Goal: Communication & Community: Answer question/provide support

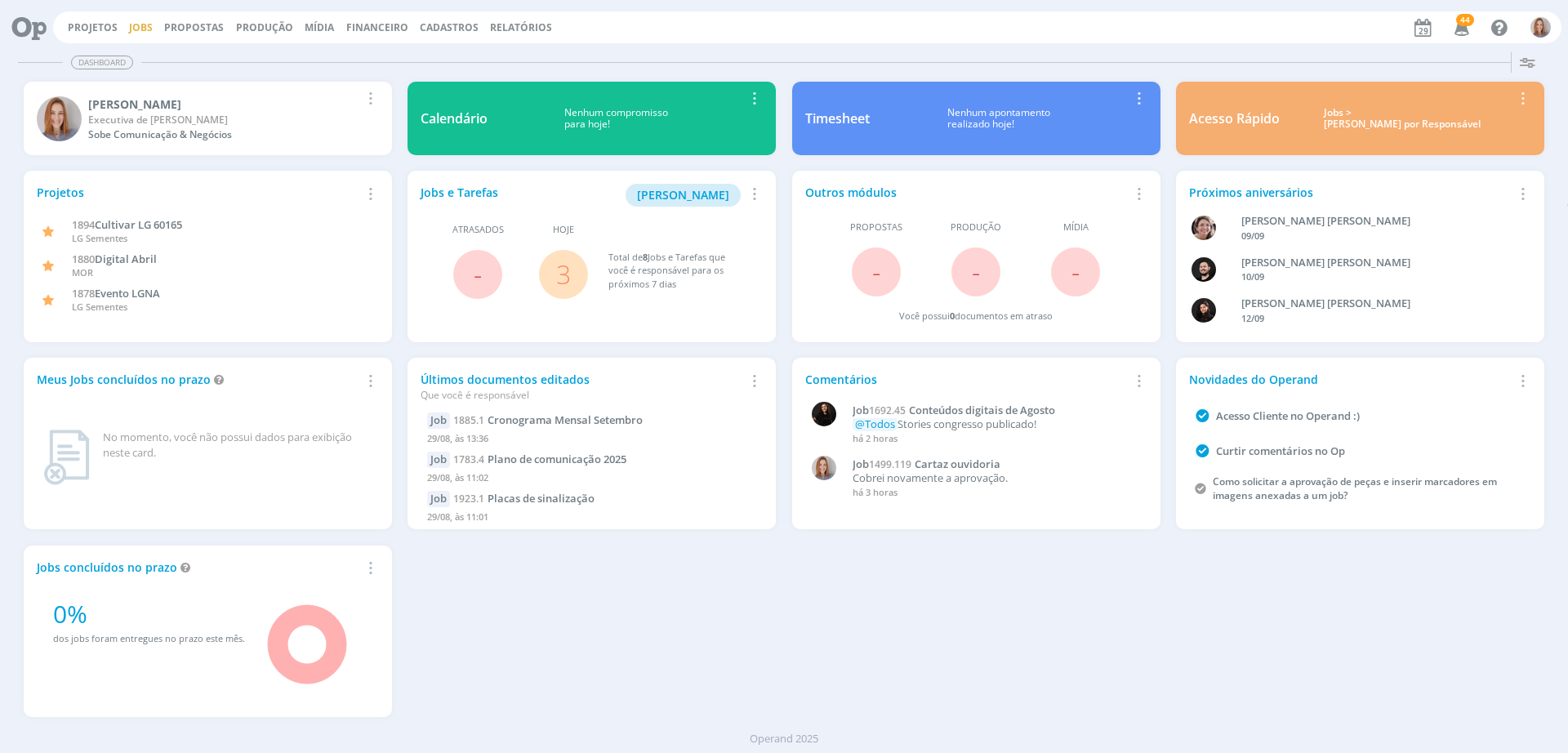
click at [138, 28] on link "Jobs" at bounding box center [141, 27] width 24 height 14
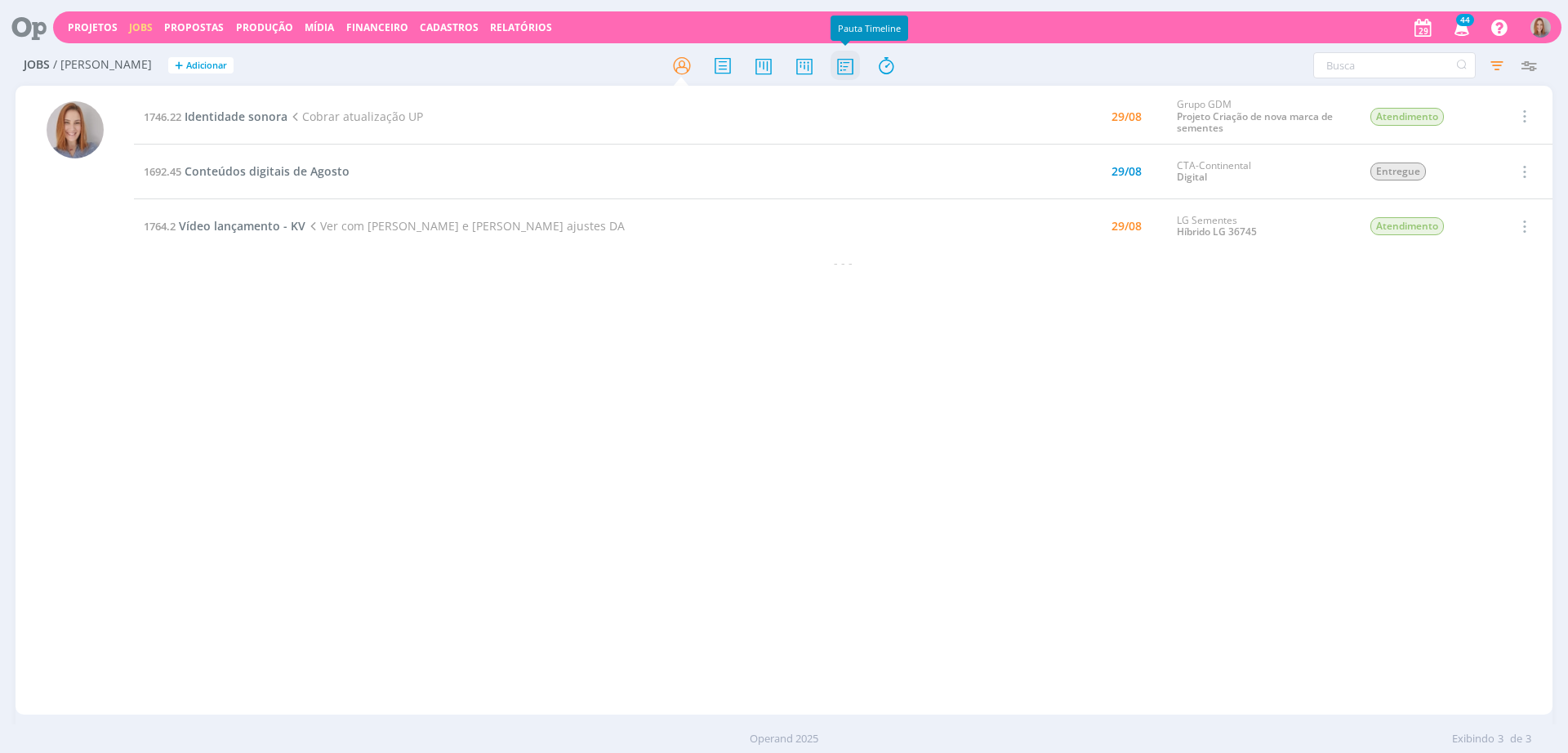
click at [845, 70] on icon at bounding box center [845, 66] width 30 height 31
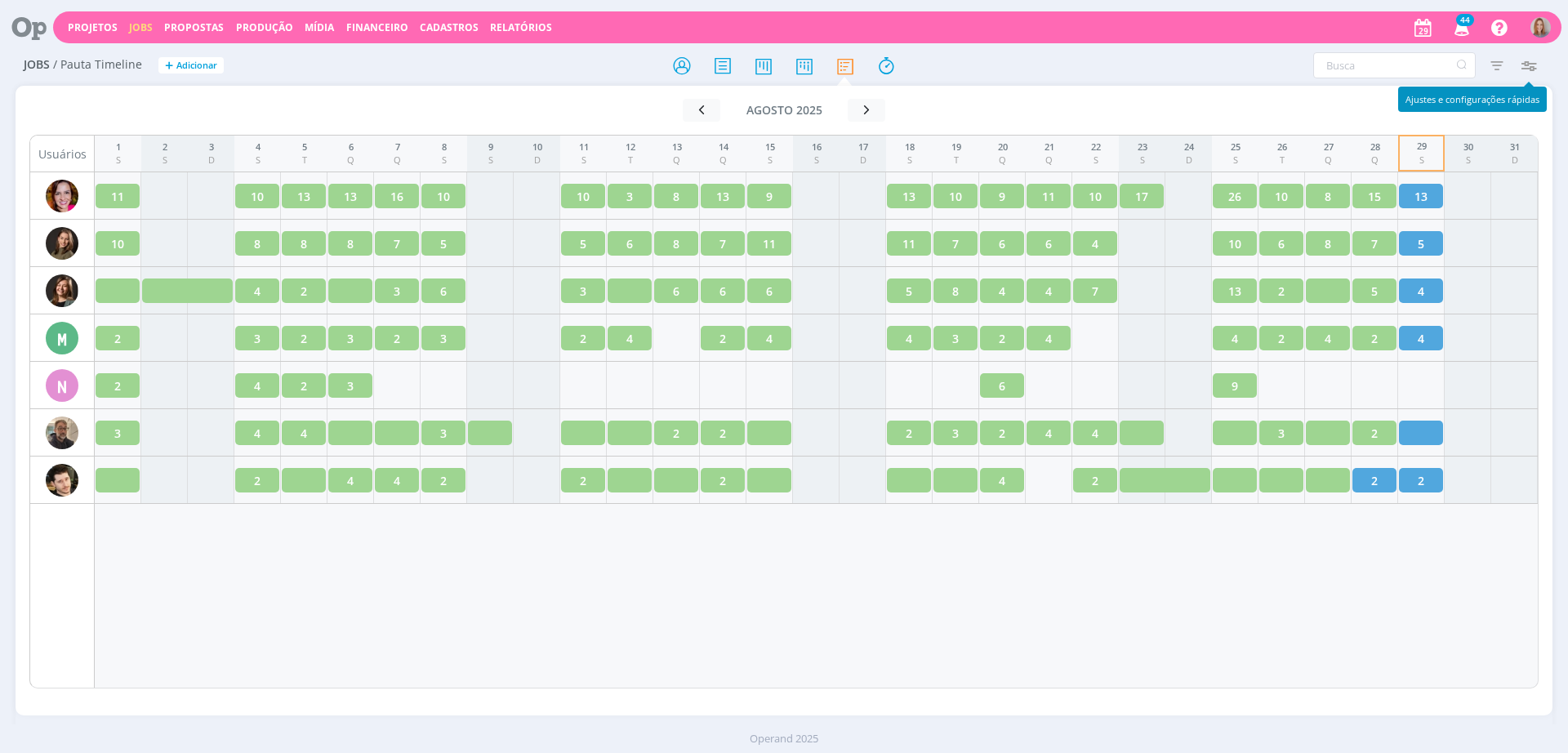
click at [1531, 56] on icon "button" at bounding box center [1529, 66] width 30 height 30
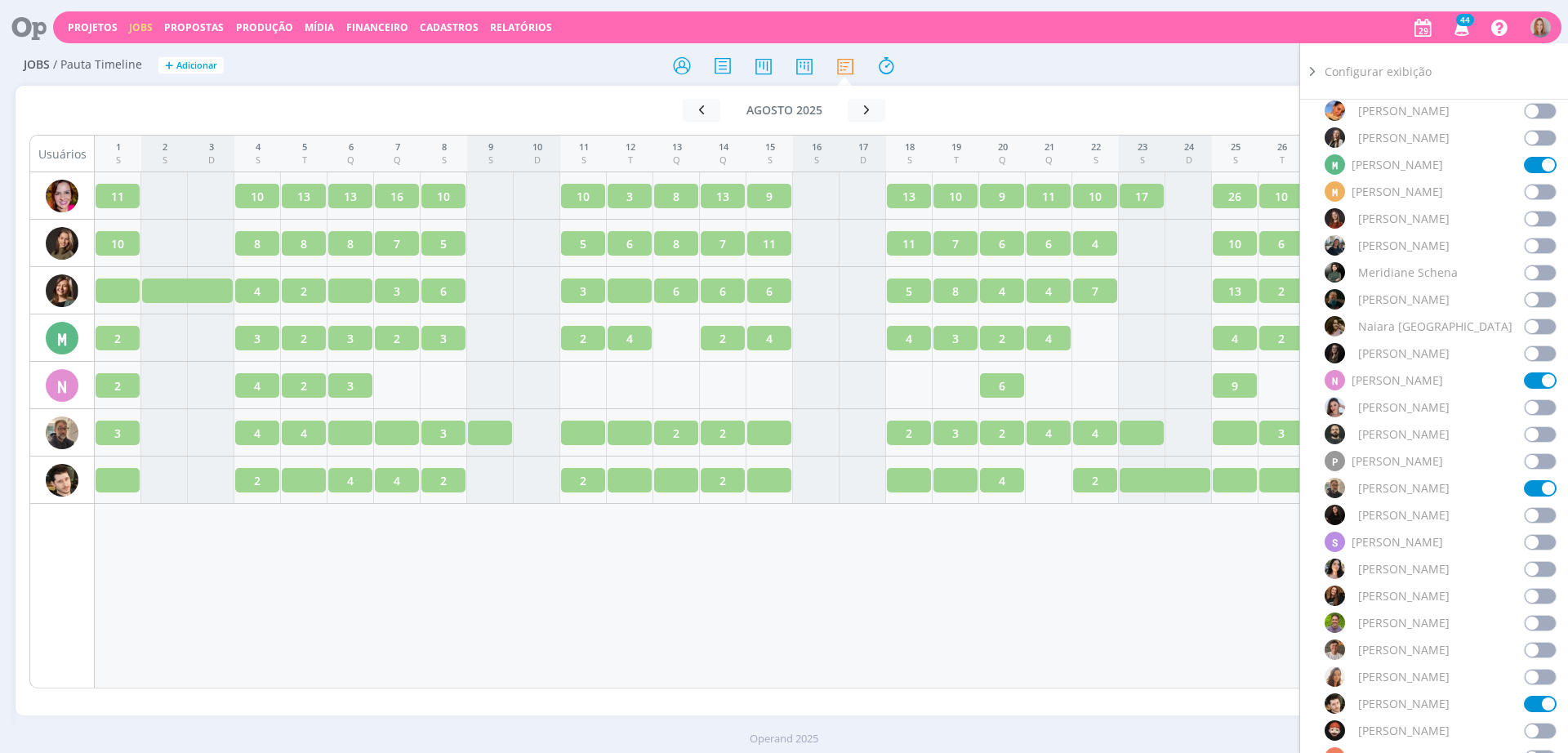
scroll to position [1225, 0]
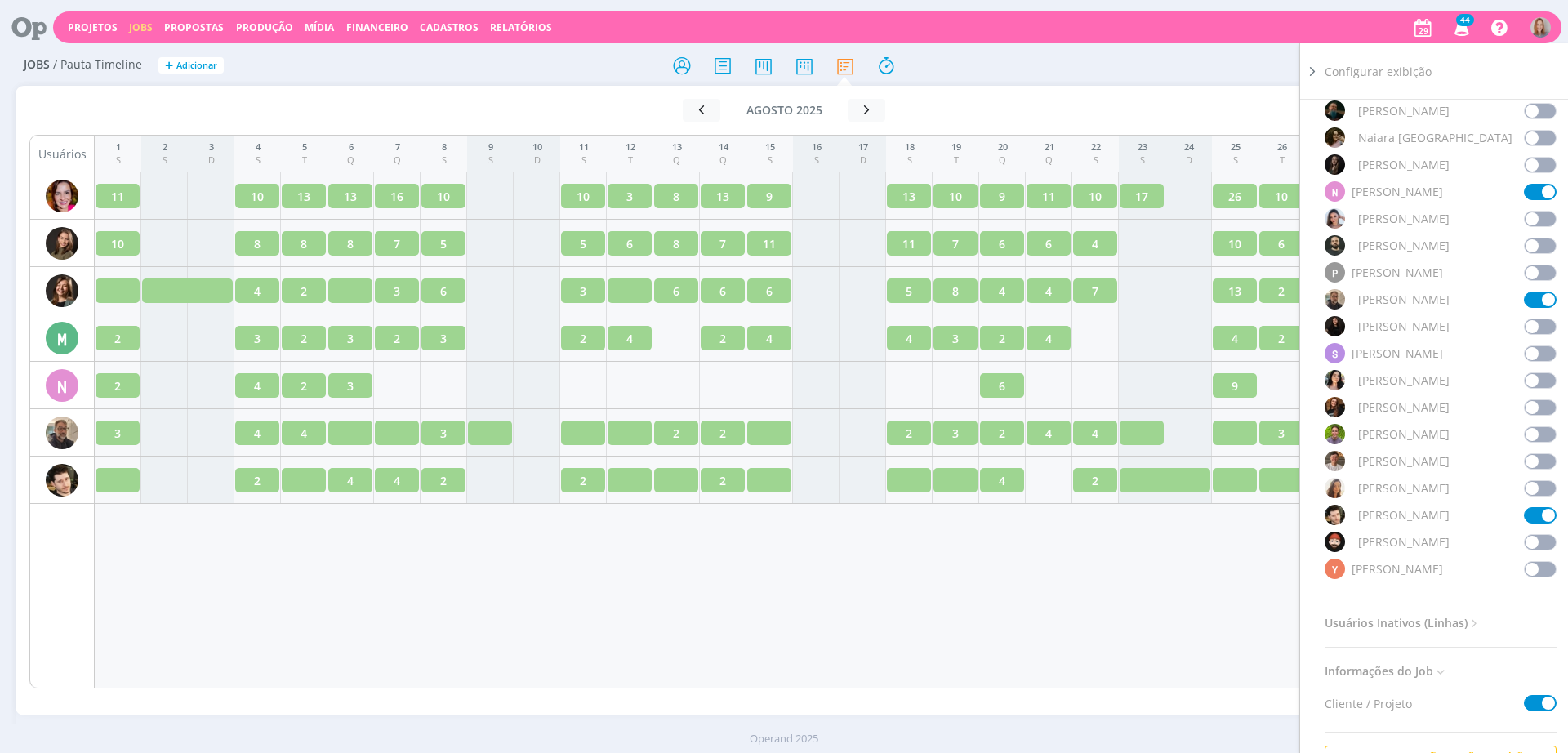
click at [1539, 561] on span at bounding box center [1540, 569] width 32 height 17
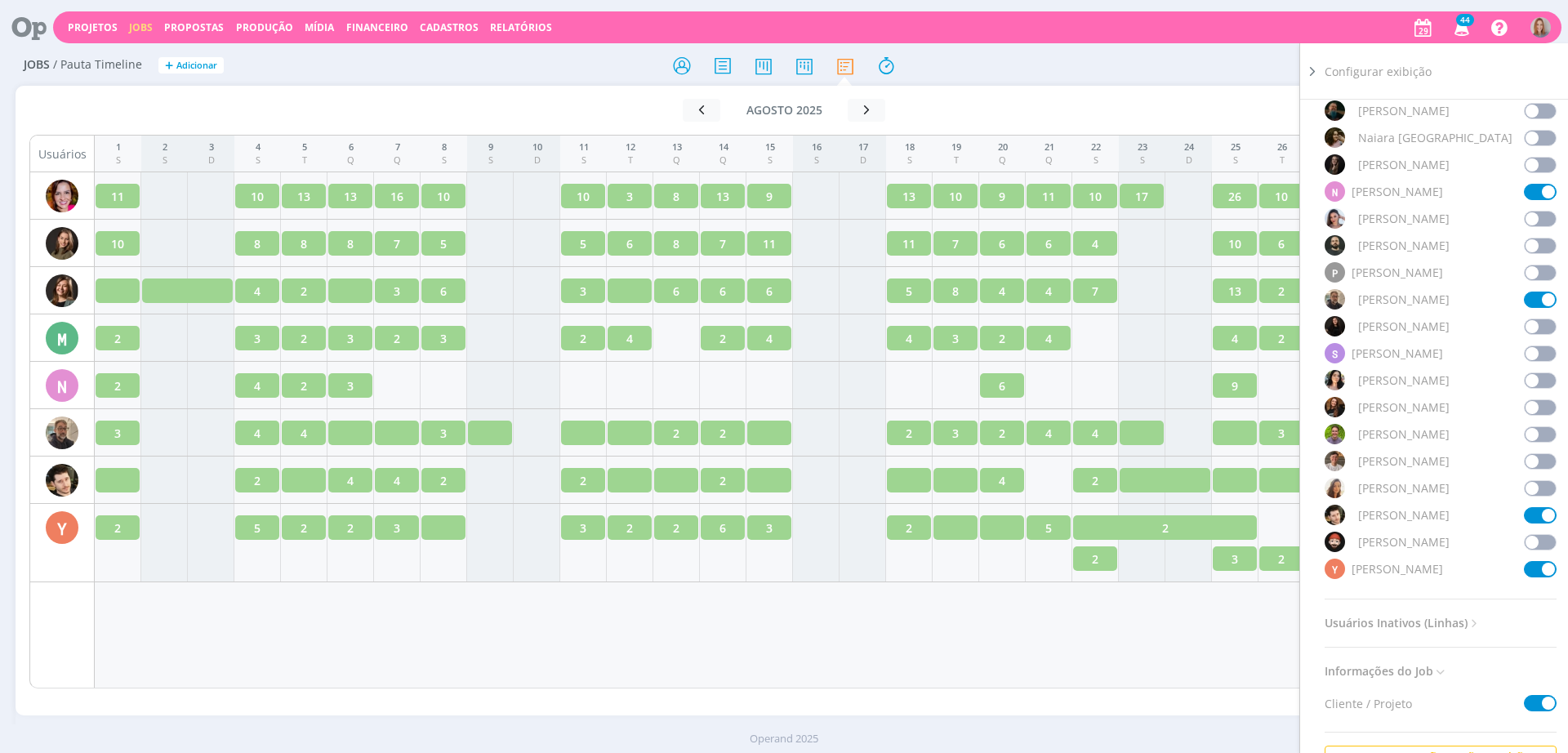
click at [868, 600] on div "1 S 2 S 3 D 4 S 5 T 6 Q 7 Q 8 S 9 S 10 D 11 S 12 T 13 Q 14 Q 15 S 16 S 17 D 18 …" at bounding box center [816, 411] width 1444 height 554
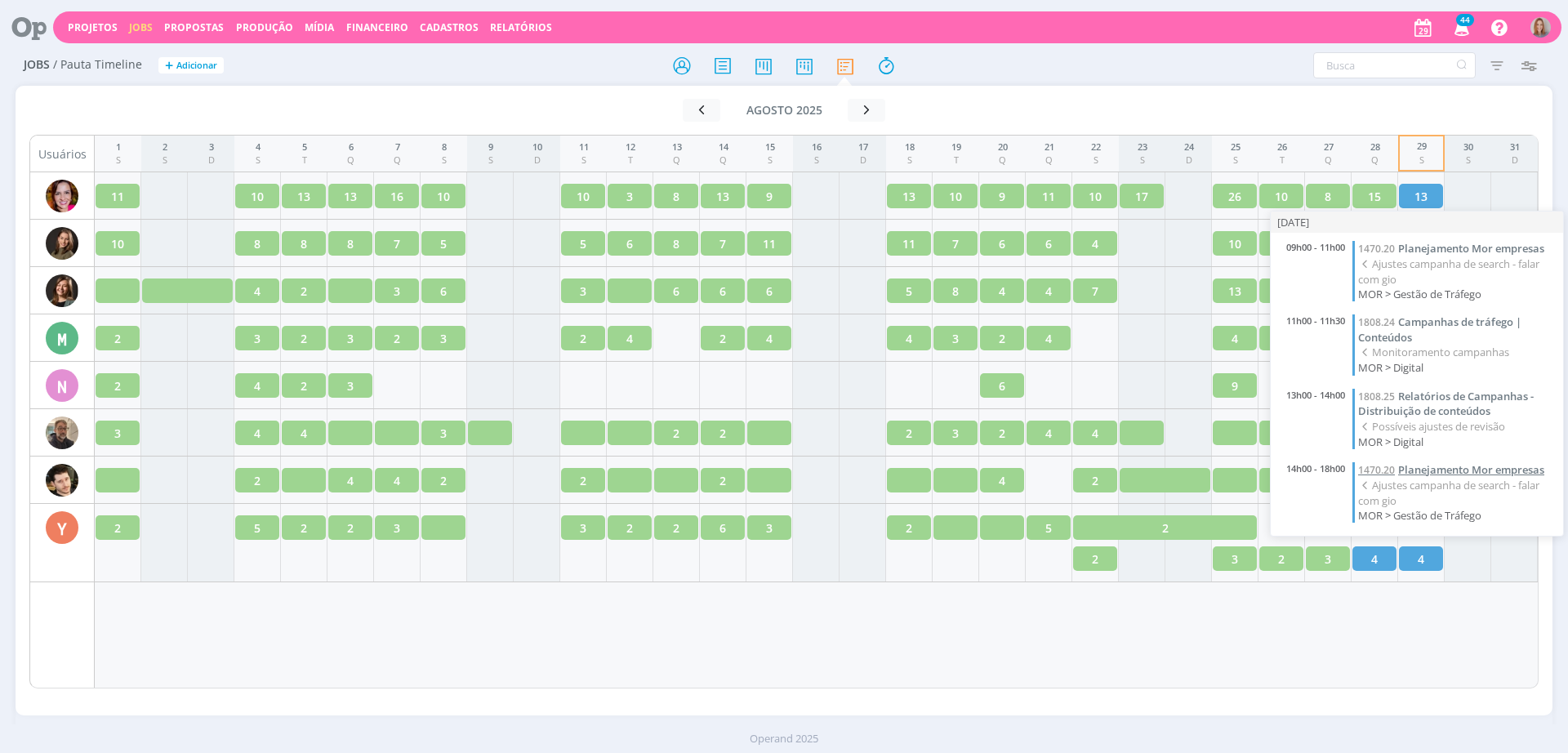
click at [1467, 466] on span "Planejamento Mor empresas" at bounding box center [1471, 469] width 146 height 15
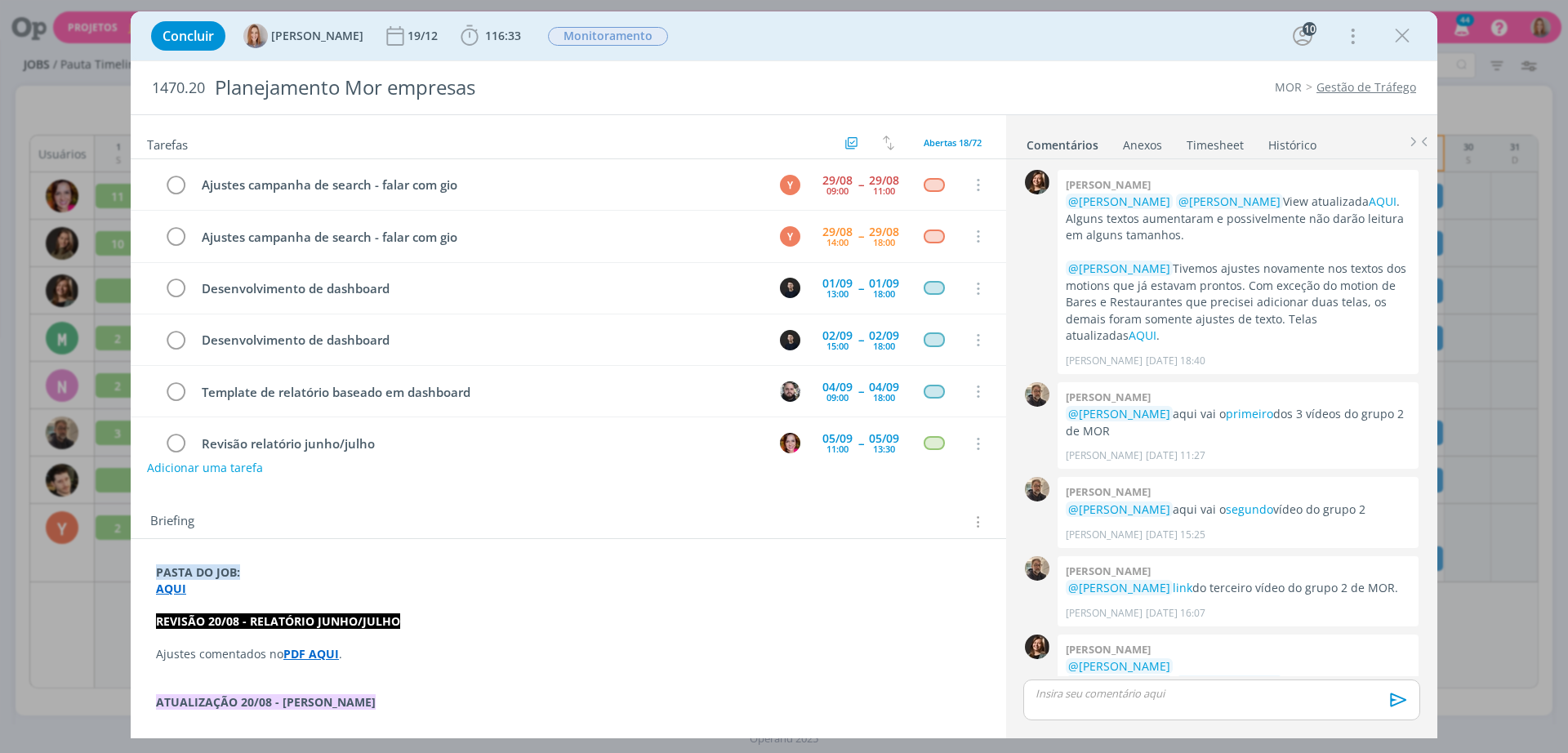
scroll to position [1460, 0]
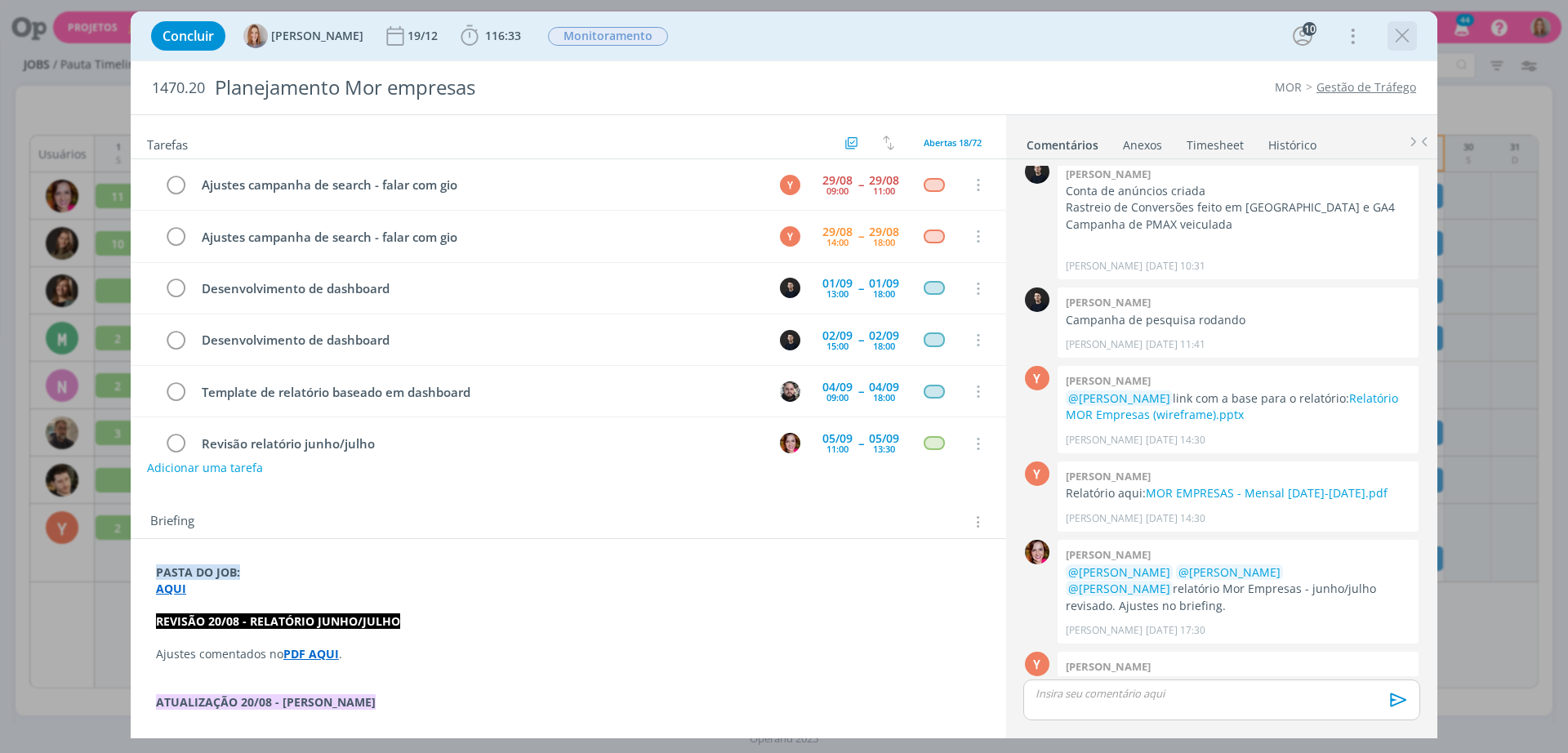
click at [1399, 36] on icon "dialog" at bounding box center [1403, 36] width 24 height 24
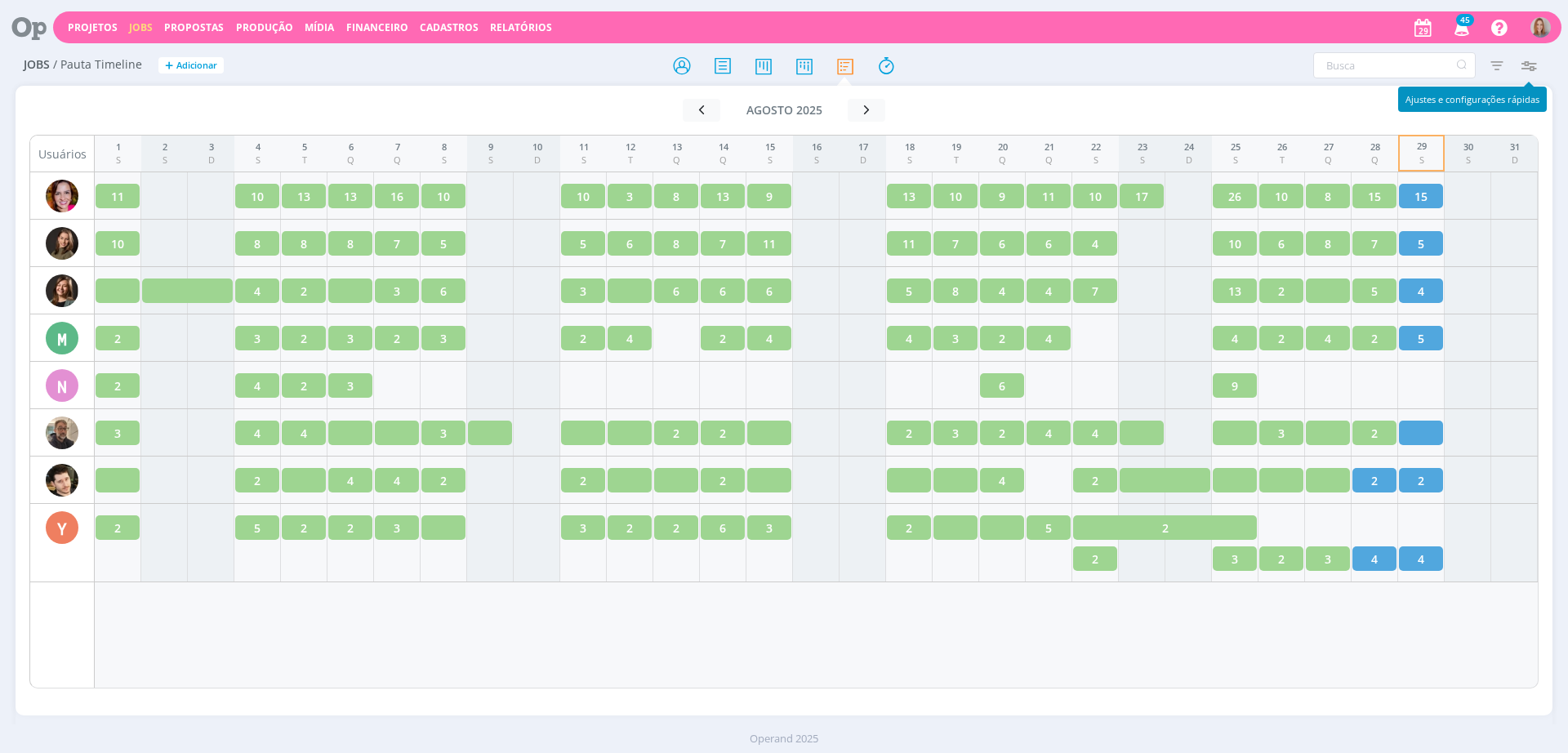
click at [1536, 71] on icon "button" at bounding box center [1529, 66] width 30 height 30
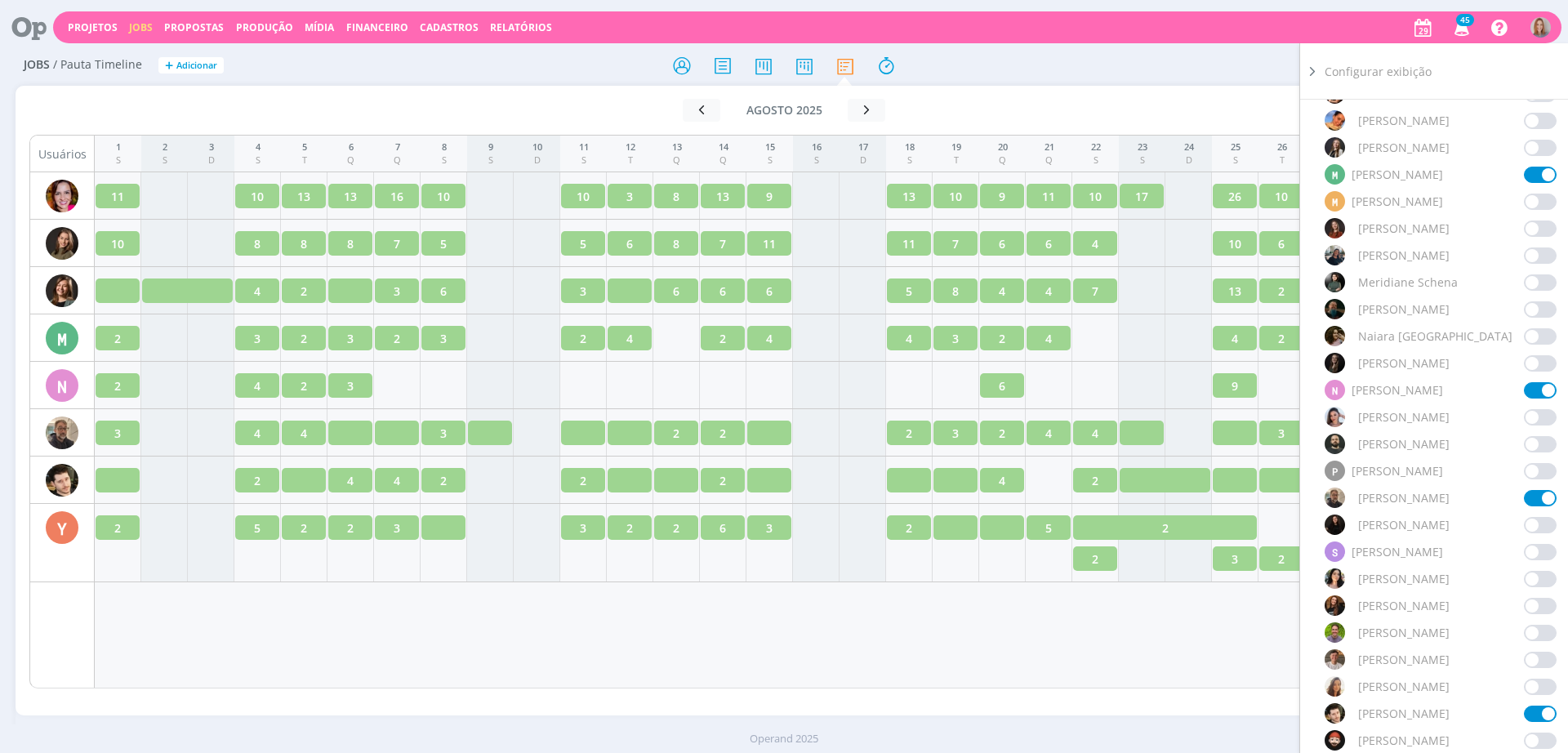
scroll to position [1401, 0]
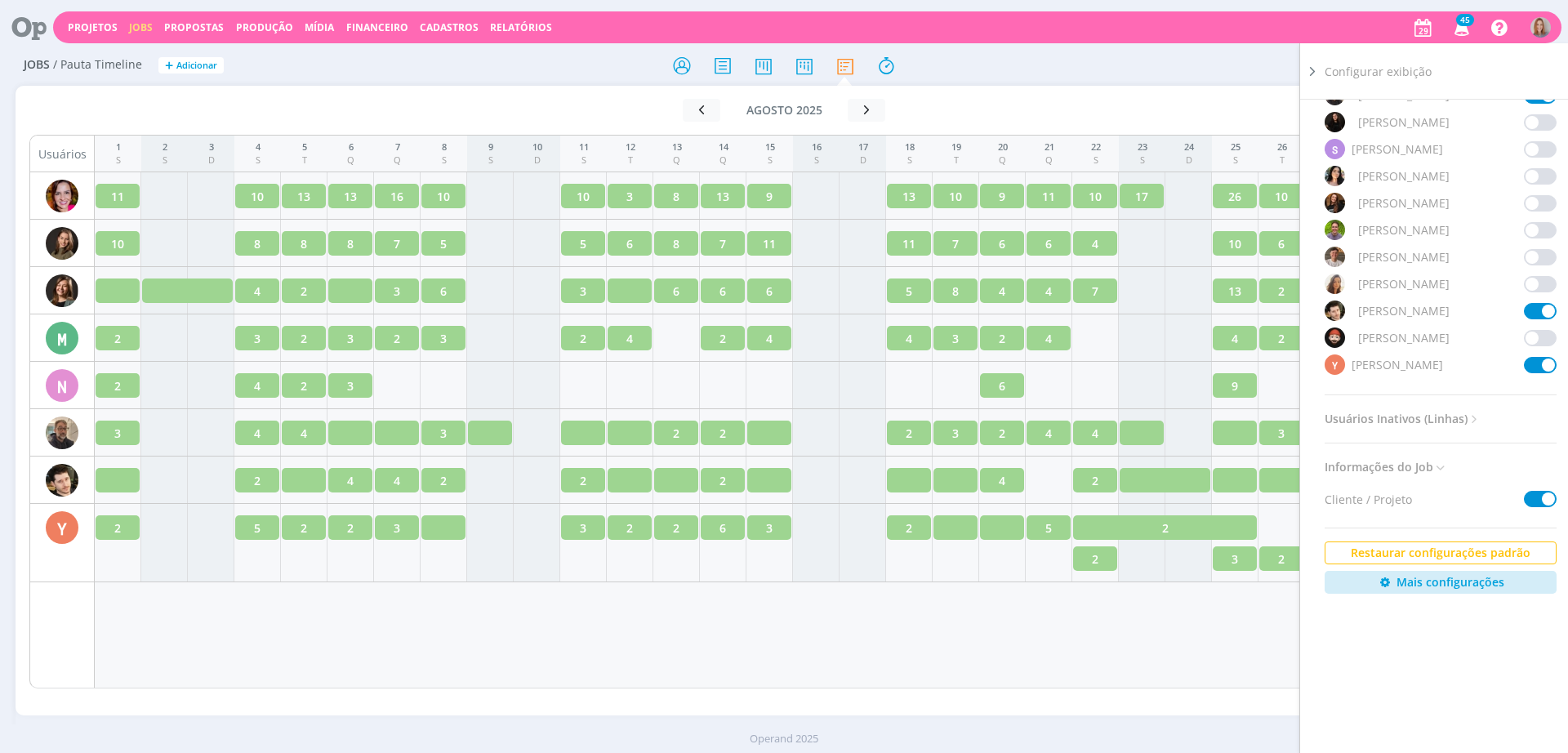
click at [1538, 363] on span at bounding box center [1540, 364] width 32 height 17
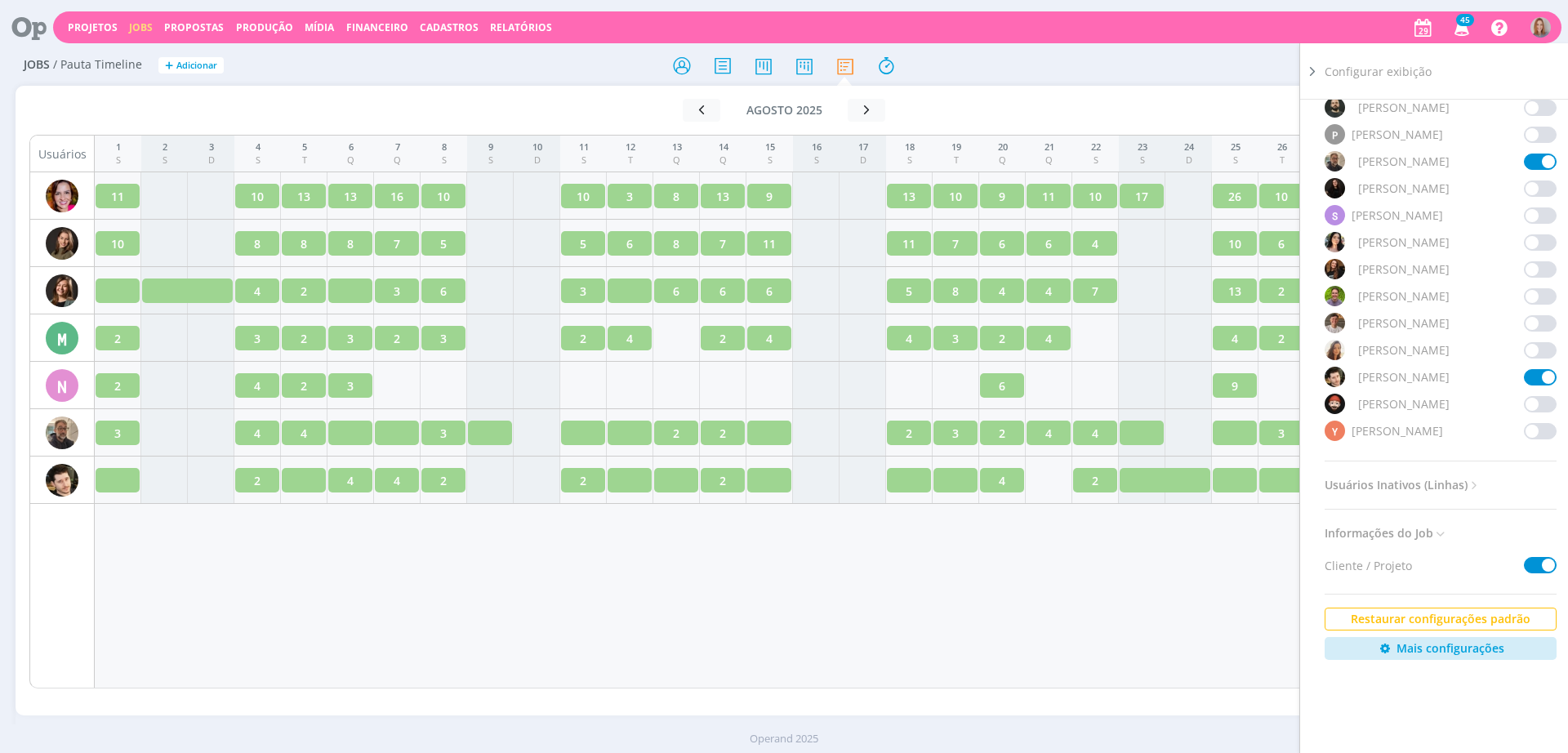
scroll to position [1299, 0]
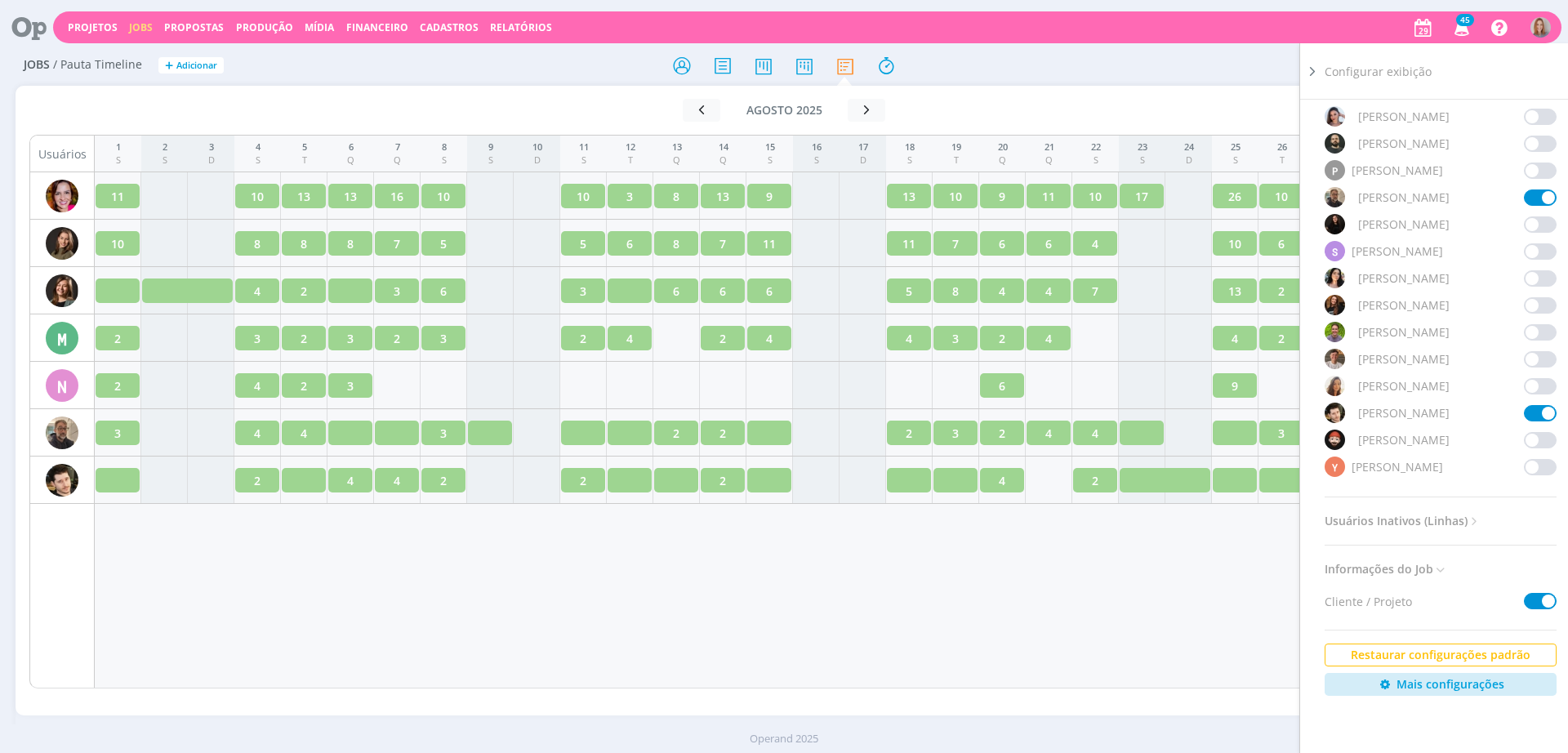
click at [1525, 413] on span at bounding box center [1540, 413] width 32 height 17
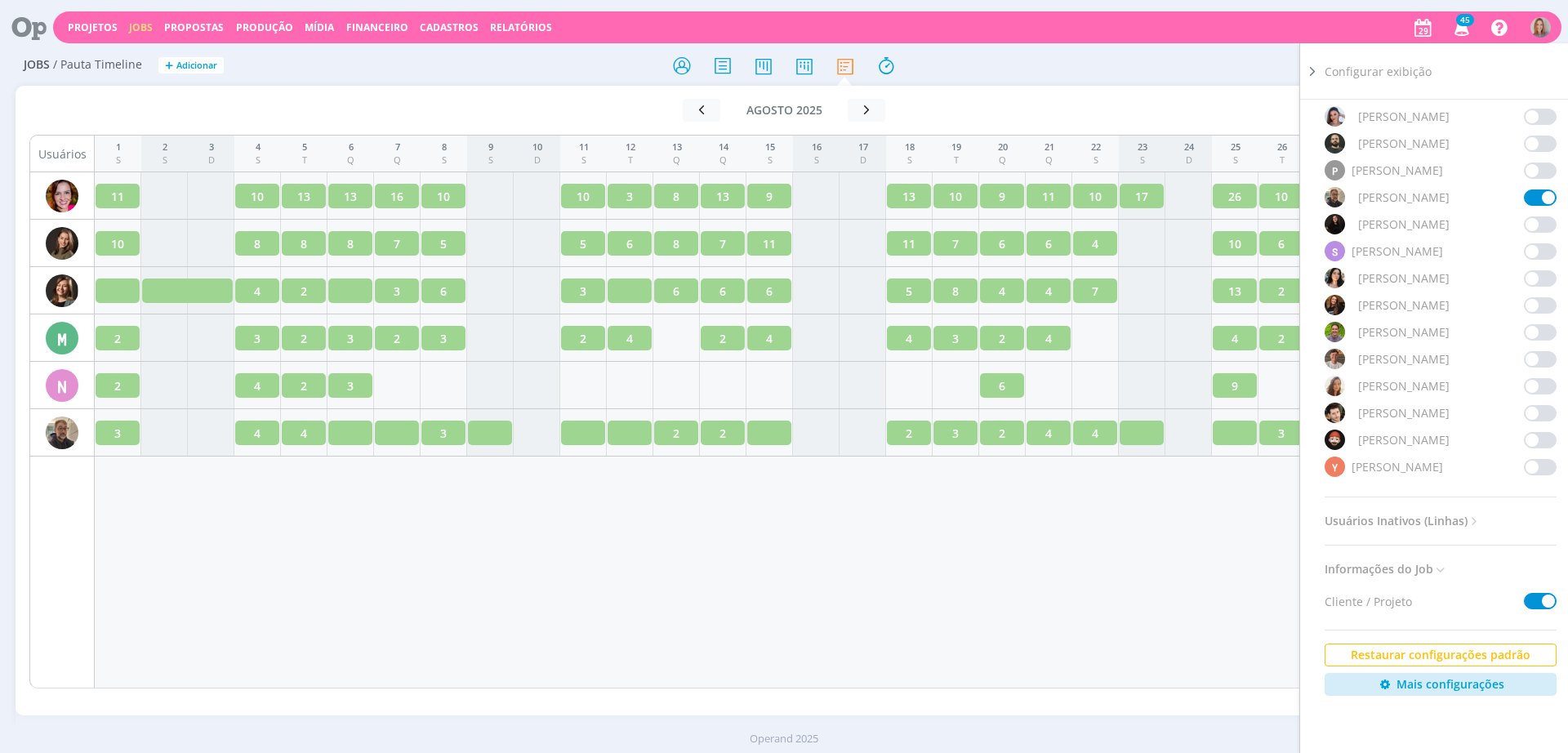
click at [1516, 204] on div "[PERSON_NAME]" at bounding box center [1440, 197] width 232 height 20
click at [1535, 190] on span at bounding box center [1540, 197] width 32 height 17
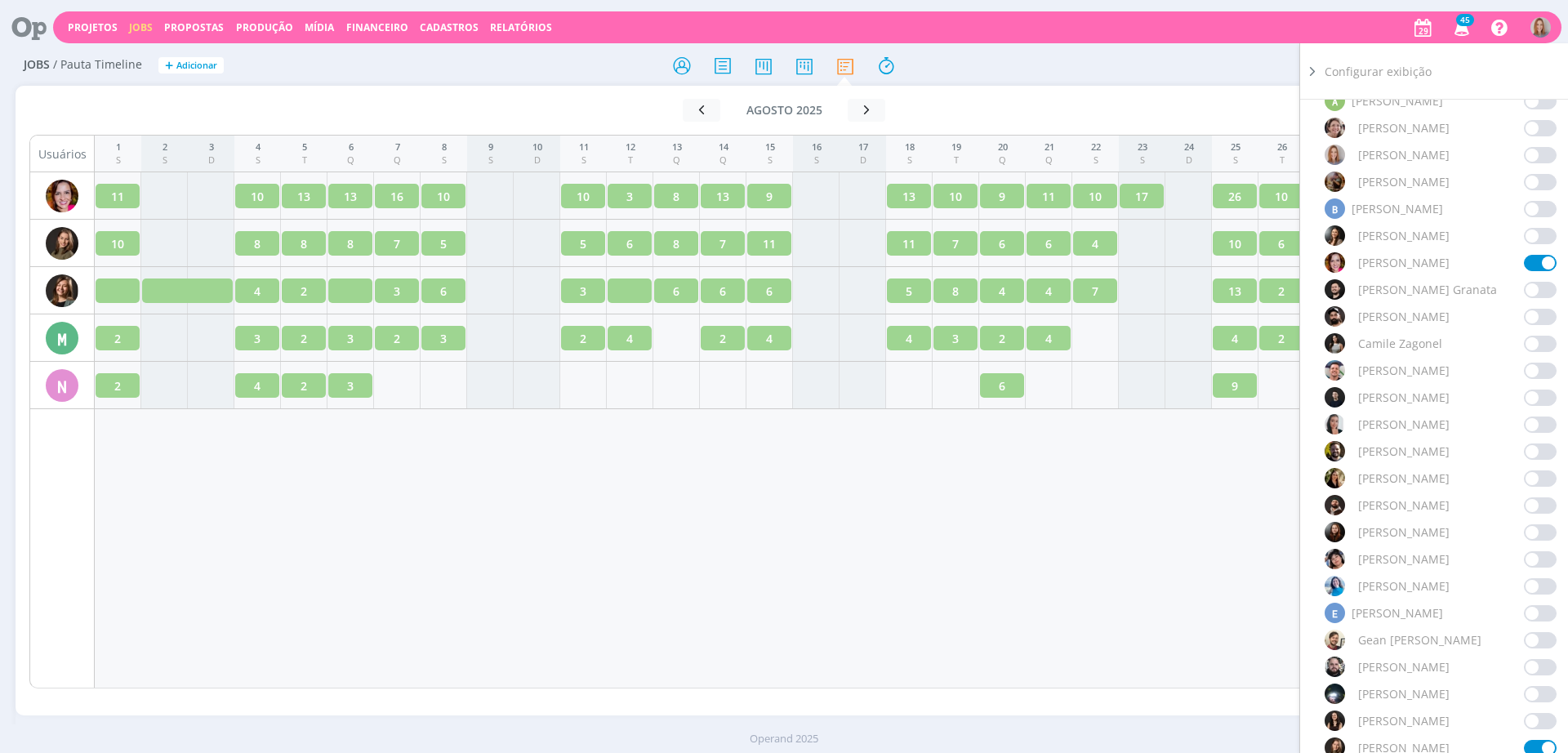
scroll to position [74, 0]
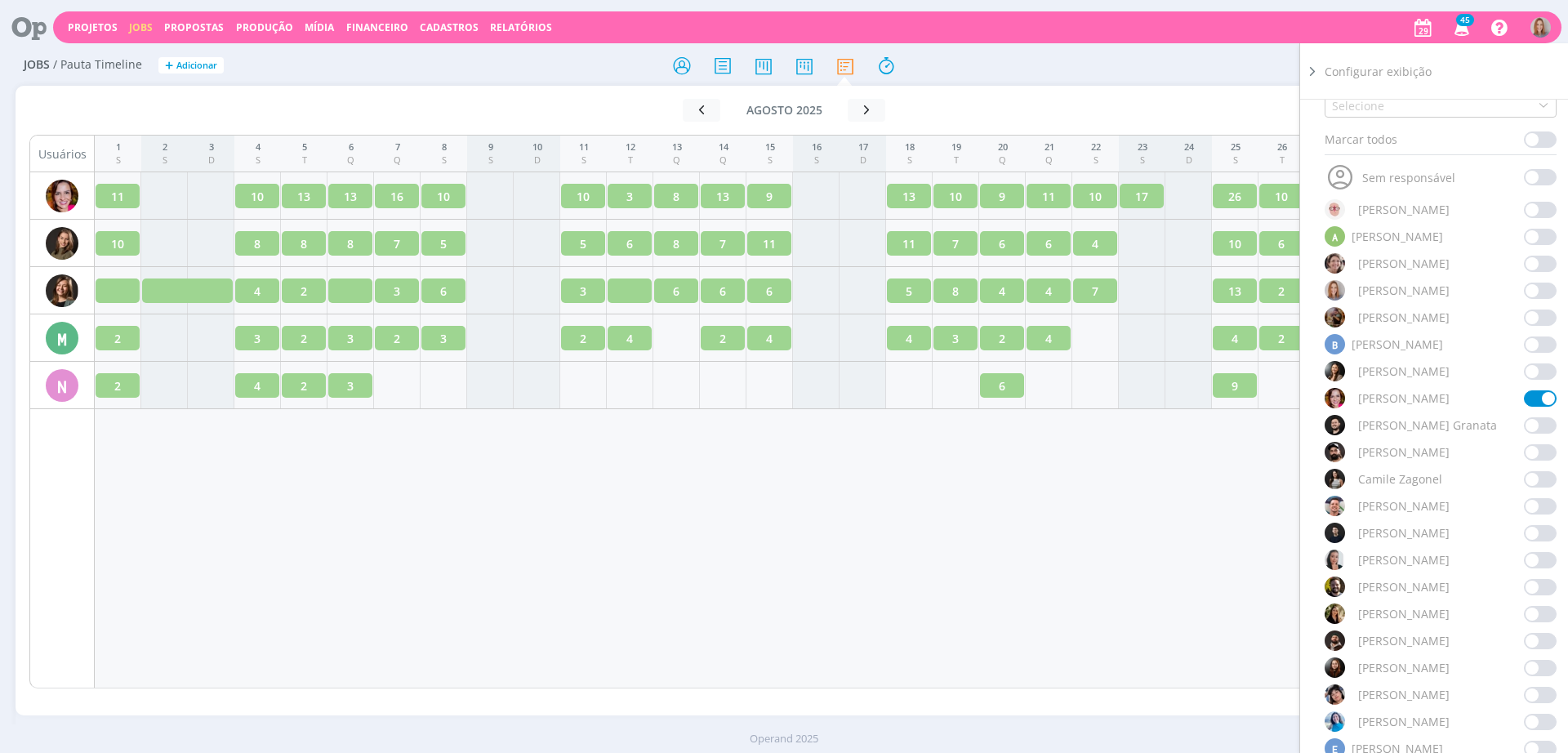
click at [1105, 569] on div "1 S 2 S 3 D 4 S 5 T 6 Q 7 Q 8 S 9 S 10 D 11 S 12 T 13 Q 14 Q 15 S 16 S 17 D 18 …" at bounding box center [816, 411] width 1444 height 554
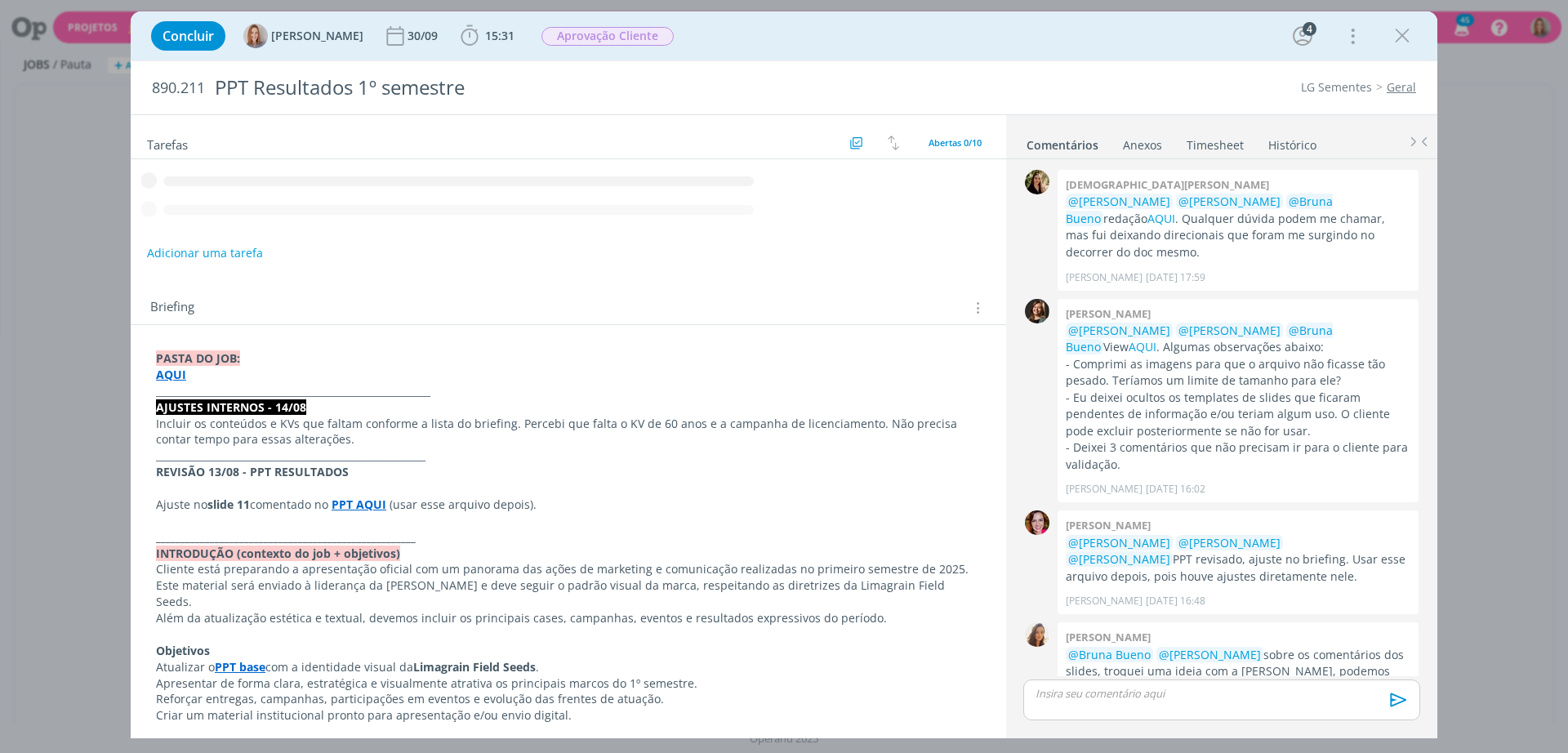
scroll to position [592, 0]
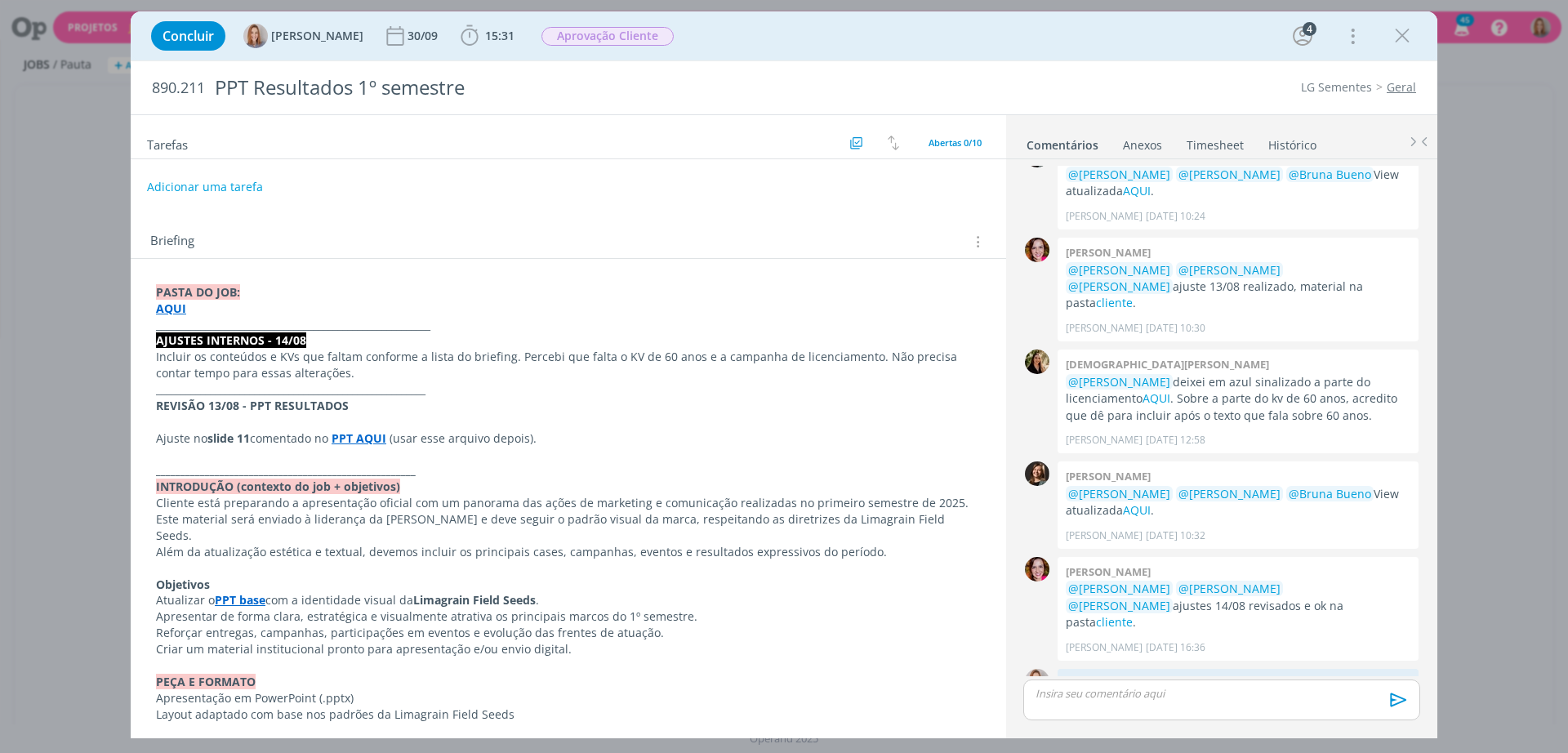
click at [581, 220] on div "Briefing Briefings Predefinidos Versões do Briefing Ver Briefing do Projeto" at bounding box center [569, 237] width 876 height 44
click at [1396, 86] on link "Geral" at bounding box center [1402, 87] width 30 height 16
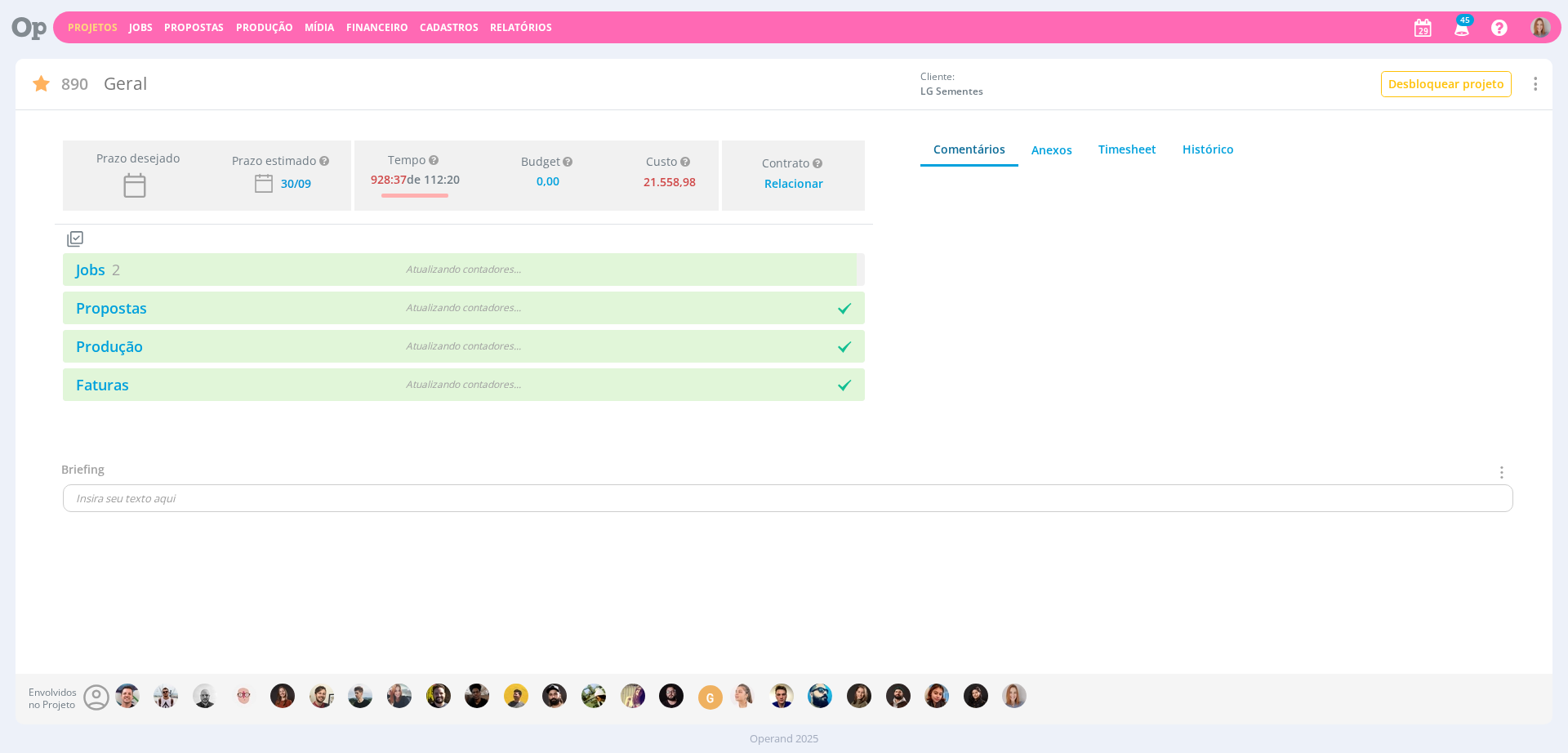
type input "0,00"
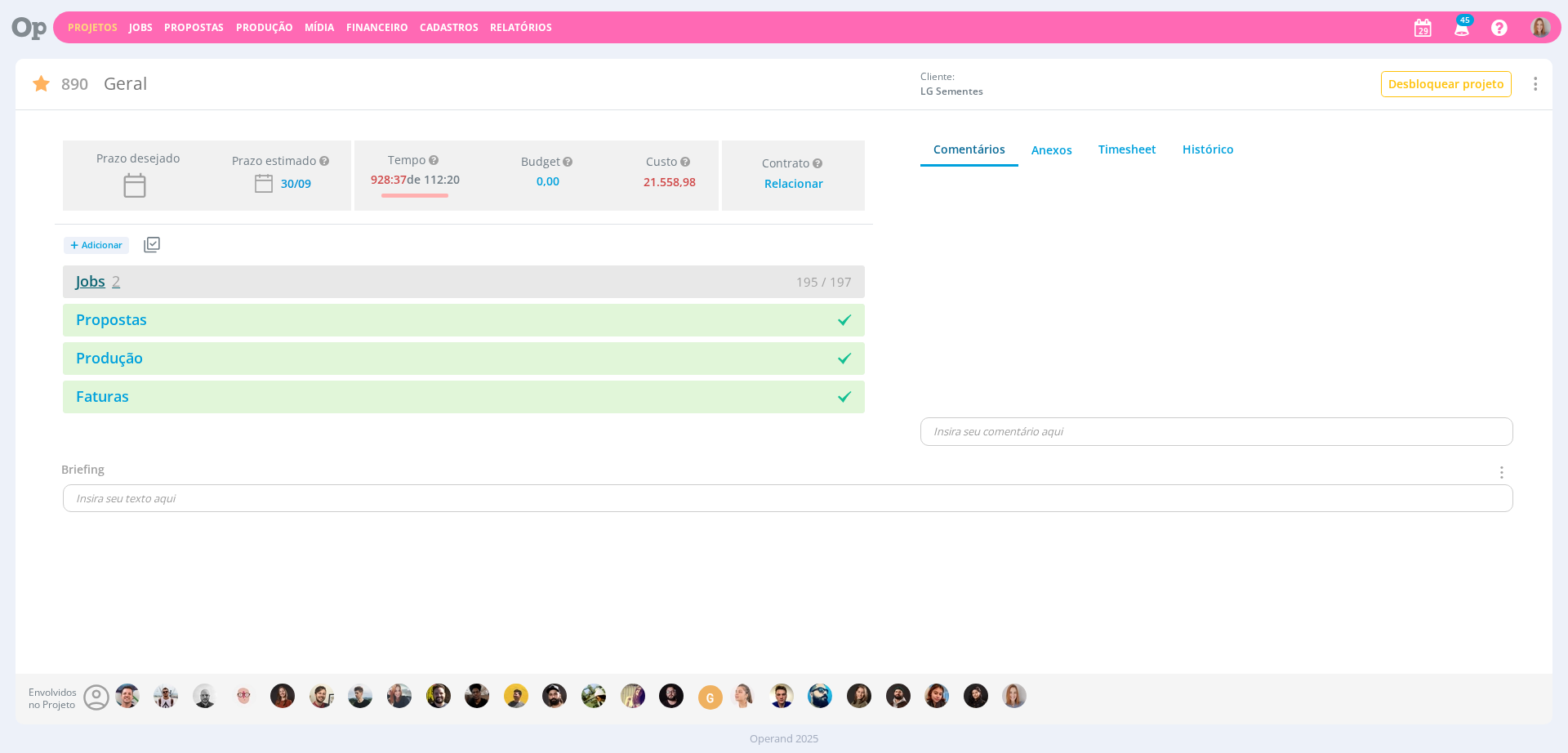
click at [107, 277] on link "Jobs 2" at bounding box center [91, 280] width 57 height 19
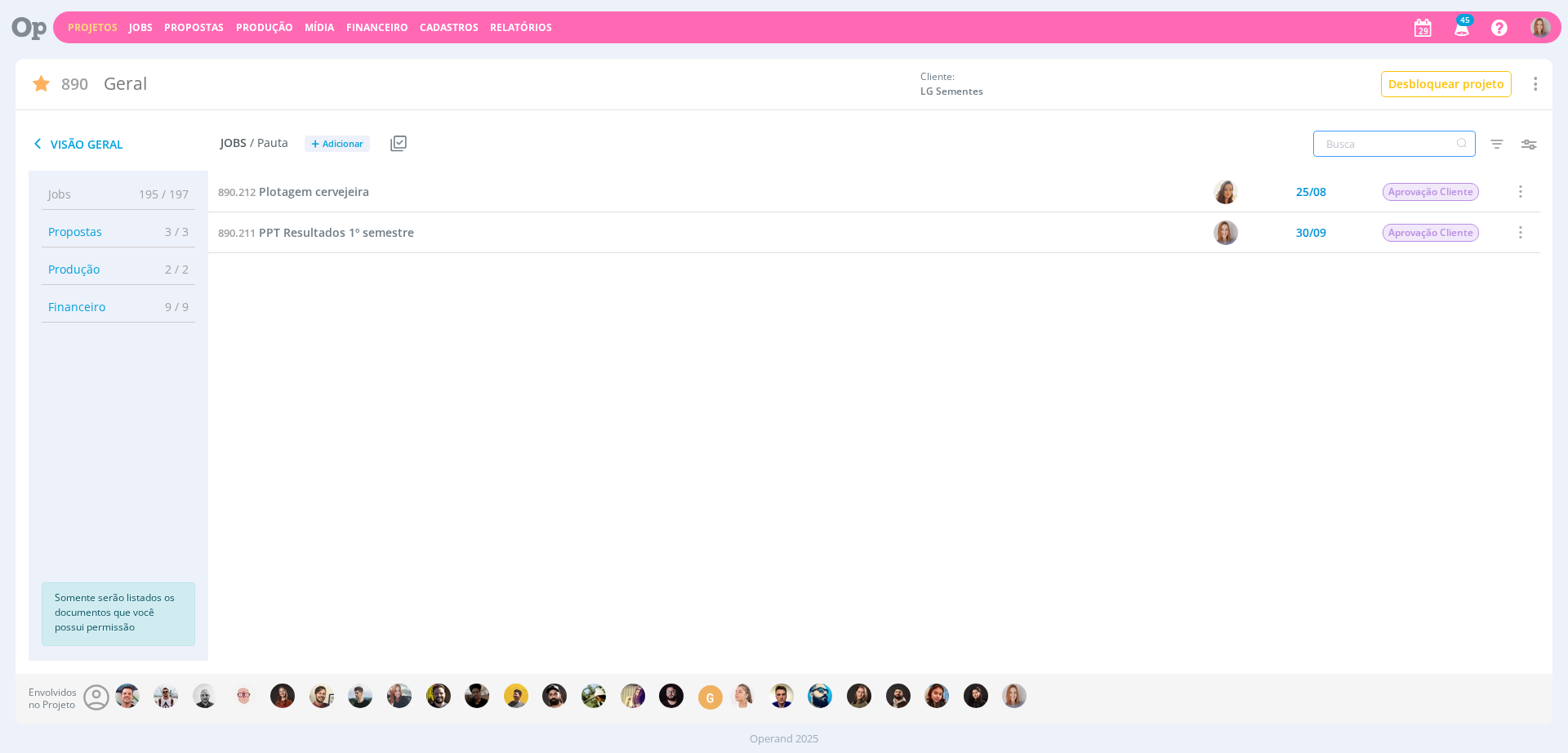
click at [1394, 156] on input "text" at bounding box center [1395, 144] width 163 height 26
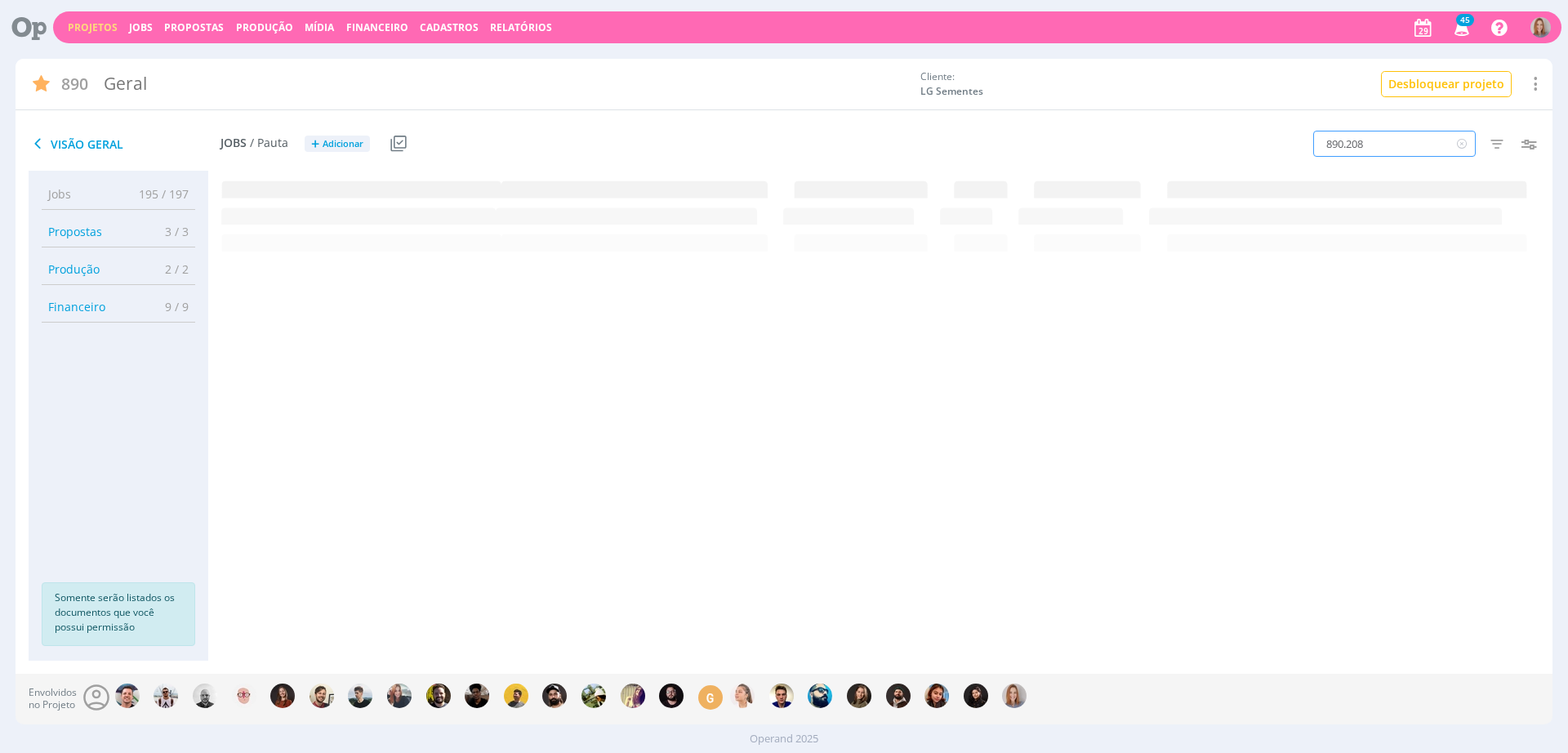
type input "890.208"
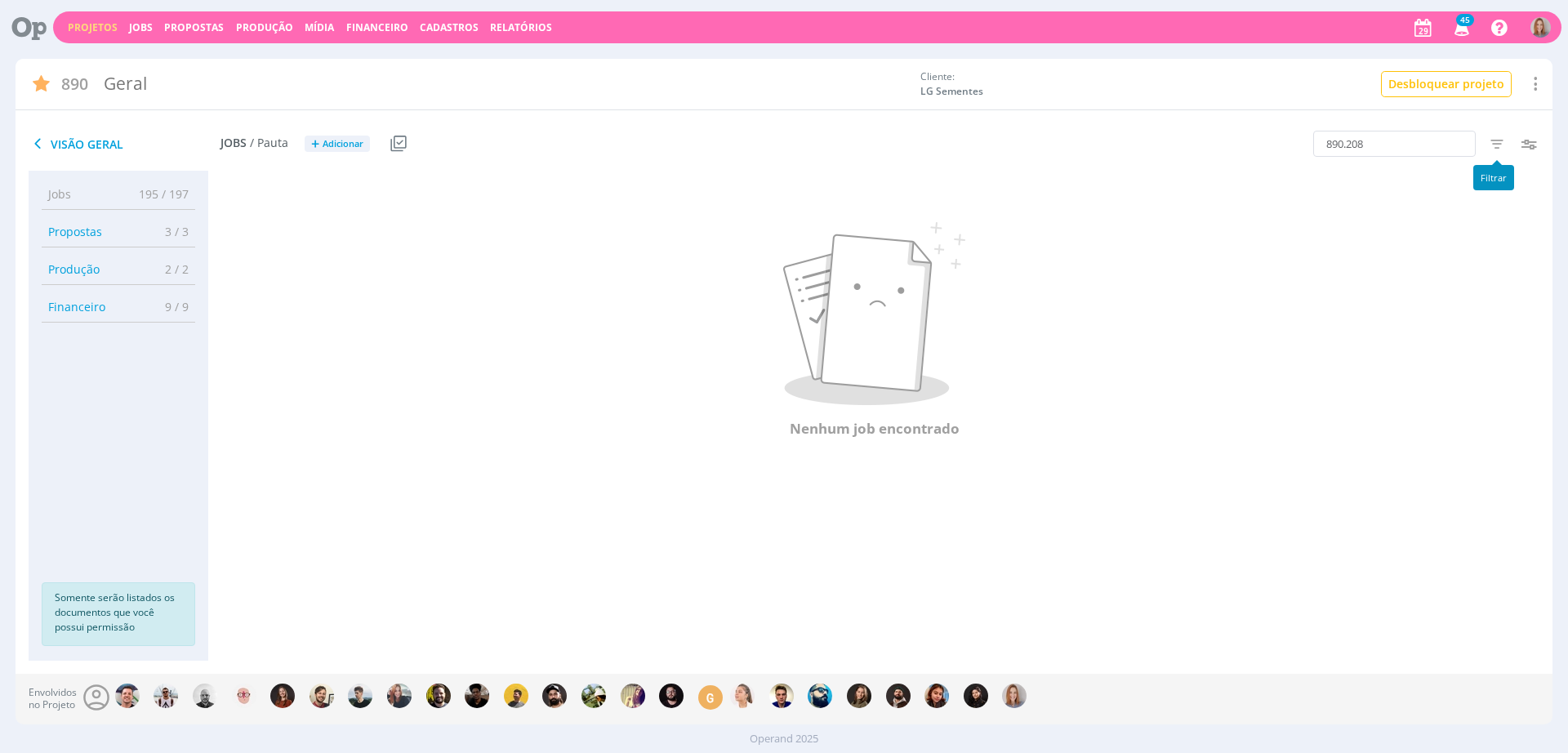
click at [1495, 149] on icon "button" at bounding box center [1497, 144] width 30 height 30
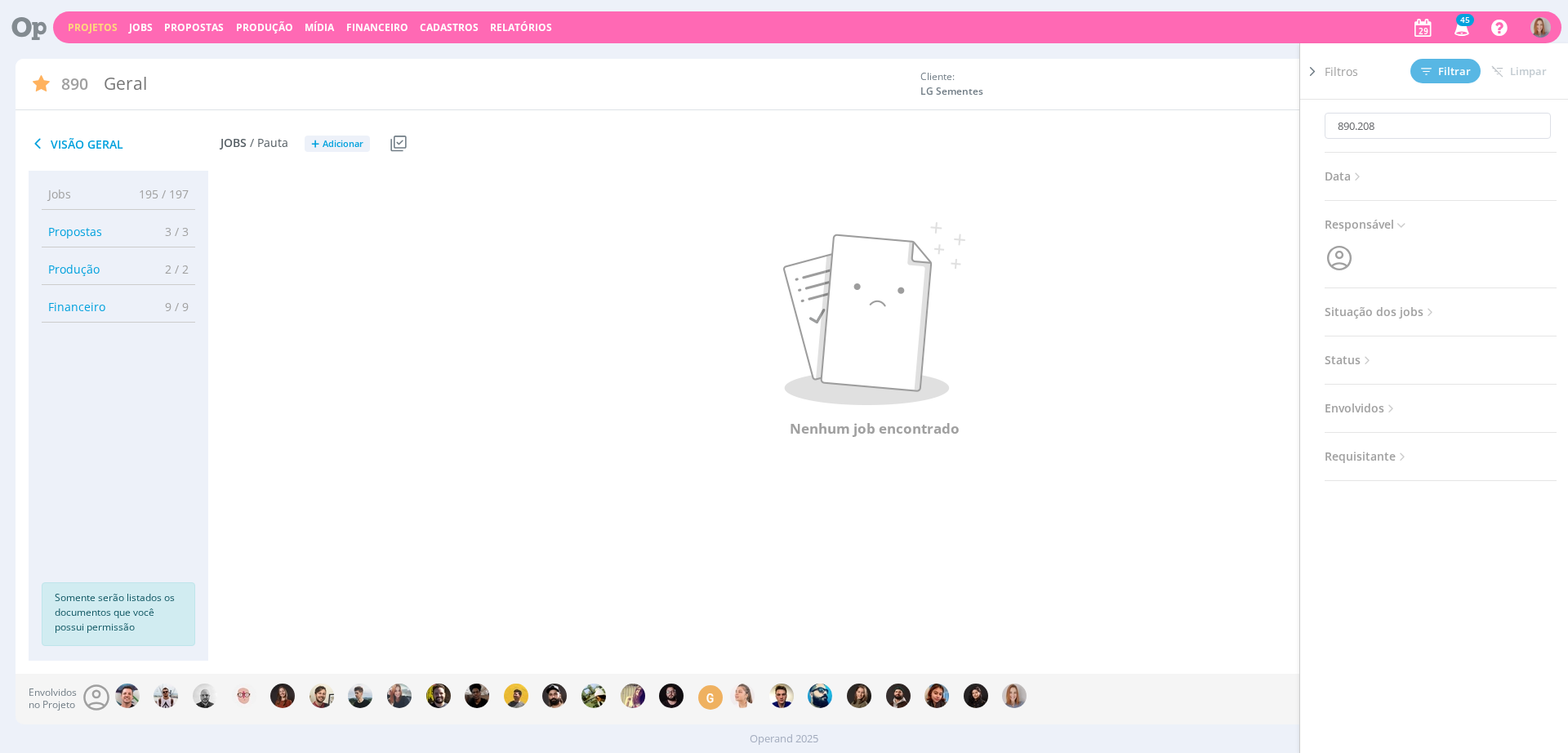
click at [1411, 318] on span "Situação dos jobs" at bounding box center [1381, 312] width 113 height 21
click at [1437, 359] on span at bounding box center [1431, 356] width 32 height 17
click at [1445, 59] on button "Filtrar" at bounding box center [1446, 71] width 70 height 24
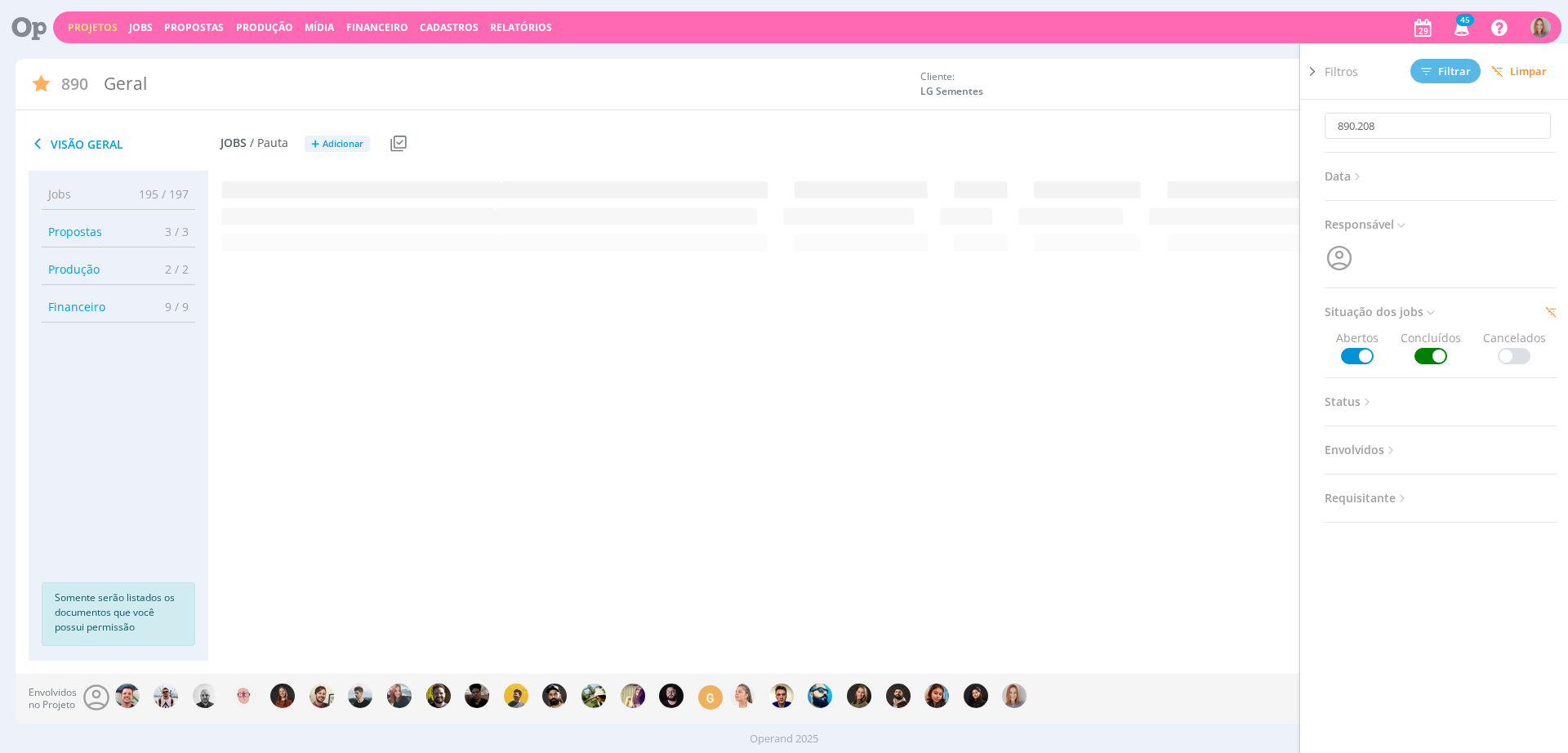
click at [706, 411] on div "890.212 Plotagem cervejeira 25/08 Aprovação Cliente Selecionar Concluir Cancela…" at bounding box center [874, 399] width 1332 height 456
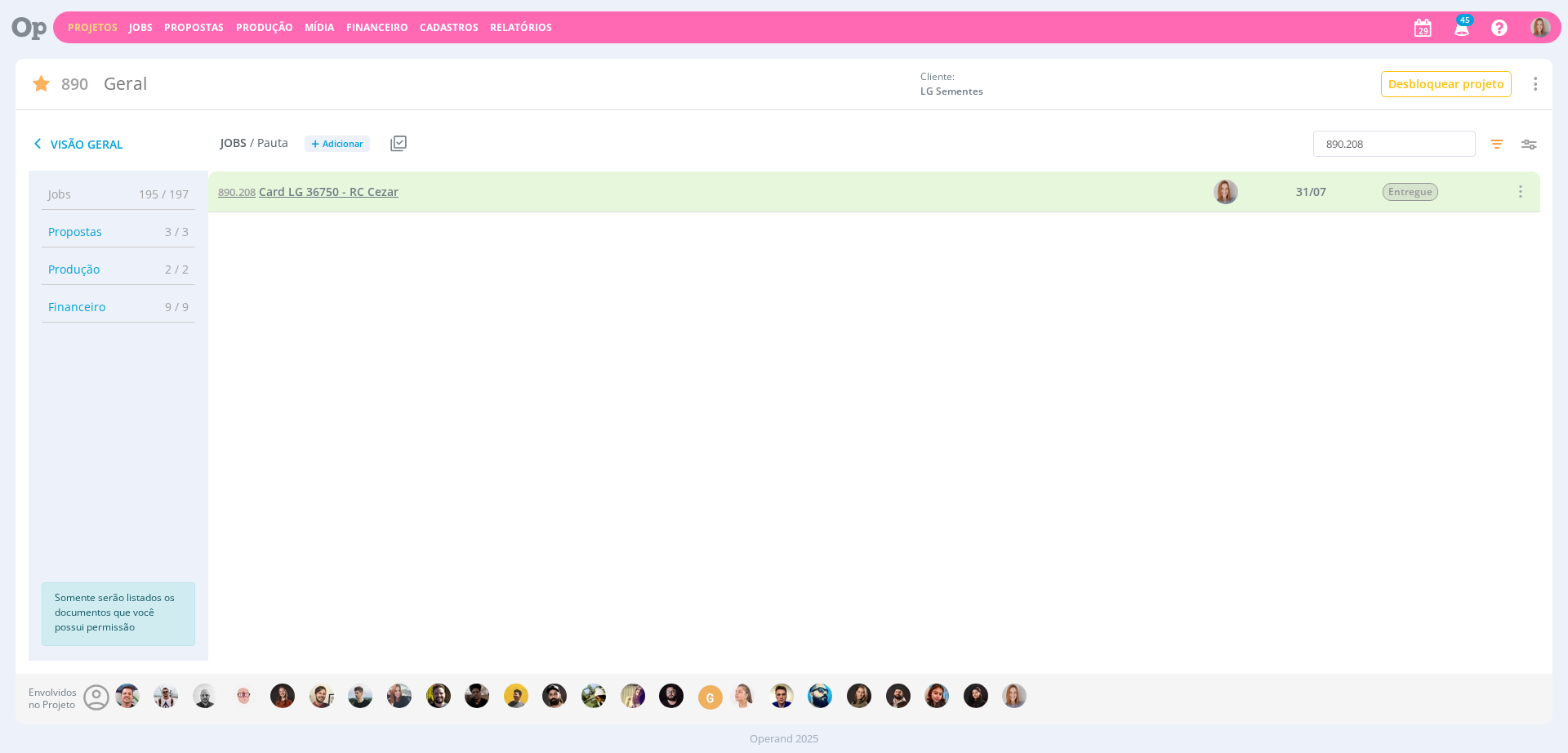
click at [316, 185] on span "Card LG 36750 - RC Cezar" at bounding box center [329, 191] width 140 height 16
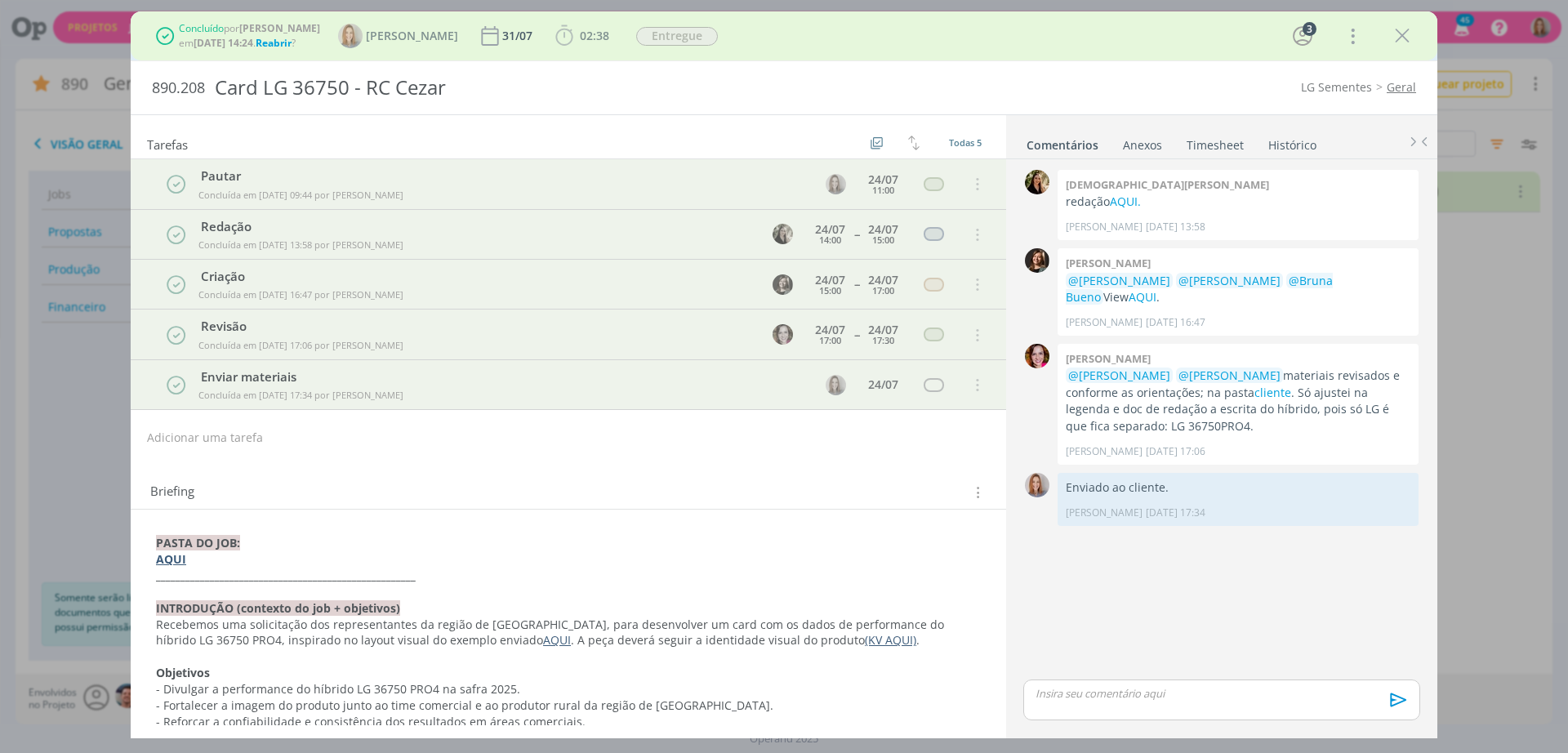
click at [292, 45] on span "Reabrir" at bounding box center [274, 43] width 36 height 14
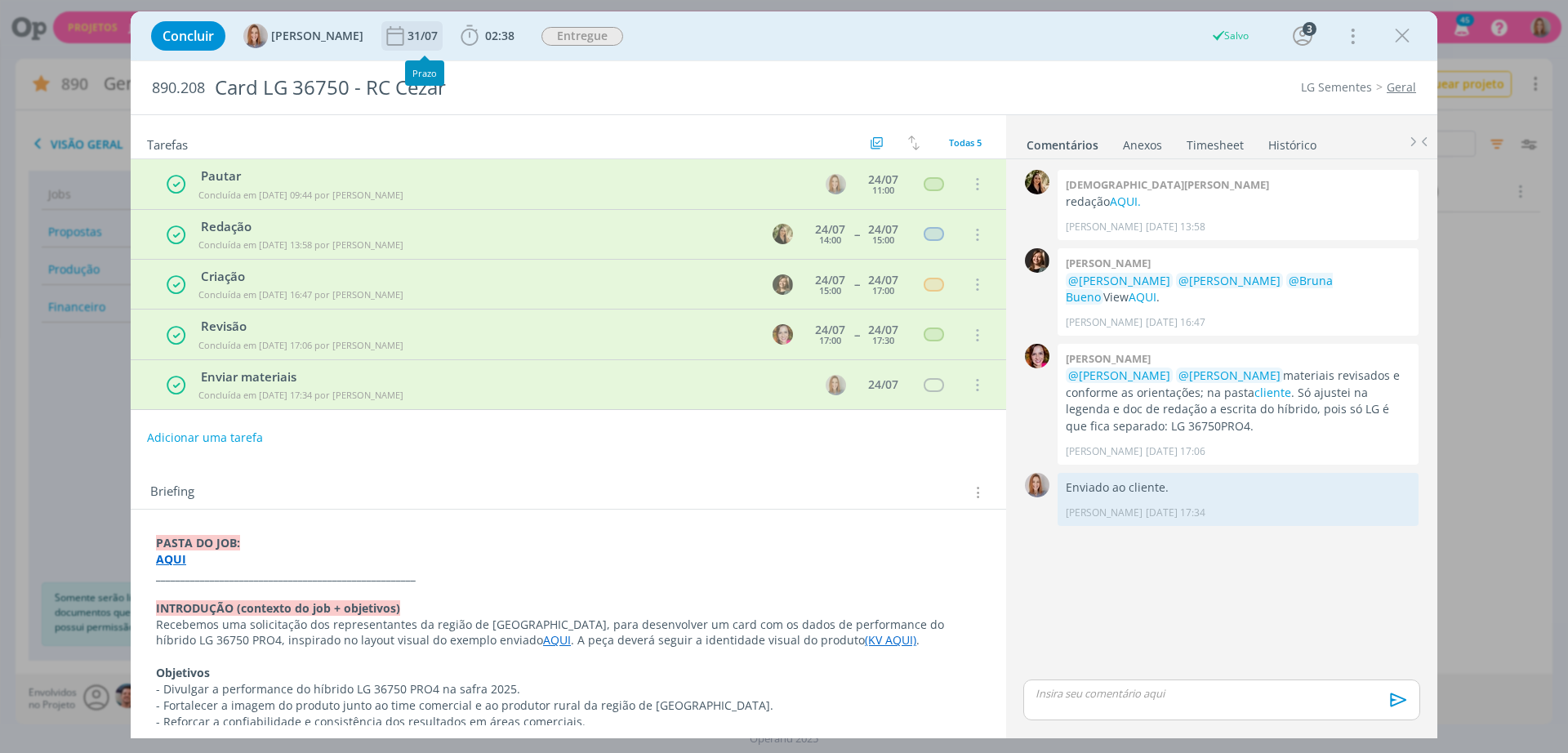
click at [417, 38] on div "31/07" at bounding box center [424, 36] width 33 height 11
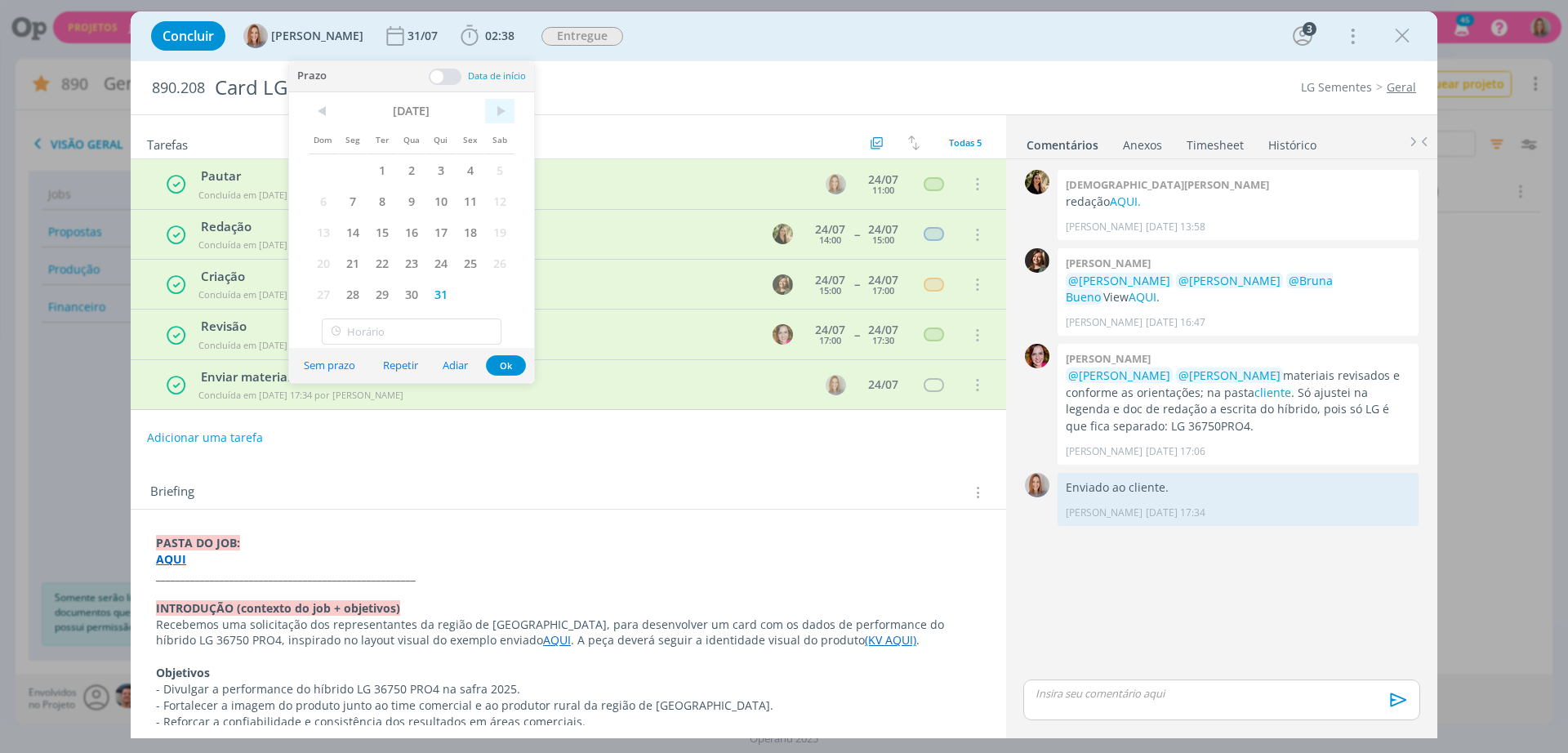
click at [503, 114] on span ">" at bounding box center [500, 111] width 30 height 24
click at [381, 293] on span "30" at bounding box center [383, 294] width 30 height 31
click at [519, 368] on button "Ok" at bounding box center [506, 365] width 40 height 20
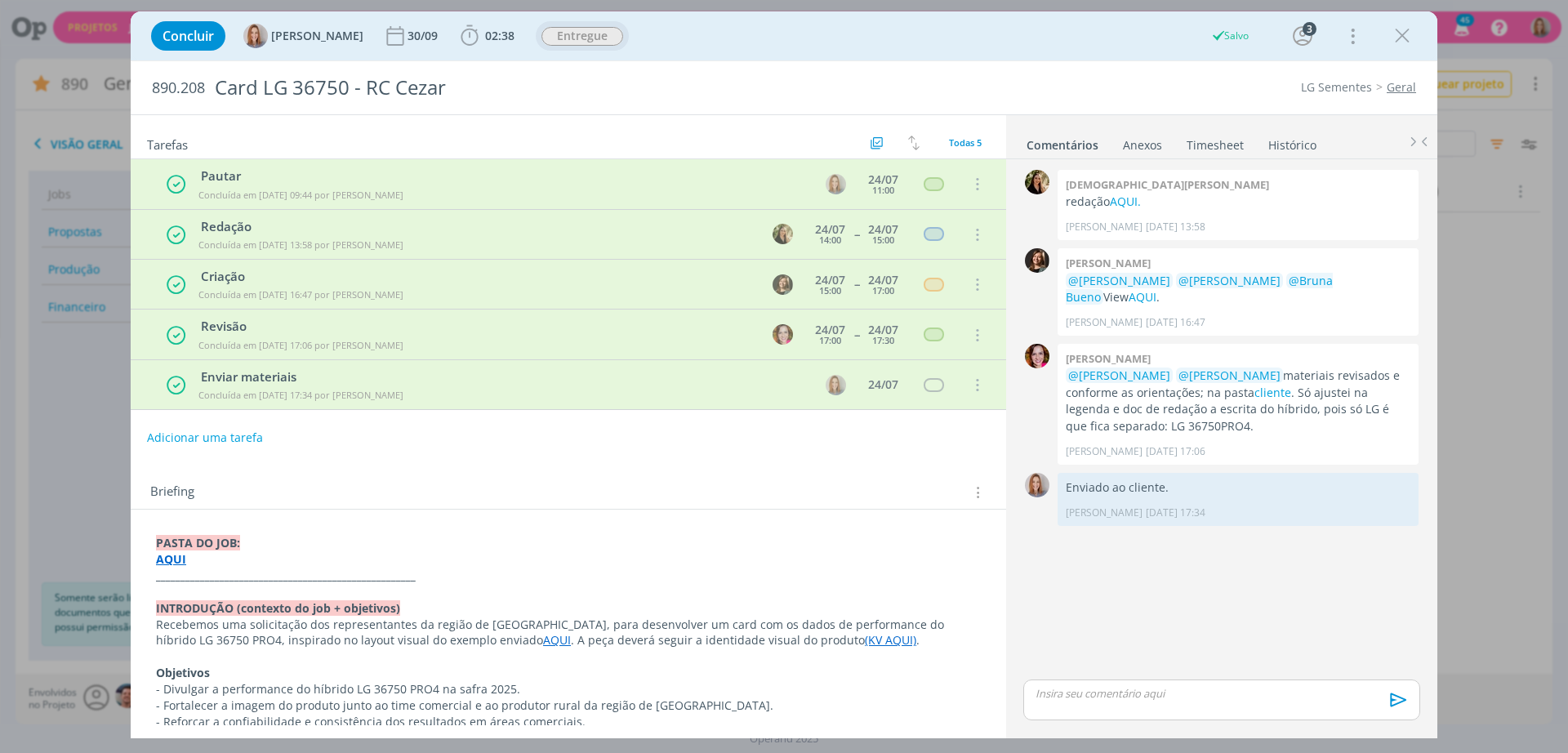
click at [571, 31] on span "Entregue" at bounding box center [582, 36] width 81 height 18
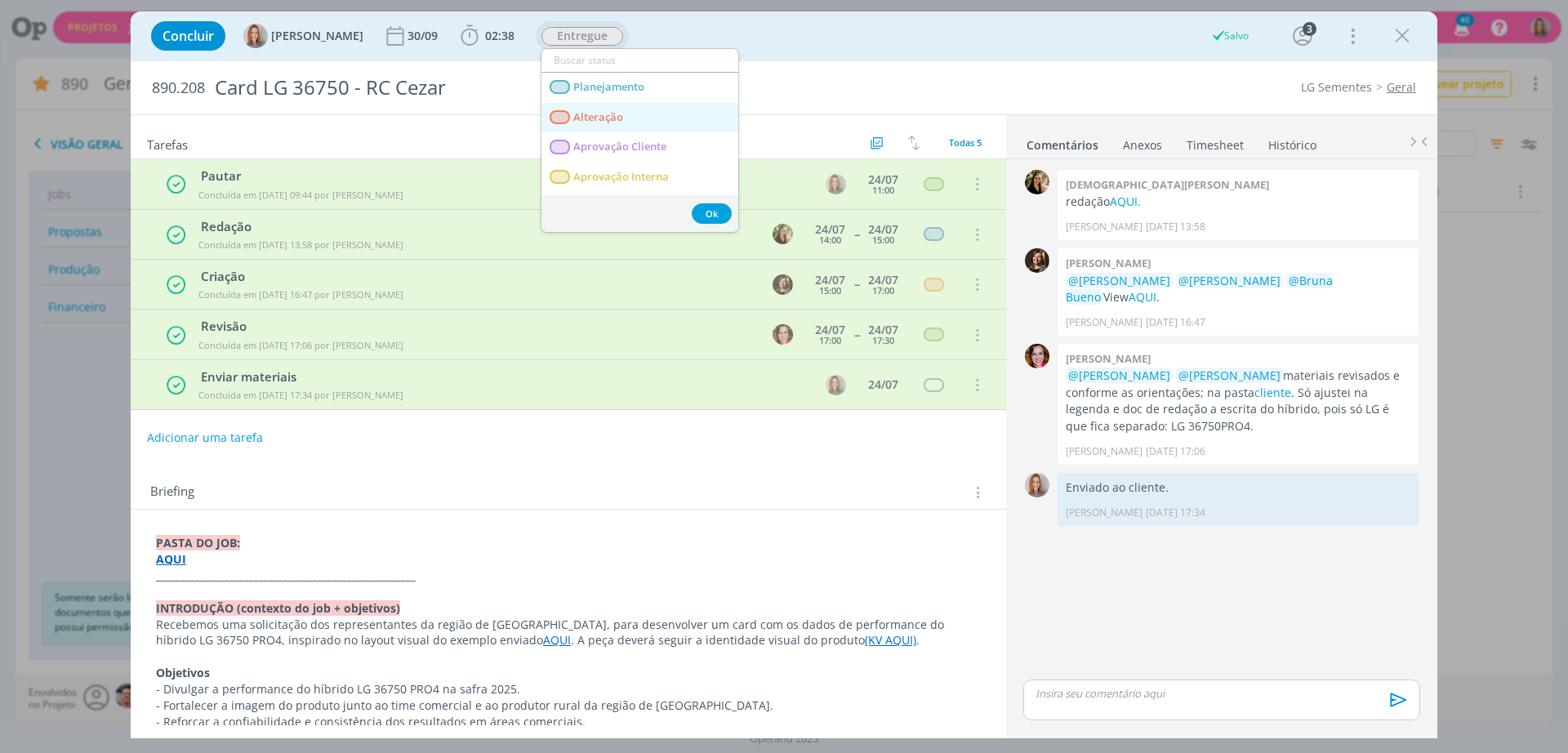
click at [619, 126] on link "Alteração" at bounding box center [640, 118] width 197 height 31
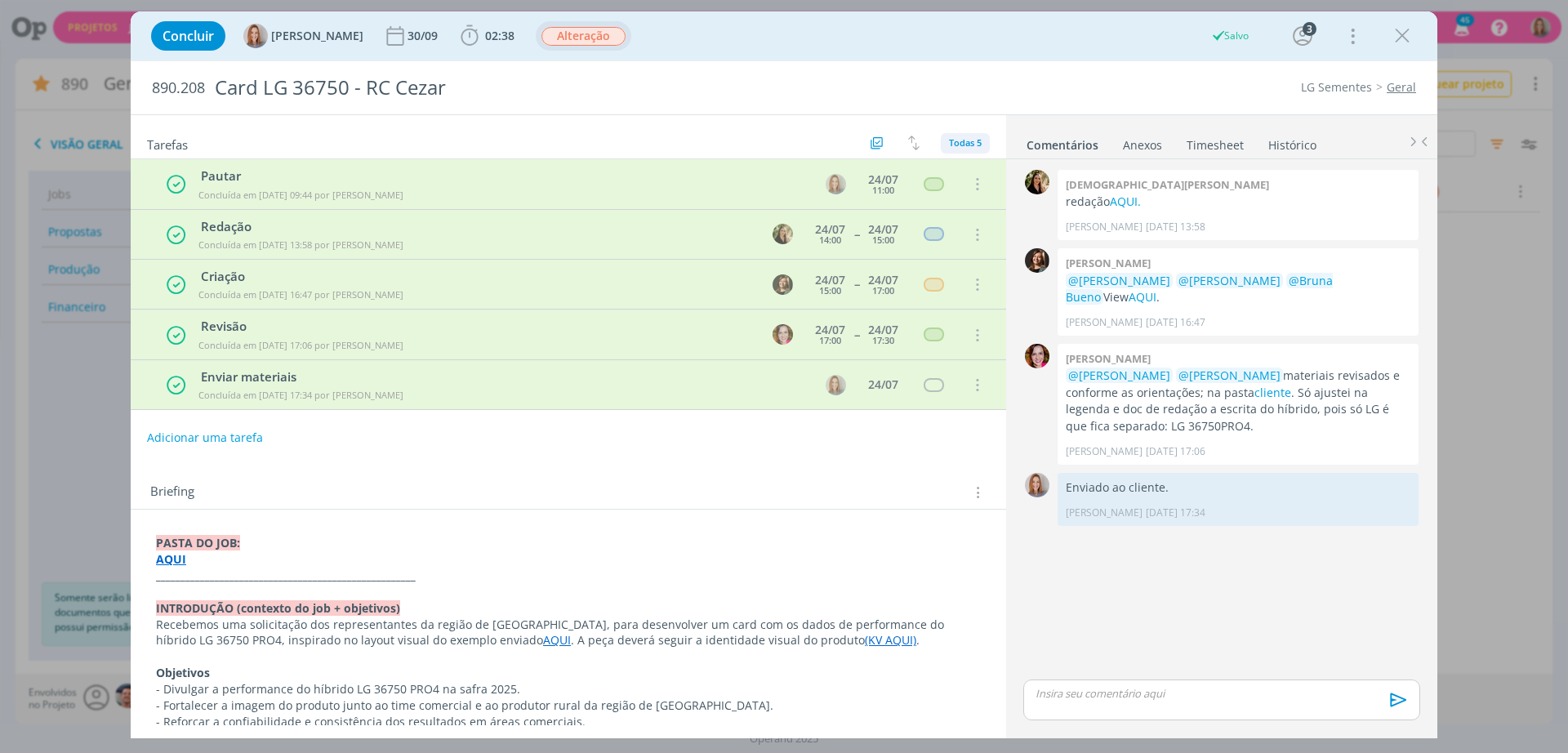
click at [970, 143] on span "Todas 5" at bounding box center [965, 142] width 32 height 12
click at [947, 183] on div "Abertas 0/5" at bounding box center [1015, 181] width 156 height 26
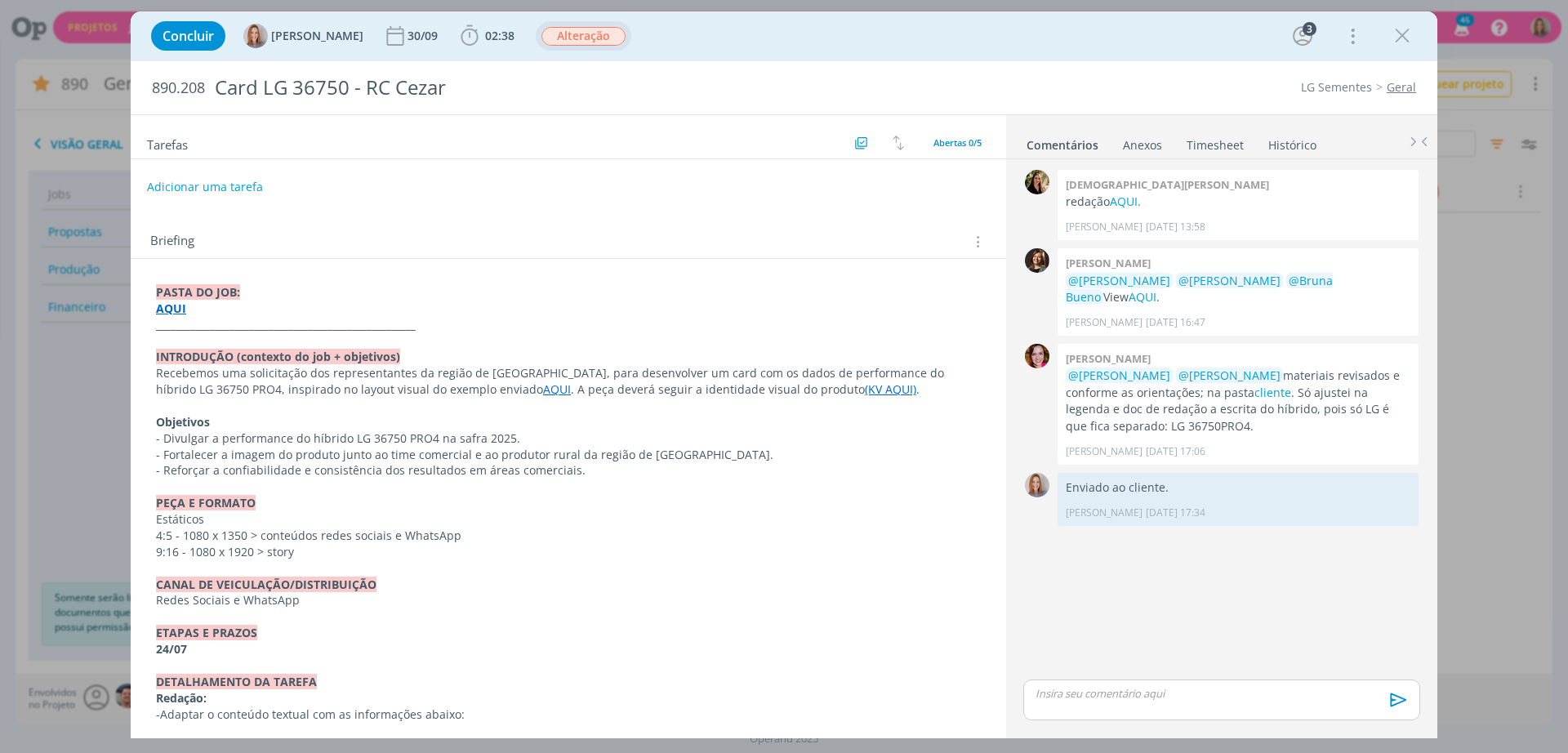
click at [455, 332] on p "dialog" at bounding box center [569, 340] width 825 height 17
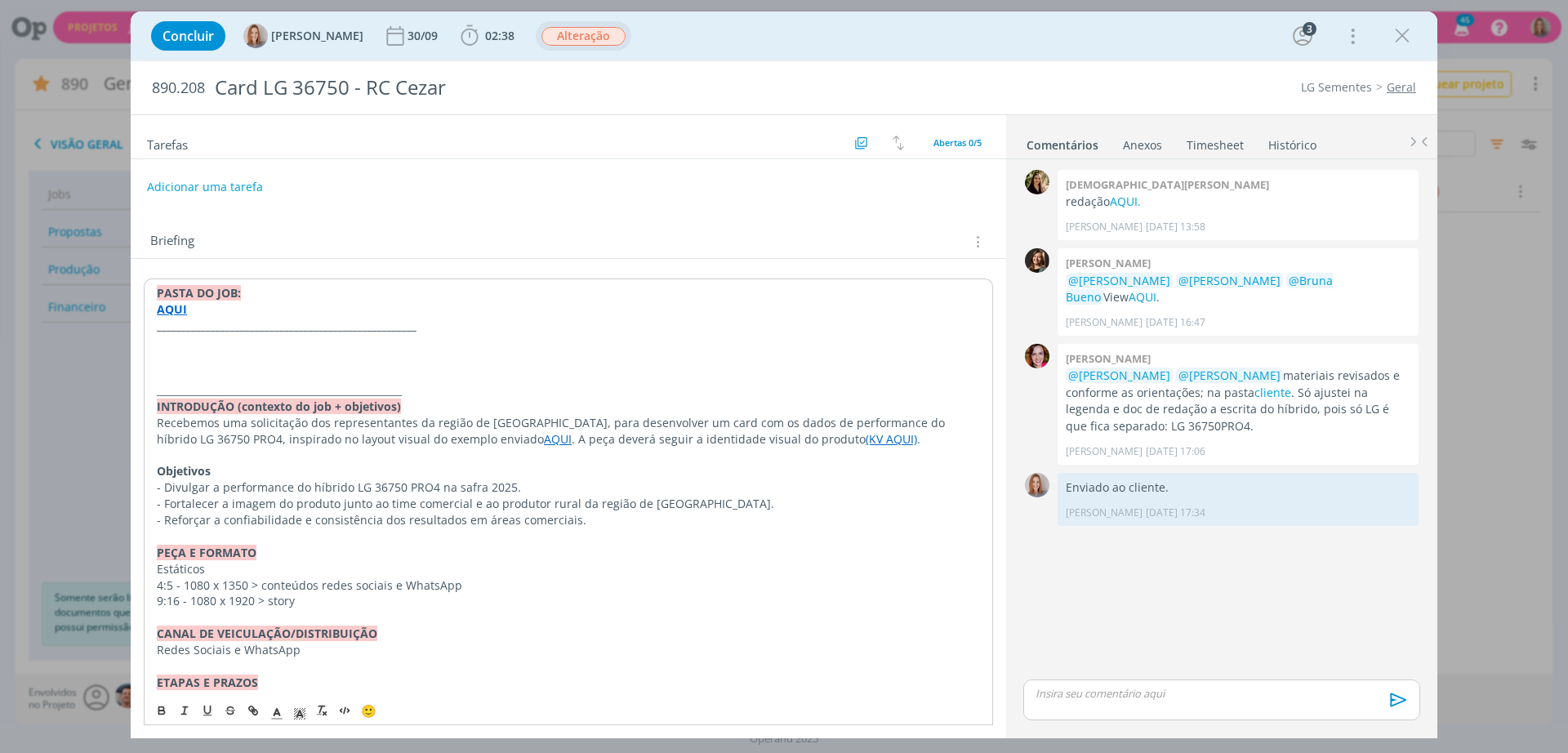
click at [362, 335] on p "dialog" at bounding box center [568, 341] width 823 height 17
click at [306, 339] on p "SOLICITAÇÃO CLIENTE - 29/08" at bounding box center [568, 341] width 823 height 17
click at [303, 708] on rect "dialog" at bounding box center [302, 708] width 1 height 1
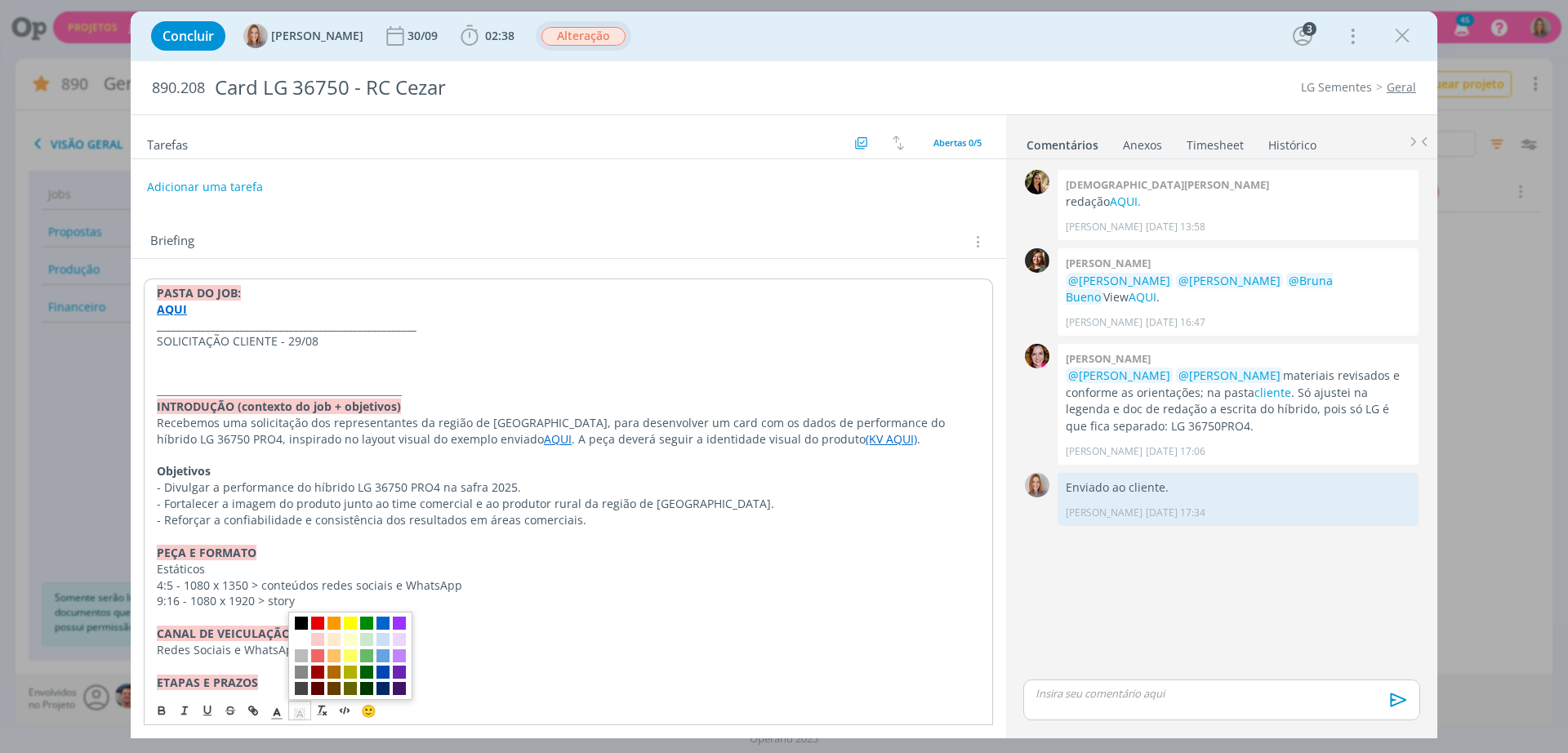
click at [303, 621] on span "dialog" at bounding box center [301, 623] width 13 height 13
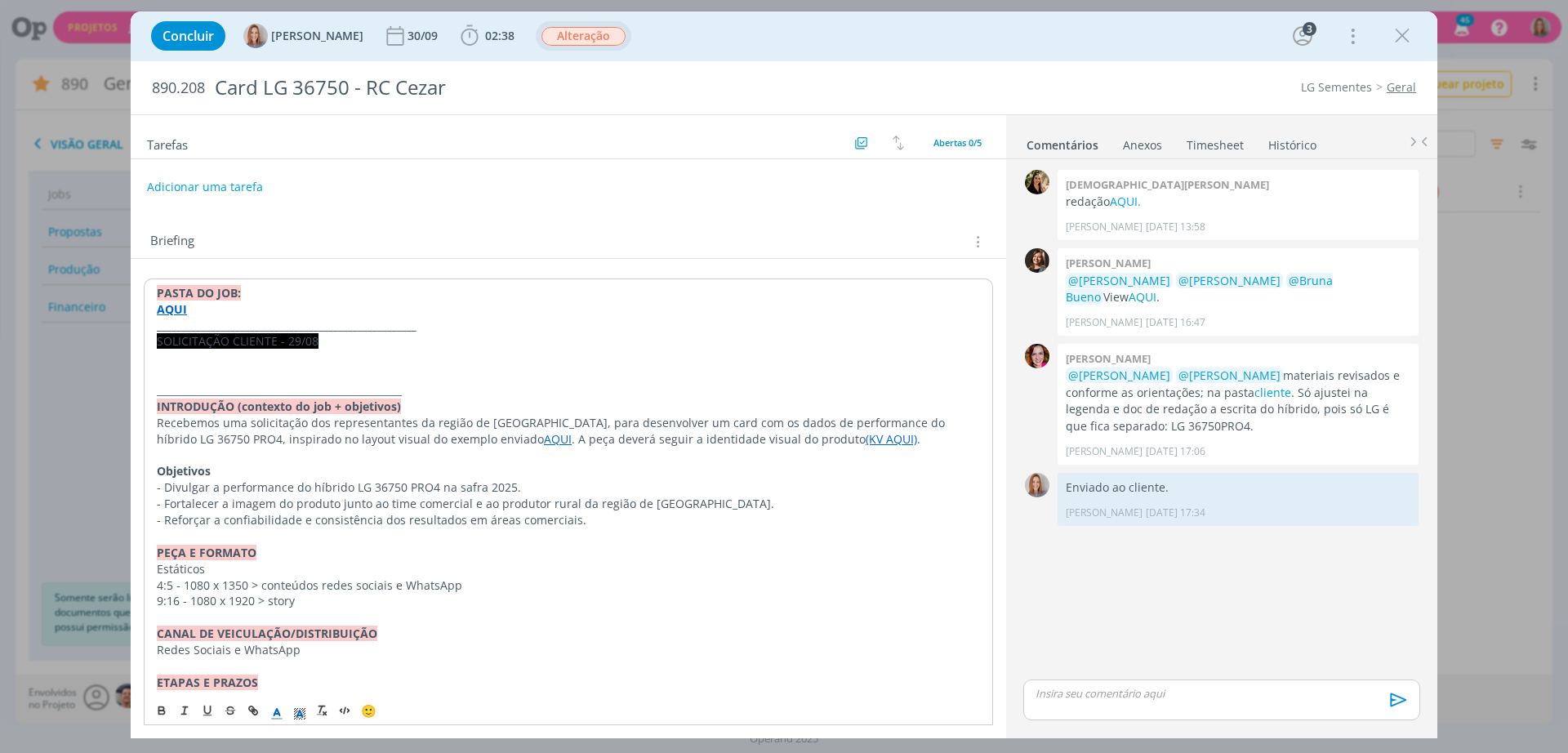
click at [279, 714] on line "dialog" at bounding box center [276, 714] width 4 height 0
click at [275, 637] on span "dialog" at bounding box center [278, 639] width 13 height 13
click at [153, 713] on button "dialog" at bounding box center [163, 710] width 23 height 19
click at [172, 359] on p "dialog" at bounding box center [568, 357] width 823 height 17
click at [238, 349] on p "dialog" at bounding box center [569, 356] width 825 height 17
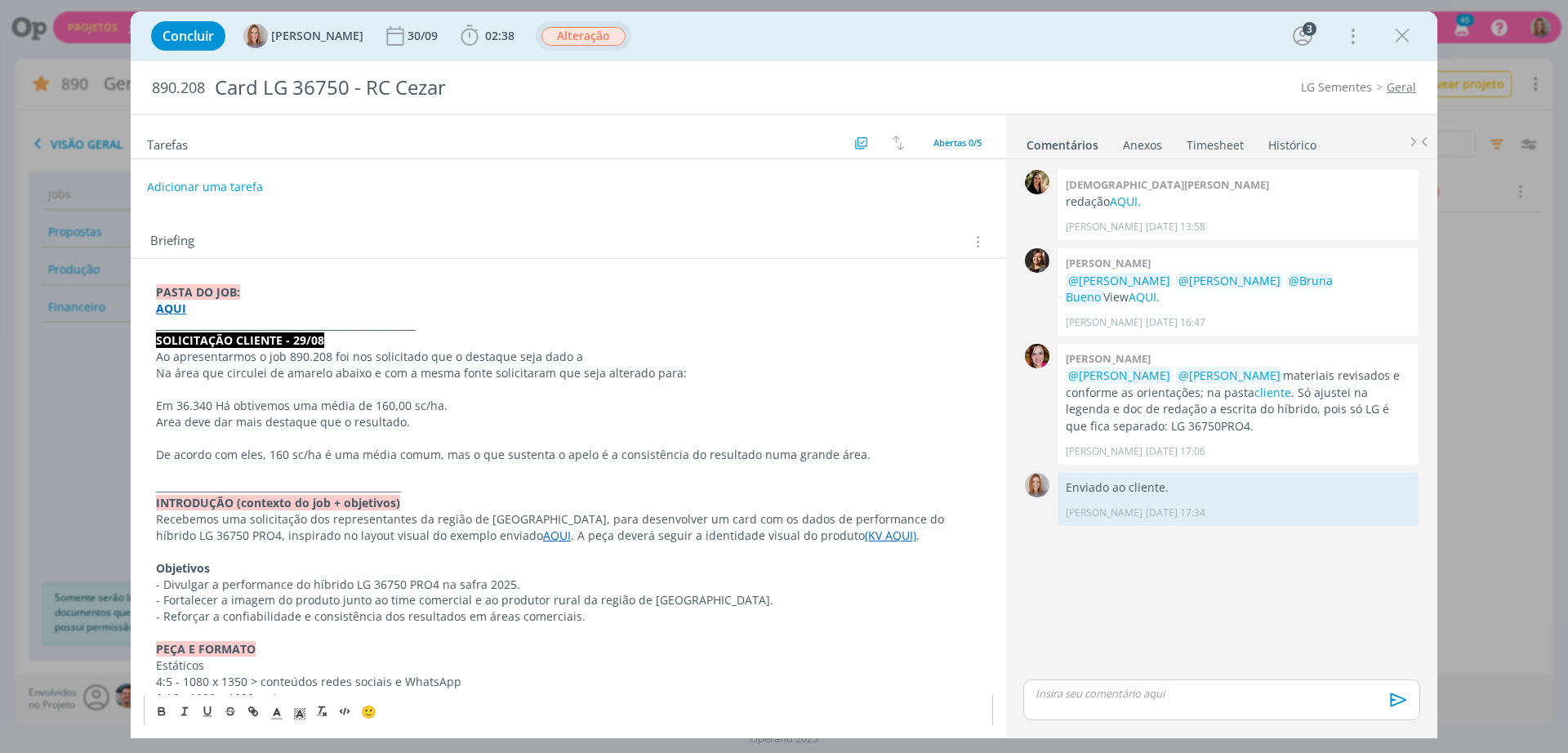
click at [166, 402] on span "Em 36.340 Há obtivemos uma média de 160,00 sc/ha." at bounding box center [302, 405] width 292 height 16
click at [443, 355] on span "Ao apresentarmos o job 890.208 foi nos solicitado que o destaque seja dado a" at bounding box center [370, 356] width 427 height 16
click at [291, 372] on span "Na área que circulei de amarelo abaixo e com a mesma fonte solicitaram que seja…" at bounding box center [421, 373] width 531 height 16
drag, startPoint x: 466, startPoint y: 356, endPoint x: 152, endPoint y: 349, distance: 314.1
click at [152, 349] on div "PASTA DO JOB: AQUI _____________________________________________________ SOLICI…" at bounding box center [568, 747] width 850 height 936
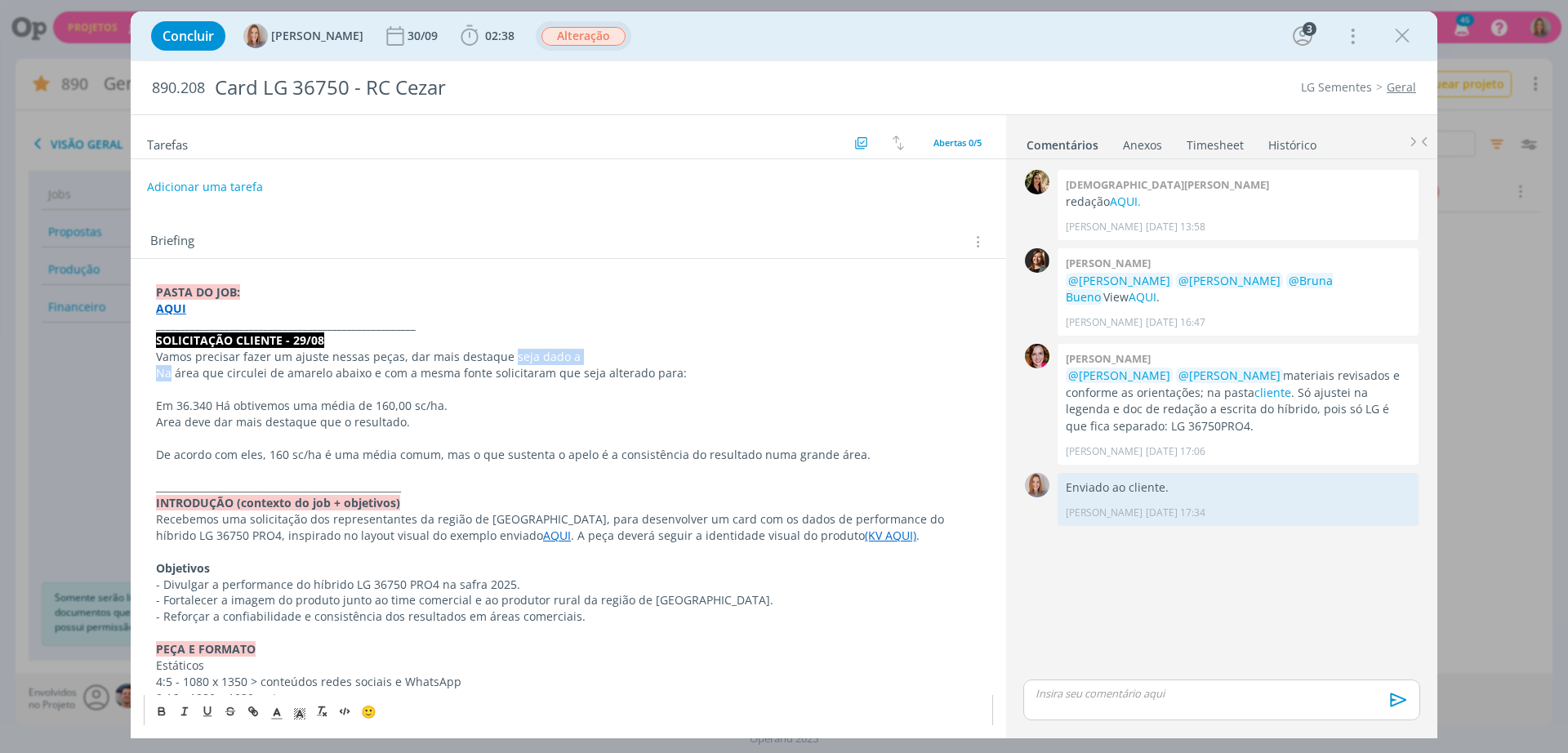
drag, startPoint x: 170, startPoint y: 376, endPoint x: 506, endPoint y: 365, distance: 336.2
click at [506, 365] on span "Na área que circulei de amarelo abaixo e com a mesma fonte solicitaram que seja…" at bounding box center [421, 373] width 531 height 16
click at [331, 385] on p "dialog" at bounding box center [569, 389] width 825 height 17
drag, startPoint x: 169, startPoint y: 372, endPoint x: 503, endPoint y: 354, distance: 334.5
click at [503, 354] on div "PASTA DO JOB: AQUI _____________________________________________________ SOLICI…" at bounding box center [568, 747] width 850 height 936
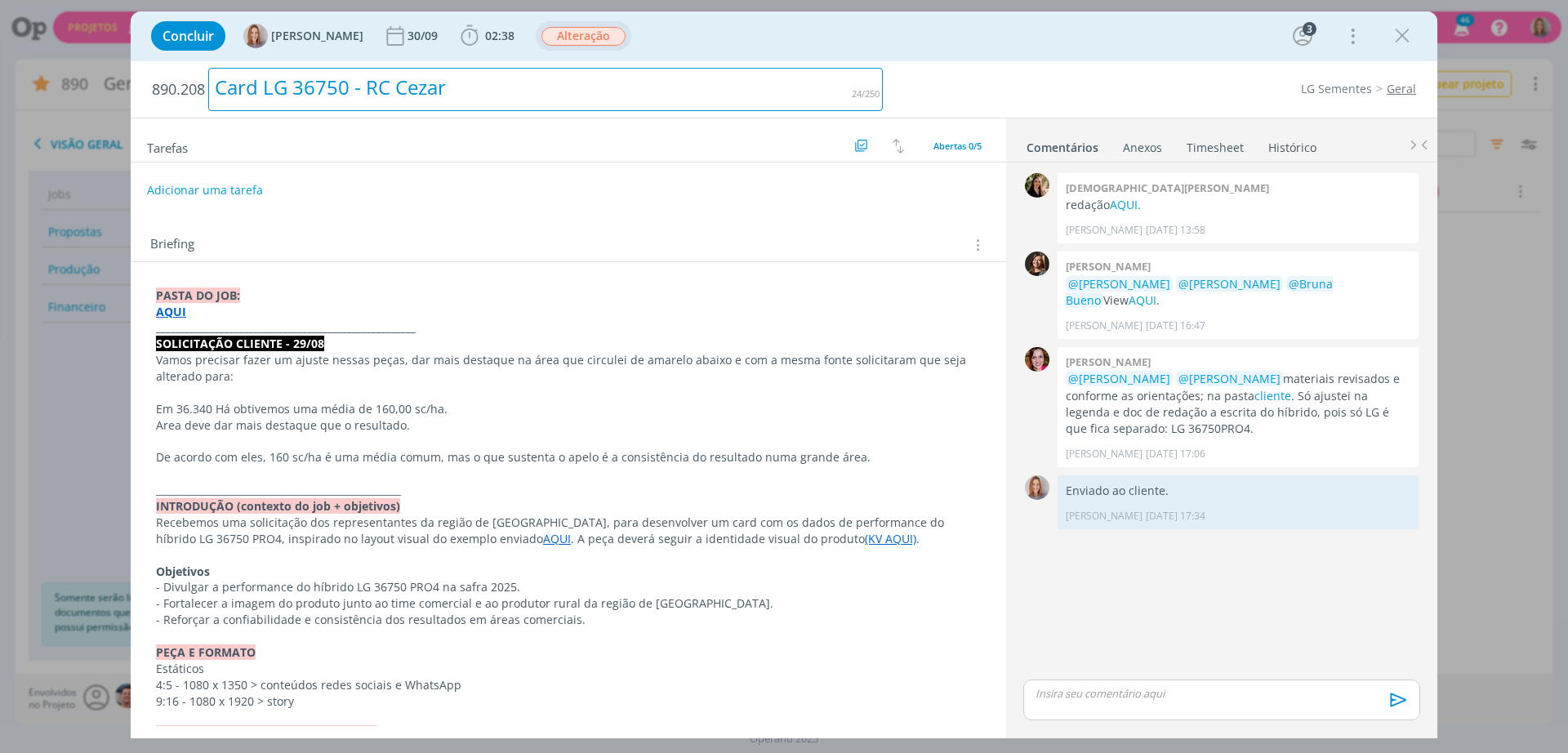
click at [494, 95] on div "Card LG 36750 - RC Cezar" at bounding box center [545, 90] width 675 height 44
drag, startPoint x: 412, startPoint y: 81, endPoint x: 173, endPoint y: 116, distance: 241.5
click at [173, 116] on h2 "890.208 Card LG 36750 - RC Cezar" at bounding box center [517, 89] width 731 height 56
copy div "Card LG 36750 - RC Cezar"
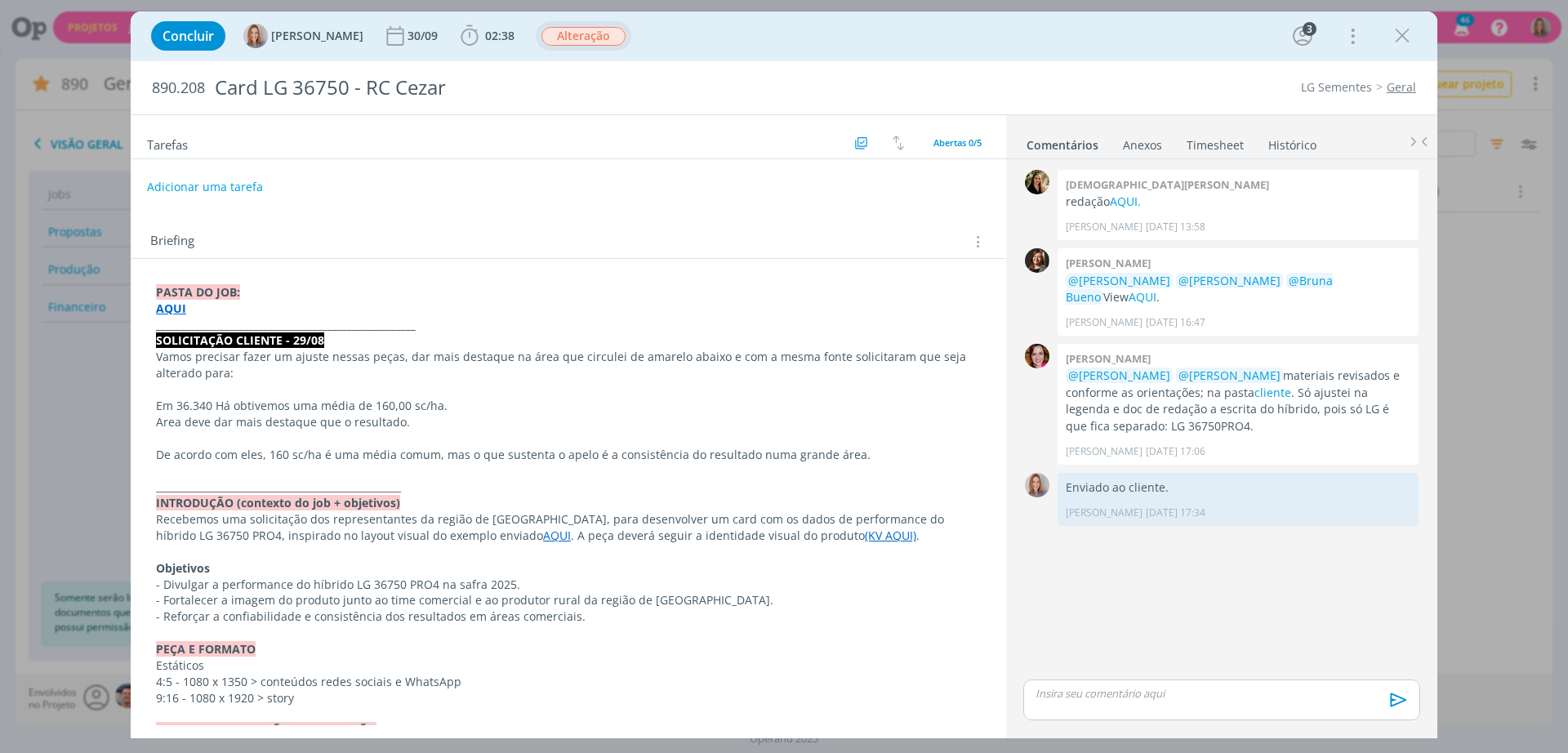
click at [618, 176] on div "Adicionar uma tarefa" at bounding box center [569, 187] width 876 height 30
click at [1400, 40] on icon "dialog" at bounding box center [1403, 36] width 24 height 24
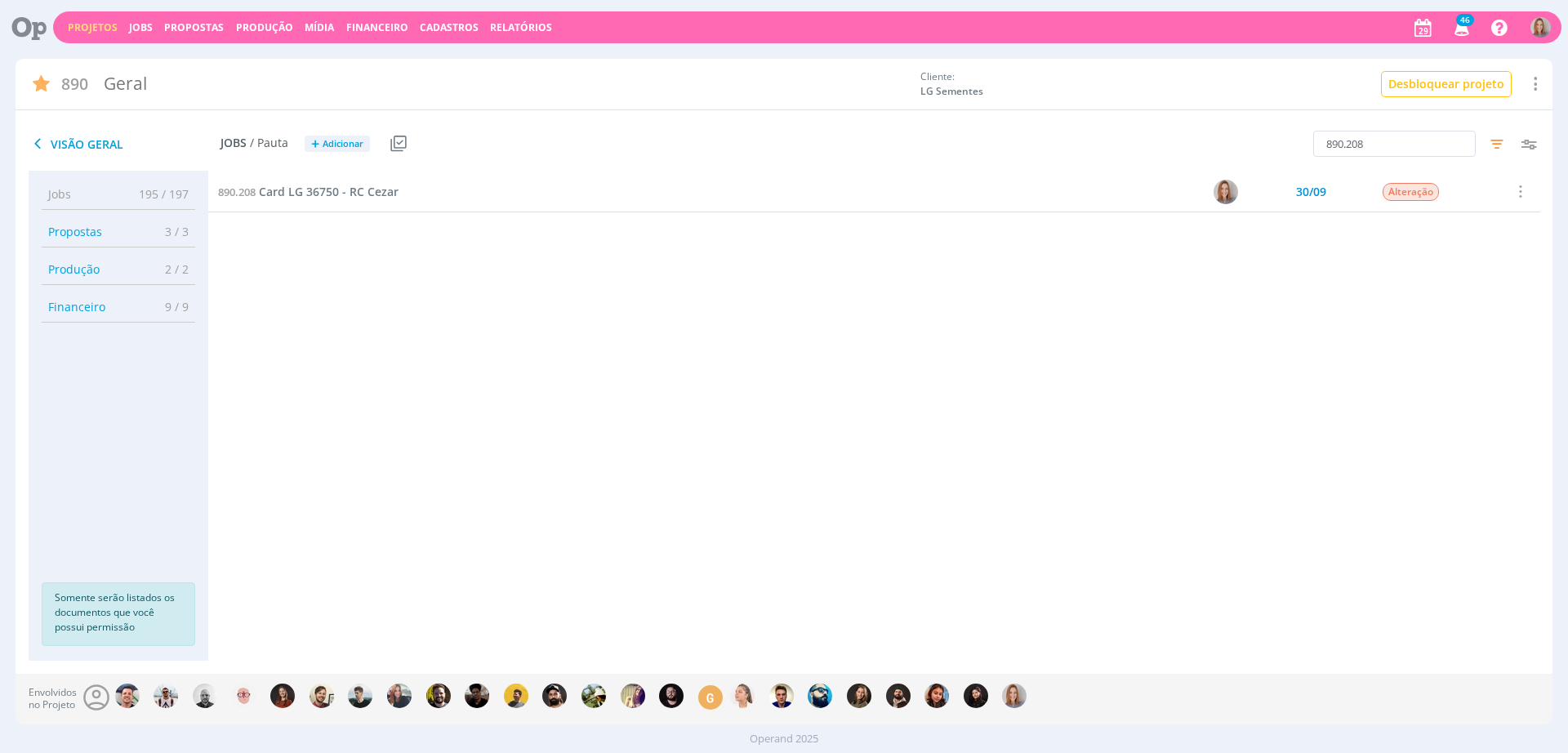
click at [31, 34] on icon at bounding box center [23, 27] width 33 height 31
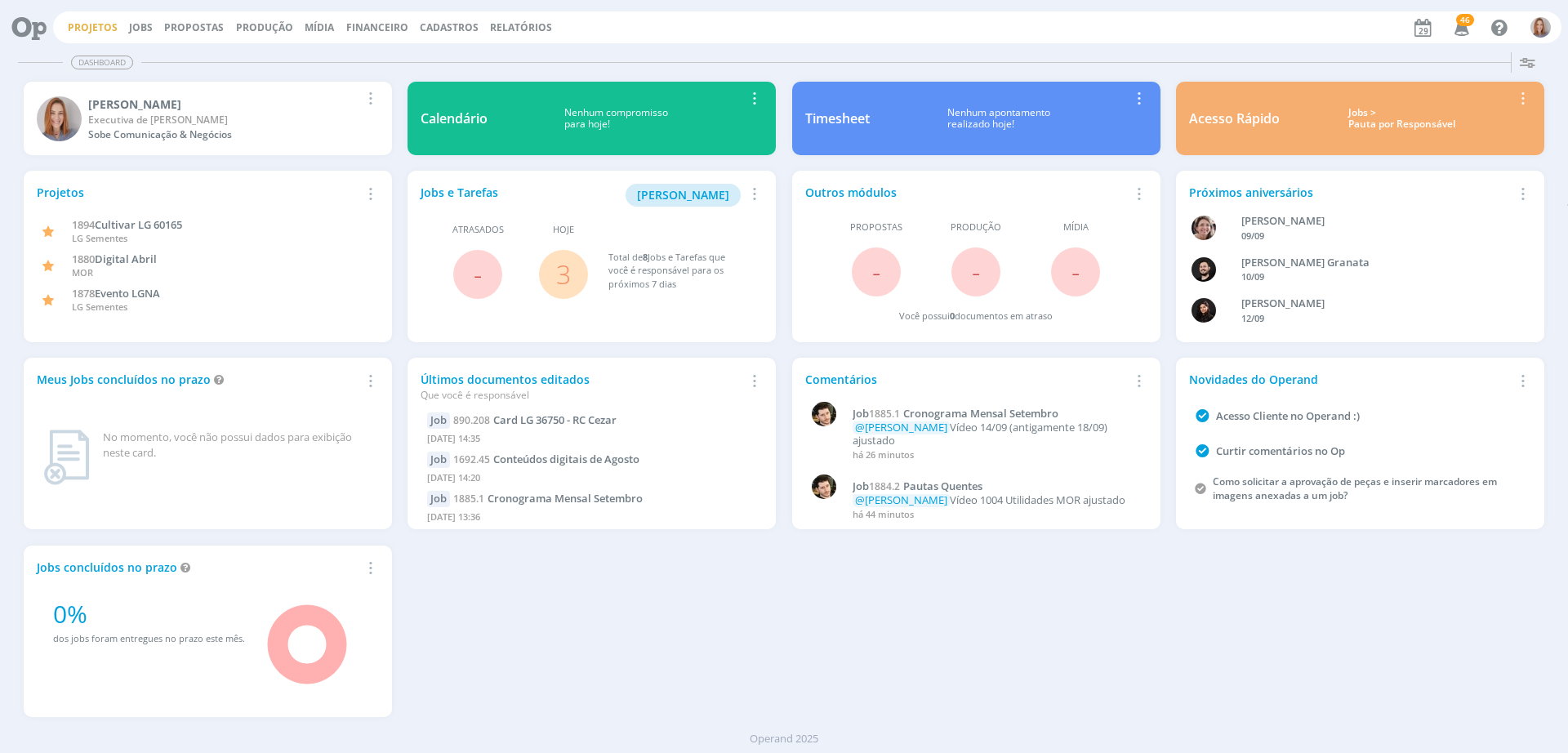
click at [76, 27] on link "Projetos" at bounding box center [93, 27] width 50 height 14
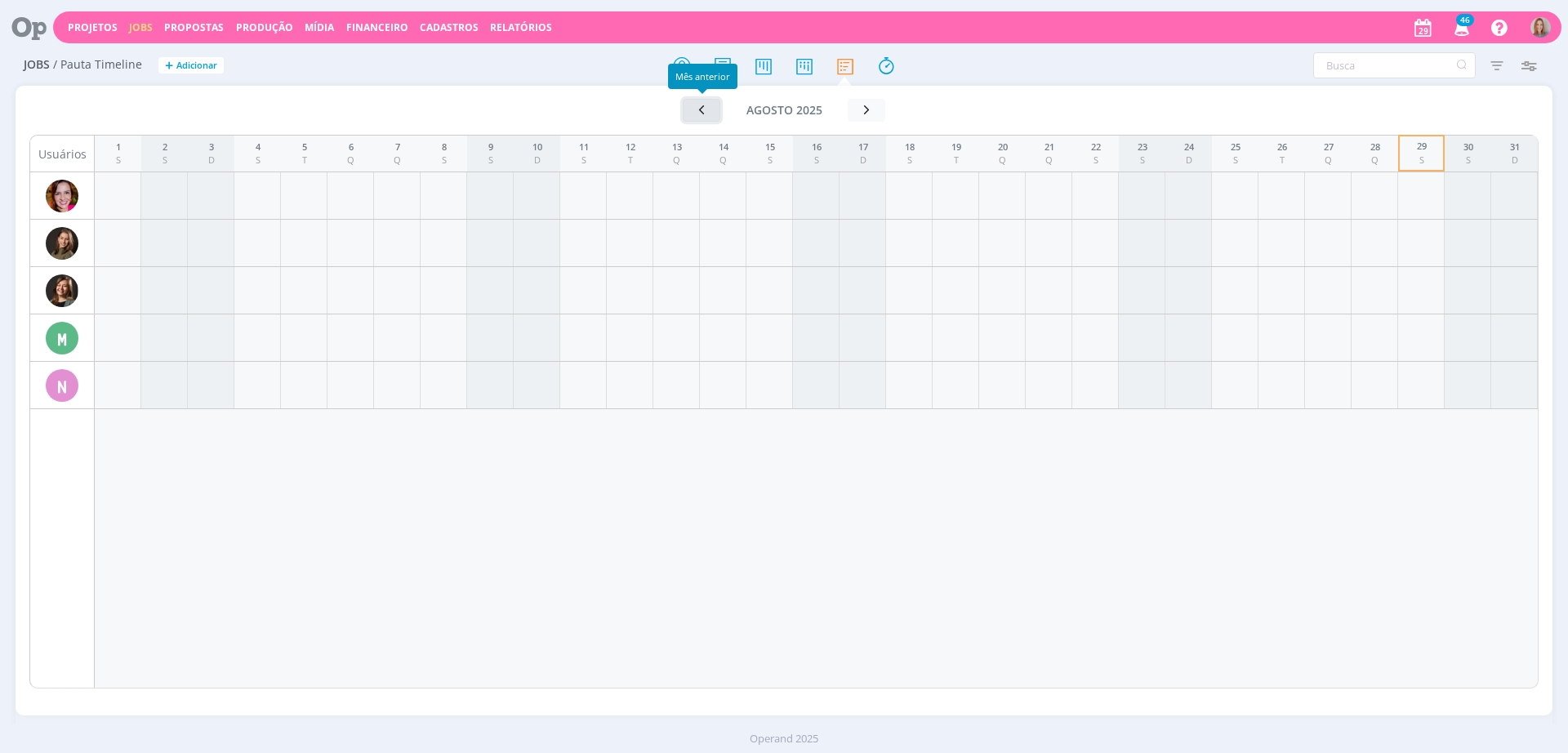
click at [693, 104] on button "button" at bounding box center [701, 110] width 38 height 23
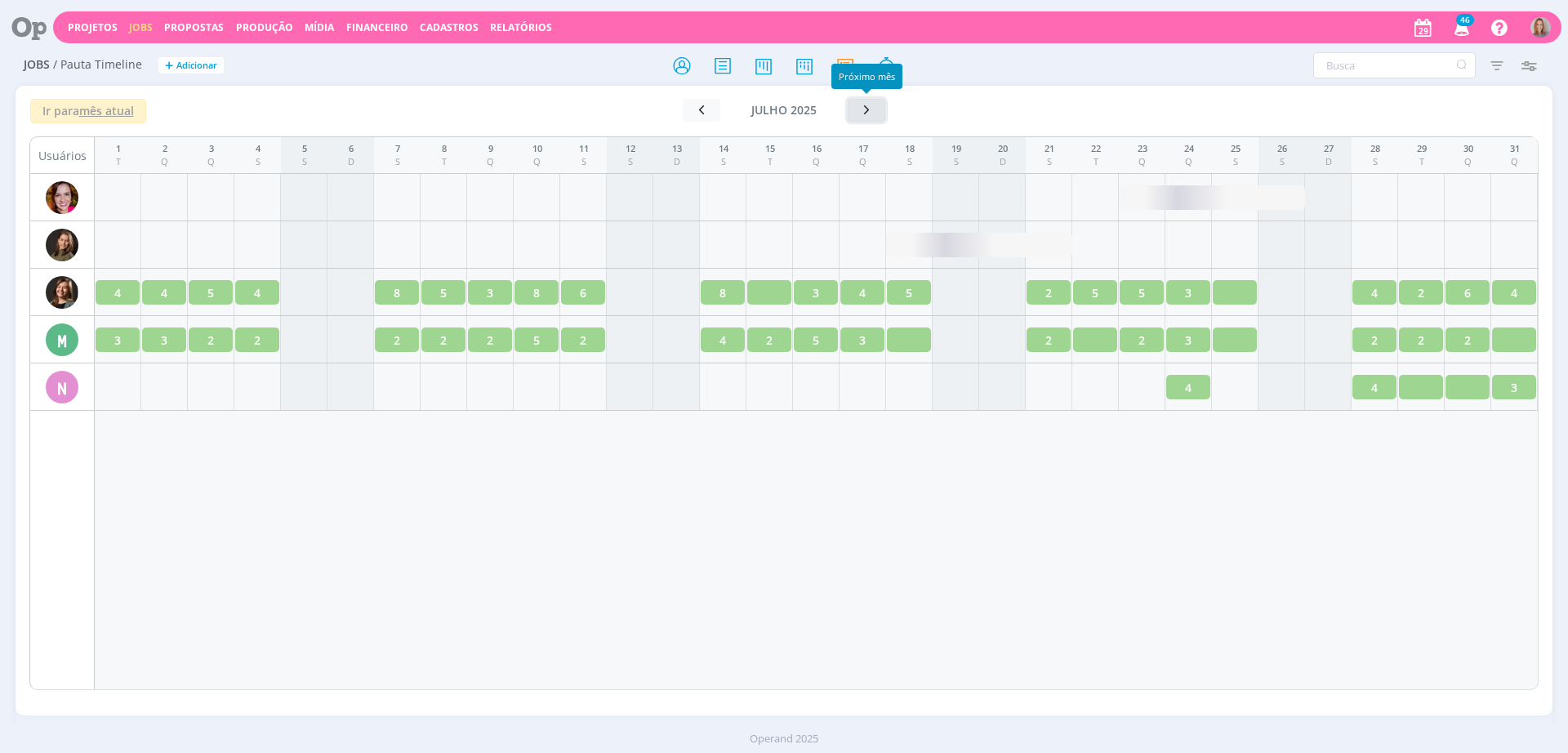
click at [857, 107] on button "button" at bounding box center [866, 110] width 38 height 23
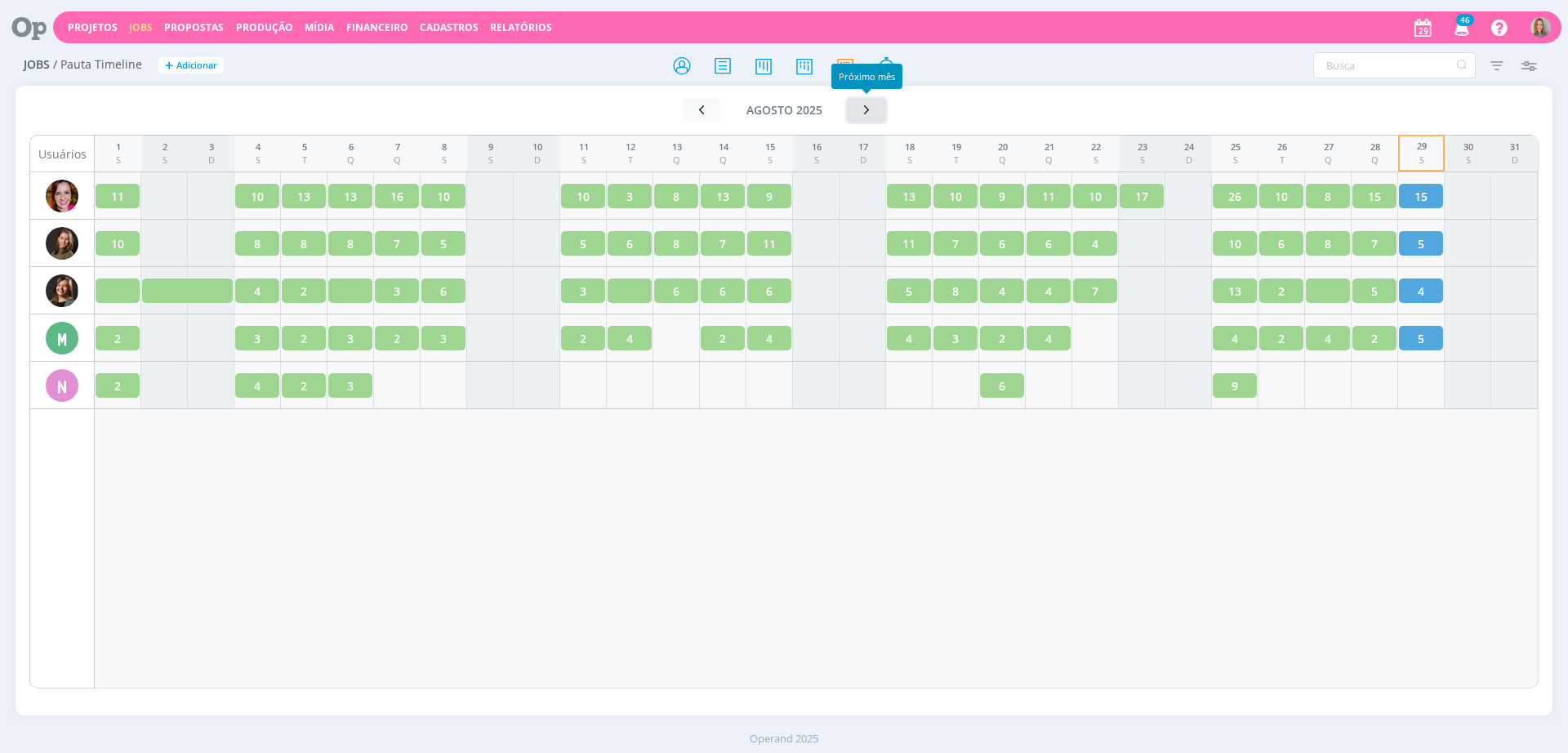
click at [870, 104] on icon "button" at bounding box center [866, 110] width 17 height 16
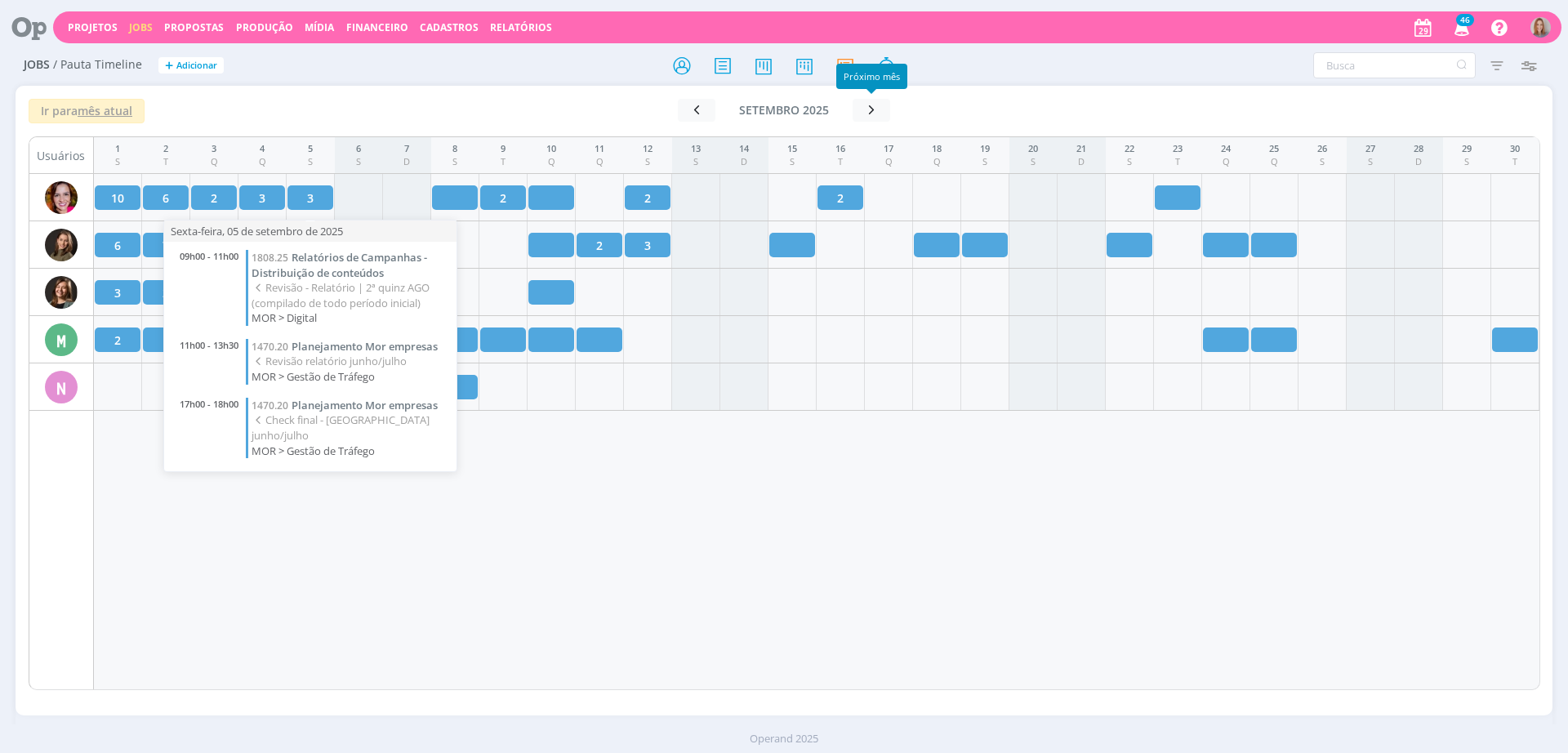
click at [496, 473] on div "1 S 2 T 3 Q 4 Q 5 S 6 S 7 D 8 S 9 T 10 Q 11 Q 12 S 13 S 14 D 15 S 16 T 17 Q 18 …" at bounding box center [816, 413] width 1447 height 554
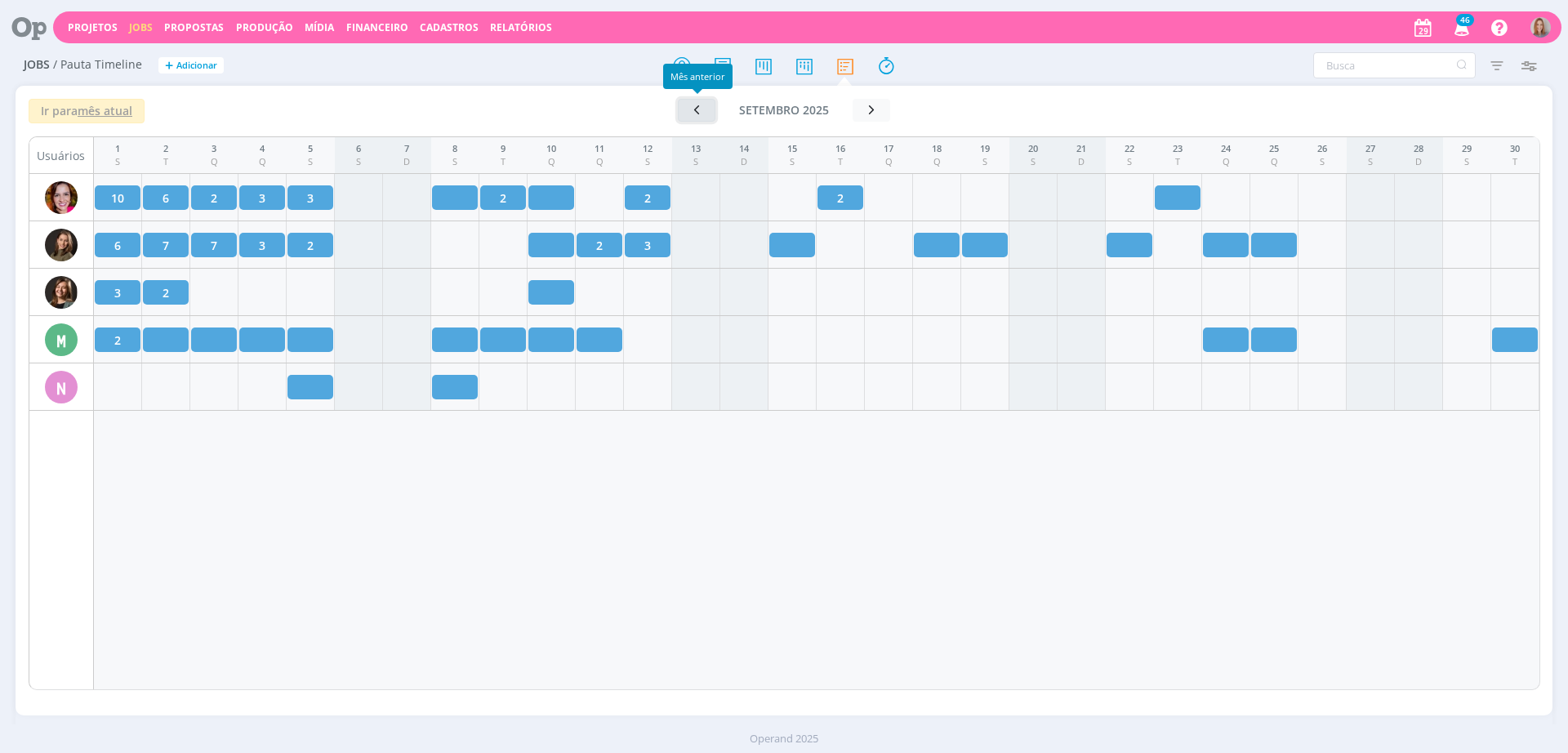
click at [695, 119] on button "button" at bounding box center [697, 110] width 38 height 23
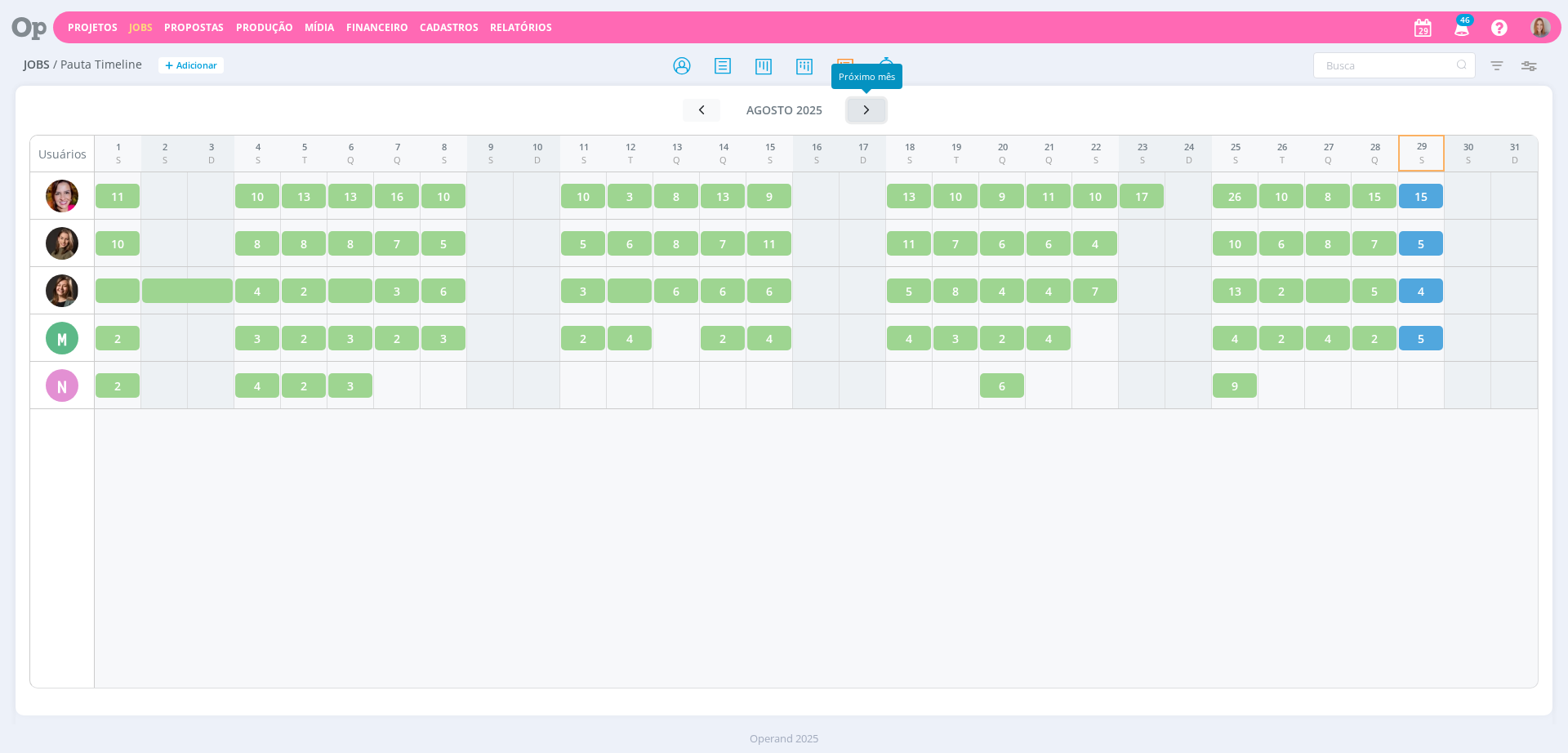
click at [875, 105] on button "button" at bounding box center [866, 110] width 38 height 23
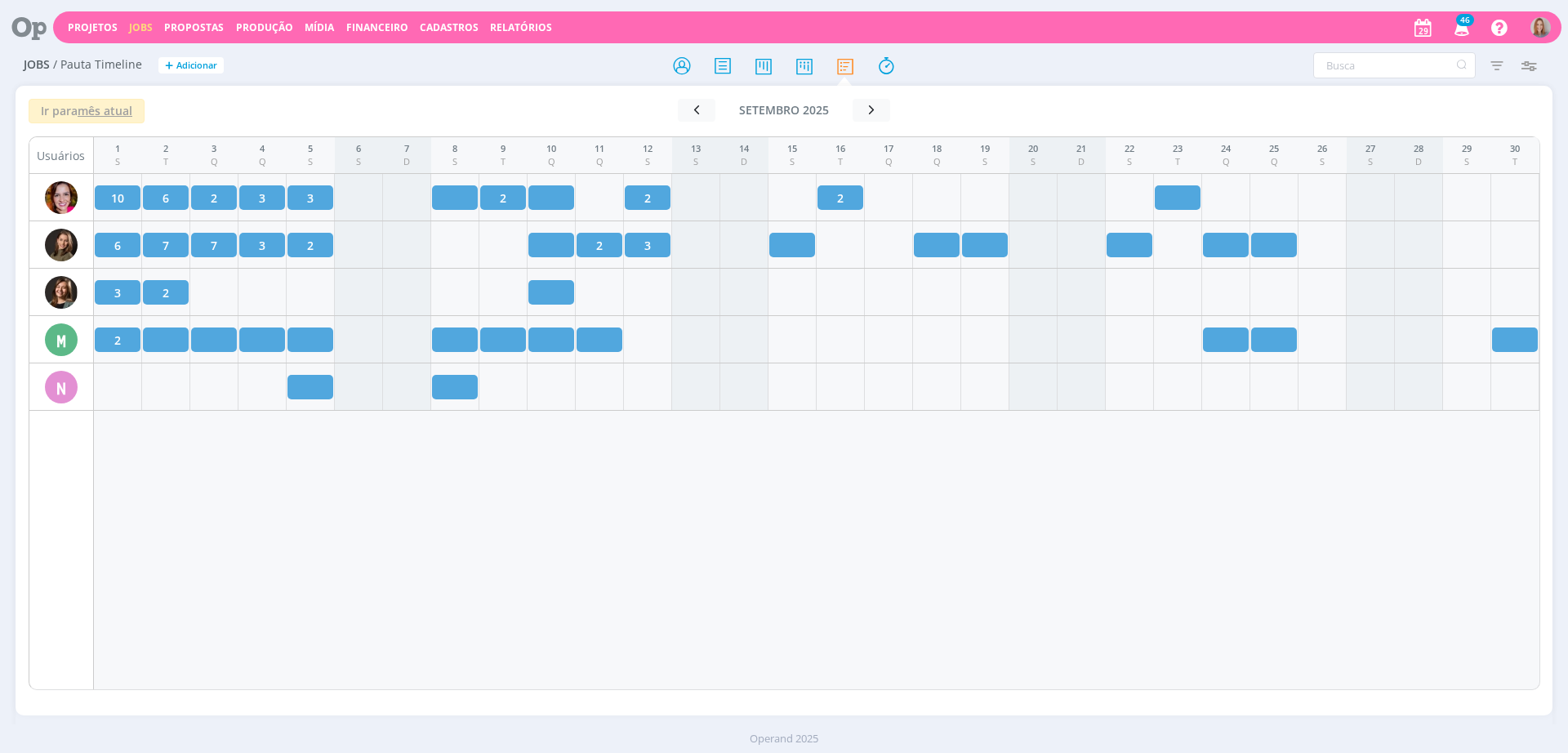
click at [962, 651] on div "1 S 2 T 3 Q 4 Q 5 S 6 S 7 D 8 S 9 T 10 Q 11 Q 12 S 13 S 14 D 15 S 16 T 17 Q 18 …" at bounding box center [816, 413] width 1447 height 554
click at [1527, 57] on icon "button" at bounding box center [1529, 66] width 30 height 30
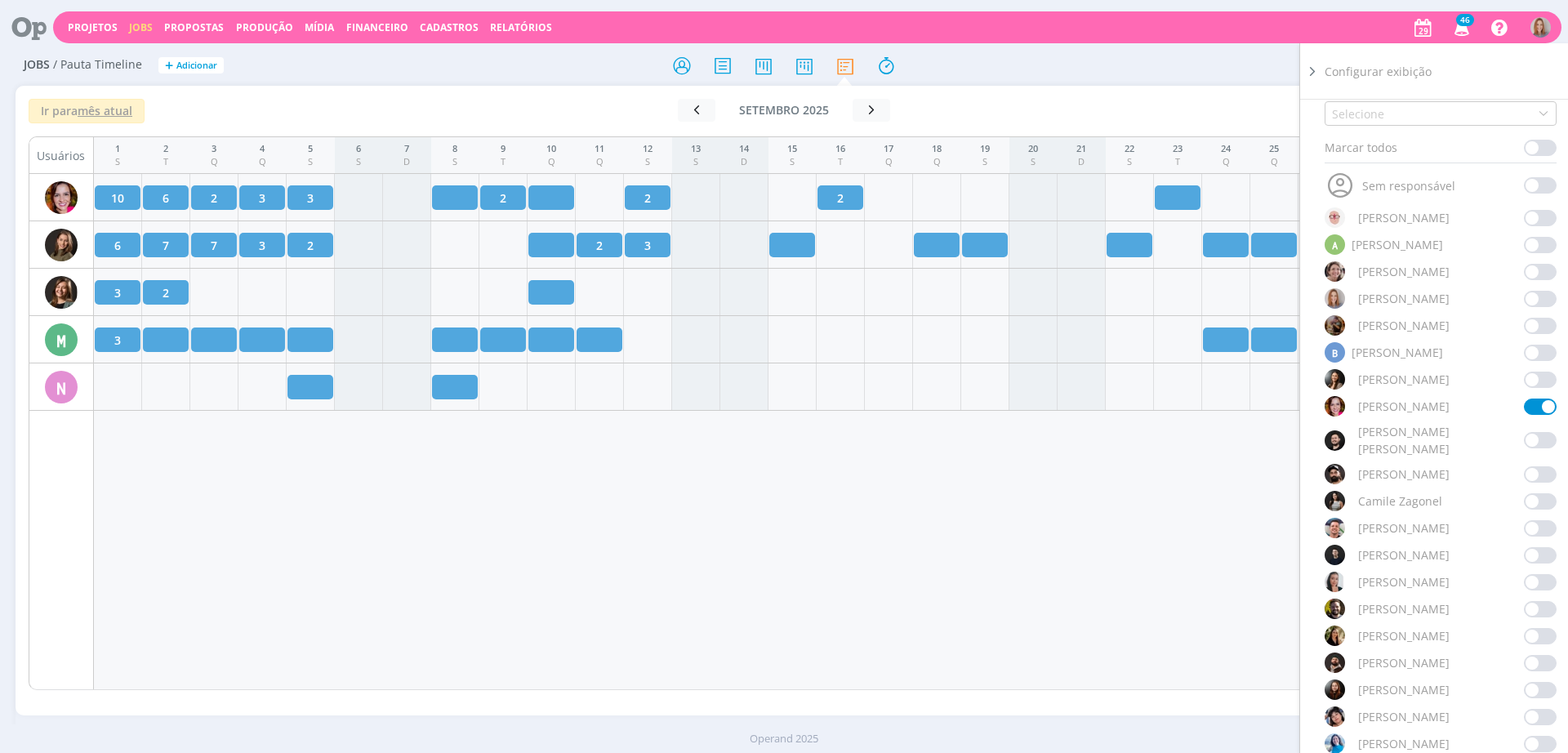
scroll to position [102, 0]
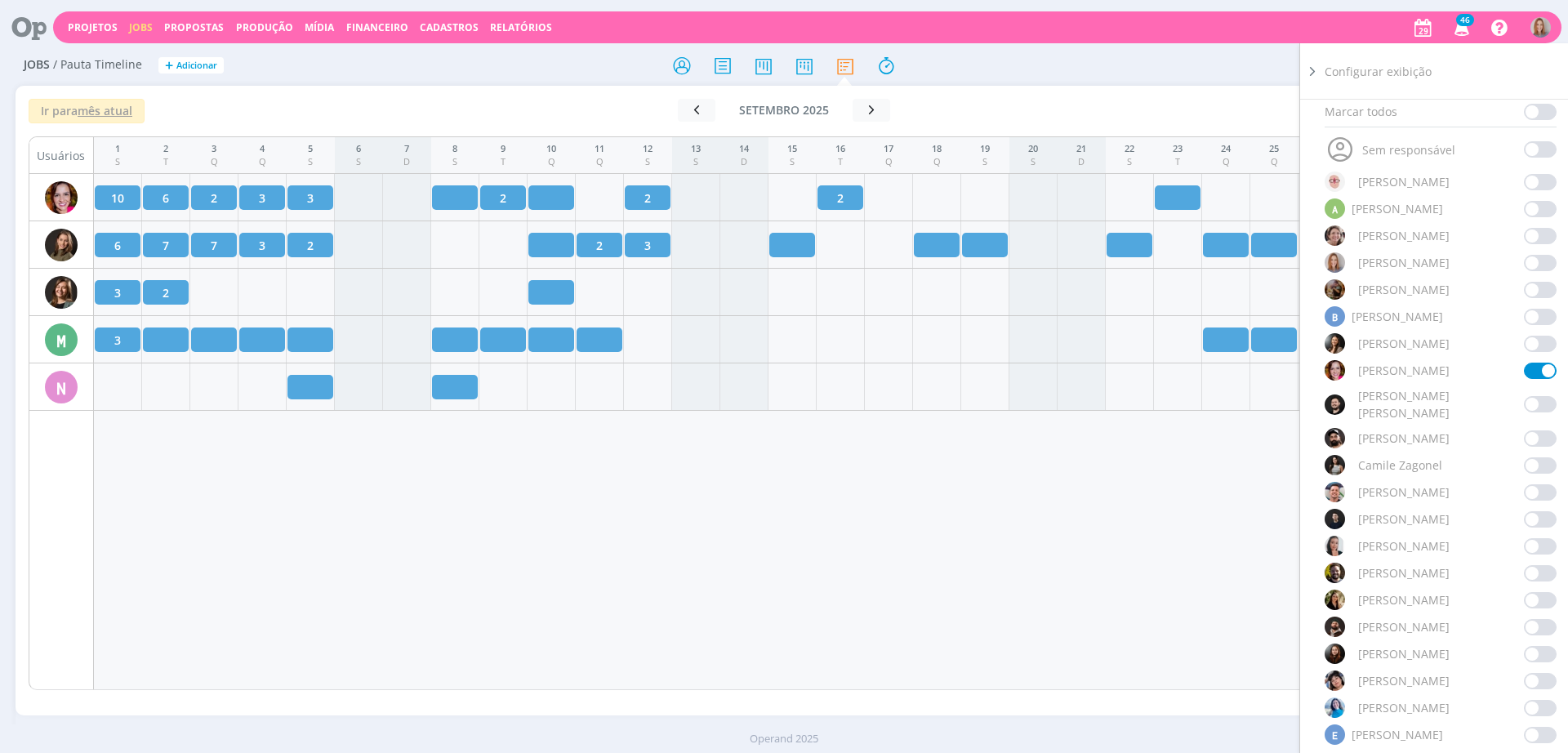
click at [1535, 592] on span at bounding box center [1540, 600] width 32 height 17
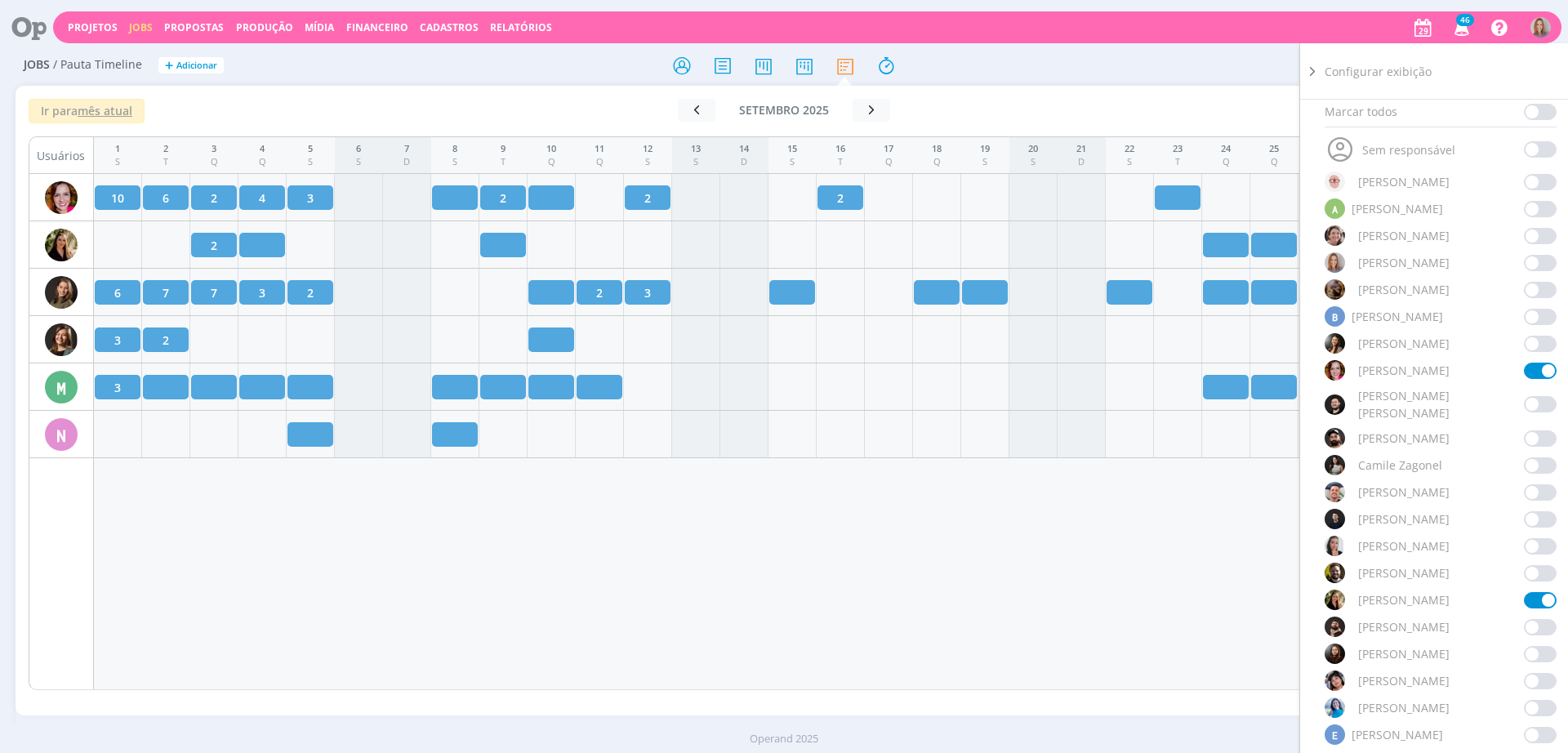
click at [817, 610] on div "1 S 2 T 3 Q 4 Q 5 S 6 S 7 D 8 S 9 T 10 Q 11 Q 12 S 13 S 14 D 15 S 16 T 17 Q 18 …" at bounding box center [816, 413] width 1447 height 554
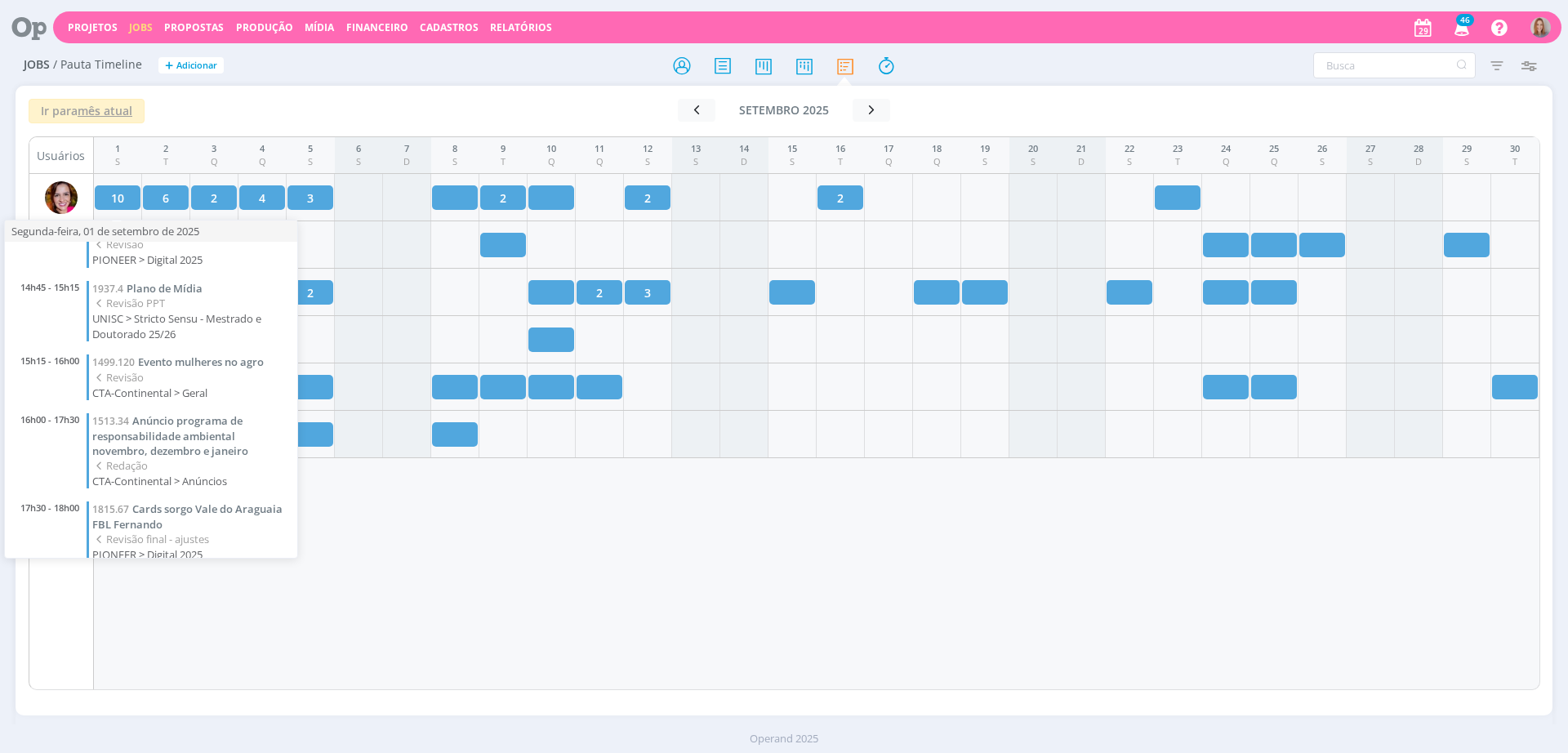
scroll to position [443, 0]
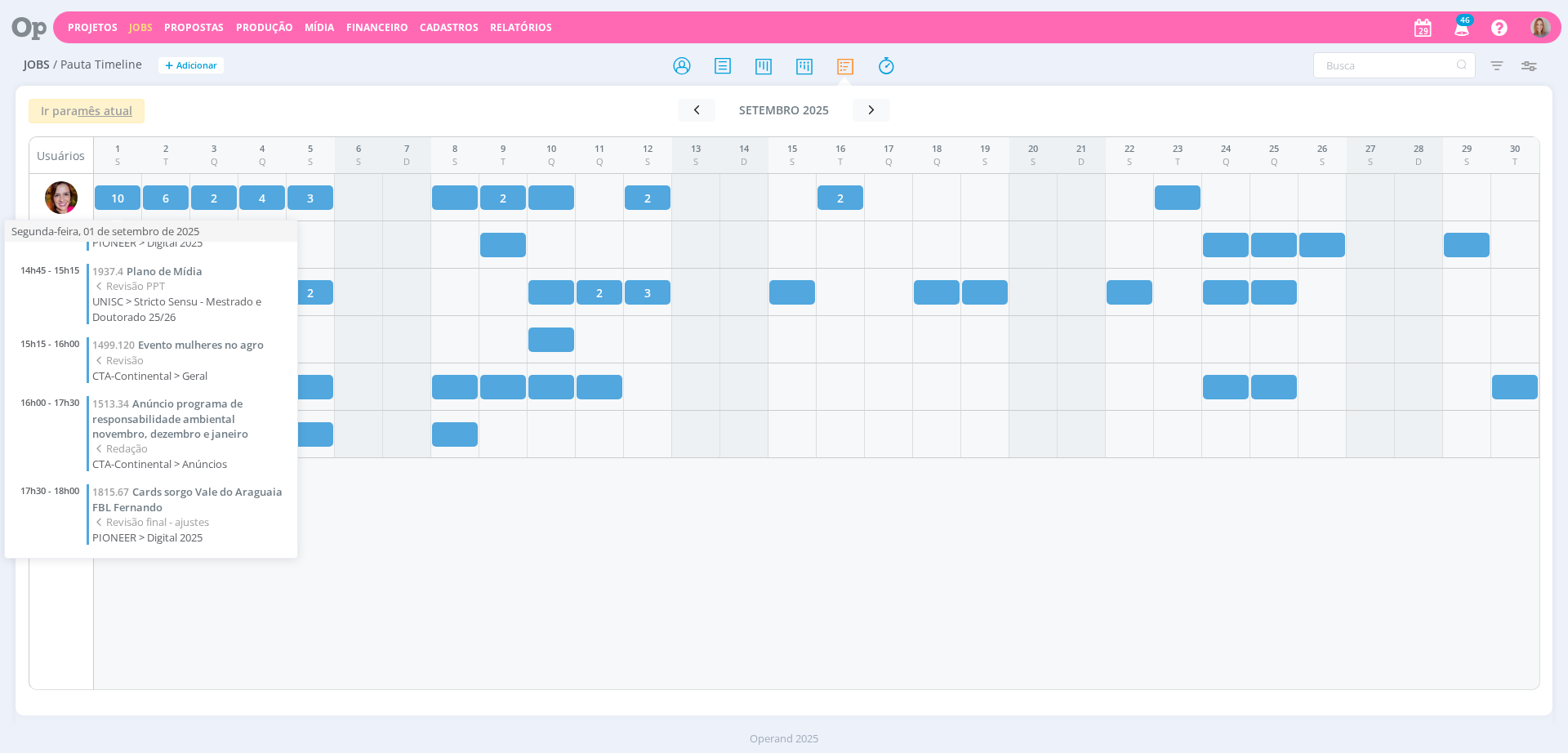
click at [649, 509] on div "1 S 2 T 3 Q 4 Q 5 S 6 S 7 D 8 S 9 T 10 Q 11 Q 12 S 13 S 14 D 15 S 16 T 17 Q 18 …" at bounding box center [816, 413] width 1447 height 554
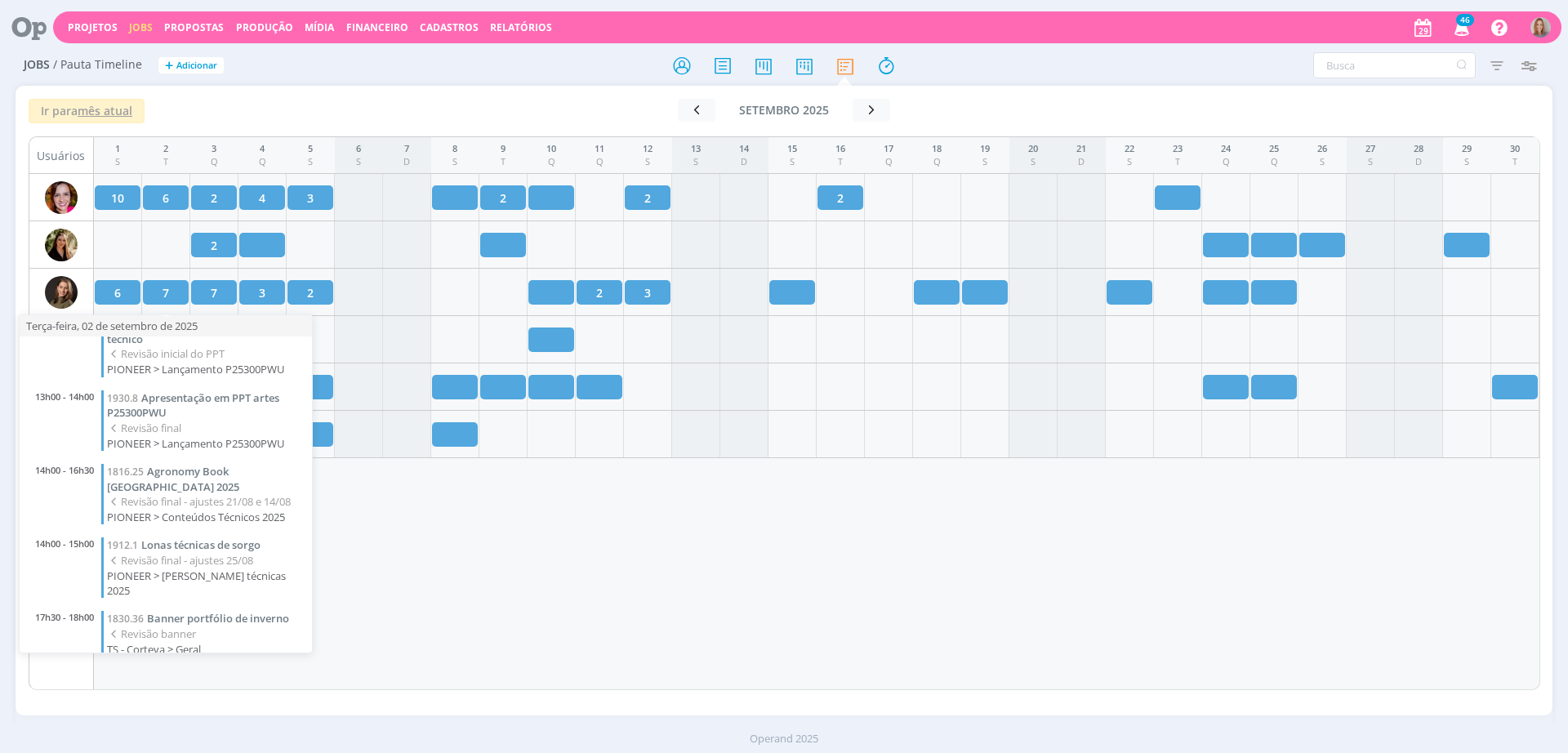
scroll to position [178, 0]
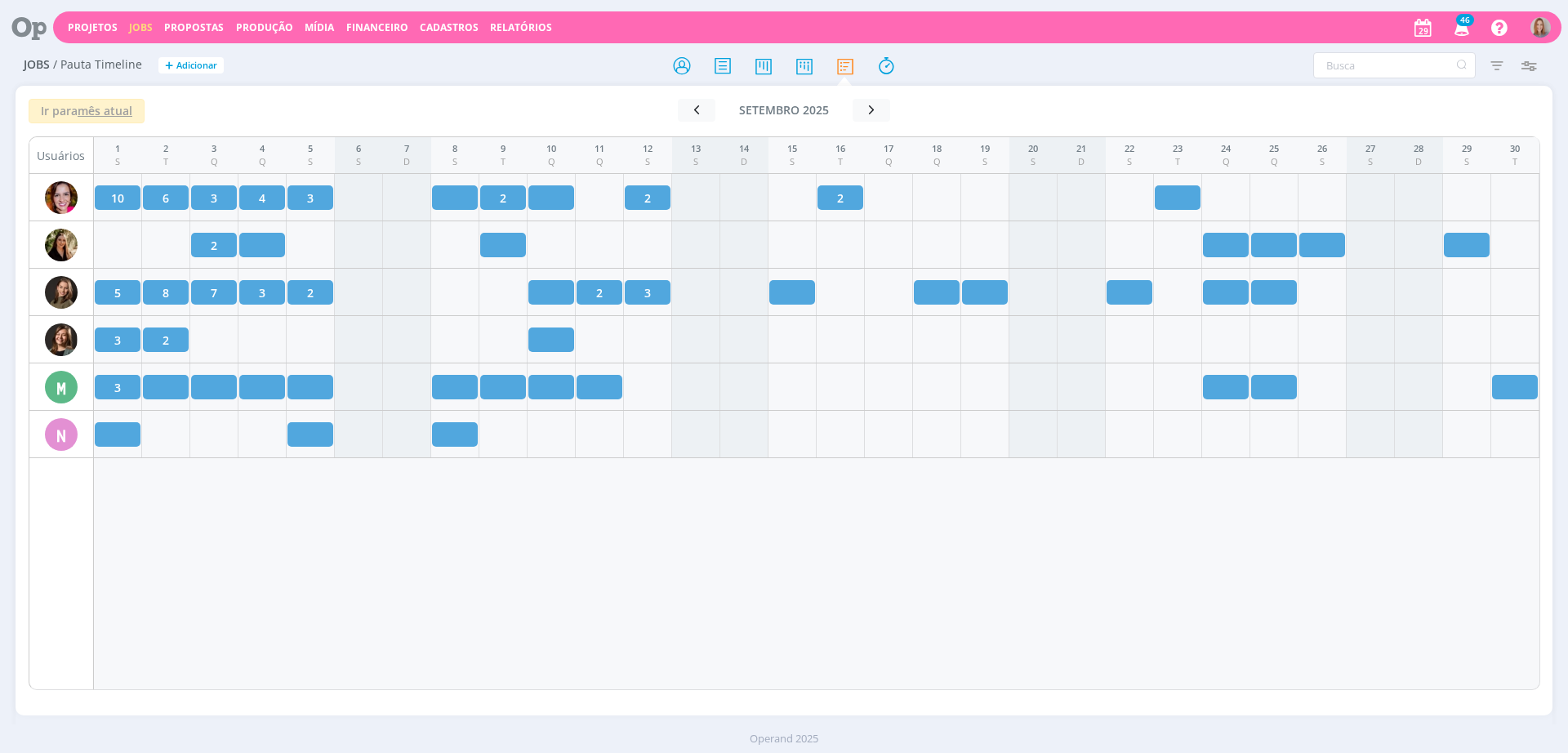
click at [753, 512] on div "1 S 2 T 3 Q 4 Q 5 S 6 S 7 D 8 S 9 T 10 Q 11 Q 12 S 13 S 14 D 15 S 16 T 17 Q 18 …" at bounding box center [816, 413] width 1447 height 554
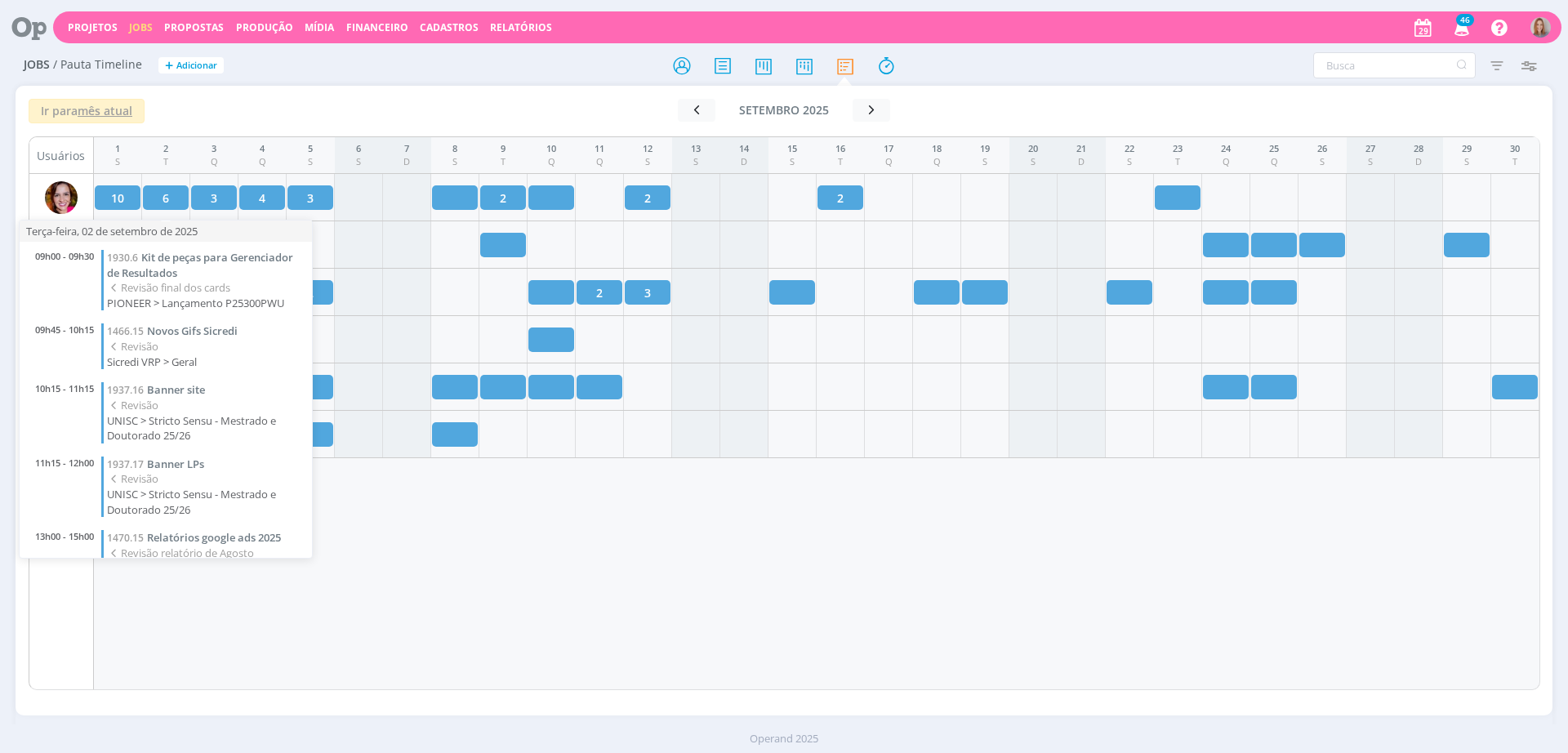
scroll to position [90, 0]
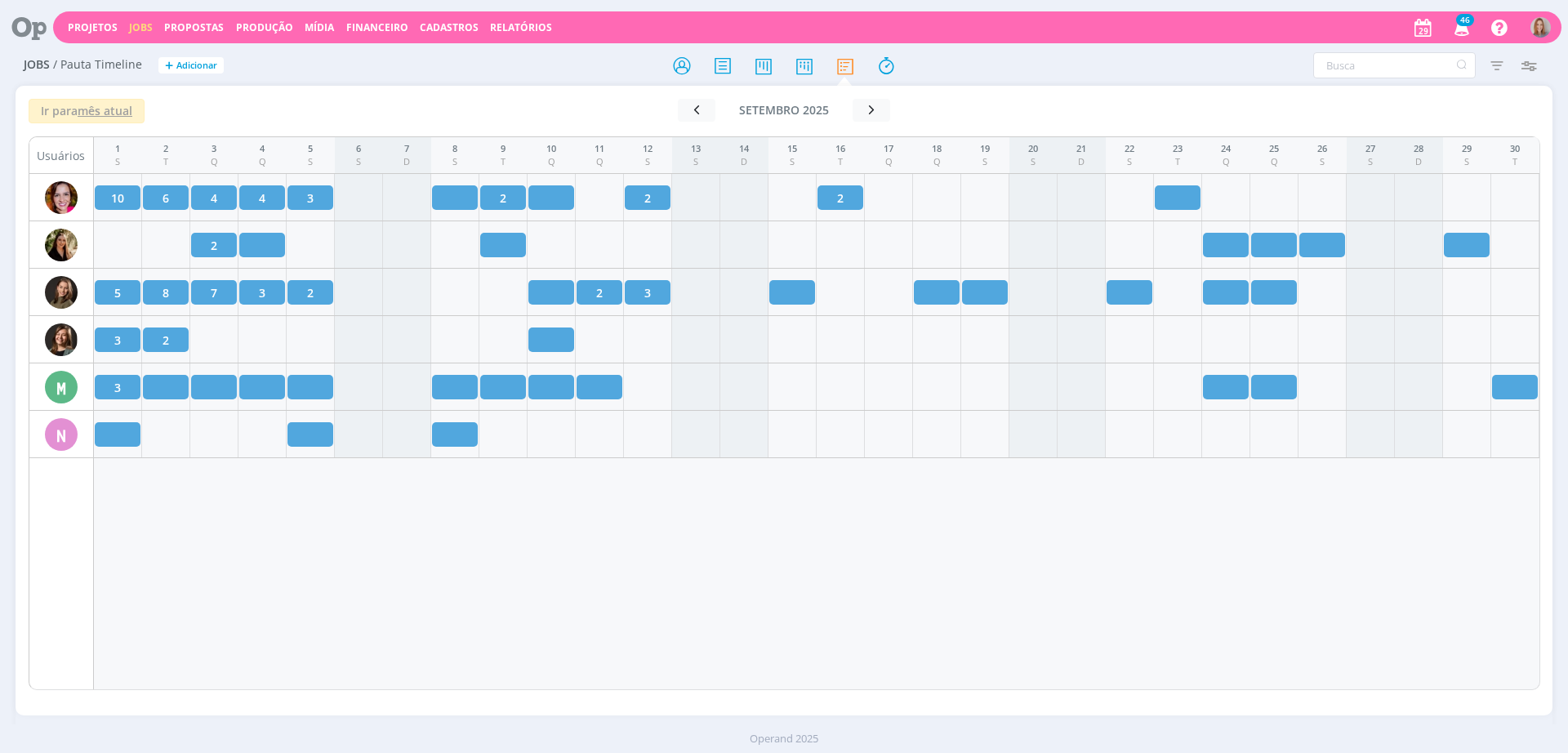
click at [260, 619] on div "1 S 2 T 3 Q 4 Q 5 S 6 S 7 D 8 S 9 T 10 Q 11 Q 12 S 13 S 14 D 15 S 16 T 17 Q 18 …" at bounding box center [816, 413] width 1447 height 554
click at [683, 580] on div "1 S 2 T 3 Q 4 Q 5 S 6 S 7 D 8 S 9 T 10 Q 11 Q 12 S 13 S 14 D 15 S 16 T 17 Q 18 …" at bounding box center [816, 413] width 1447 height 554
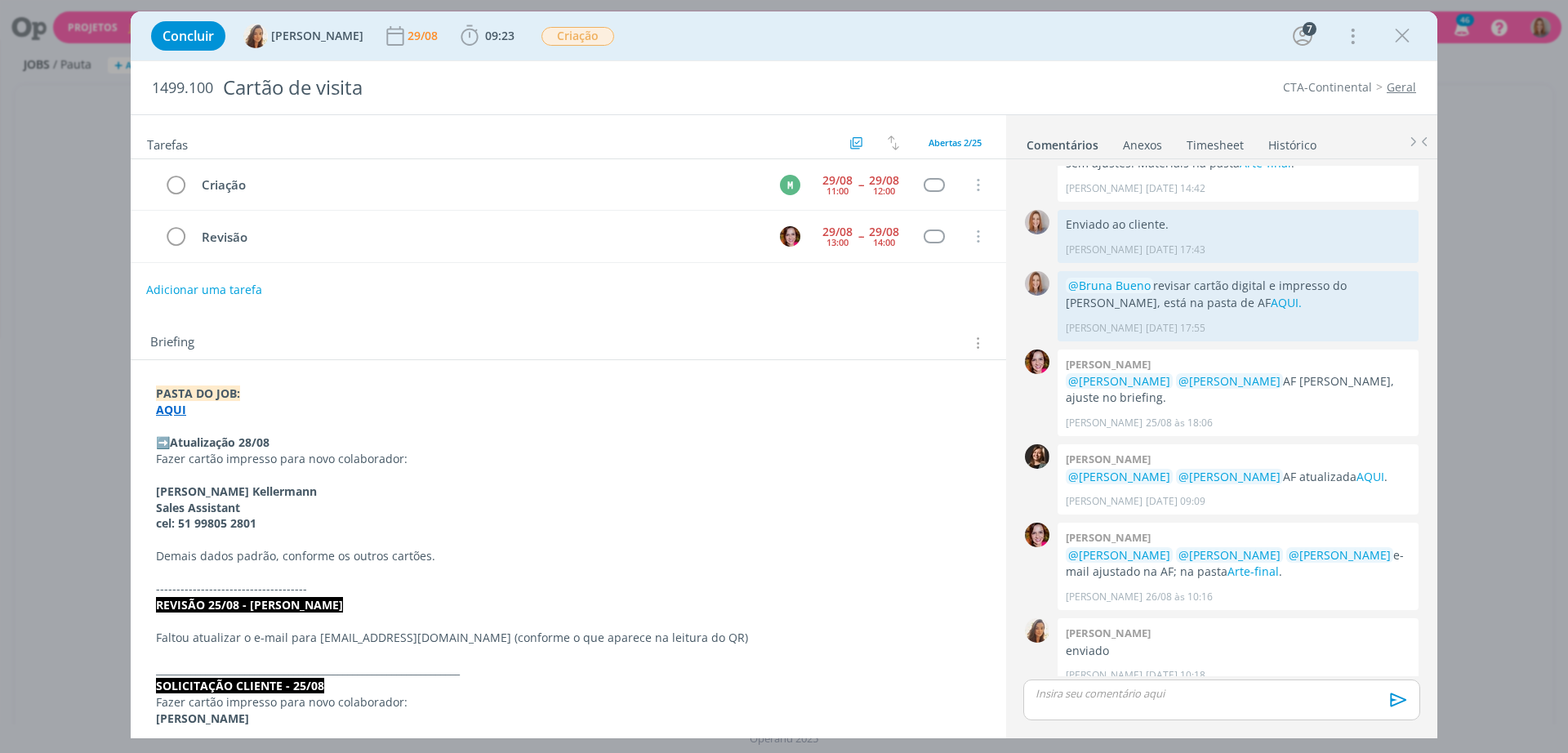
click at [233, 294] on button "Adicionar uma tarefa" at bounding box center [204, 290] width 116 height 28
click at [800, 287] on icon "dialog" at bounding box center [809, 289] width 20 height 20
type input "Criar QR Code"
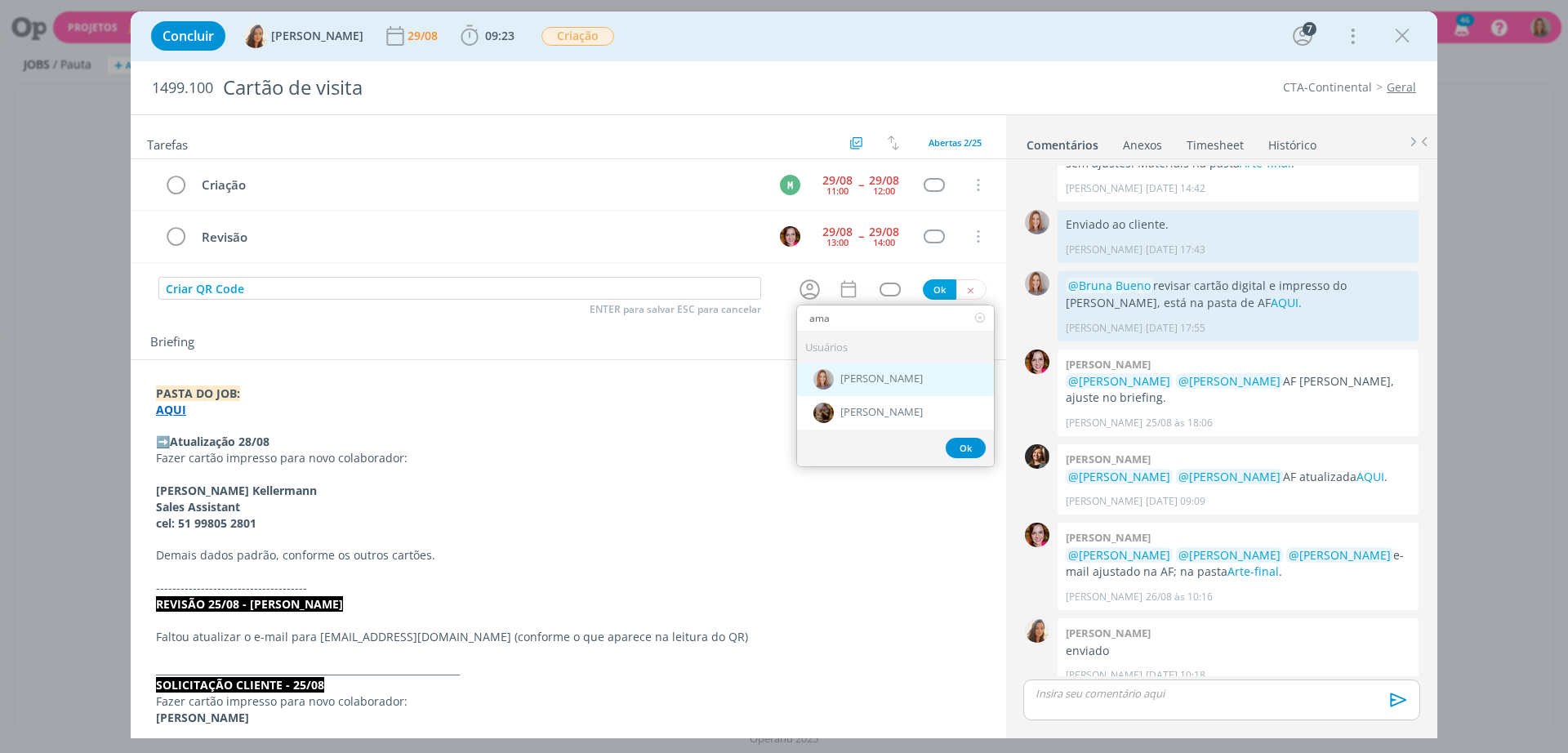
type input "ama"
click at [884, 390] on div "[PERSON_NAME]" at bounding box center [895, 378] width 197 height 33
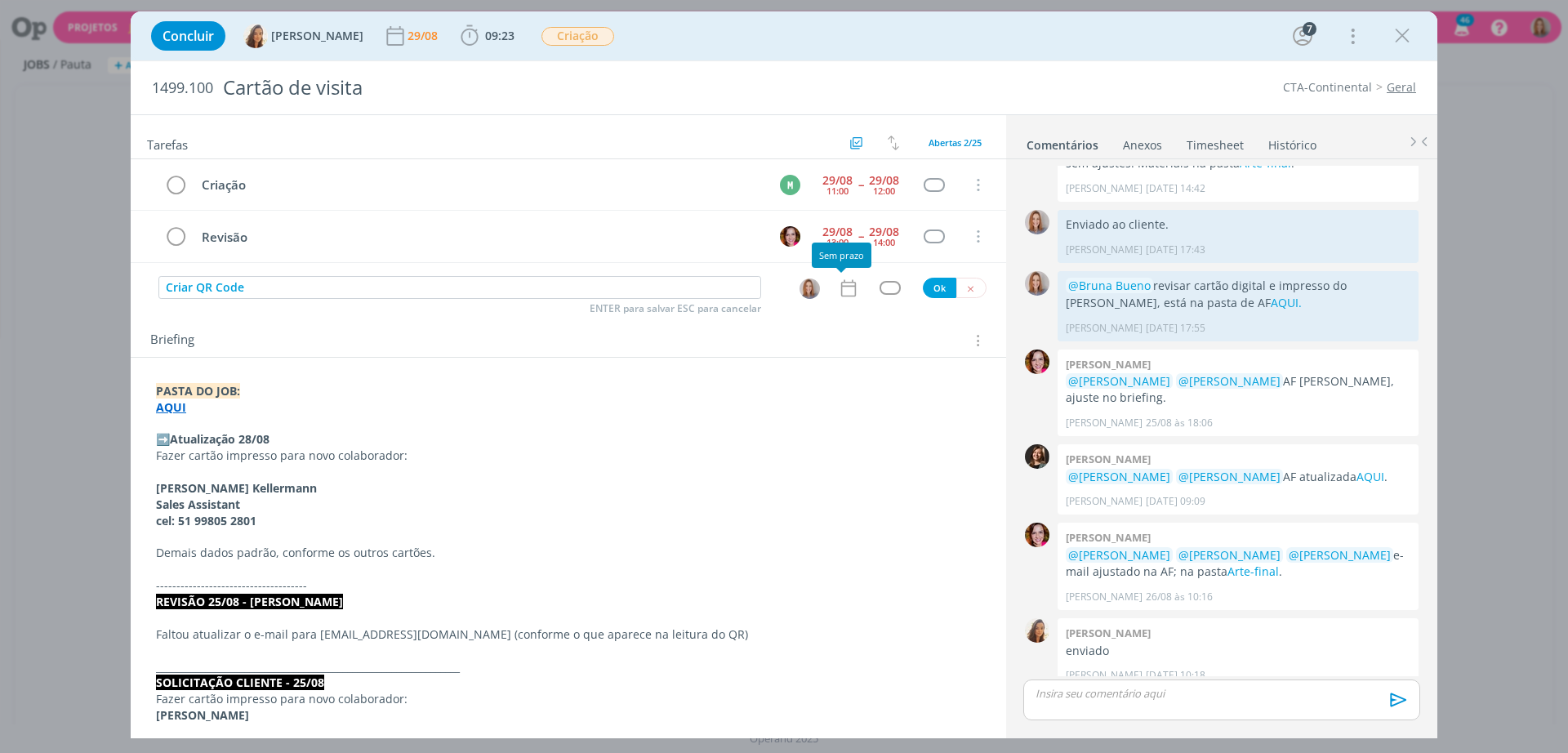
click at [842, 286] on icon "dialog" at bounding box center [849, 288] width 15 height 17
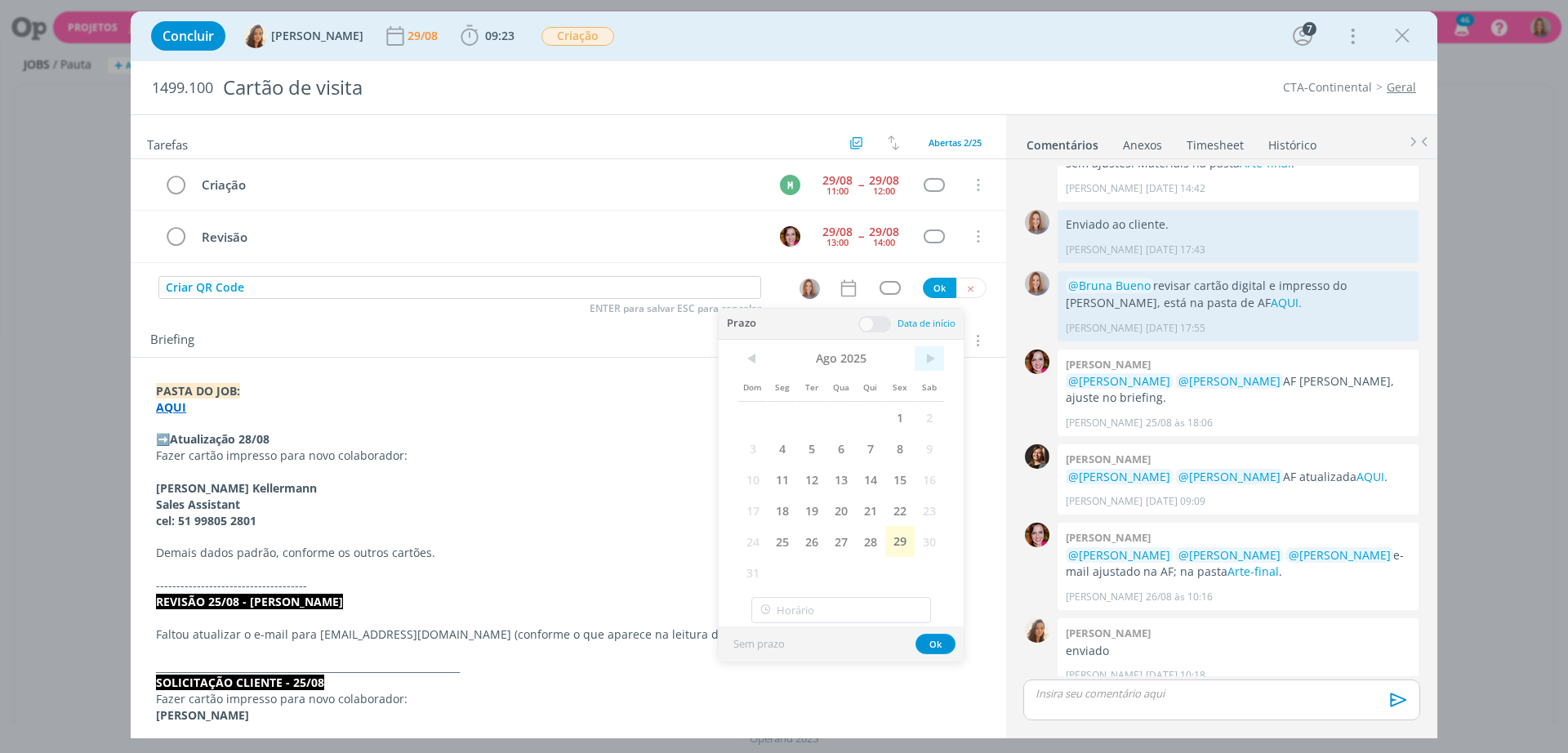
click at [926, 353] on span ">" at bounding box center [930, 358] width 30 height 24
click at [781, 411] on span "1" at bounding box center [783, 418] width 30 height 31
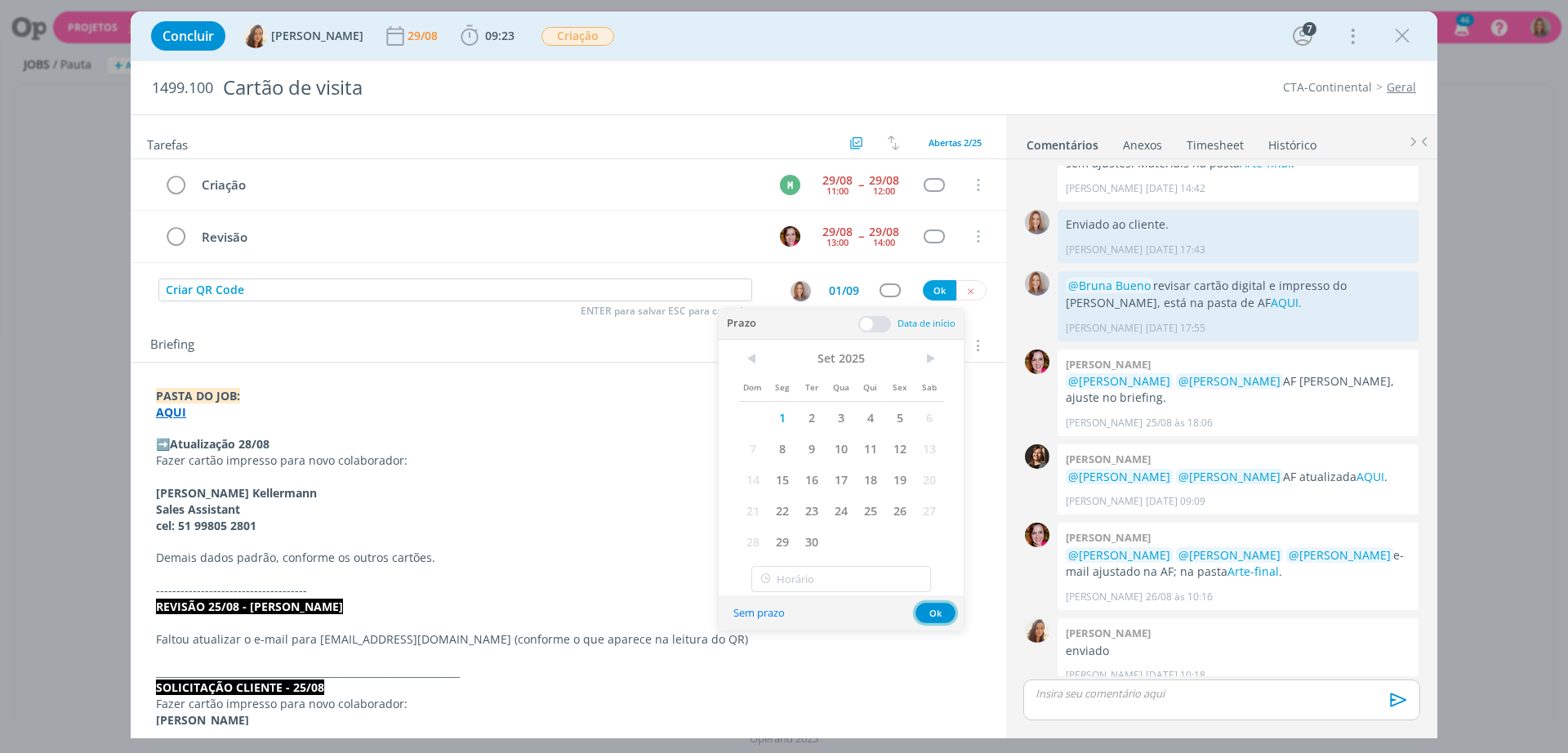
click at [939, 618] on button "Ok" at bounding box center [936, 612] width 40 height 20
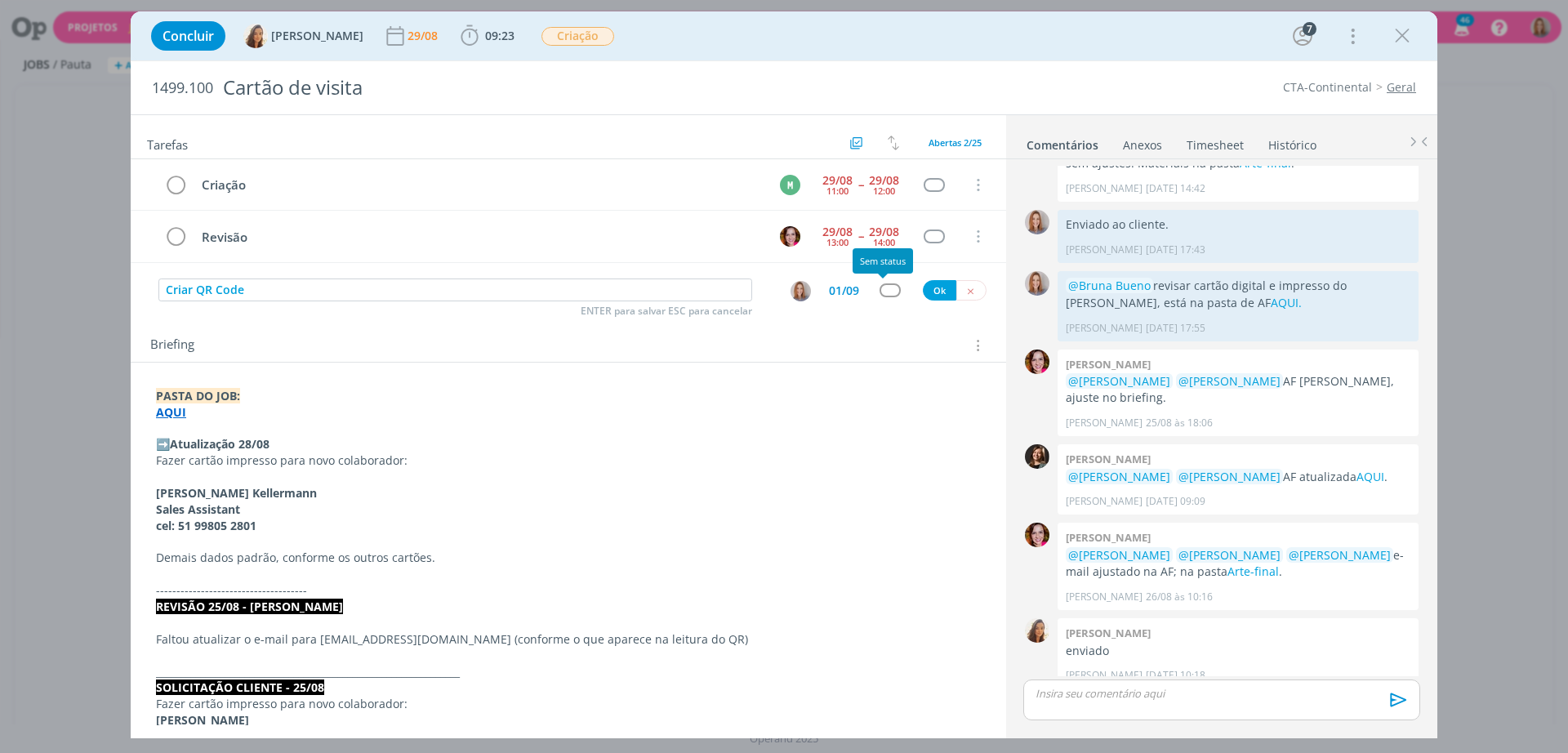
click at [885, 286] on div "dialog" at bounding box center [890, 290] width 20 height 14
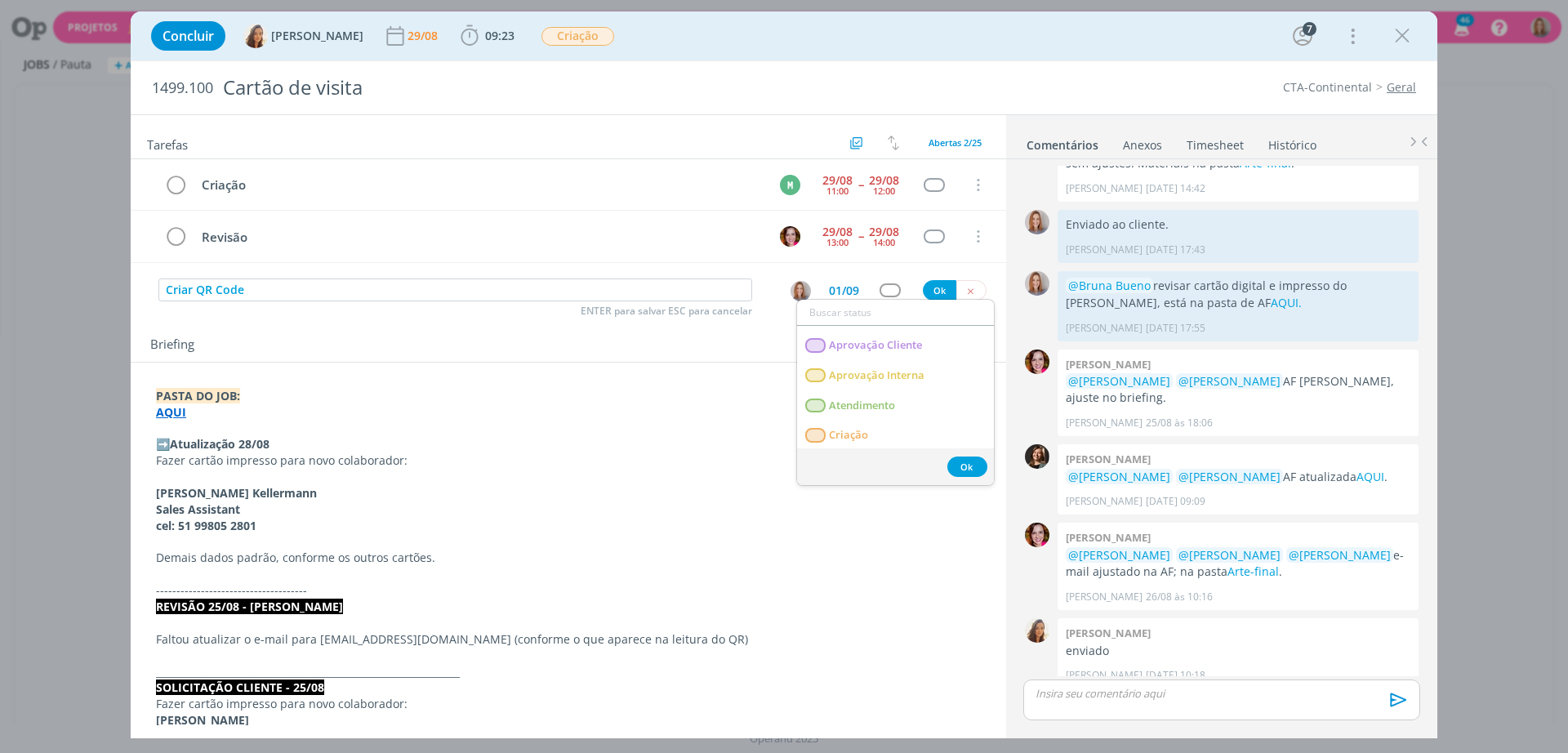
scroll to position [102, 0]
click at [886, 366] on link "Atendimento" at bounding box center [895, 358] width 197 height 31
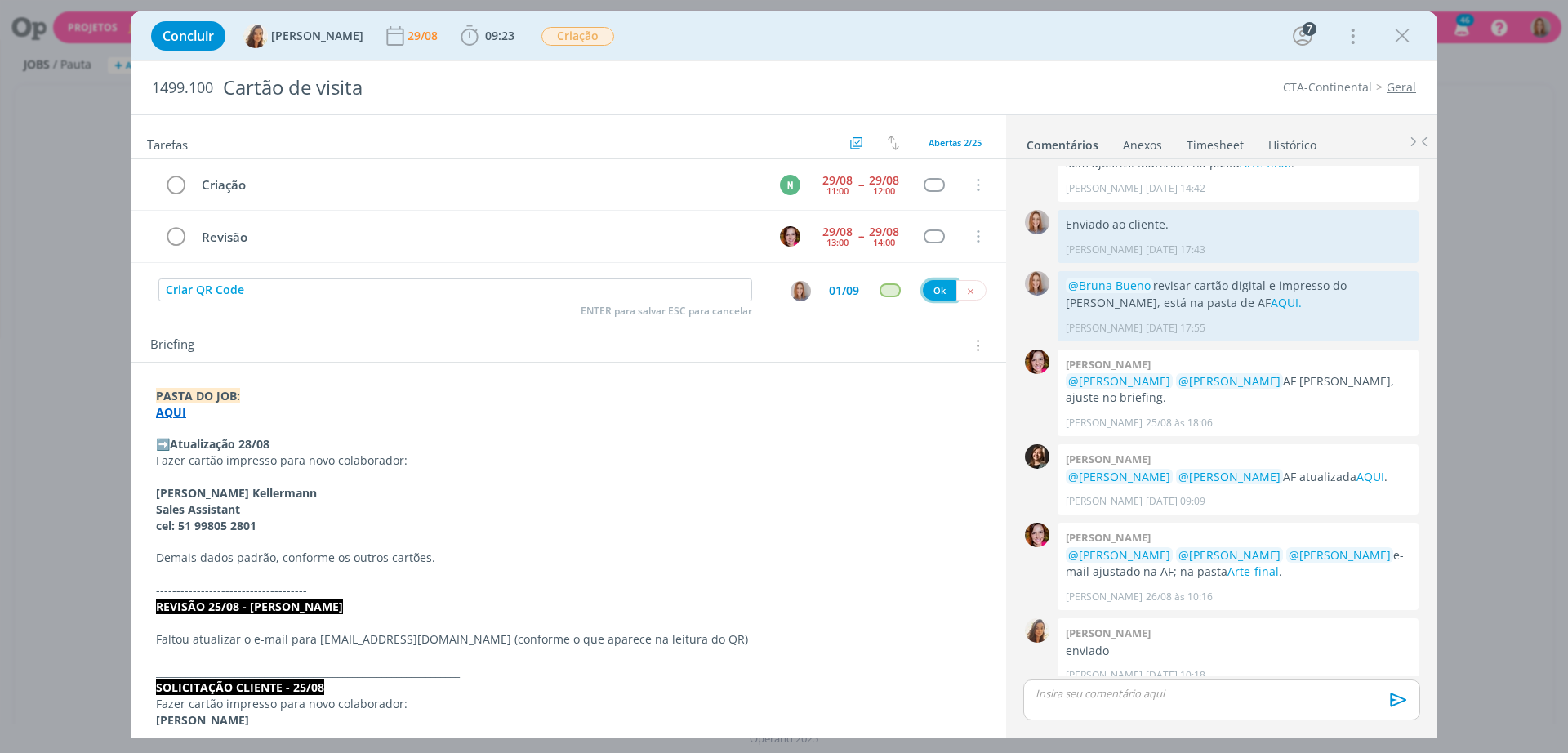
click at [923, 293] on button "Ok" at bounding box center [940, 290] width 33 height 20
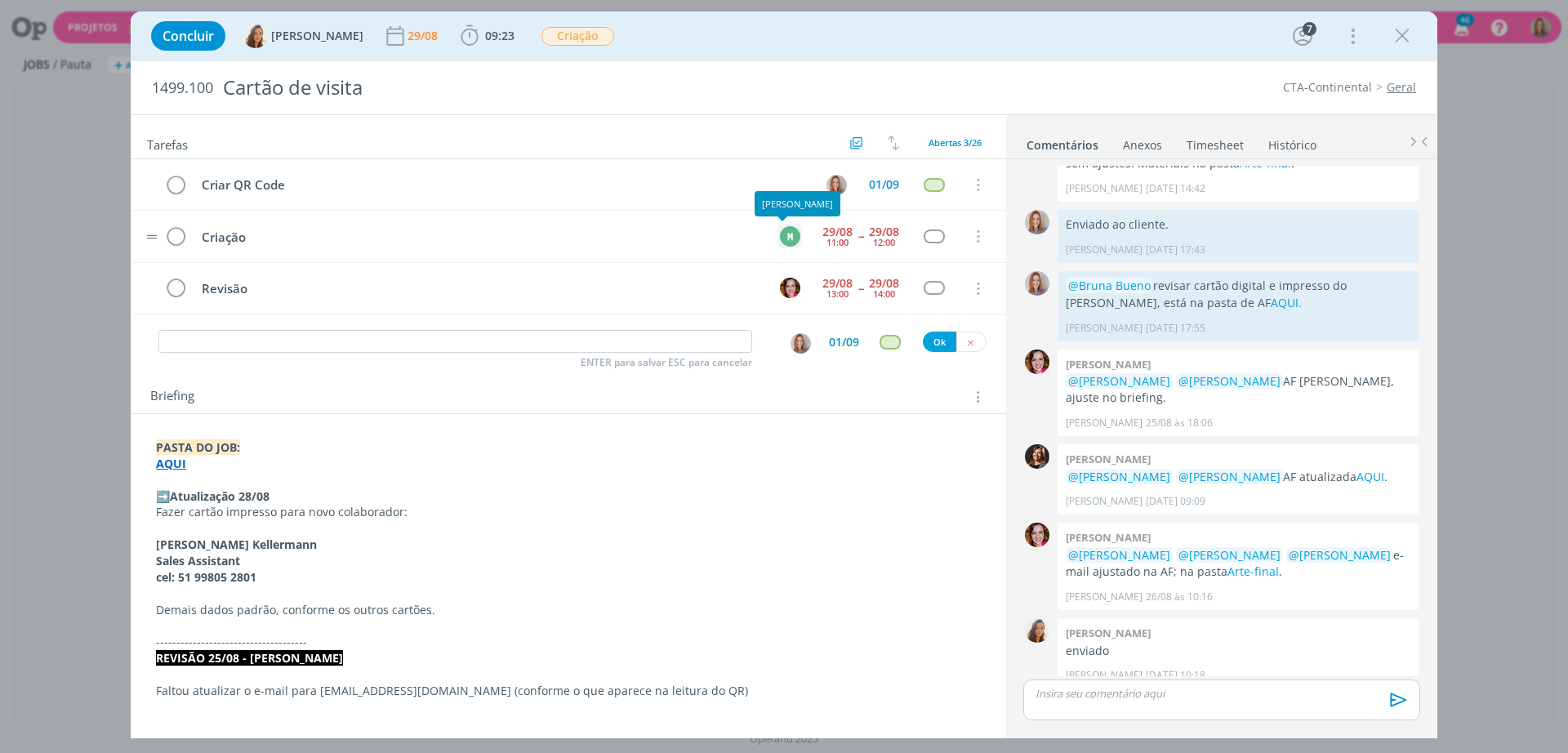
click at [781, 238] on div "M" at bounding box center [790, 236] width 20 height 20
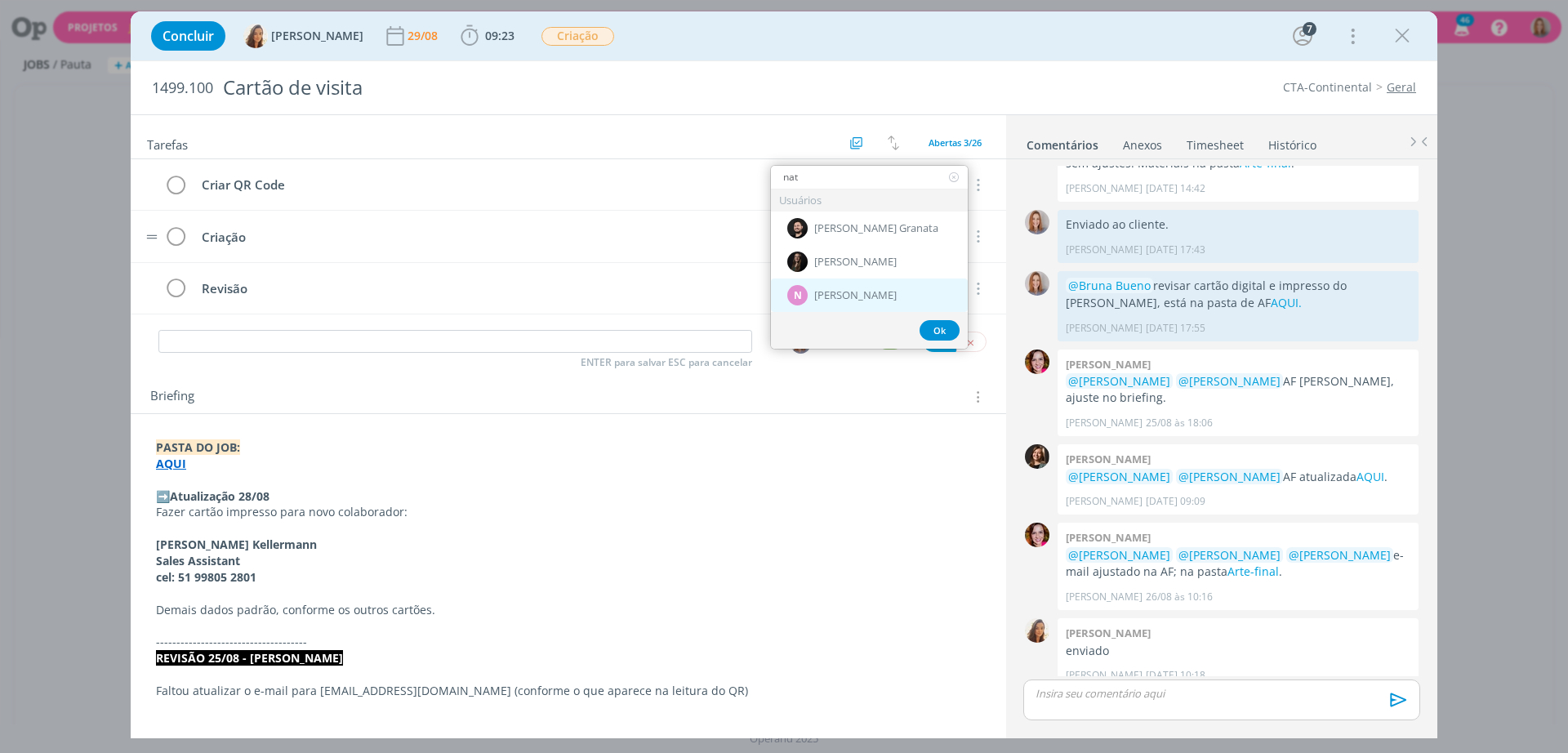
type input "nat"
click at [850, 298] on span "Nathan Grellet" at bounding box center [856, 295] width 82 height 13
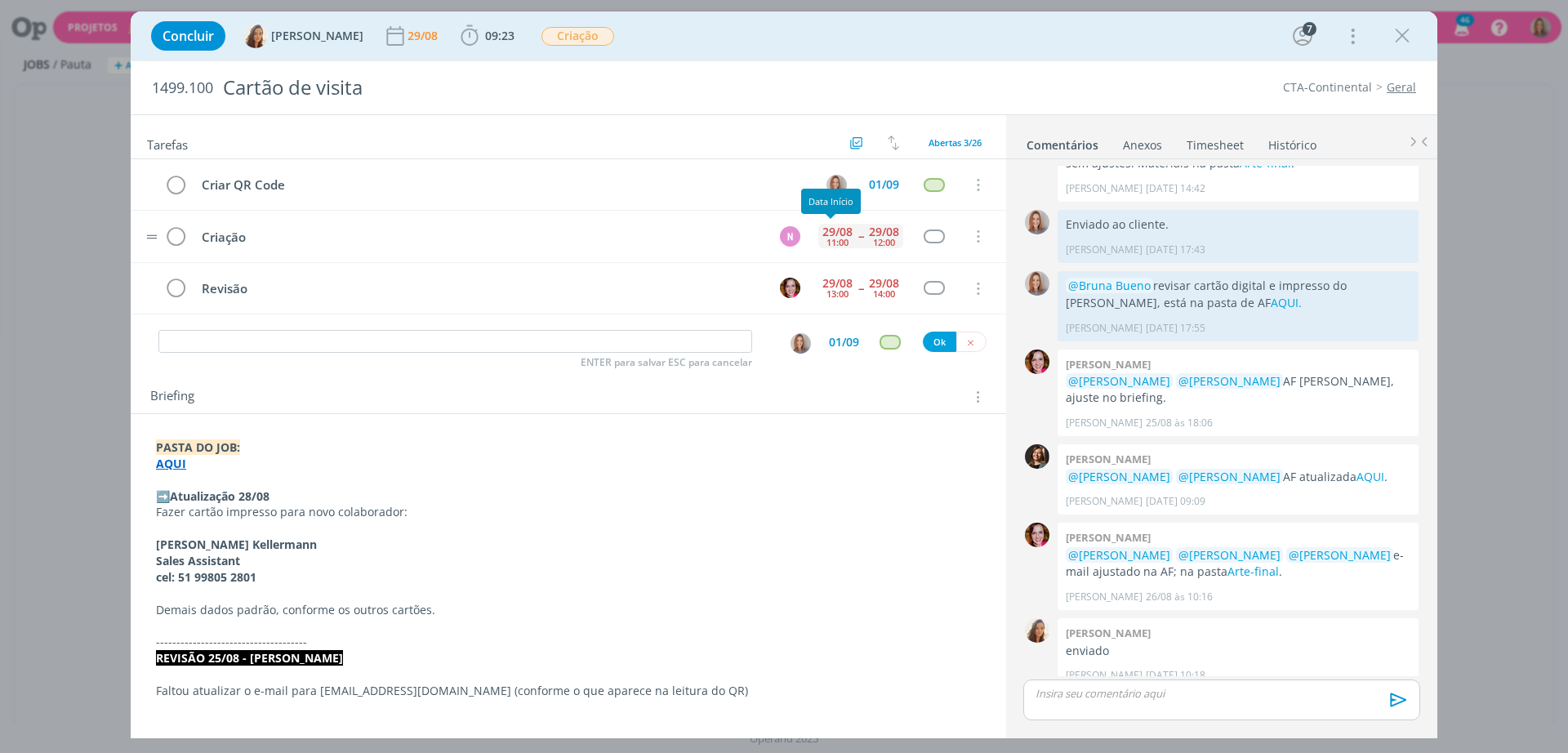
click at [839, 238] on div "11:00" at bounding box center [837, 242] width 22 height 9
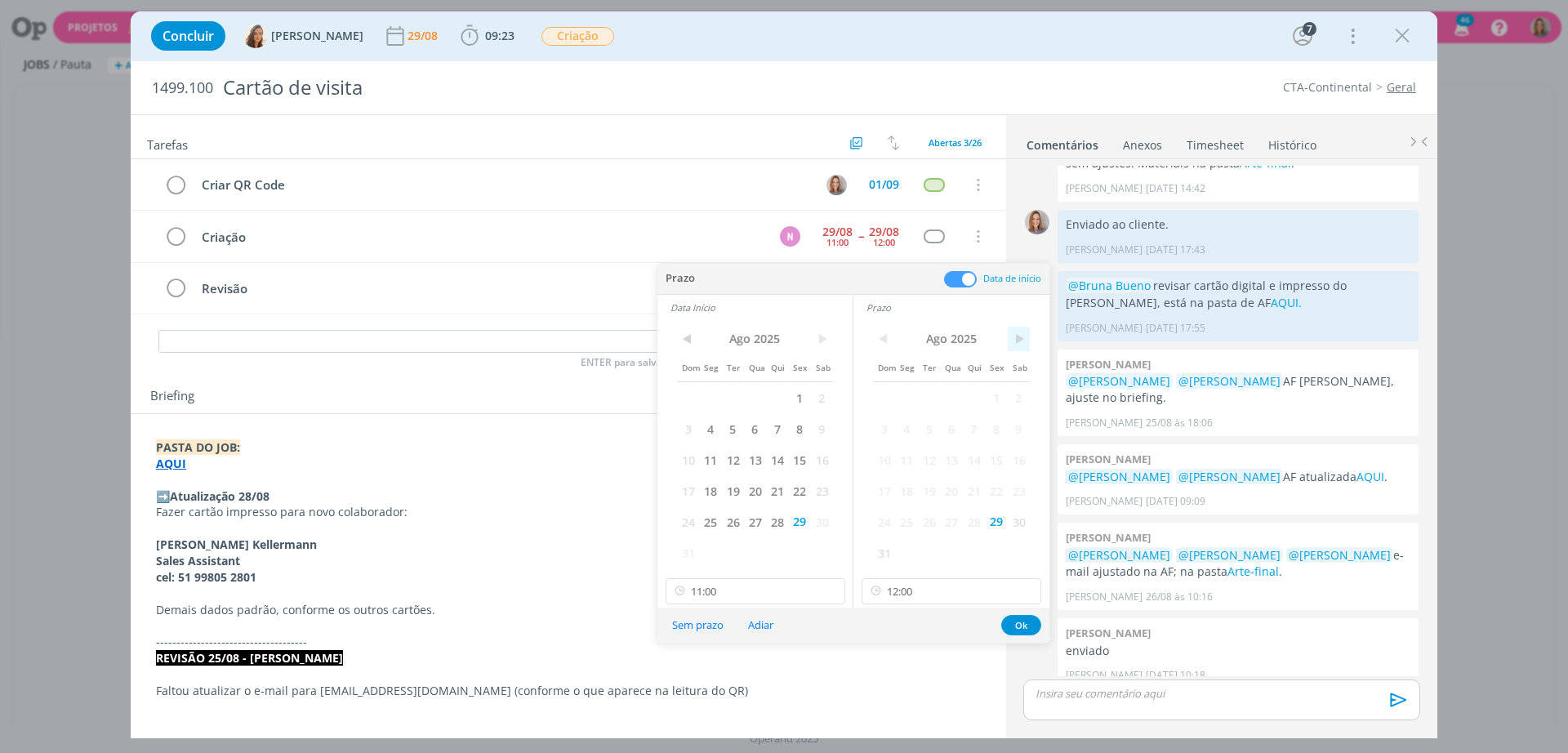
click at [1023, 334] on span ">" at bounding box center [1018, 339] width 22 height 24
click at [900, 400] on span "1" at bounding box center [905, 397] width 22 height 31
click at [815, 328] on span ">" at bounding box center [822, 339] width 22 height 24
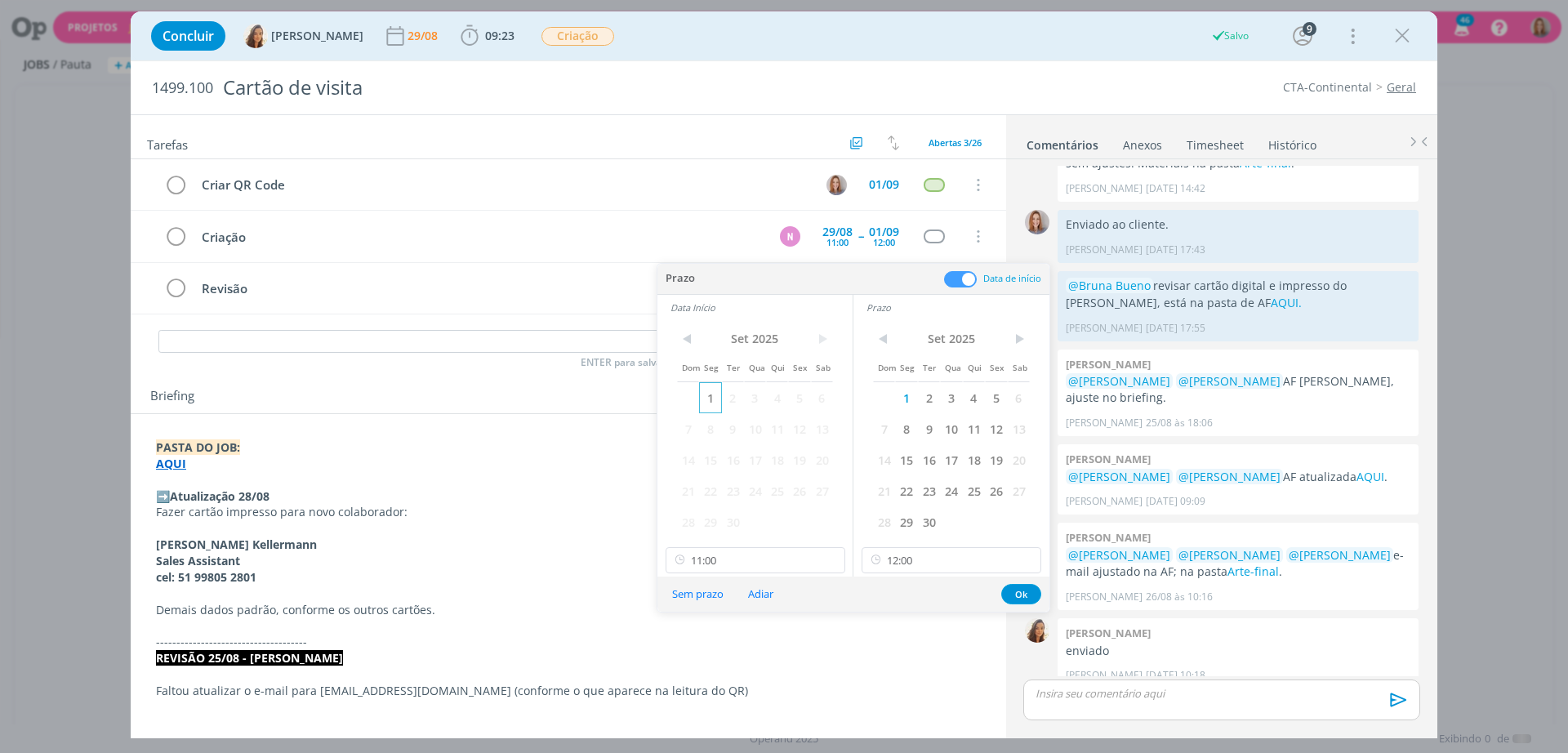
click at [705, 403] on span "1" at bounding box center [710, 397] width 22 height 31
click at [743, 545] on div "< Set 2025 > Dom Seg Ter Qua Qui Sex Sab 1 2 3 4 5 6 7 8 9 10 11 12 13 14 15 16…" at bounding box center [754, 447] width 195 height 256
click at [739, 567] on input "11:00" at bounding box center [756, 560] width 180 height 26
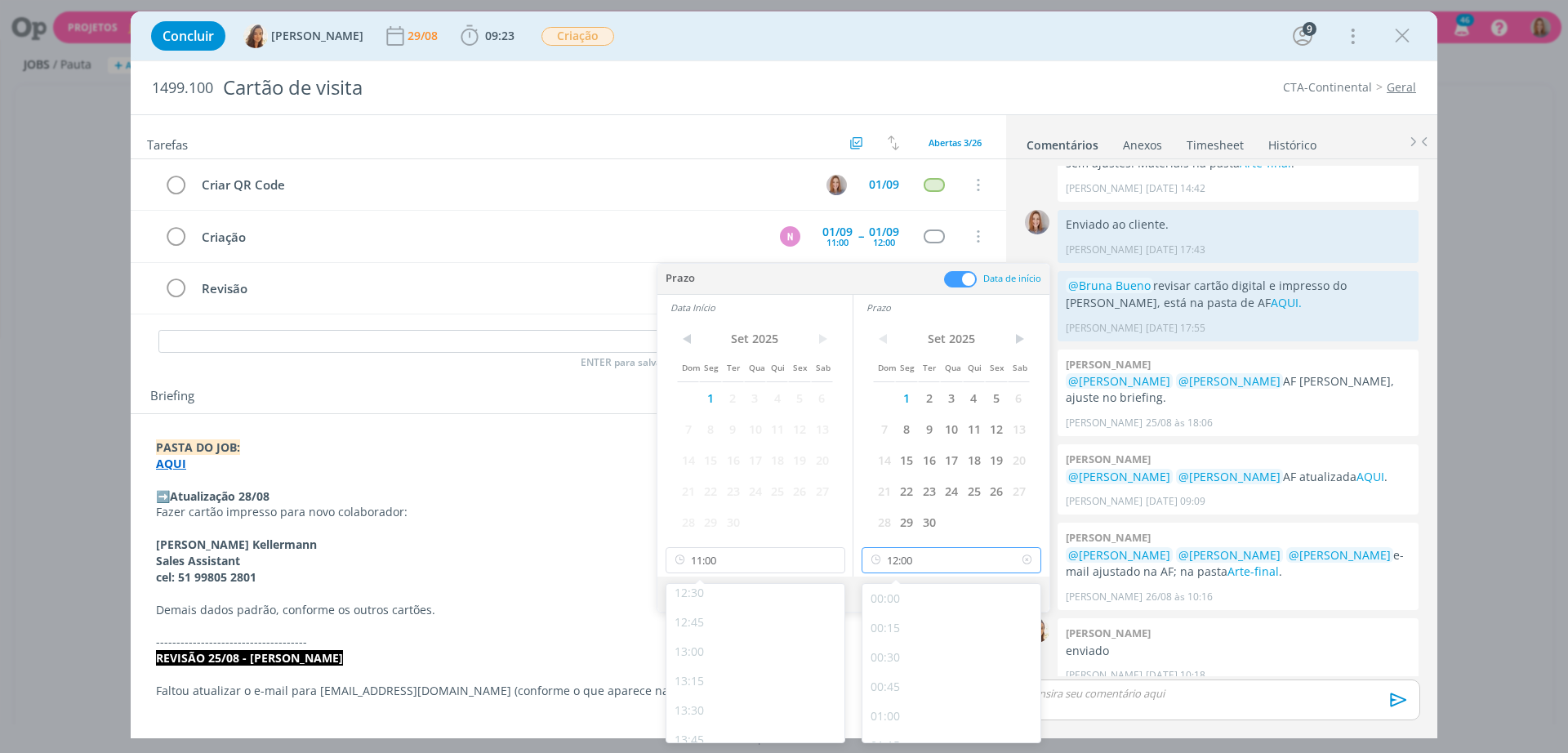
click at [920, 561] on input "12:00" at bounding box center [952, 560] width 180 height 26
click at [928, 653] on div "14:00" at bounding box center [954, 652] width 183 height 30
type input "14:00"
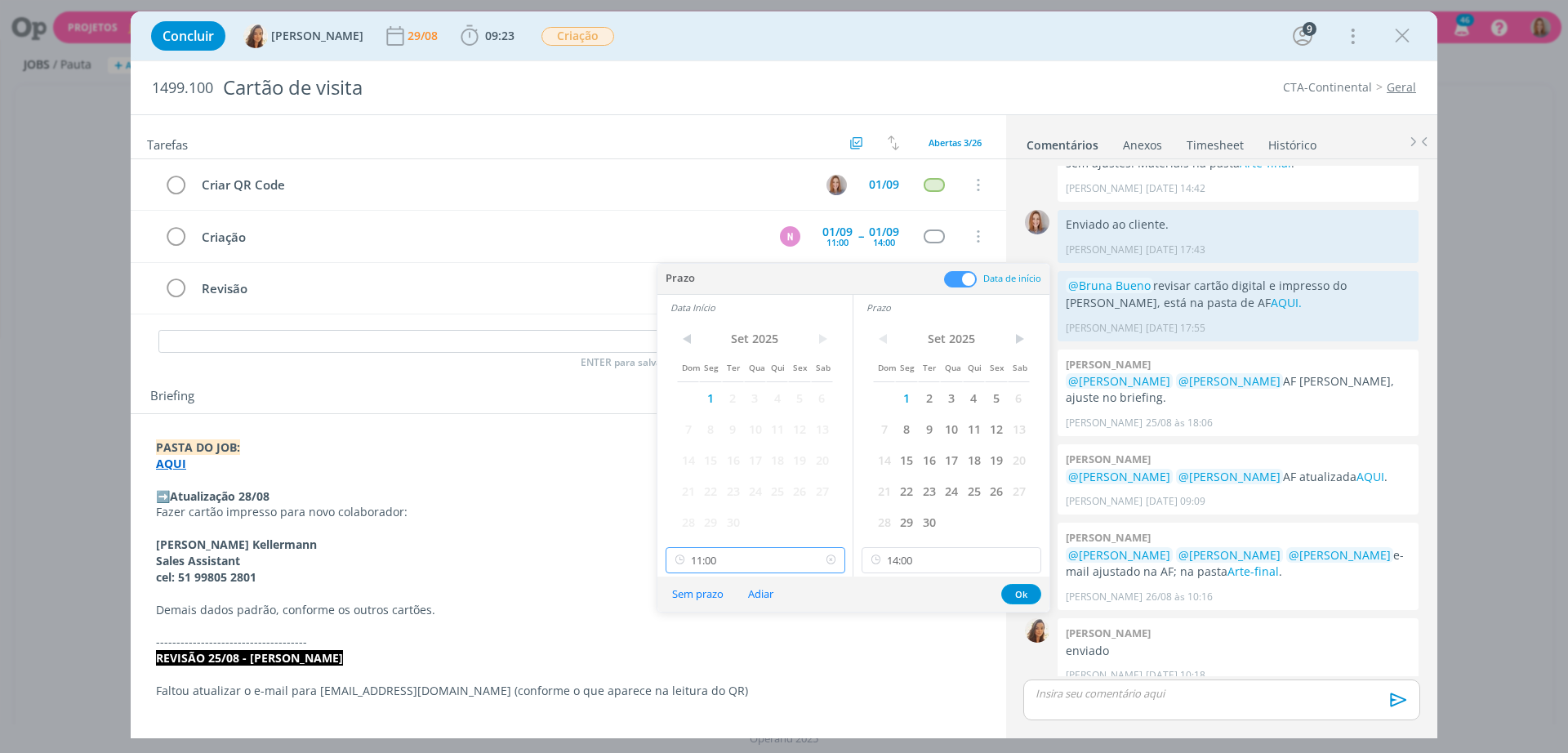
scroll to position [1169, 0]
click at [771, 572] on input "11:00" at bounding box center [756, 560] width 180 height 26
click at [694, 655] on div "13:00" at bounding box center [758, 652] width 183 height 30
type input "13:00"
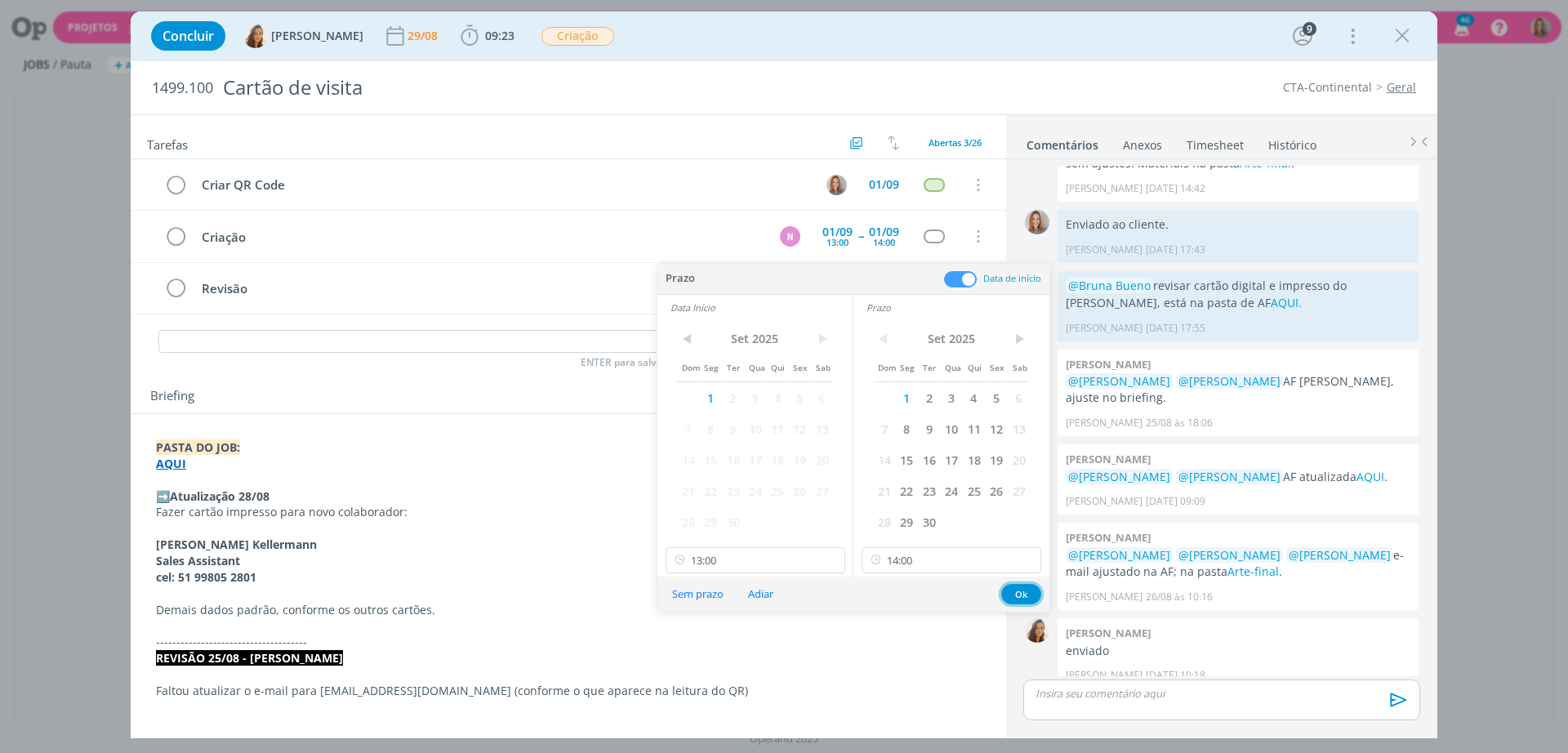
click at [1015, 599] on button "Ok" at bounding box center [1022, 593] width 40 height 20
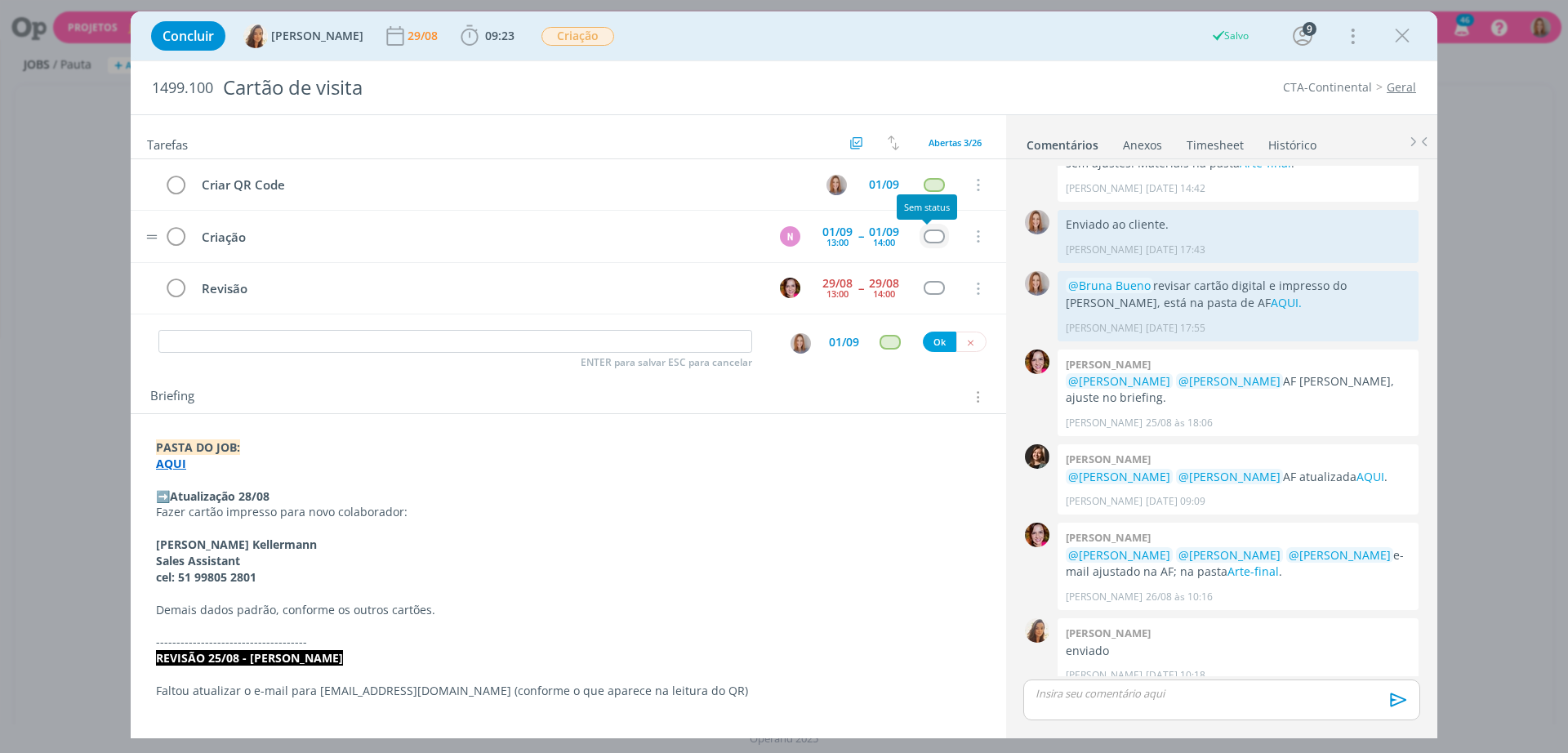
click at [930, 232] on div "dialog" at bounding box center [933, 237] width 20 height 14
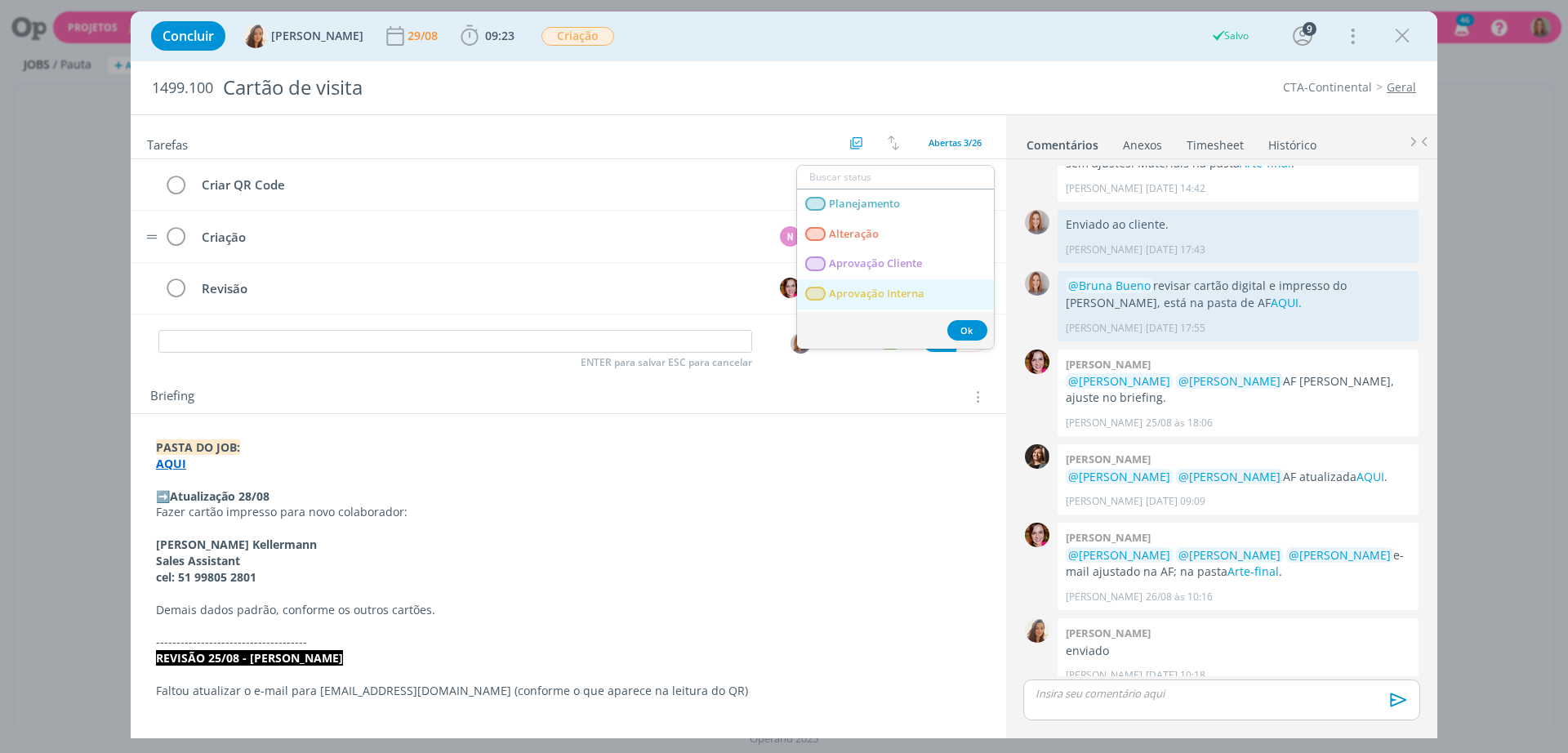
scroll to position [102, 0]
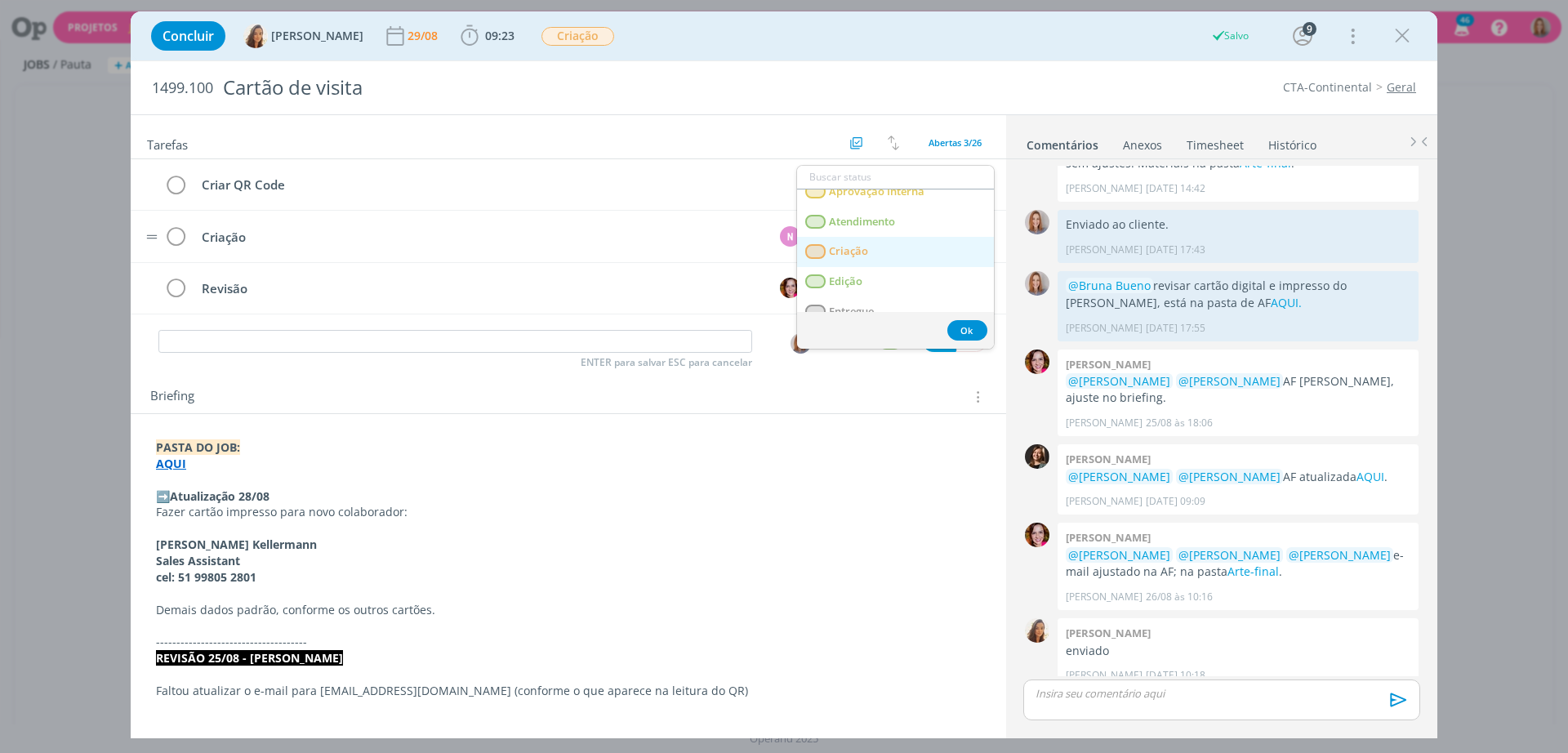
click at [885, 252] on link "Criação" at bounding box center [895, 252] width 197 height 31
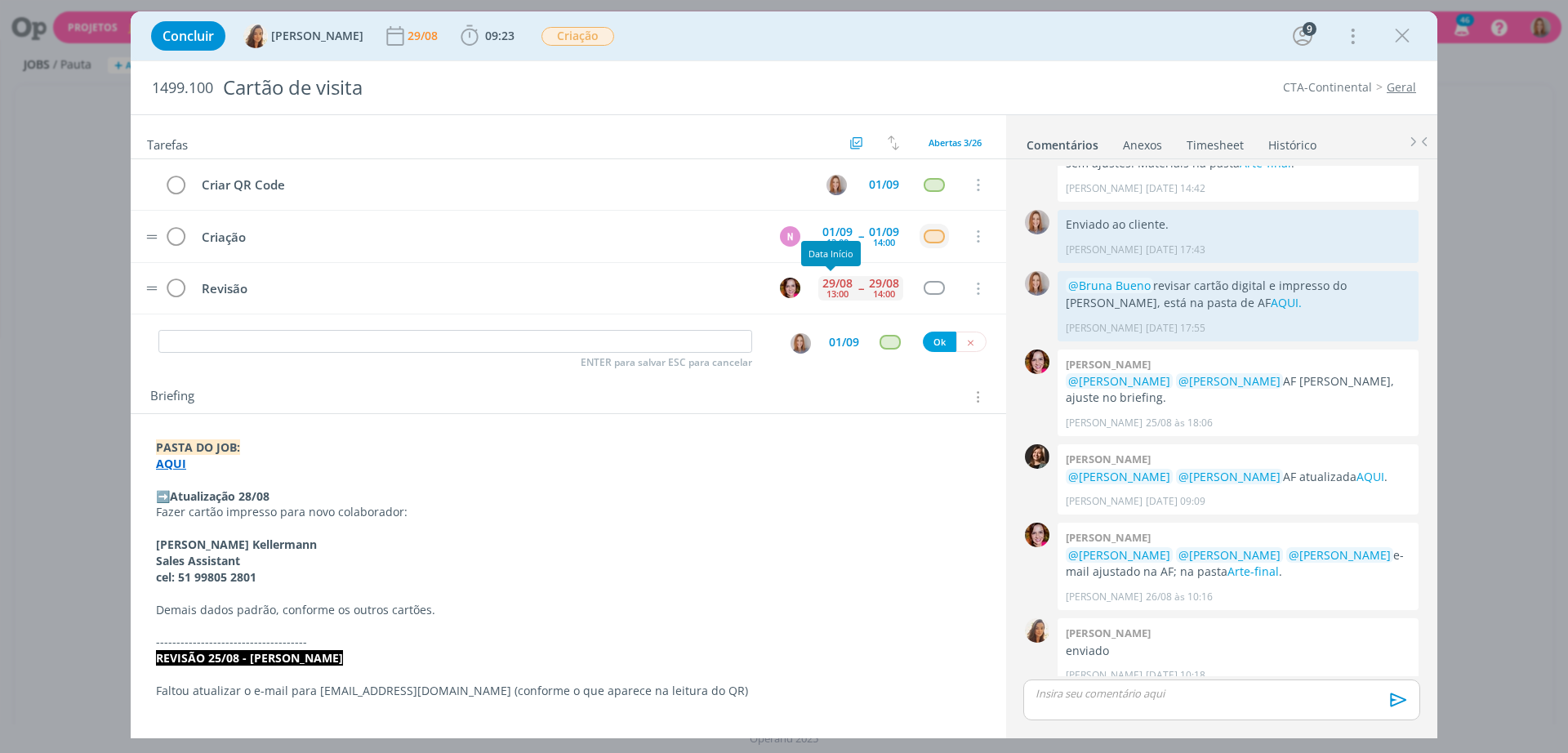
click at [839, 282] on div "29/08" at bounding box center [837, 283] width 31 height 11
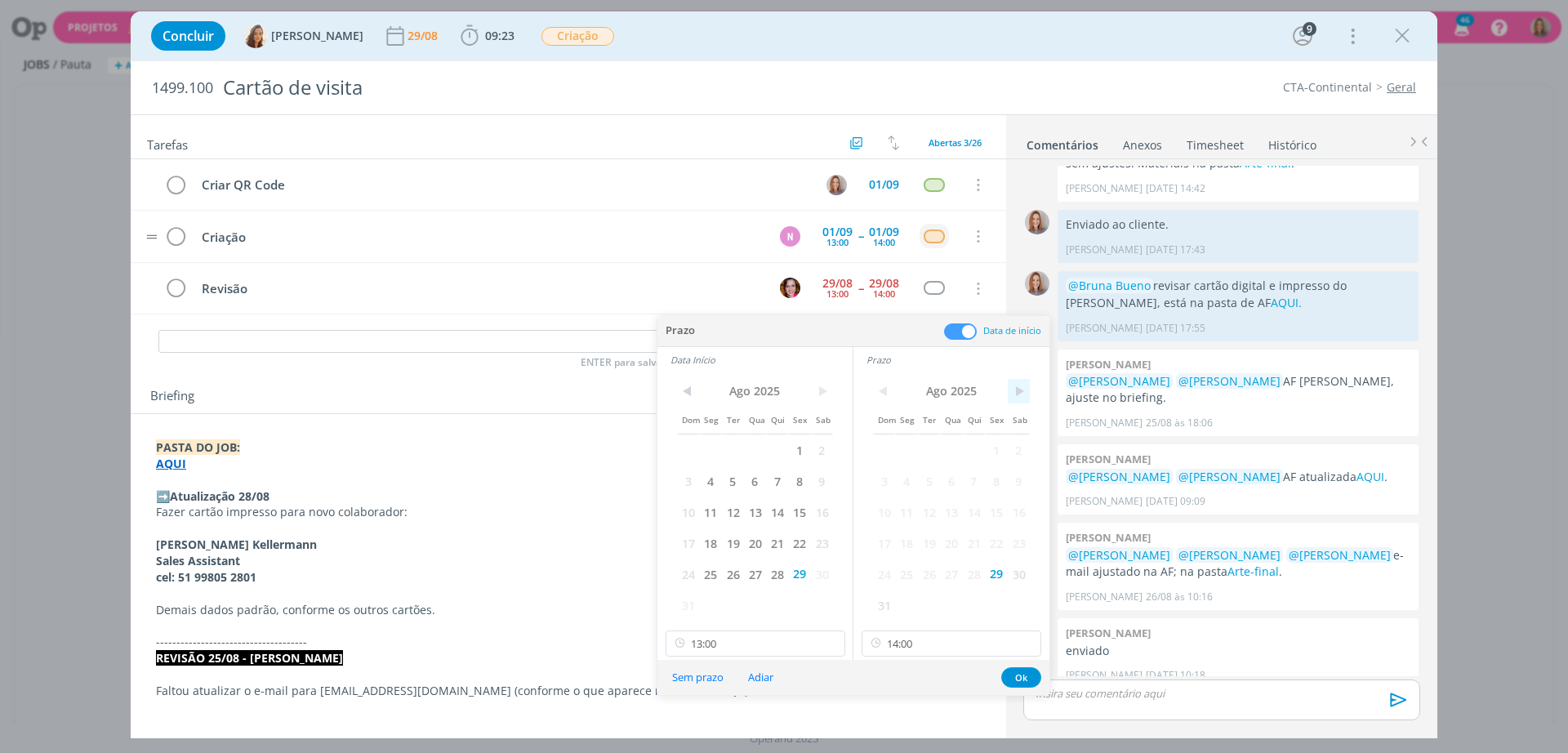
click at [1024, 383] on span ">" at bounding box center [1018, 391] width 22 height 24
click at [947, 452] on span "3" at bounding box center [951, 450] width 22 height 31
click at [822, 383] on span ">" at bounding box center [822, 391] width 22 height 24
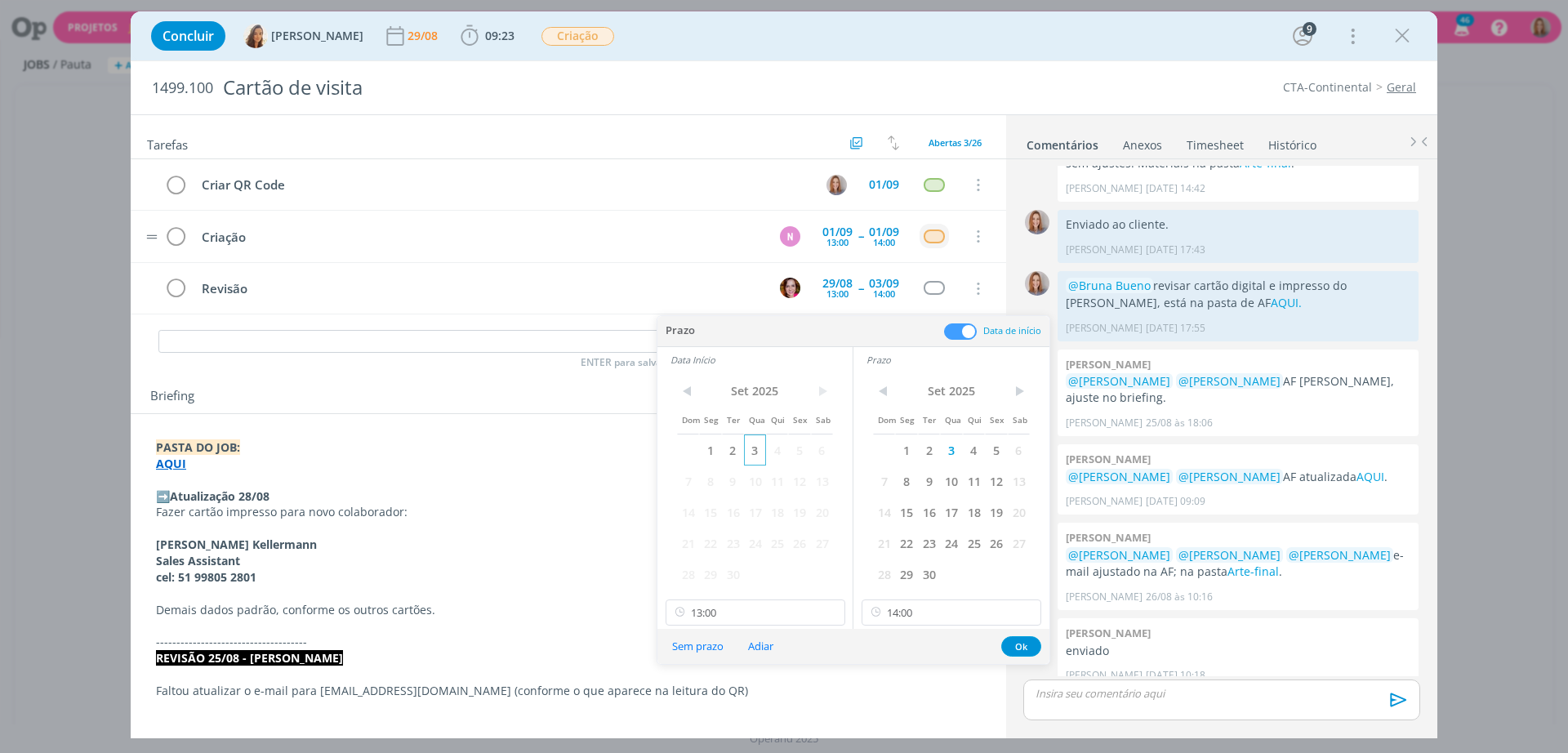
click at [757, 443] on span "3" at bounding box center [754, 450] width 22 height 31
click at [953, 611] on input "14:00" at bounding box center [952, 612] width 180 height 26
click at [905, 538] on div "15:30" at bounding box center [954, 542] width 183 height 30
type input "15:30"
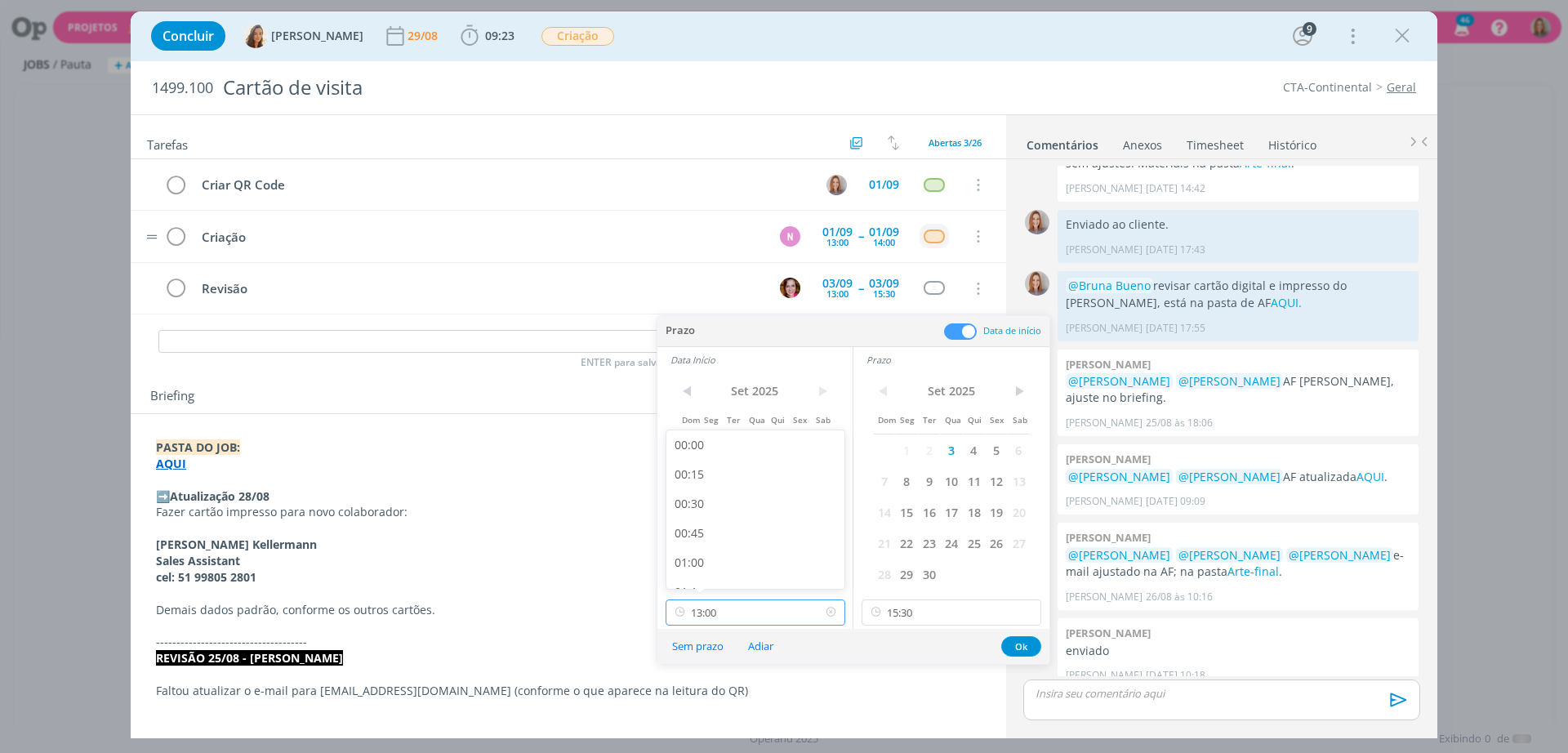
click at [772, 620] on input "13:00" at bounding box center [756, 612] width 180 height 26
click at [724, 496] on div "15:00" at bounding box center [758, 498] width 183 height 30
type input "15:00"
click at [1010, 649] on button "Ok" at bounding box center [1022, 646] width 40 height 20
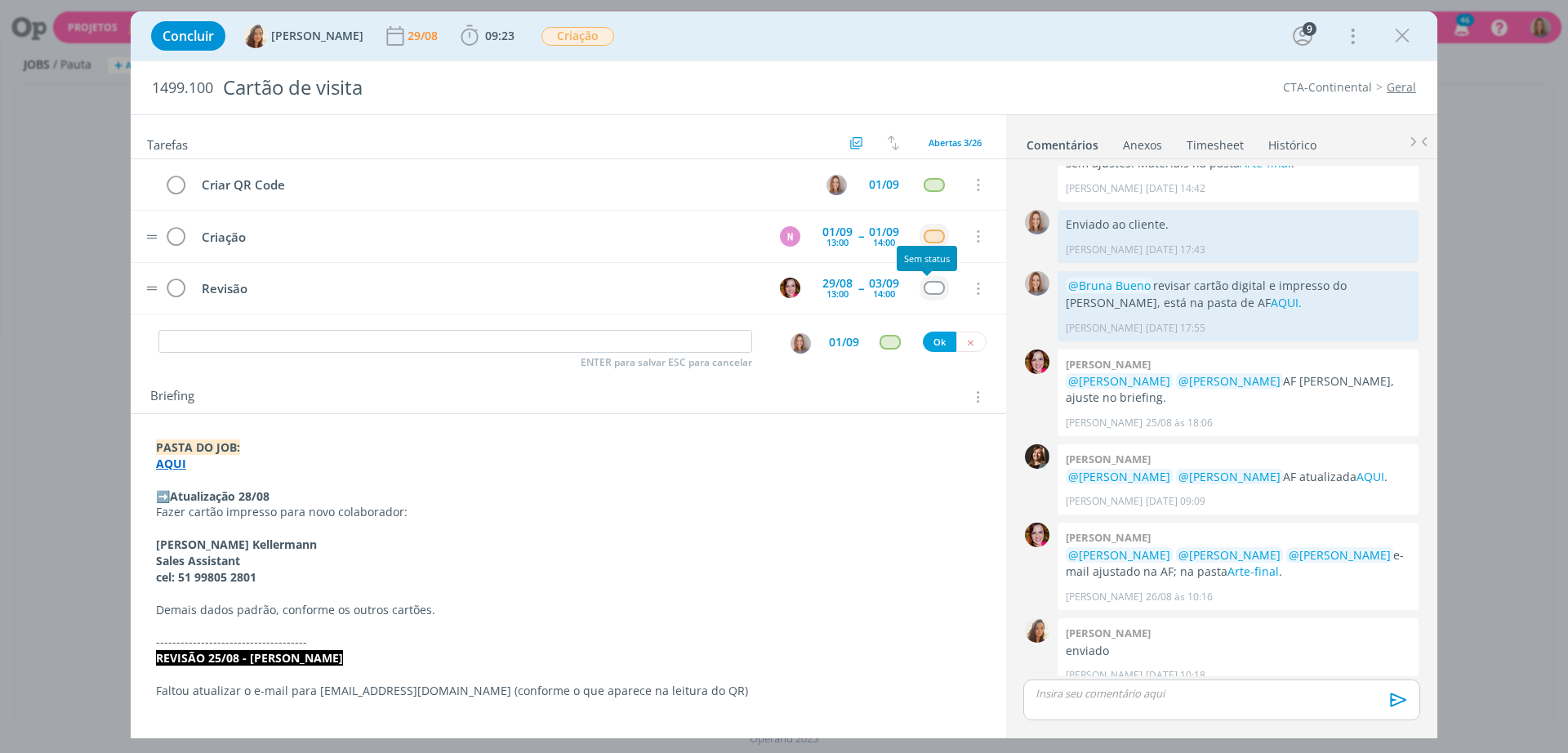
click at [927, 289] on div "dialog" at bounding box center [933, 287] width 20 height 14
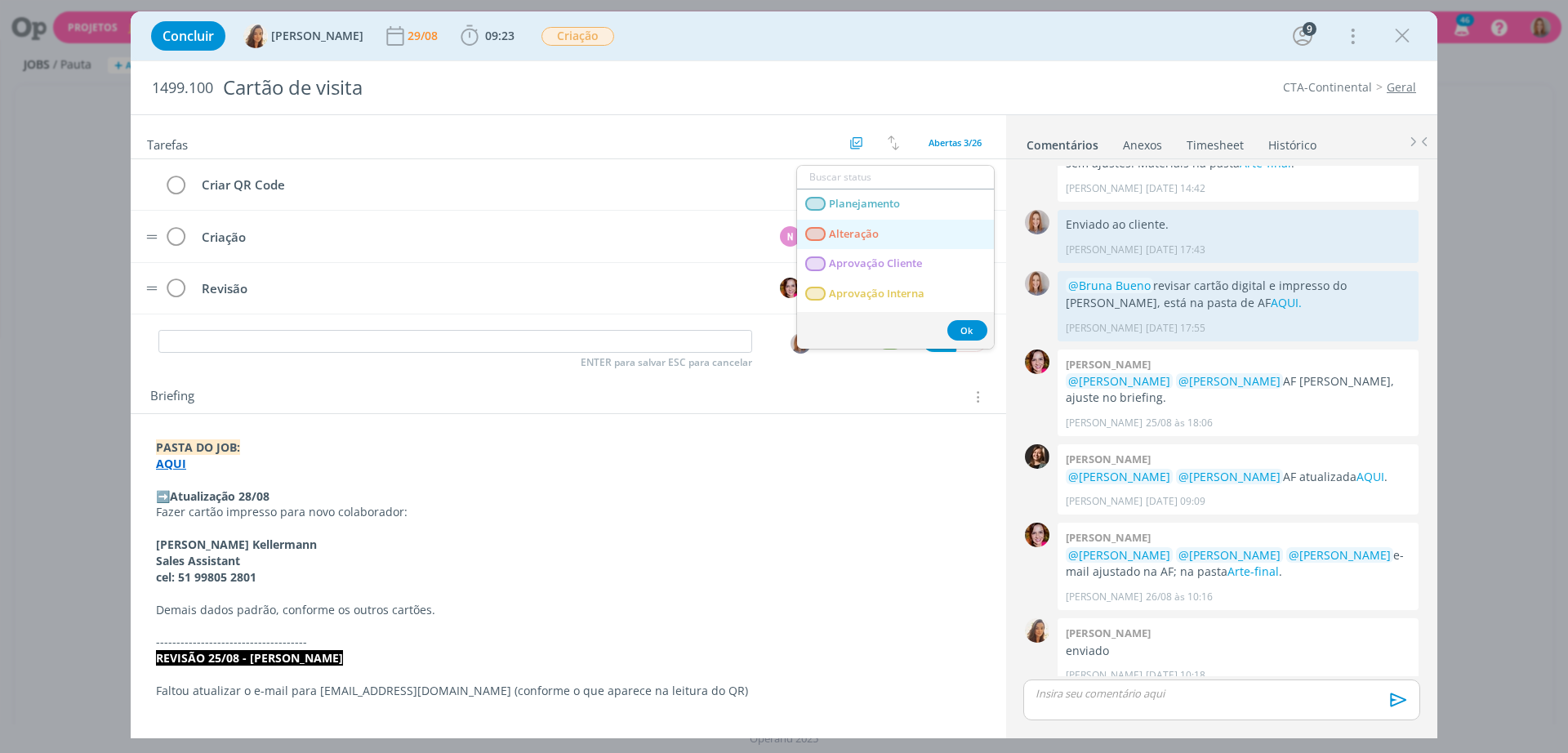
scroll to position [356, 0]
click at [881, 294] on link "Revisão" at bounding box center [895, 296] width 197 height 31
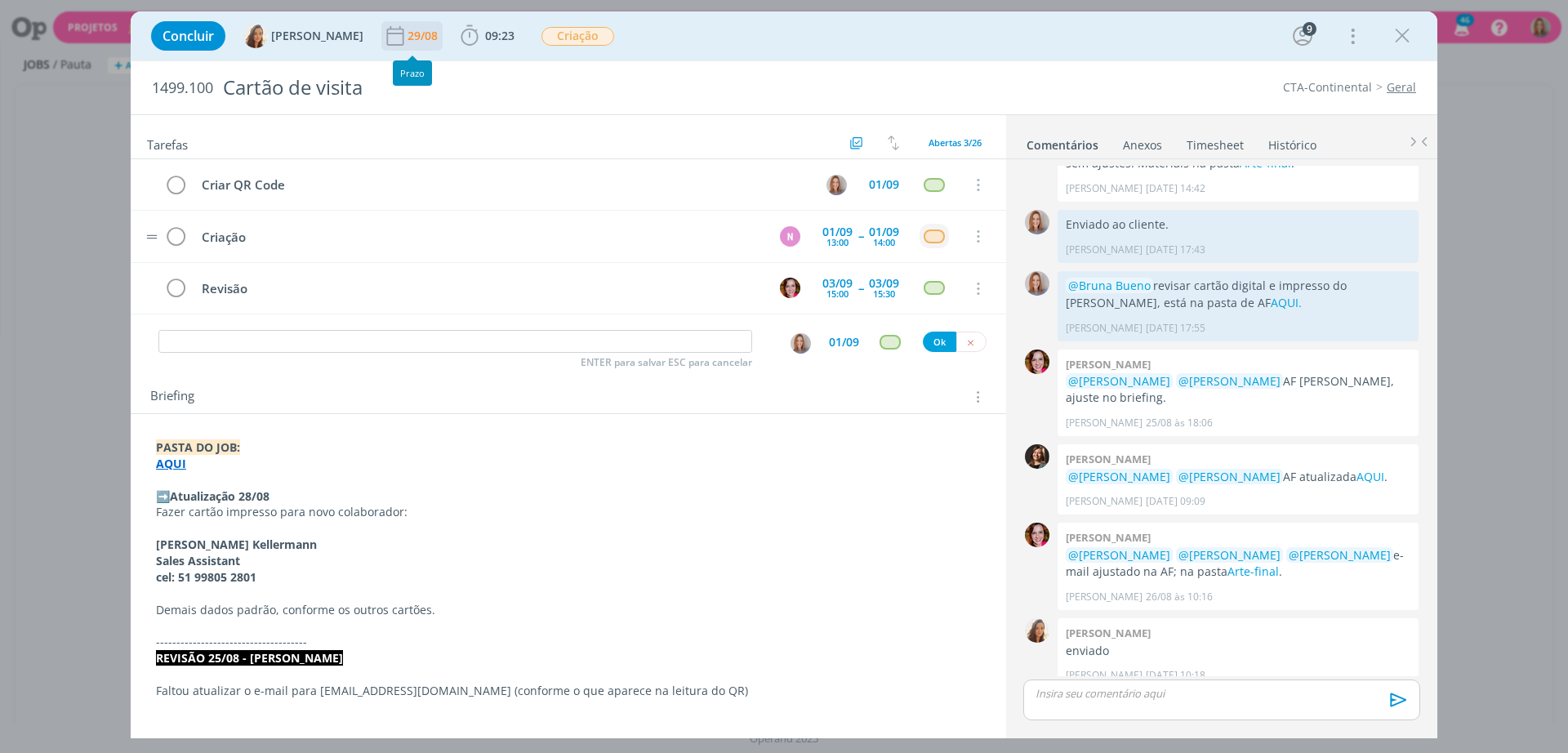
click at [419, 37] on div "29/08" at bounding box center [424, 36] width 33 height 11
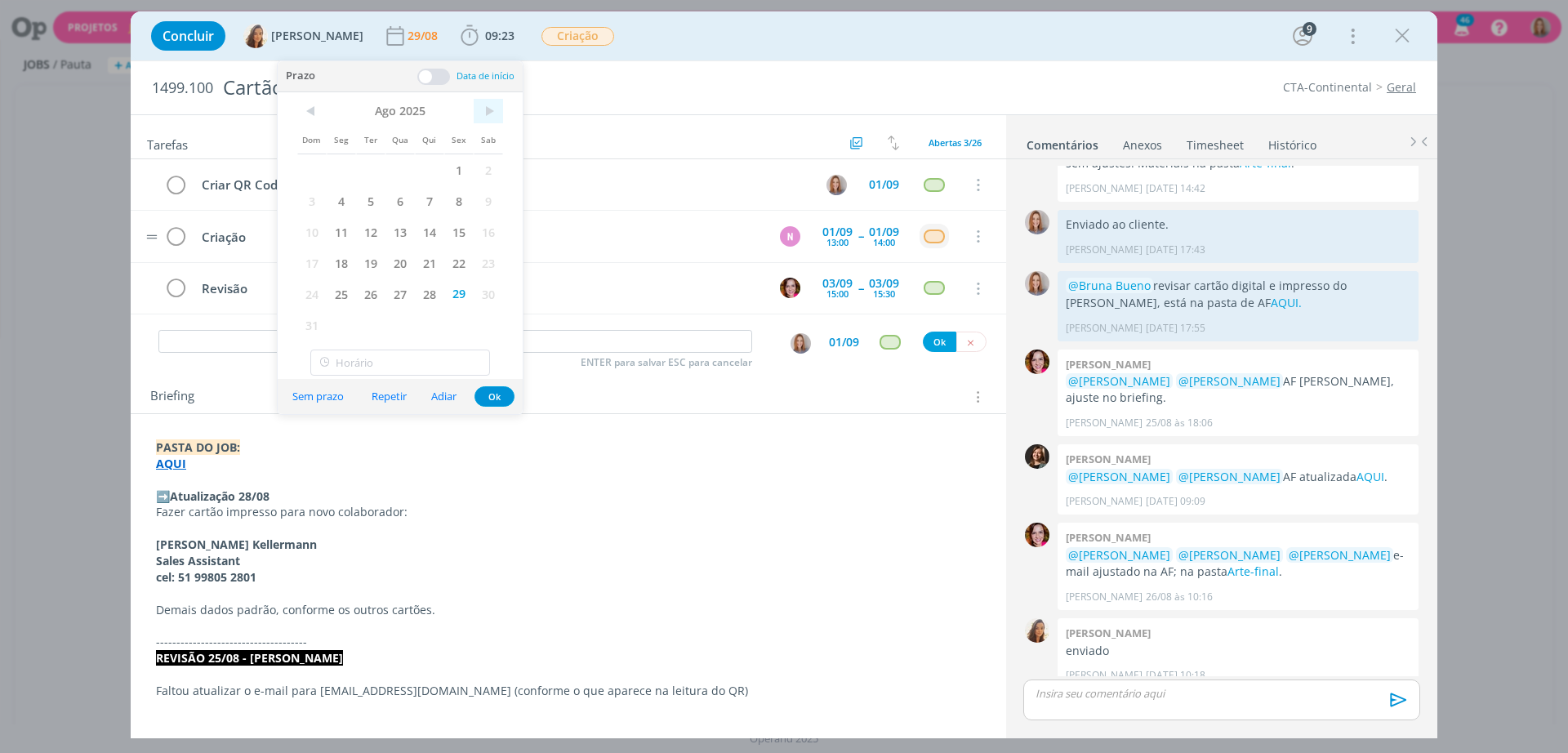
click at [487, 103] on span ">" at bounding box center [489, 111] width 30 height 24
click at [366, 294] on span "30" at bounding box center [371, 294] width 30 height 31
click at [488, 360] on button "Ok" at bounding box center [495, 365] width 40 height 20
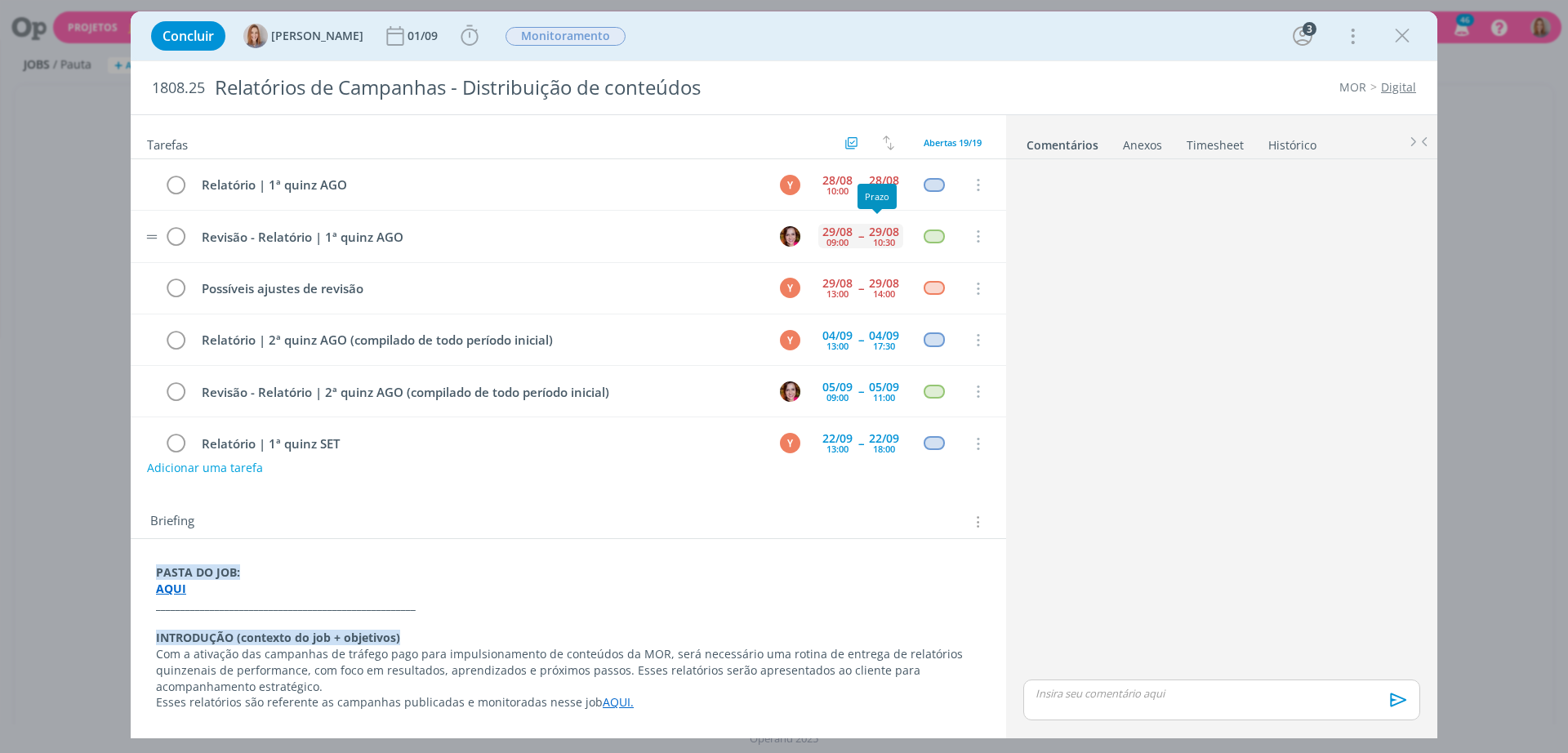
click at [865, 231] on div "[DATE] 10:30" at bounding box center [885, 236] width 38 height 35
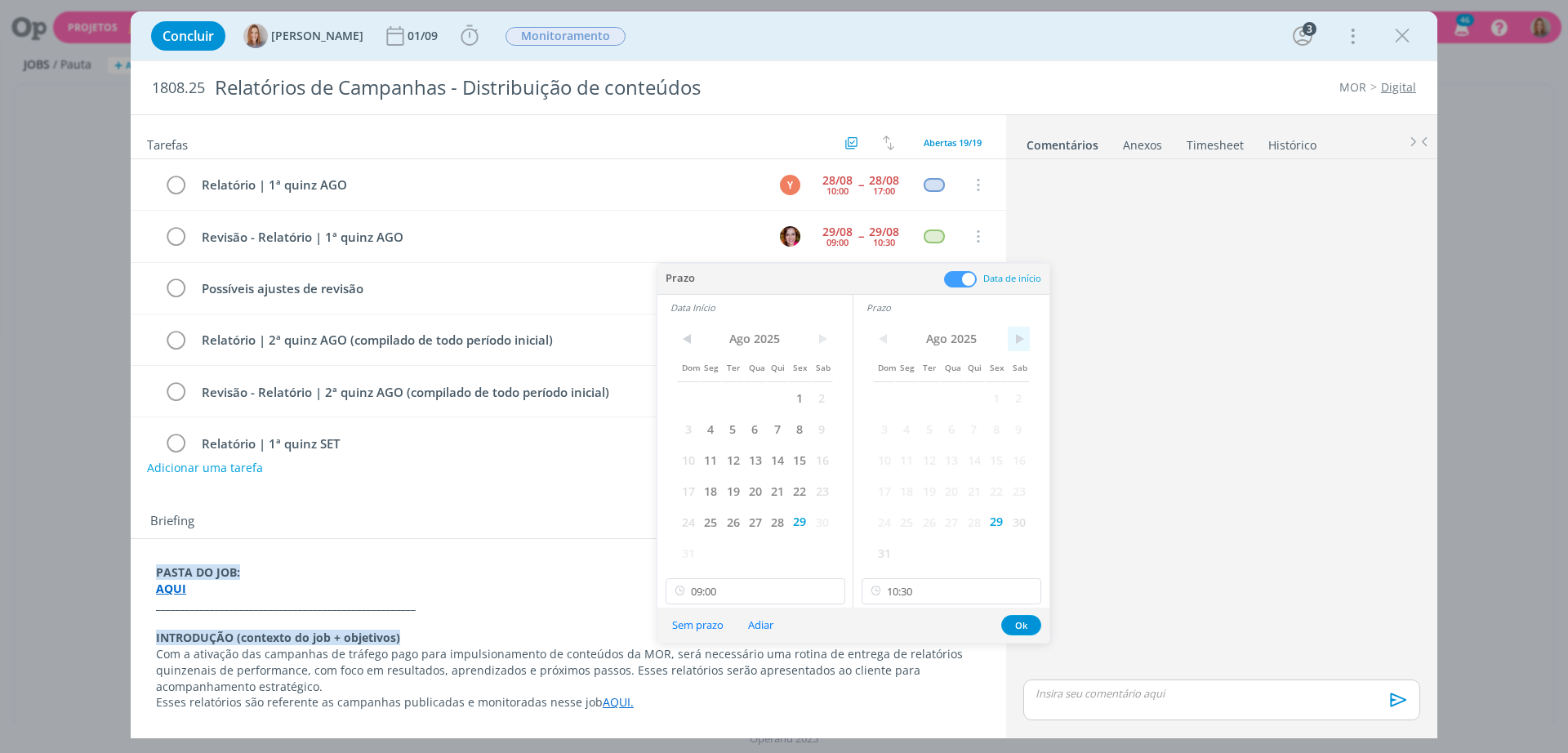
click at [1024, 328] on span ">" at bounding box center [1018, 339] width 22 height 24
click at [960, 404] on span "3" at bounding box center [951, 397] width 22 height 31
click at [832, 335] on span ">" at bounding box center [822, 339] width 22 height 24
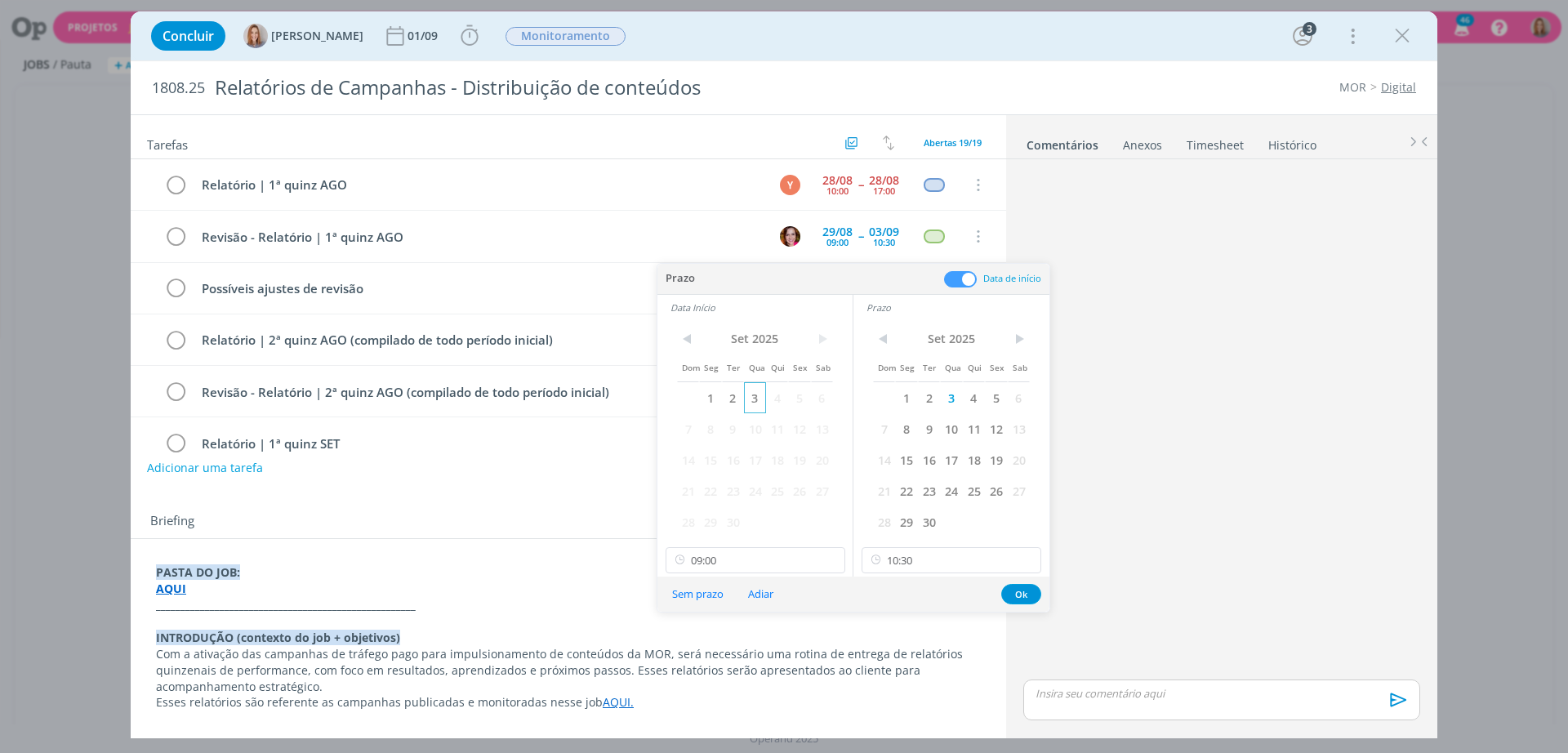
click at [755, 401] on span "3" at bounding box center [754, 397] width 22 height 31
click at [746, 567] on input "09:00" at bounding box center [756, 560] width 180 height 26
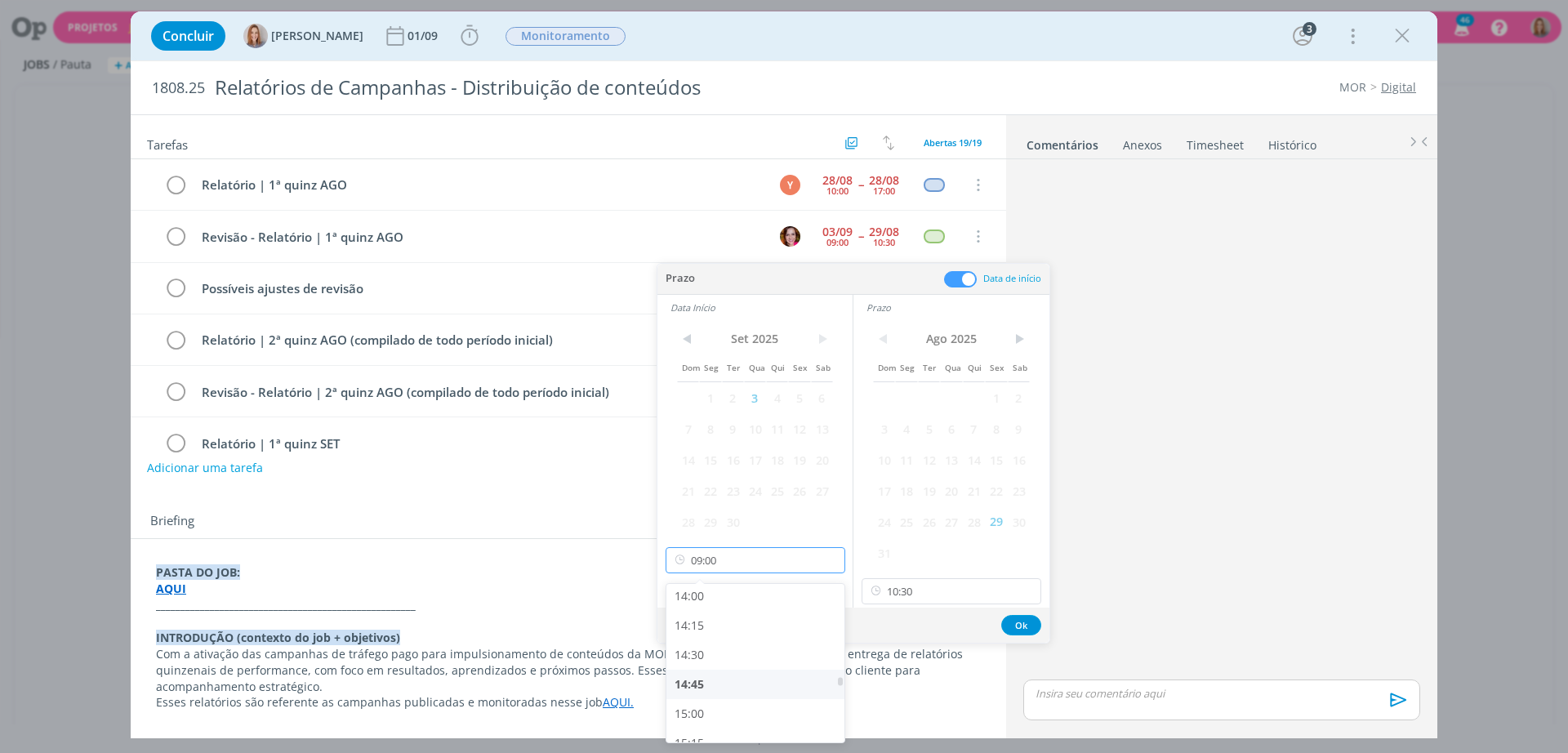
scroll to position [1751, 0]
click at [714, 671] on div "15:30" at bounding box center [758, 670] width 183 height 30
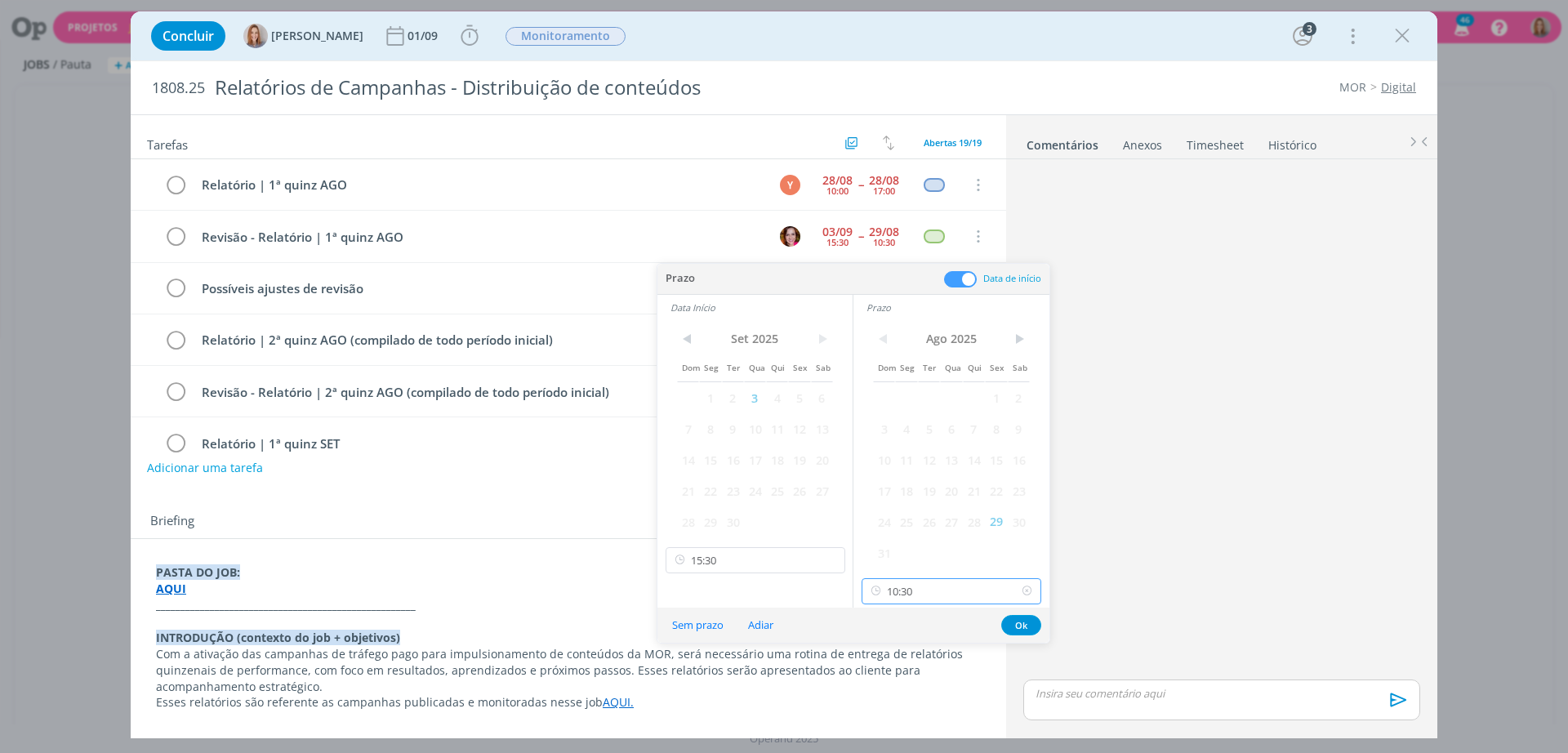
click at [905, 589] on input "10:30" at bounding box center [952, 591] width 180 height 26
type input "15:30"
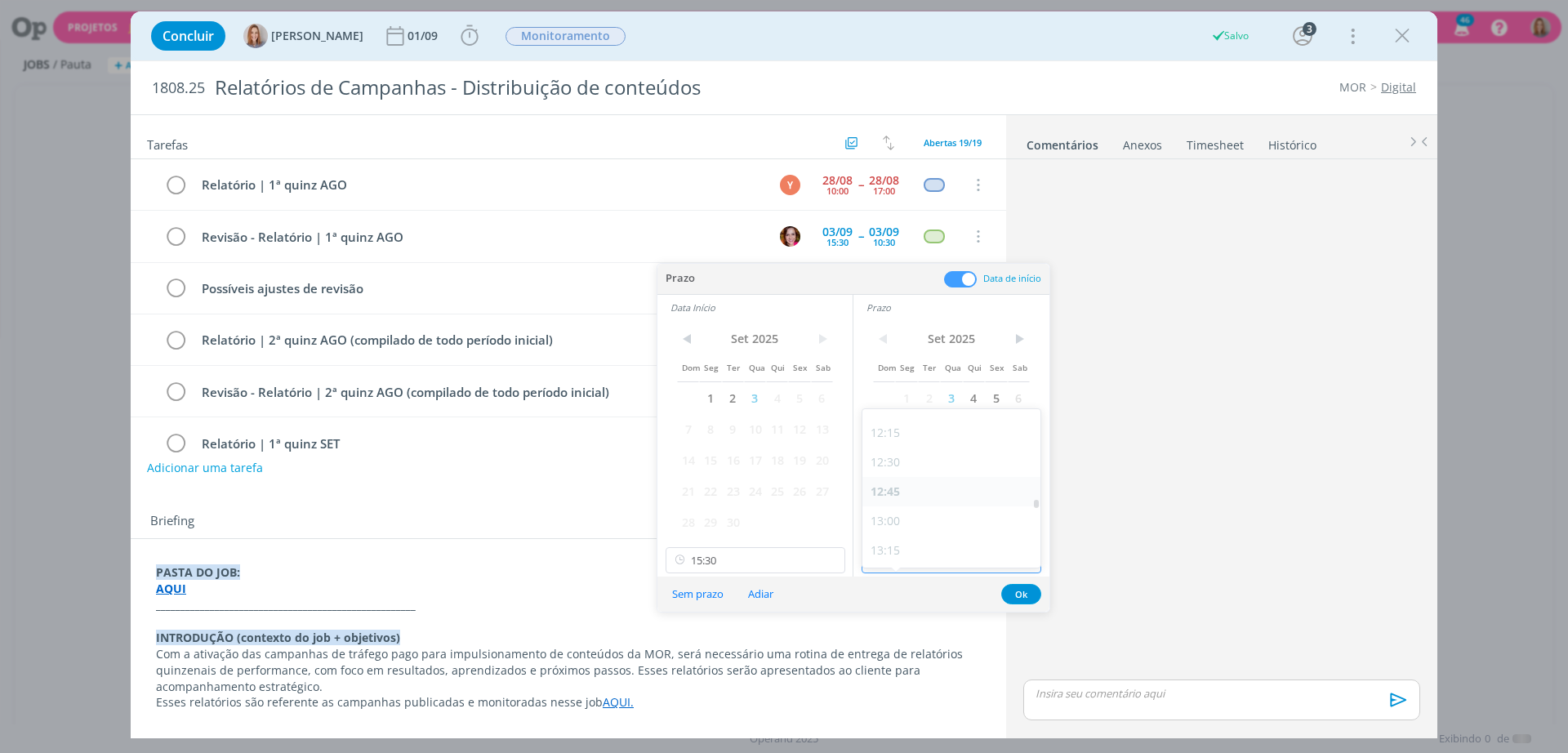
scroll to position [1620, 0]
click at [782, 552] on input "15:30" at bounding box center [756, 560] width 180 height 26
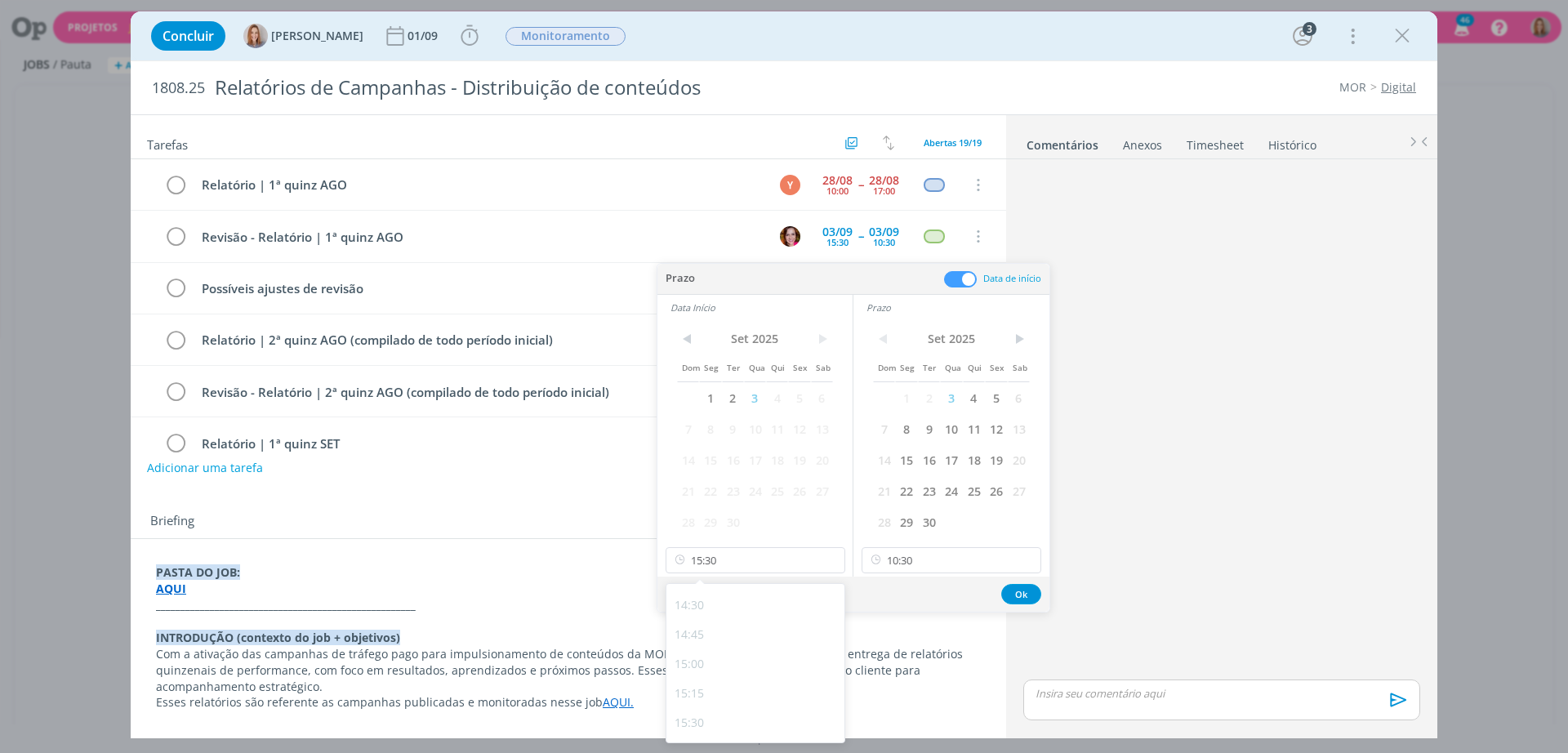
click at [947, 543] on div "< Set 2025 > Dom Seg Ter Qua Qui Sex Sab 1 2 3 4 5 6 7 8 9 10 11 12 13 14 15 16…" at bounding box center [952, 447] width 196 height 256
click at [951, 552] on input "10:30" at bounding box center [952, 560] width 180 height 26
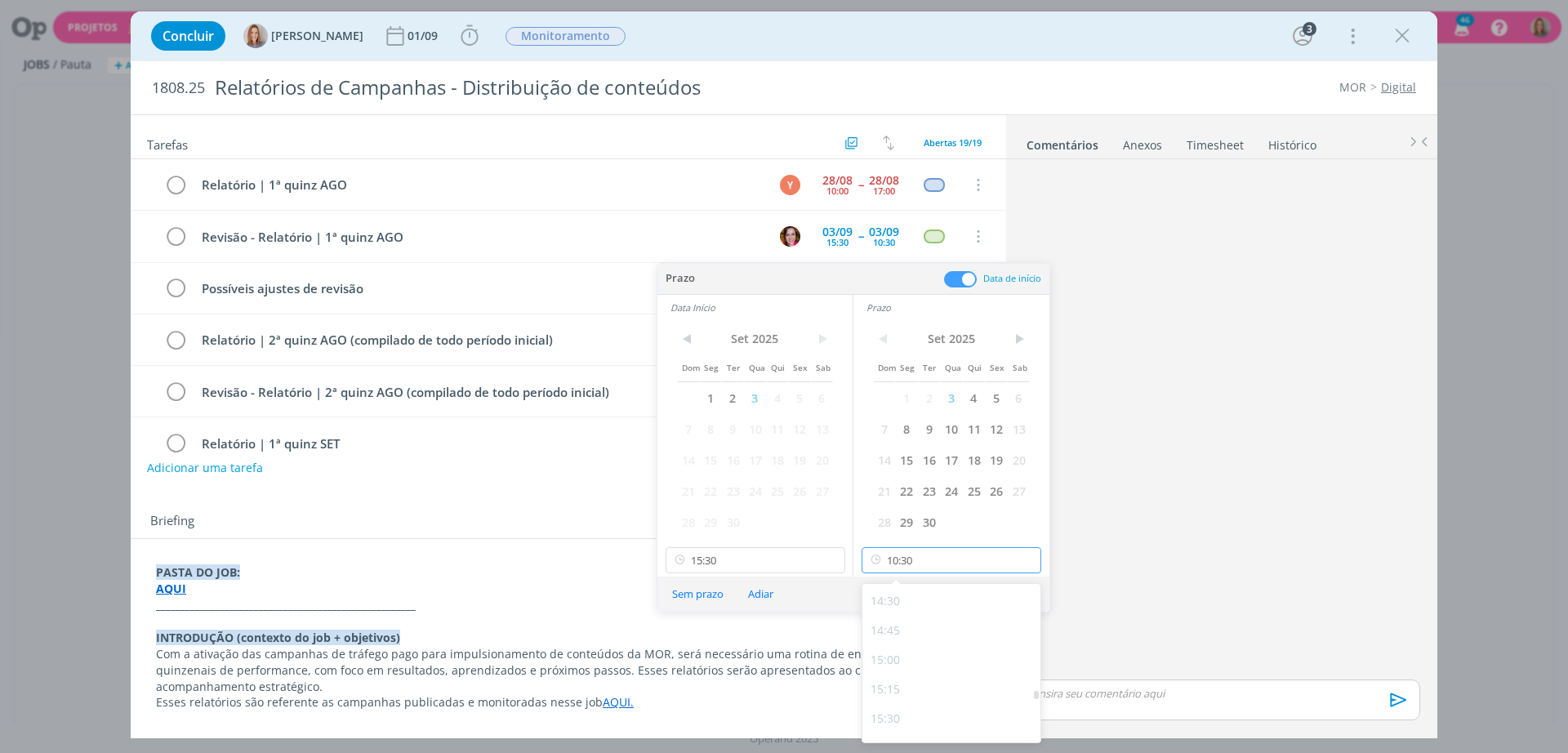
scroll to position [1927, 0]
click at [921, 674] on div "17:00" at bounding box center [954, 670] width 183 height 30
type input "17:00"
click at [1022, 590] on button "Ok" at bounding box center [1022, 593] width 40 height 20
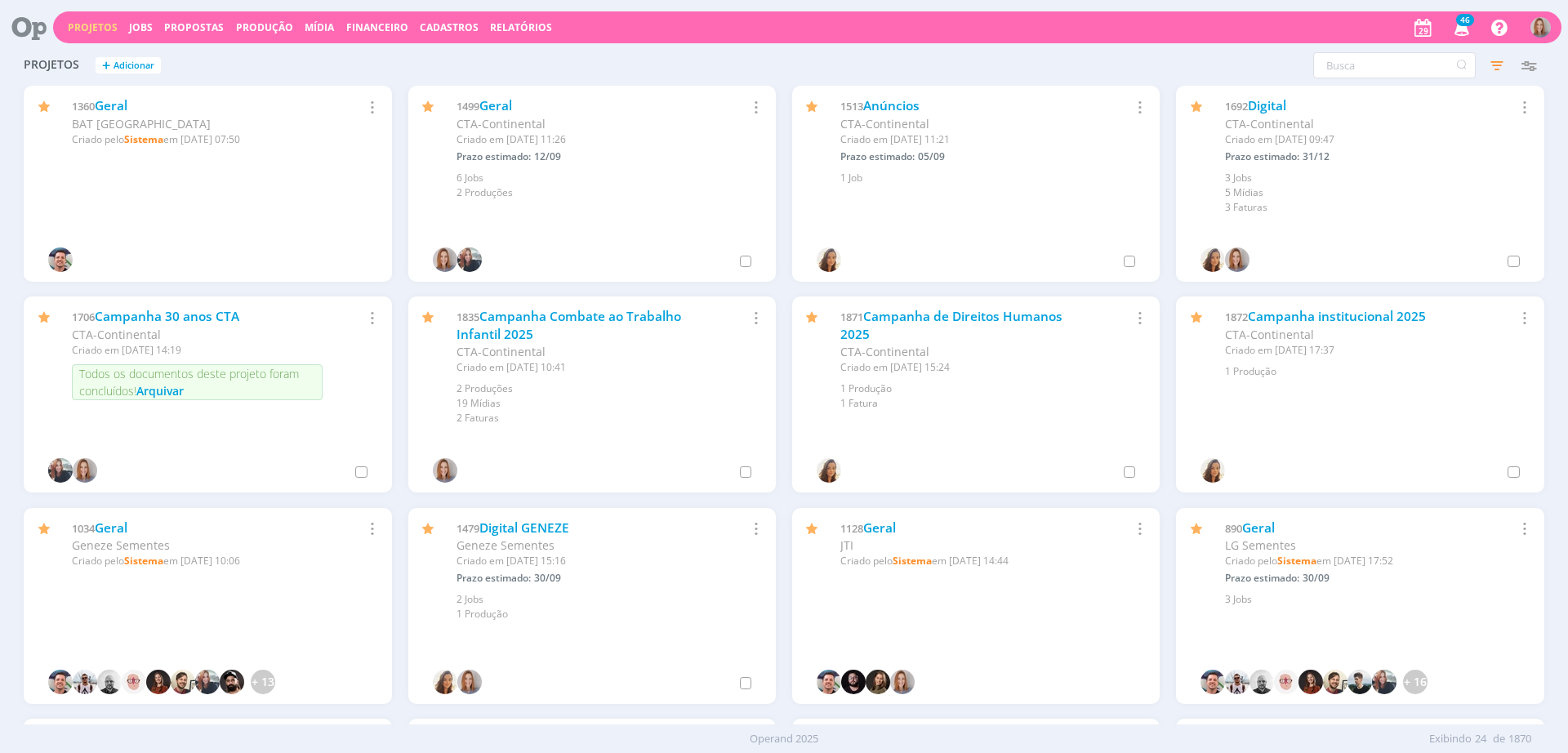
click at [161, 394] on span "Arquivar" at bounding box center [160, 390] width 47 height 16
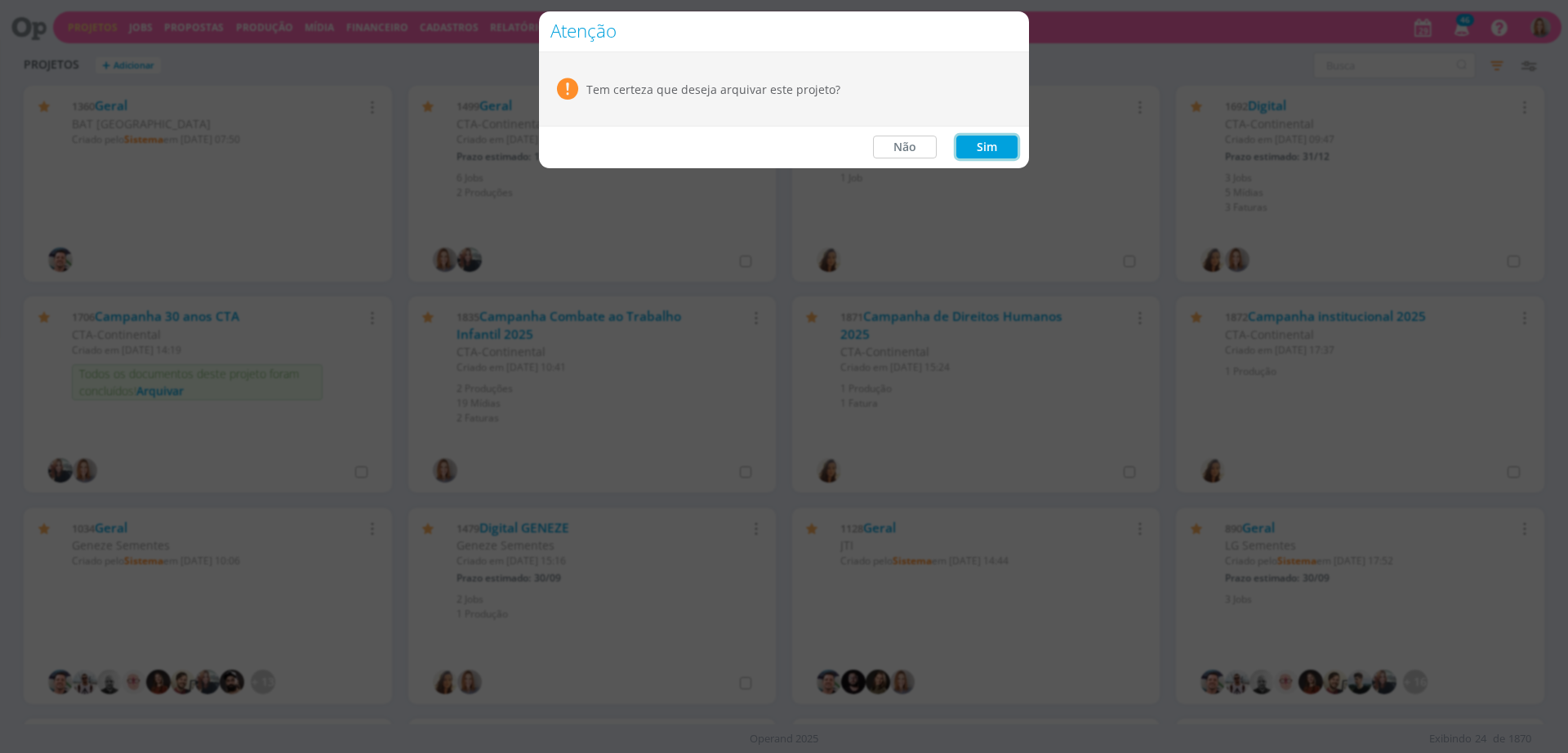
click at [999, 139] on button "Sim" at bounding box center [987, 147] width 61 height 23
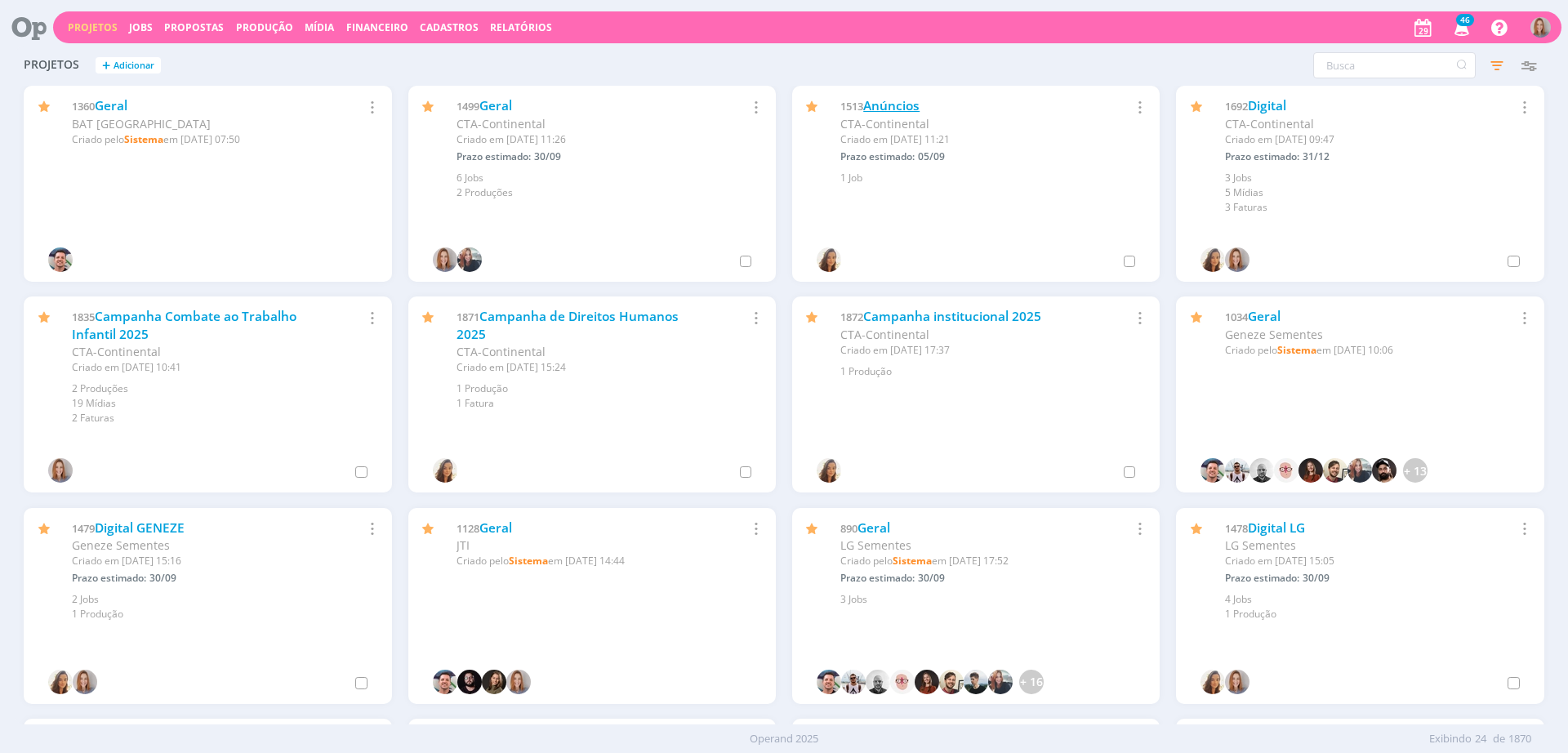
click at [868, 100] on link "Anúncios" at bounding box center [892, 106] width 56 height 17
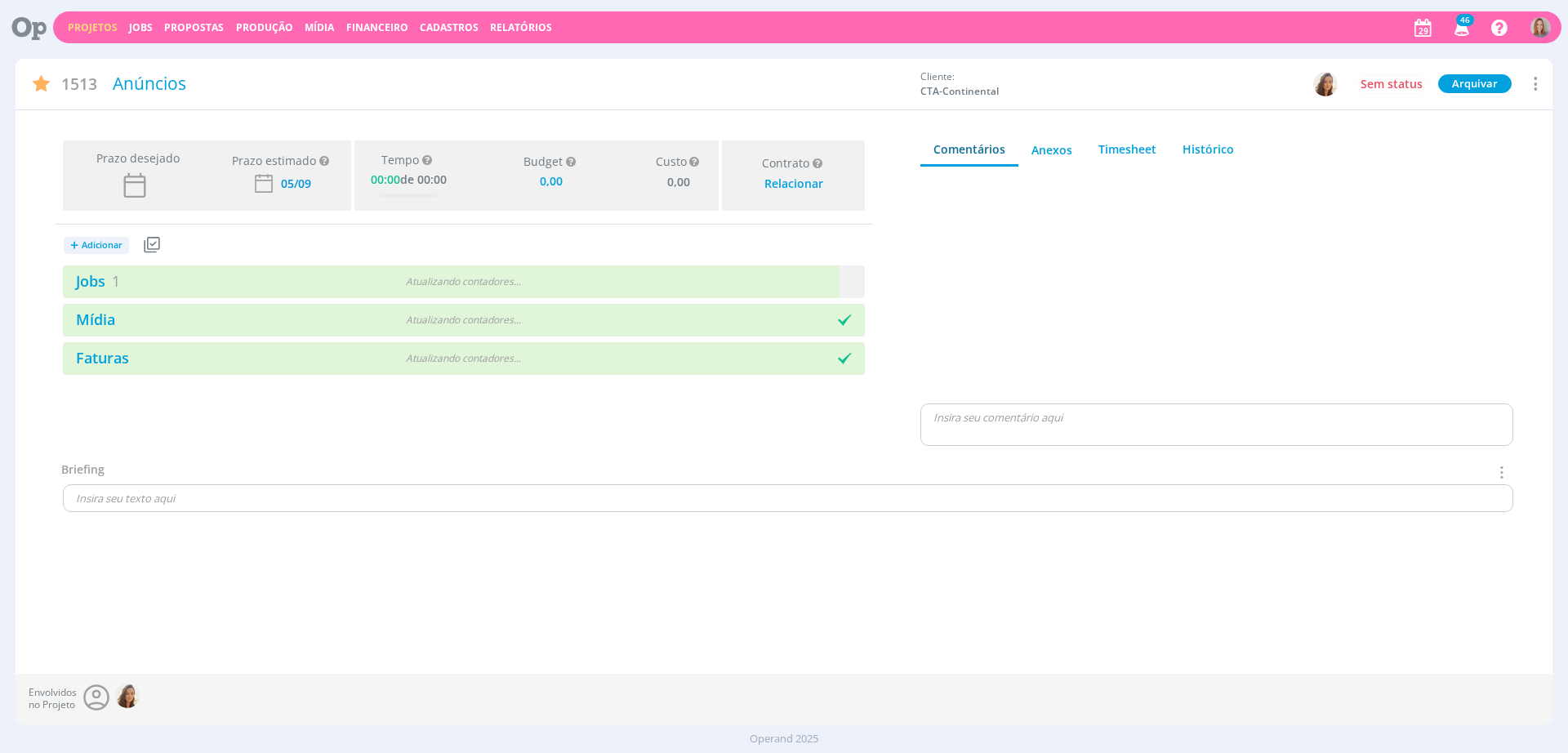
type input "0,00"
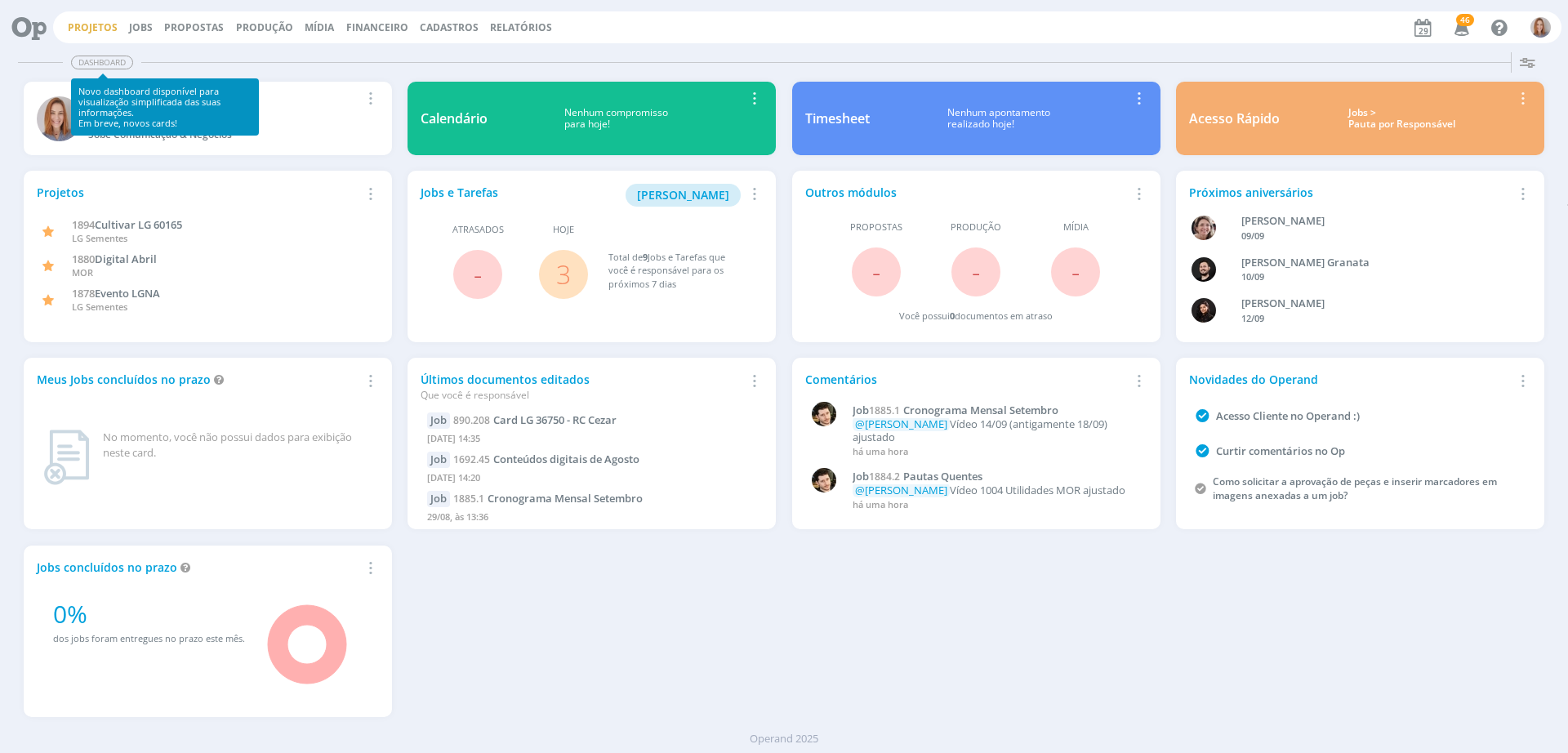
click at [104, 30] on link "Projetos" at bounding box center [93, 27] width 50 height 14
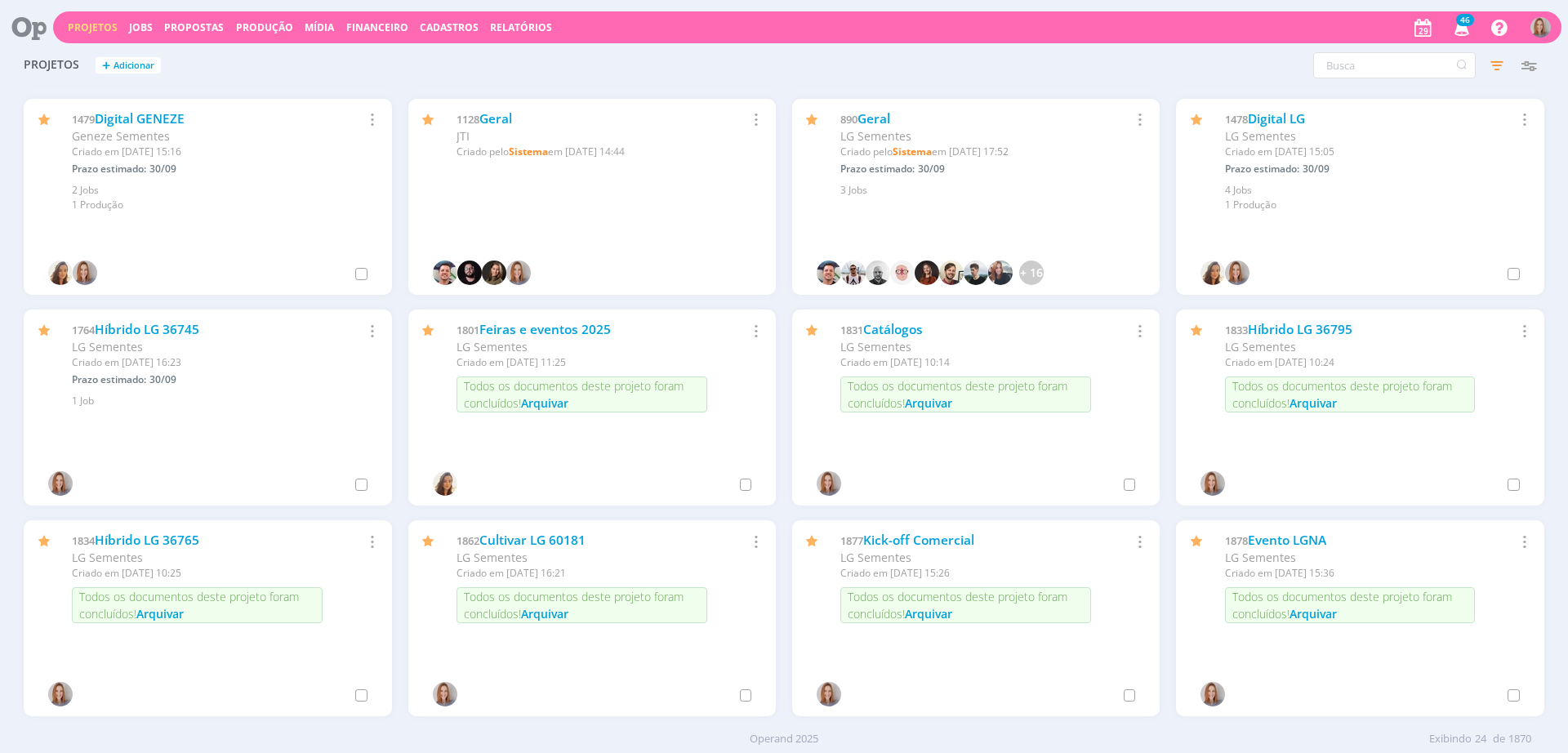
scroll to position [510, 0]
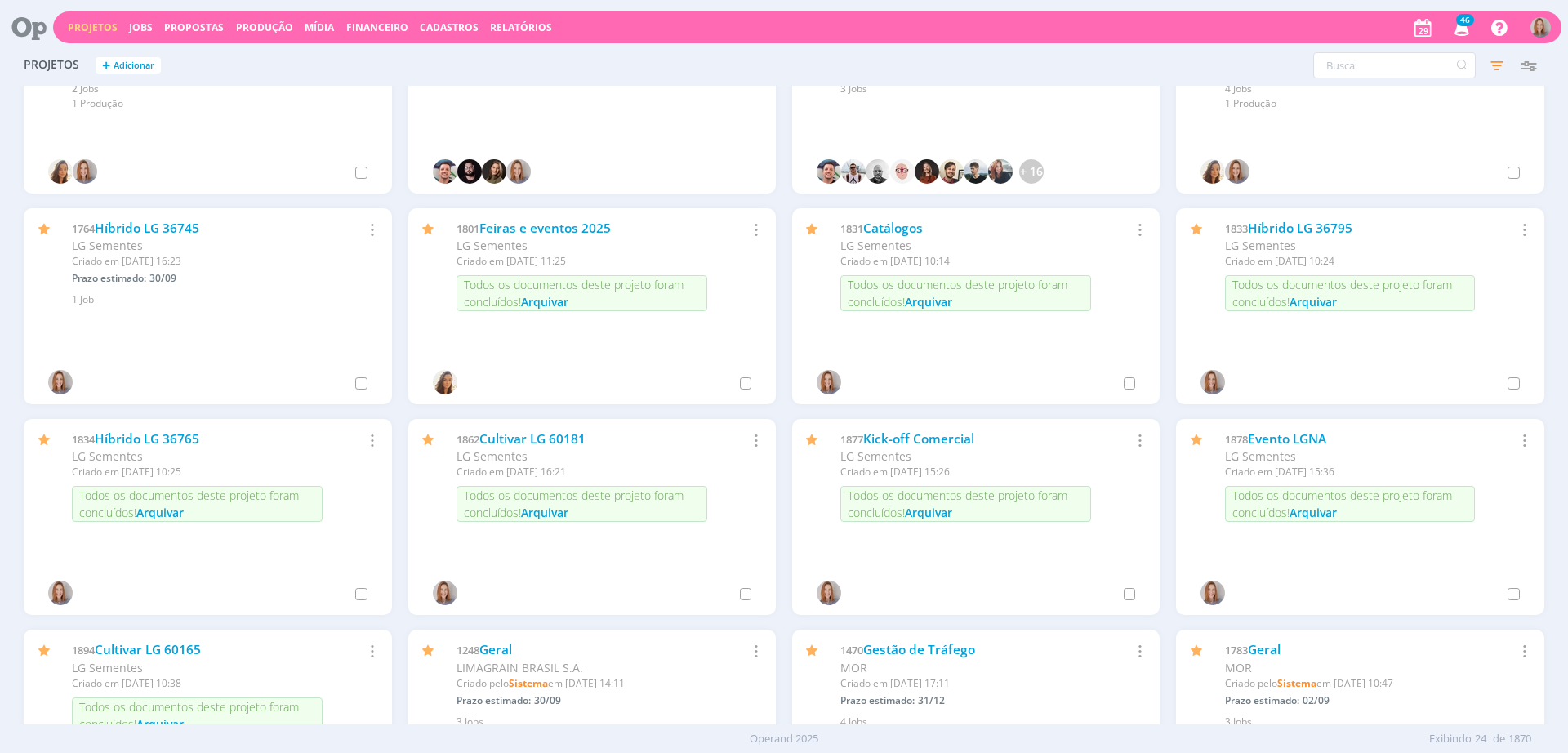
click at [932, 508] on span "Arquivar" at bounding box center [929, 513] width 47 height 16
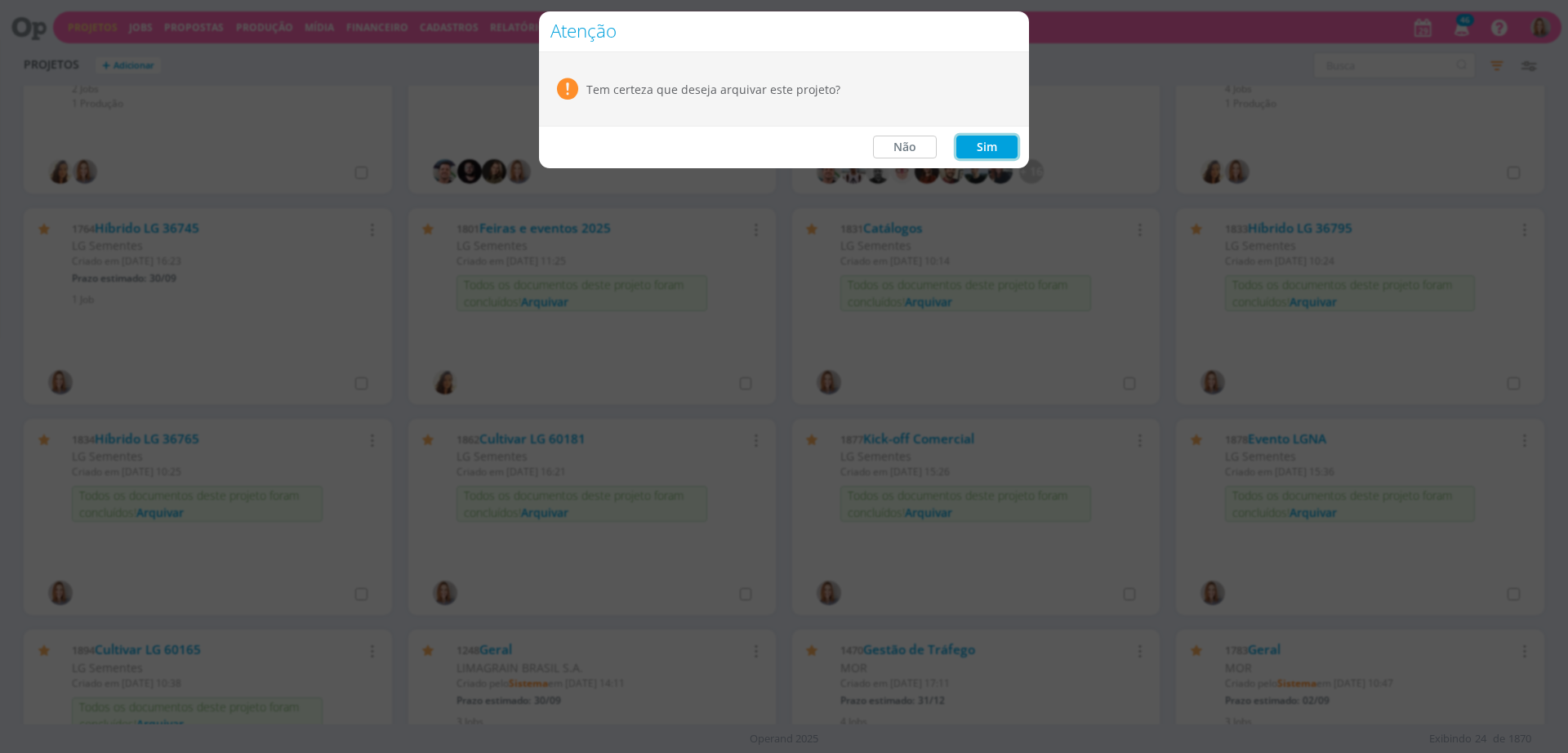
click at [985, 142] on button "Sim" at bounding box center [987, 147] width 61 height 23
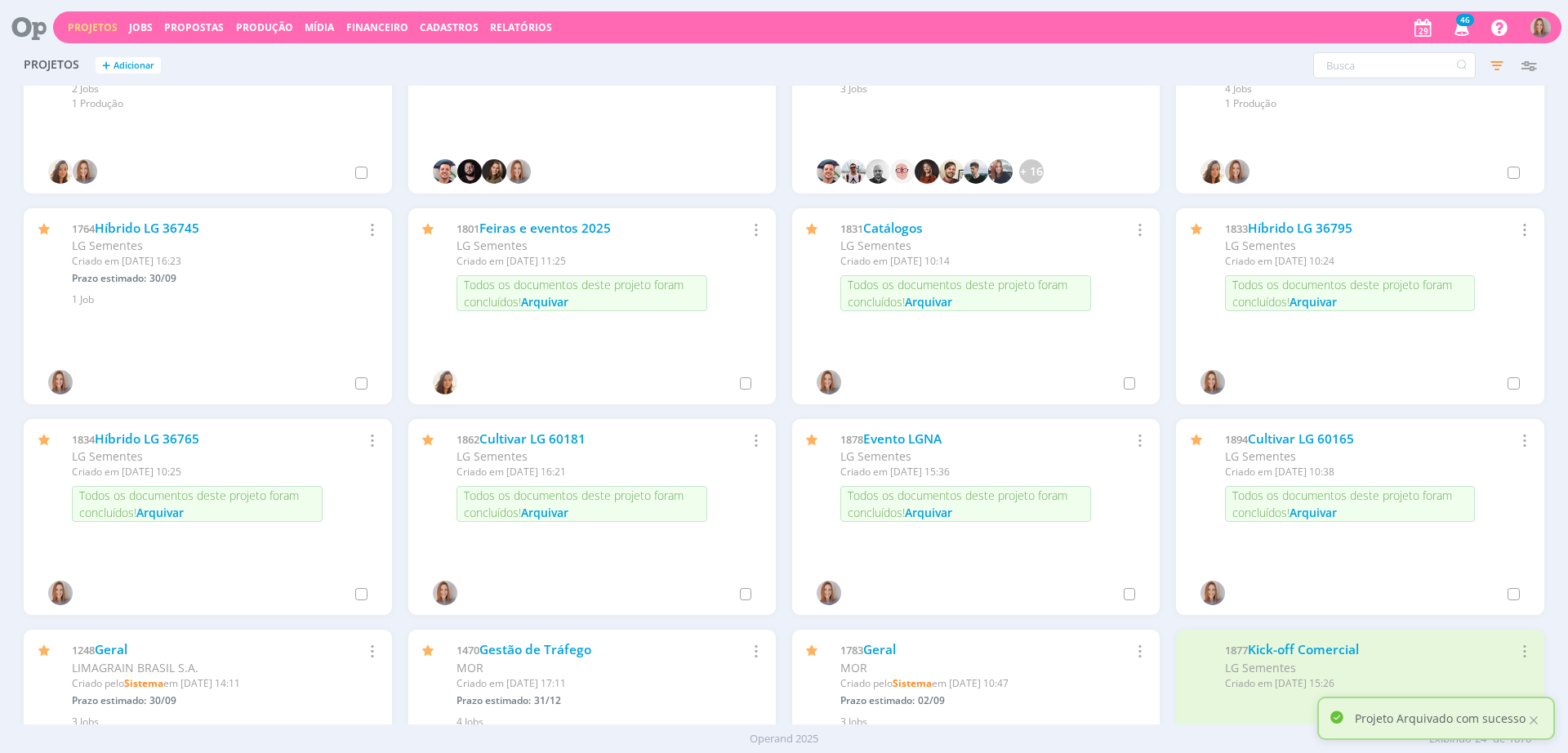
click at [919, 518] on span "Arquivar" at bounding box center [929, 513] width 47 height 16
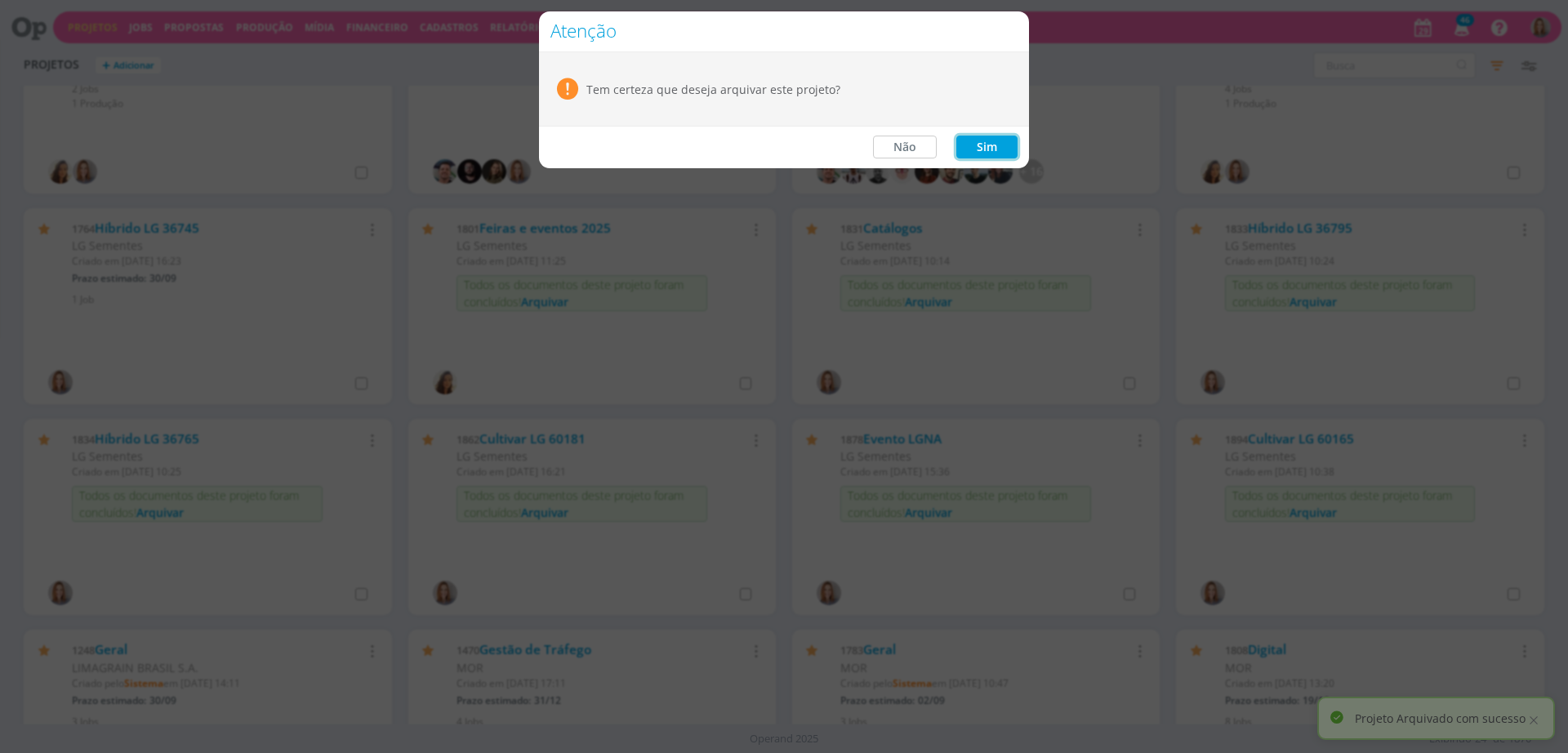
click at [983, 151] on button "Sim" at bounding box center [987, 147] width 61 height 23
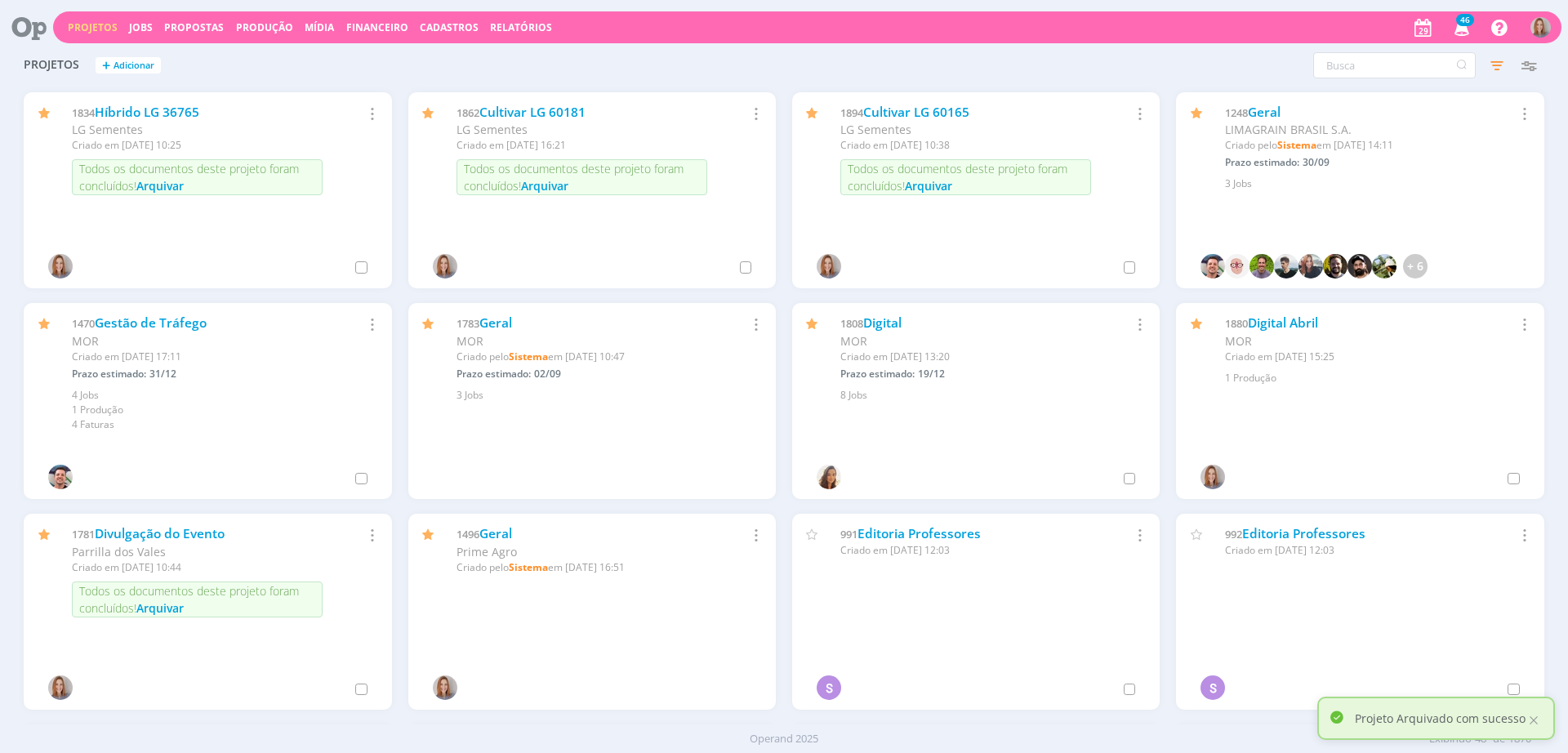
scroll to position [939, 0]
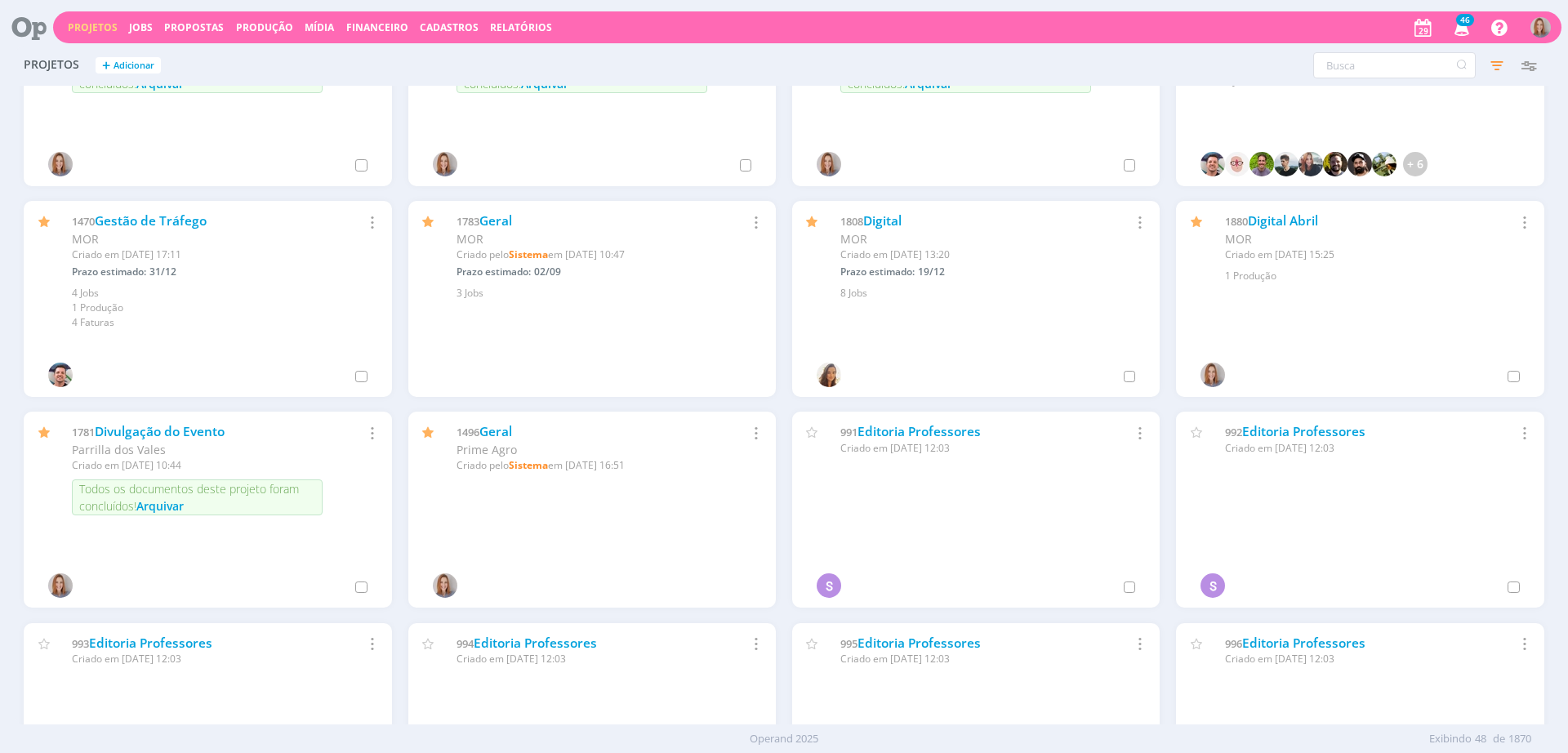
click at [161, 505] on span "Arquivar" at bounding box center [160, 506] width 47 height 16
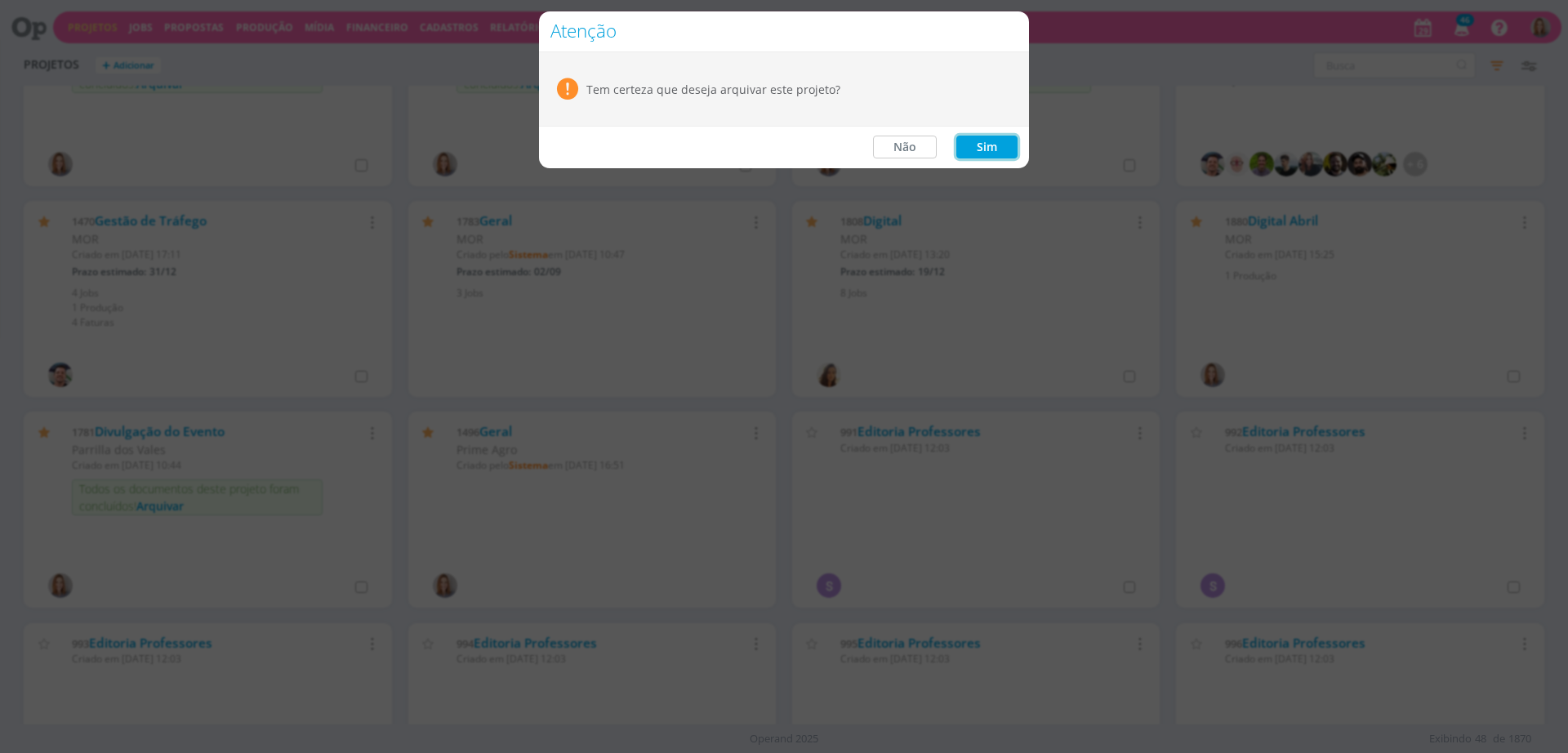
click at [992, 142] on button "Sim" at bounding box center [987, 147] width 61 height 23
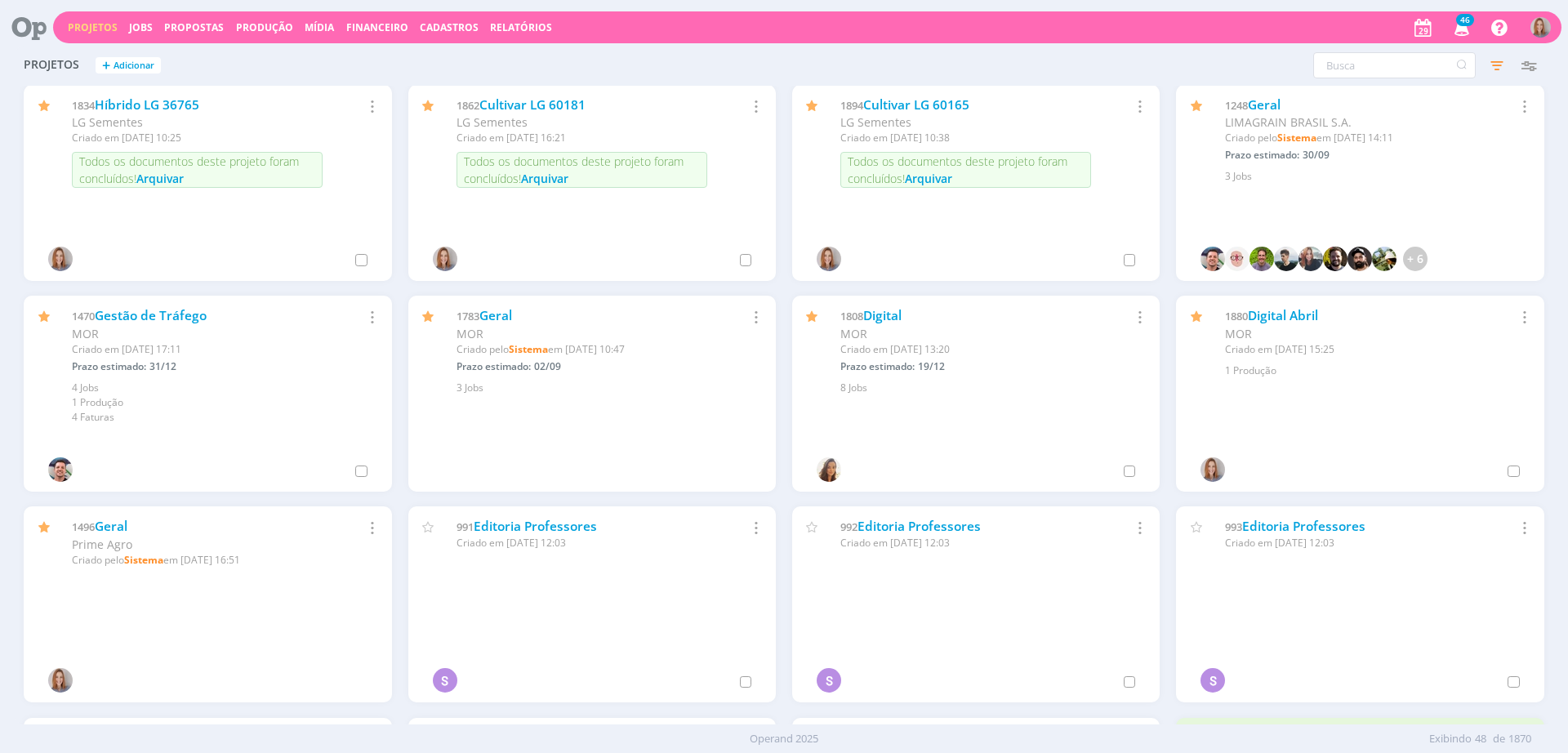
scroll to position [1048, 0]
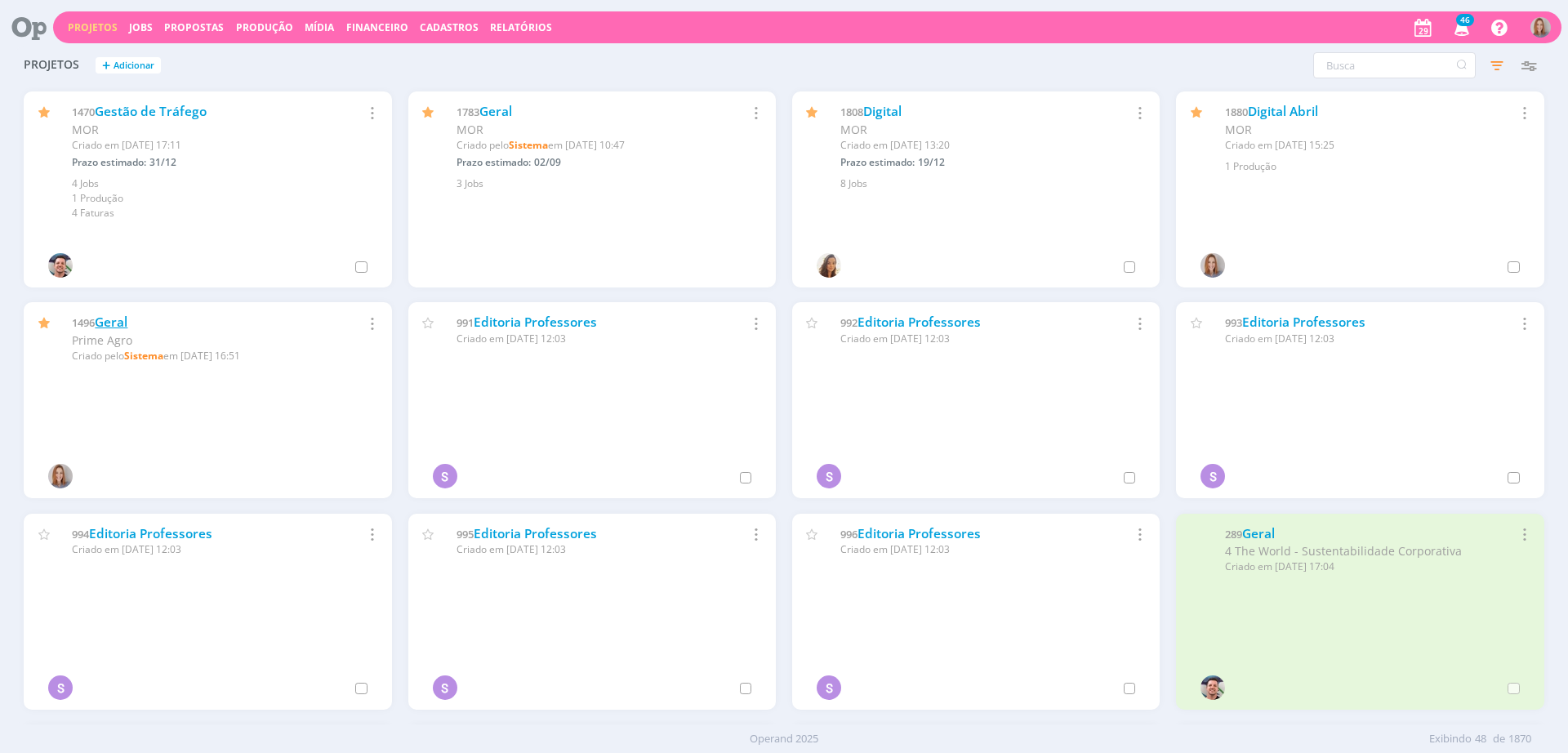
click at [119, 321] on link "Geral" at bounding box center [110, 322] width 32 height 17
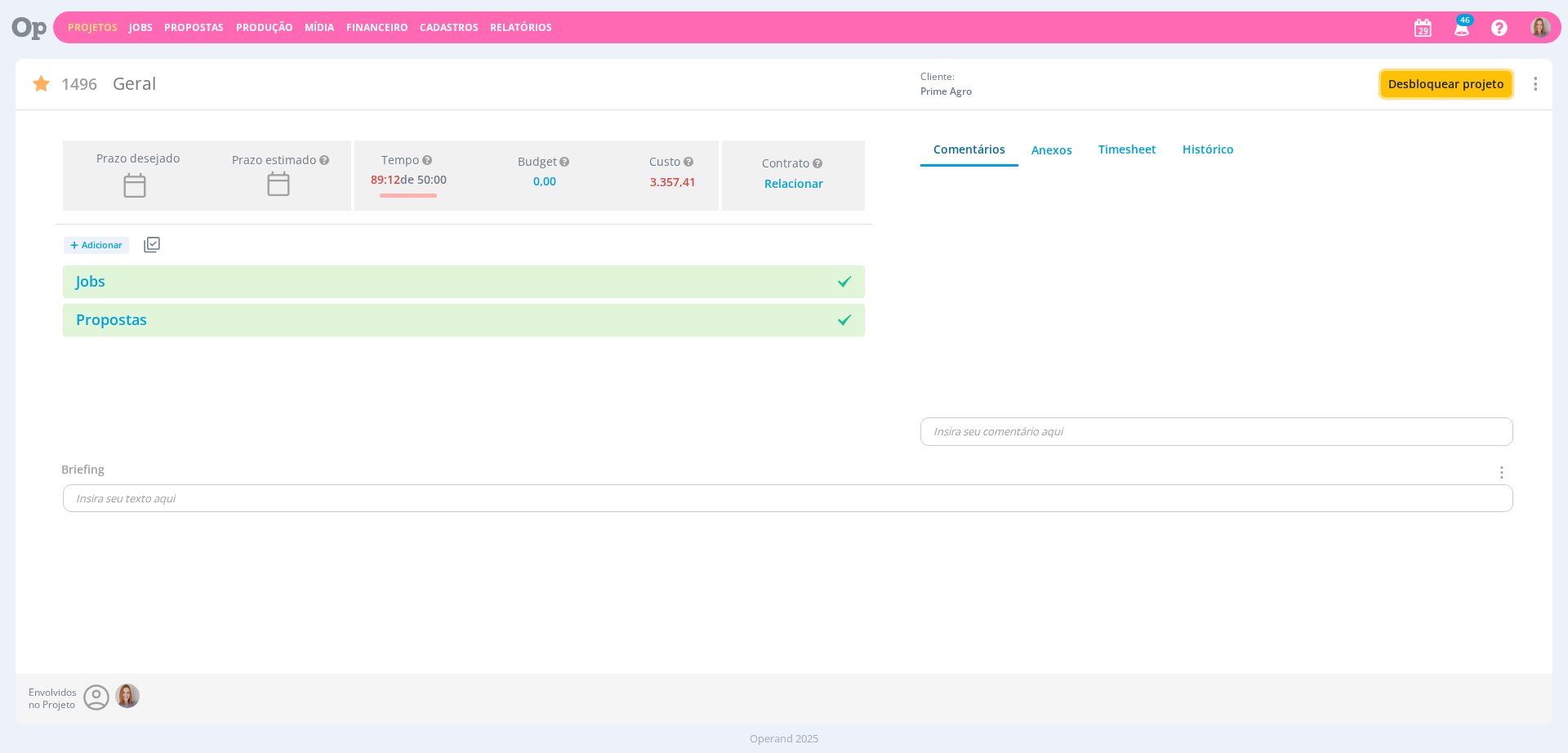
click at [1452, 85] on button "Desbloquear projeto" at bounding box center [1447, 84] width 131 height 26
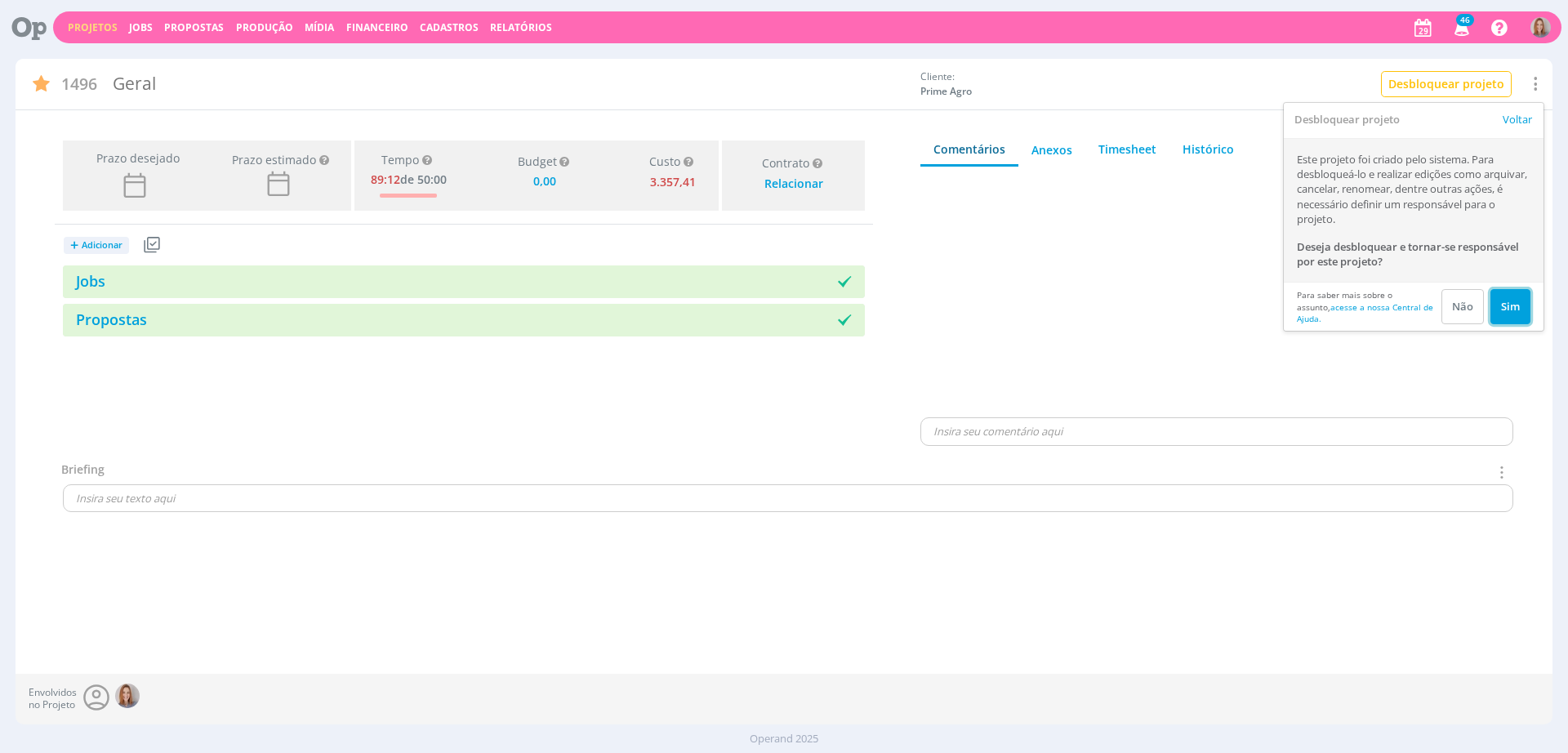
click at [1512, 289] on button "Sim" at bounding box center [1511, 307] width 40 height 35
click at [1463, 83] on button "Arquivar" at bounding box center [1475, 83] width 73 height 18
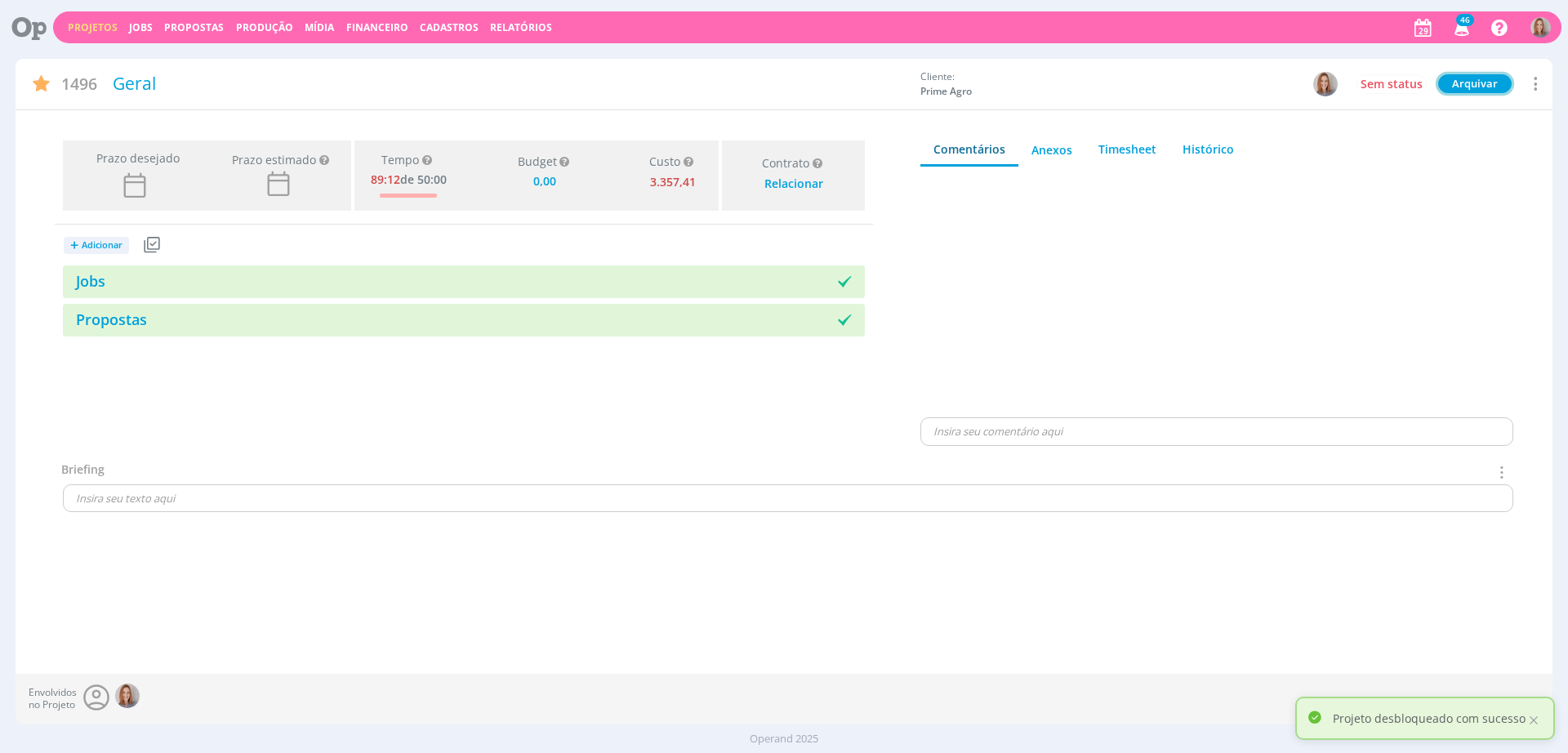
type input "0,00"
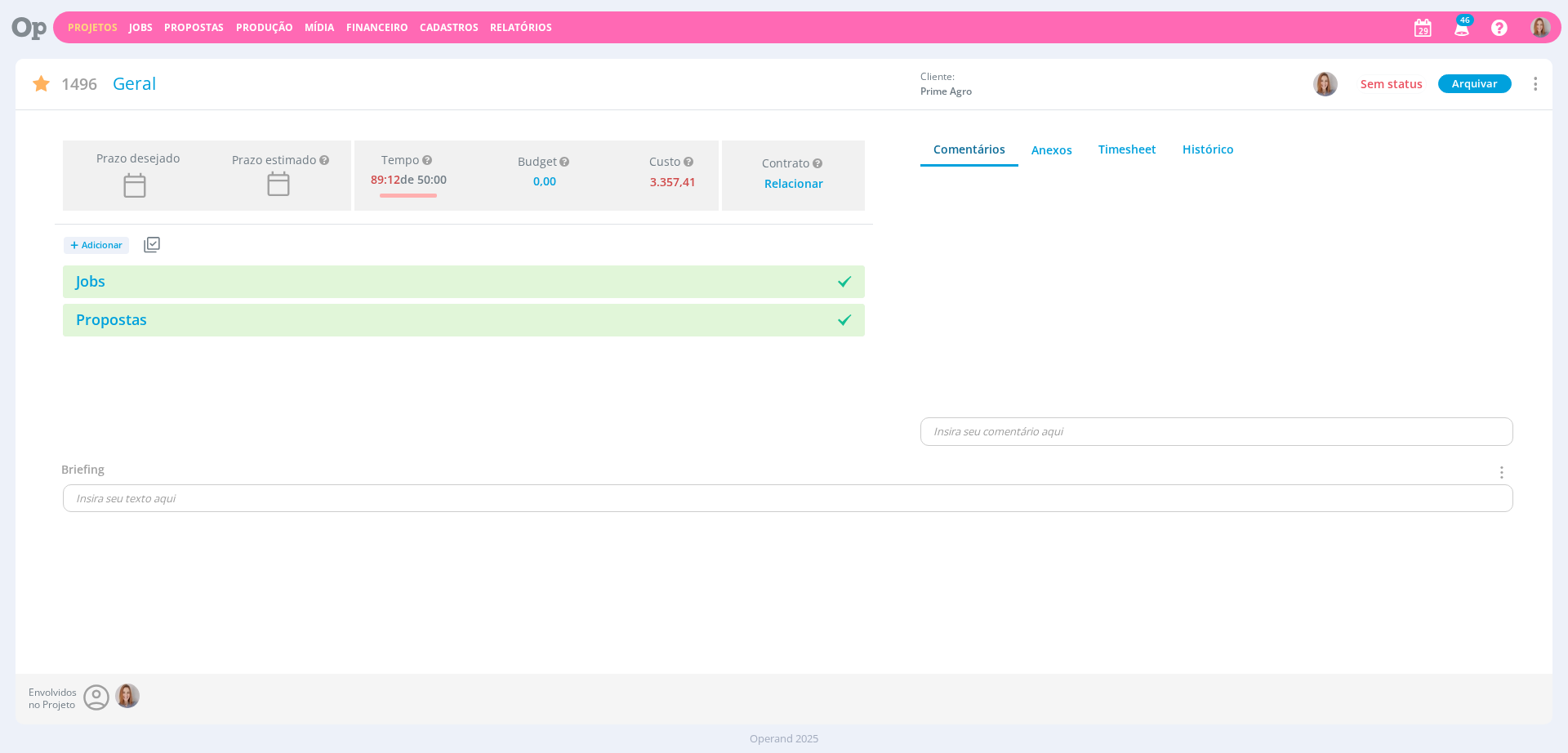
click at [30, 36] on icon at bounding box center [23, 27] width 33 height 31
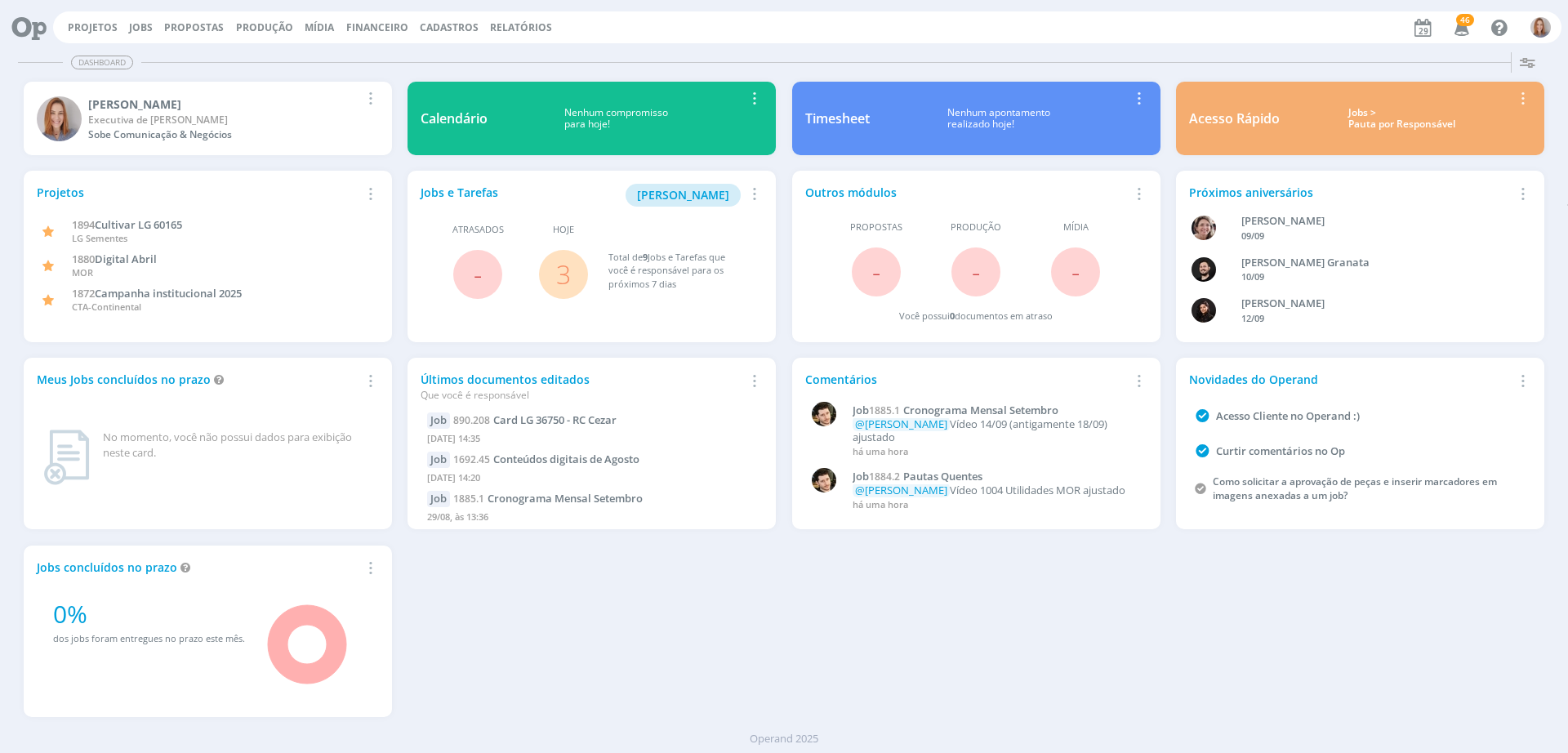
click at [571, 273] on span "3" at bounding box center [564, 274] width 49 height 49
click at [562, 273] on link "3" at bounding box center [563, 273] width 15 height 35
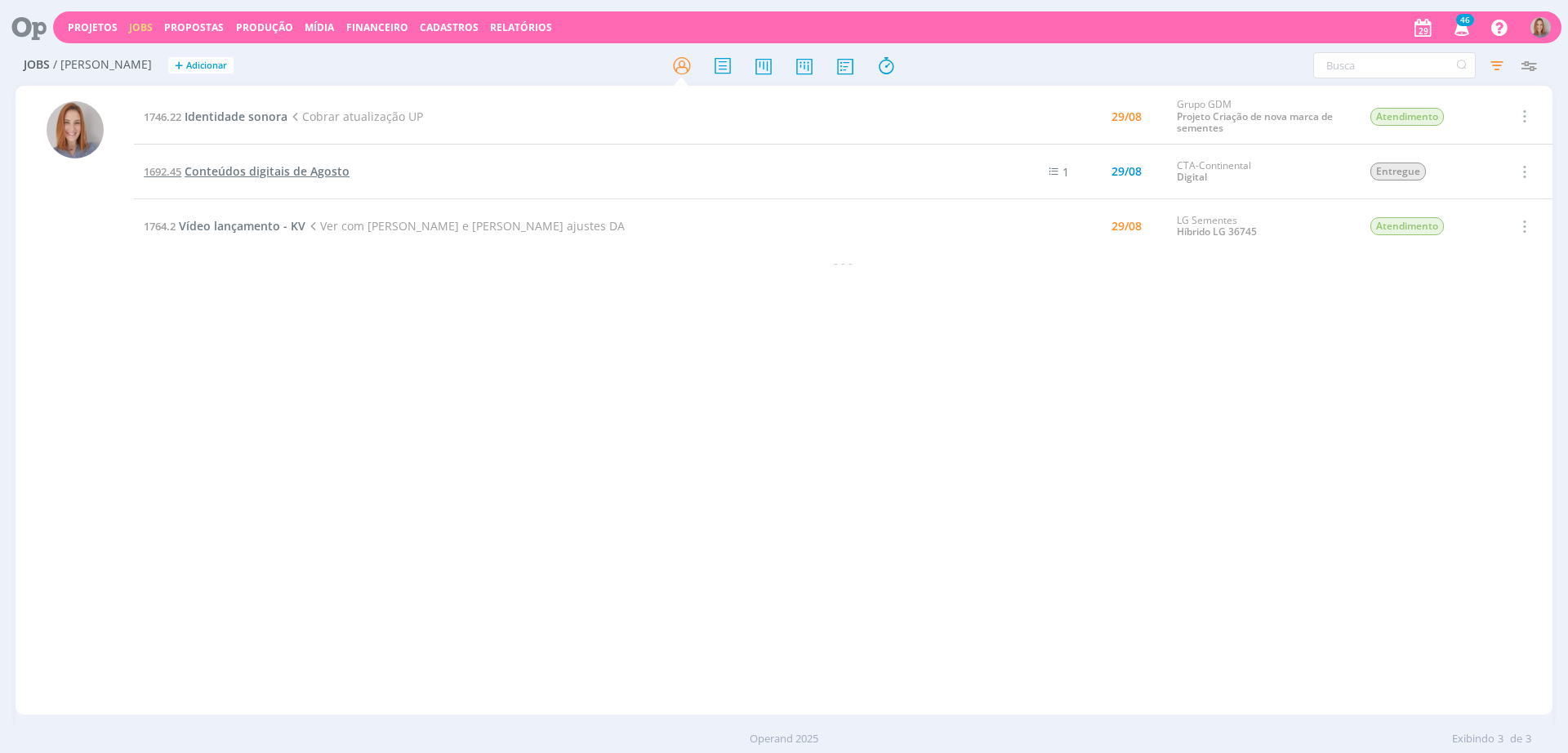
click at [220, 172] on span "Conteúdos digitais de Agosto" at bounding box center [267, 171] width 165 height 16
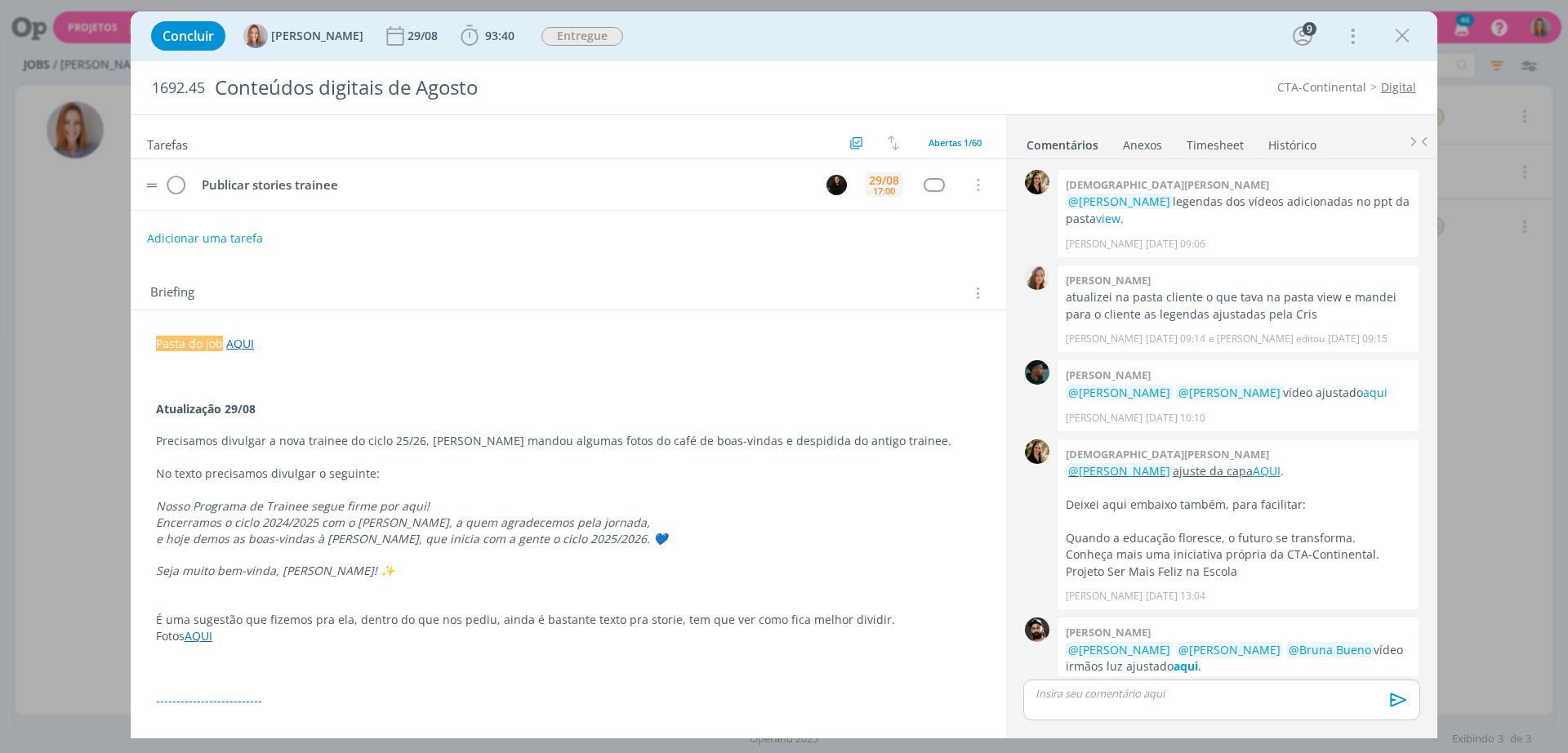
scroll to position [1378, 0]
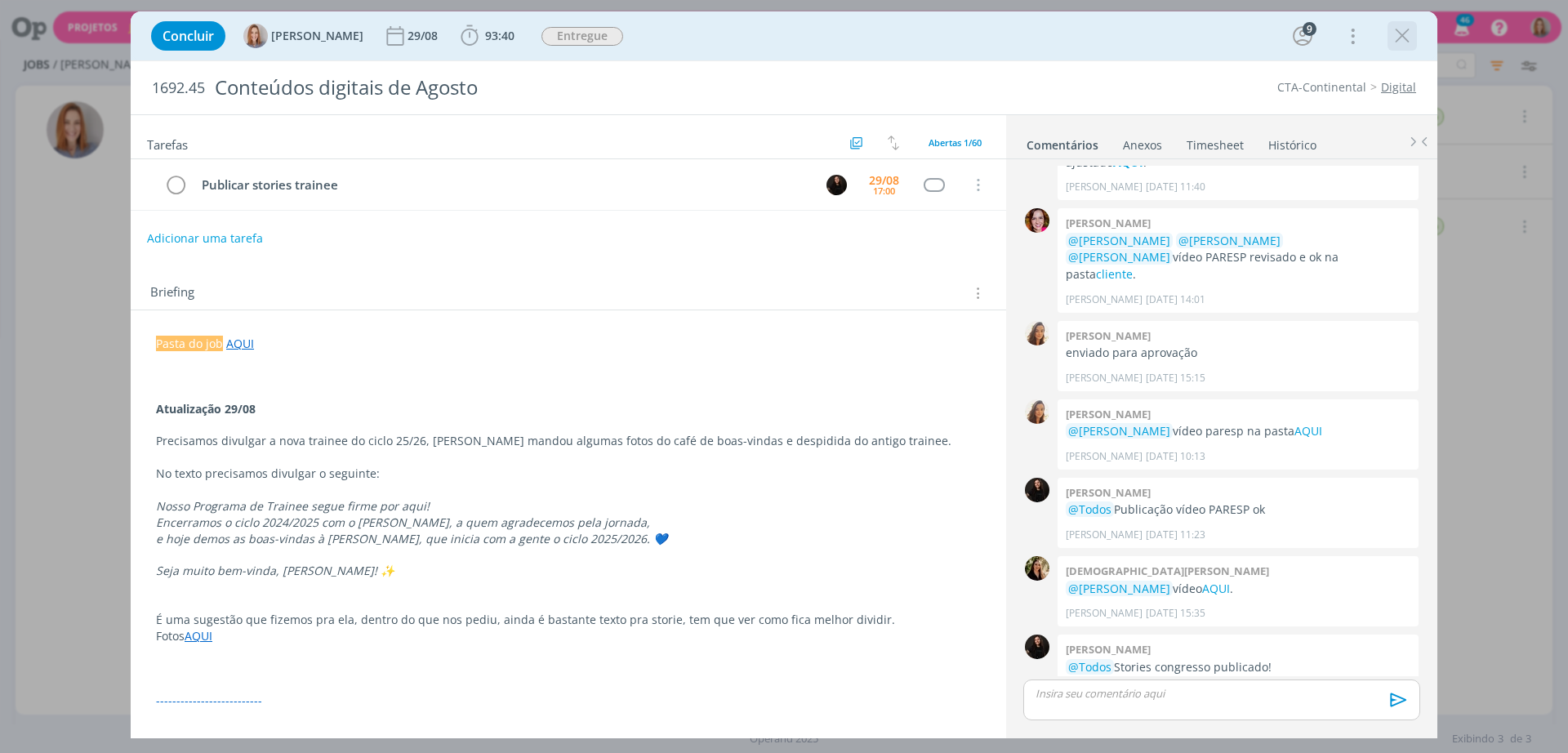
click at [1398, 48] on div "dialog" at bounding box center [1403, 36] width 30 height 30
click at [1398, 31] on icon "dialog" at bounding box center [1403, 36] width 24 height 24
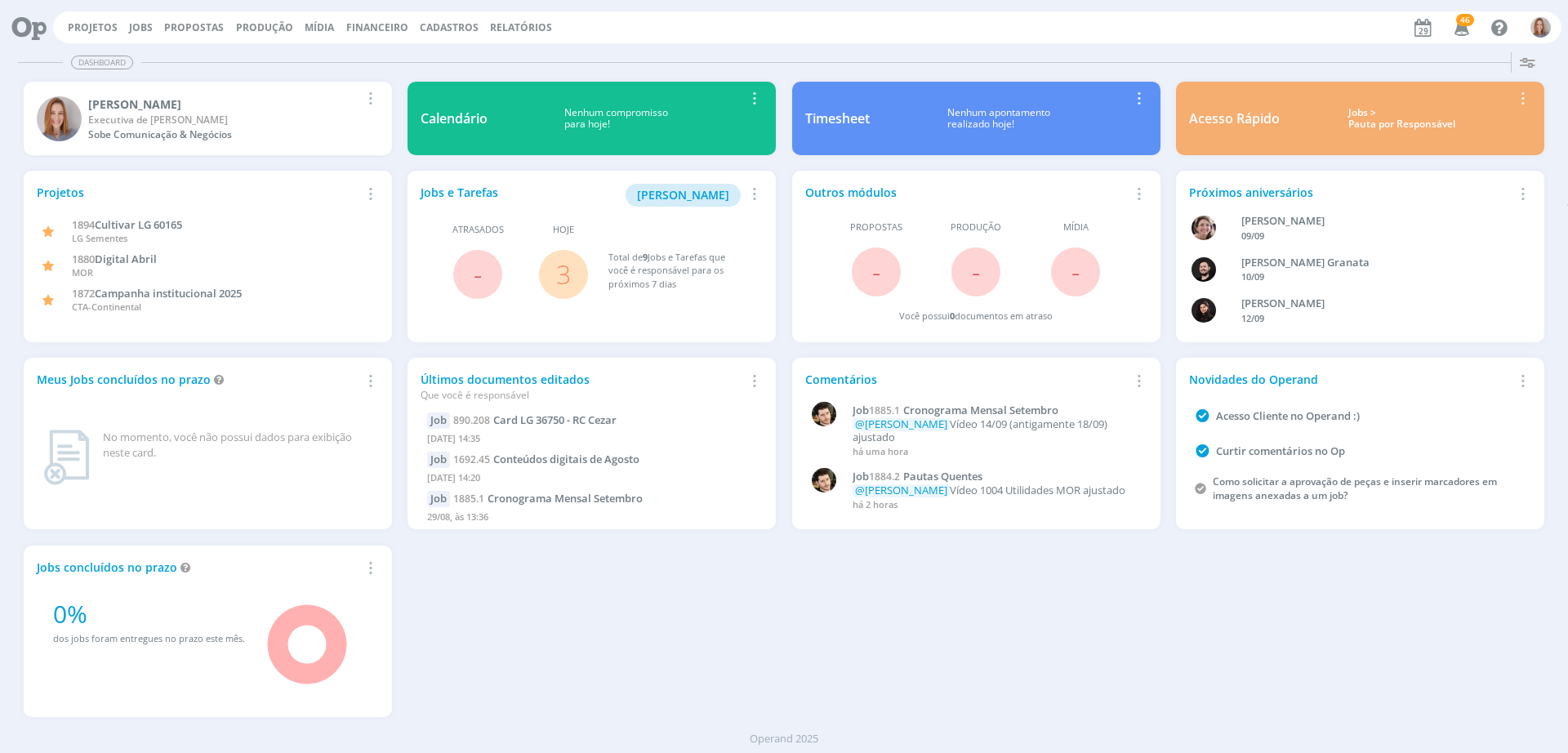
click at [561, 280] on link "3" at bounding box center [563, 273] width 15 height 35
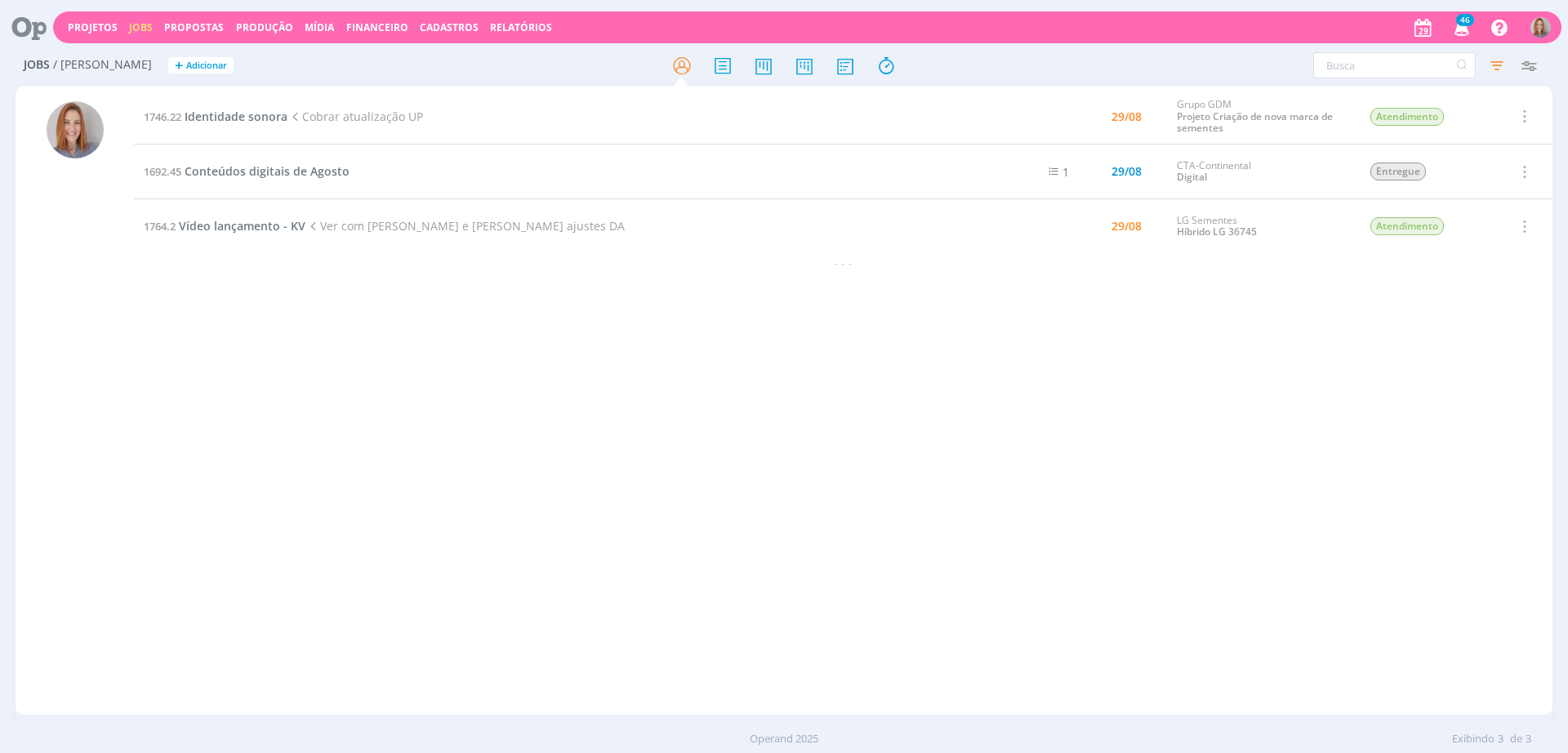
click at [37, 33] on icon at bounding box center [23, 27] width 33 height 31
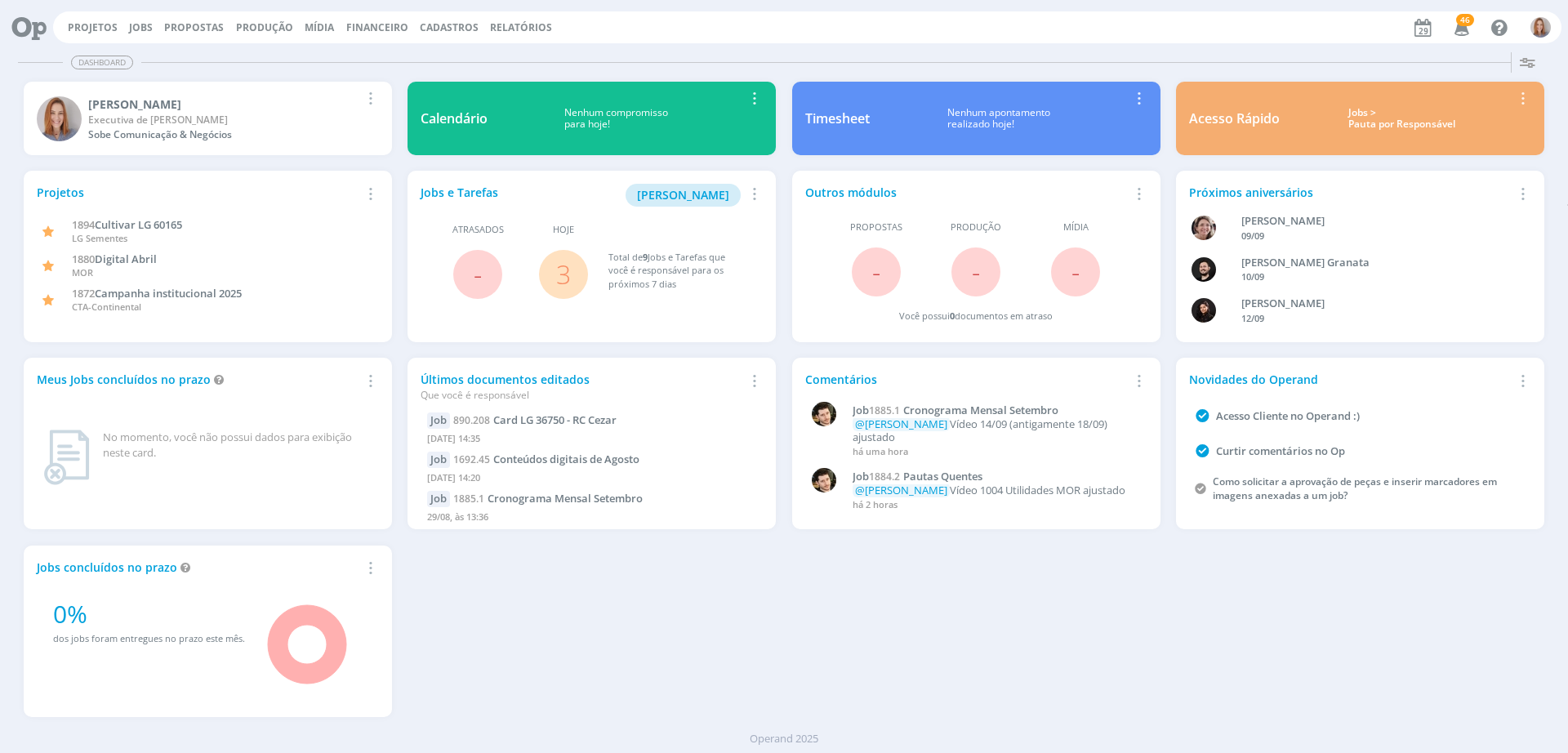
click at [560, 272] on link "3" at bounding box center [563, 273] width 15 height 35
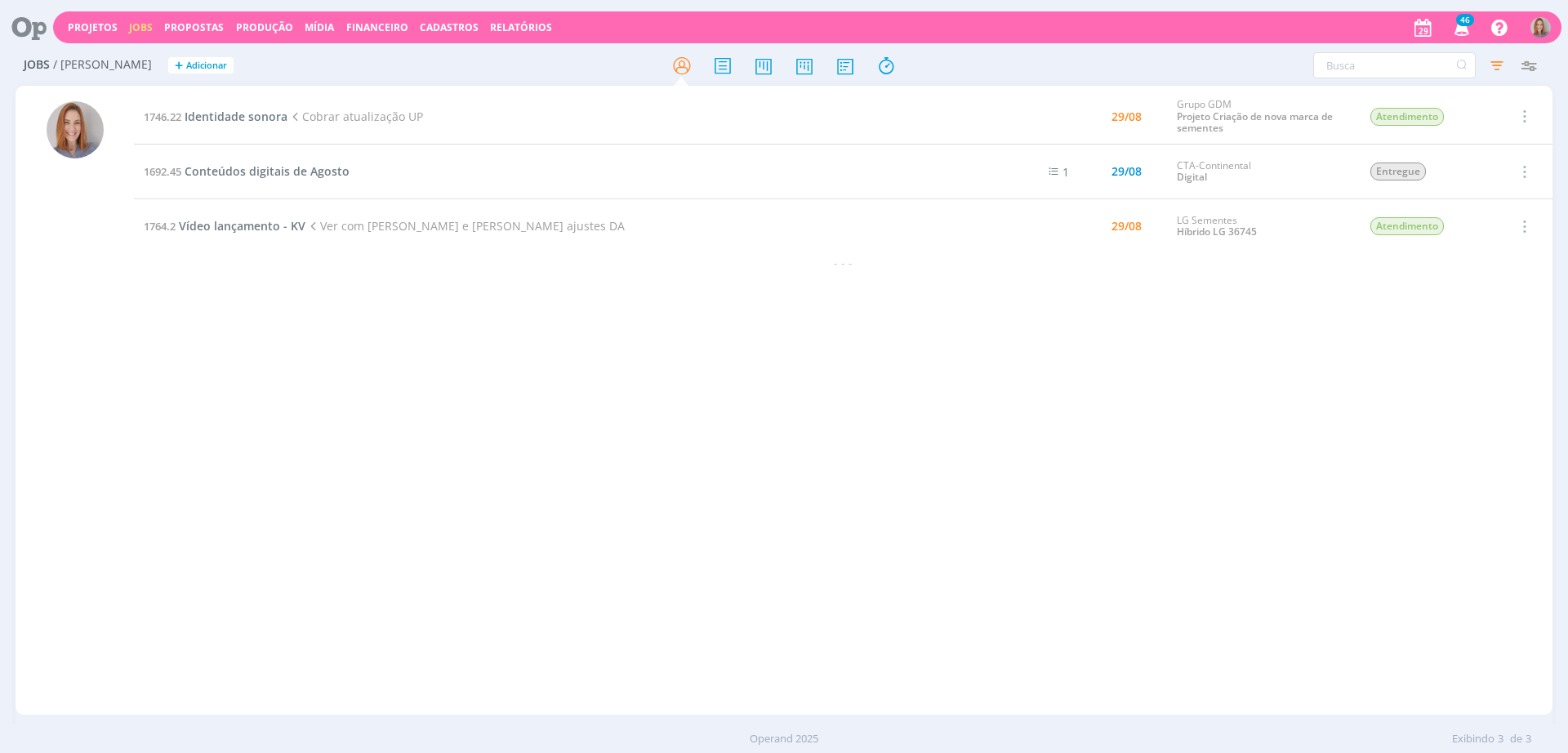
click at [704, 380] on div "1746.22 Identidade sonora Cobrar atualização UP 29/08 Grupo GDM Projeto Criação…" at bounding box center [843, 400] width 1419 height 622
click at [496, 292] on div "1746.22 Identidade sonora Cobrar atualização UP 29/08 Grupo GDM Projeto Criação…" at bounding box center [843, 400] width 1419 height 622
click at [344, 294] on div "1746.22 Identidade sonora Cobrar atualização UP 29/08 Grupo GDM Projeto Criação…" at bounding box center [843, 400] width 1419 height 622
click at [281, 229] on span "Vídeo lançamento - KV" at bounding box center [242, 226] width 127 height 16
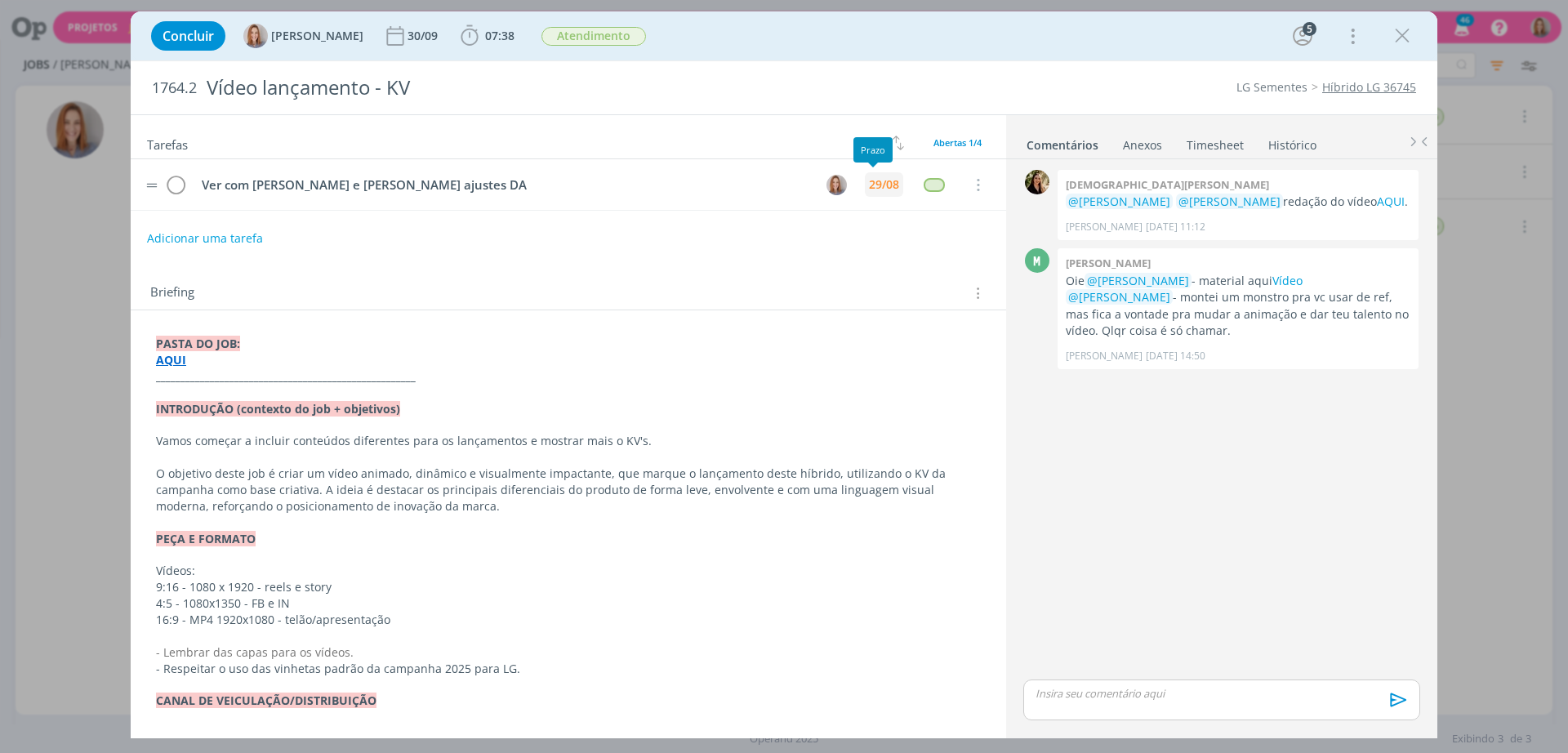
click at [869, 182] on div "29/08" at bounding box center [884, 184] width 31 height 11
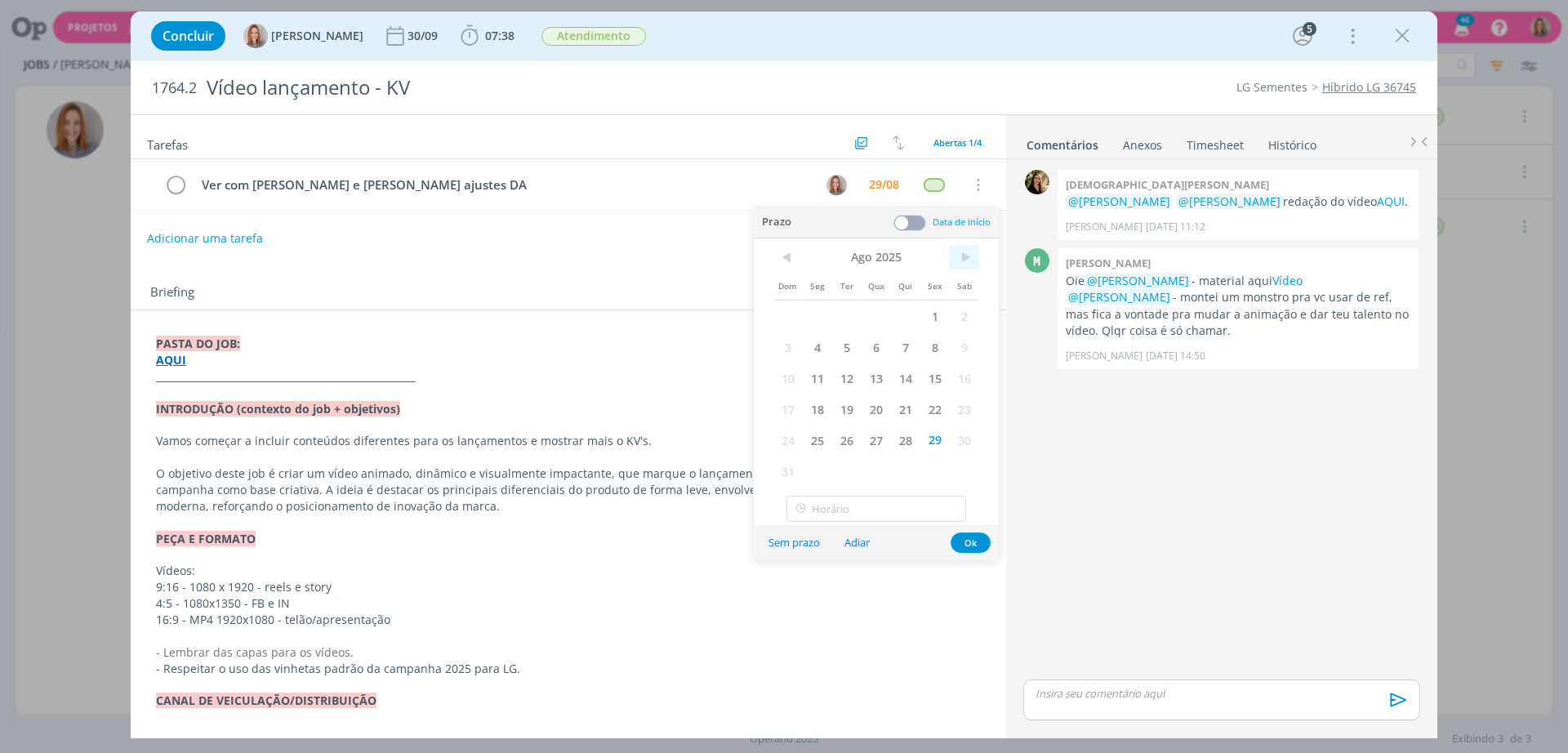
click at [965, 267] on span ">" at bounding box center [965, 257] width 30 height 24
click at [810, 316] on span "1" at bounding box center [818, 316] width 30 height 31
click at [982, 510] on button "Ok" at bounding box center [971, 511] width 40 height 20
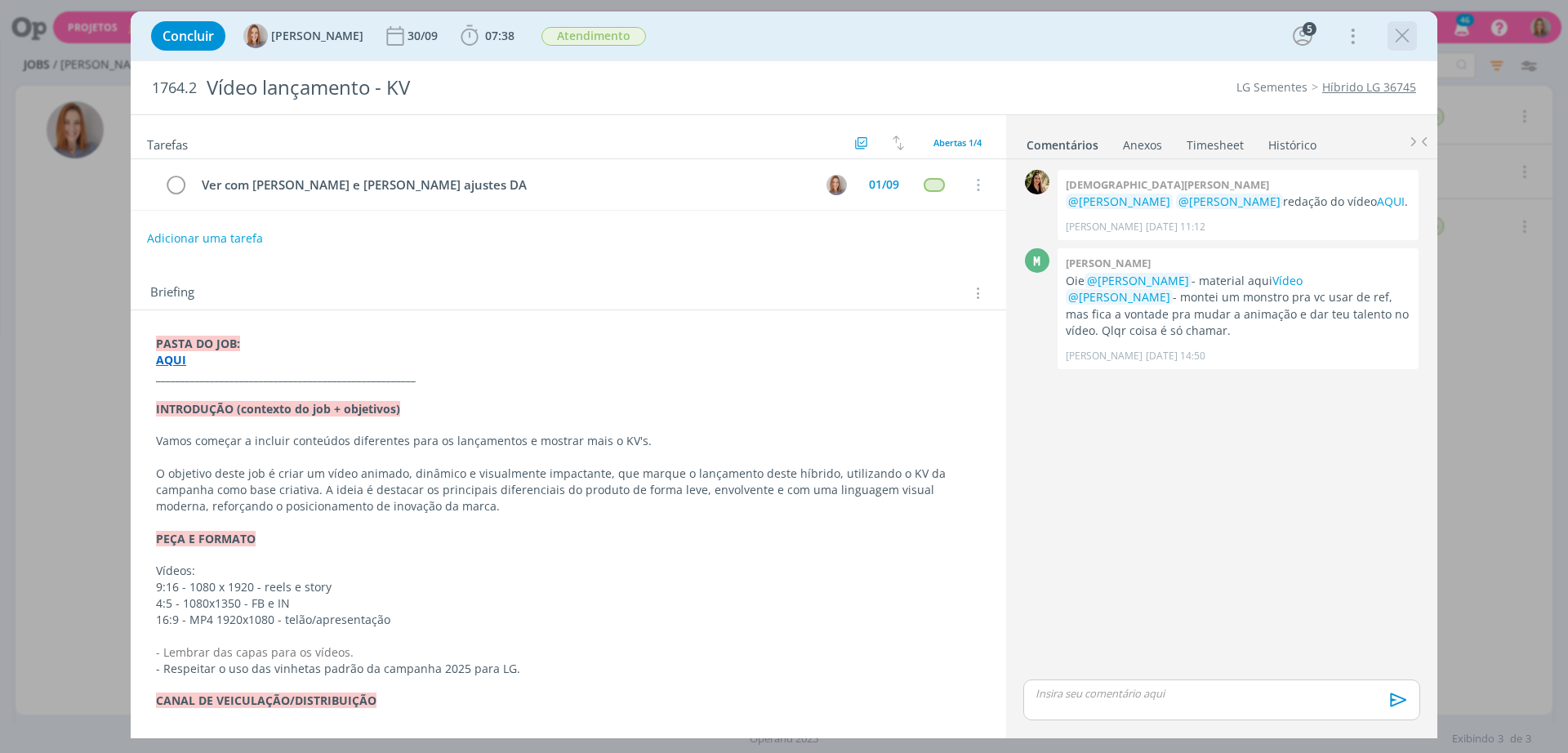
click at [1405, 31] on icon "dialog" at bounding box center [1403, 36] width 24 height 24
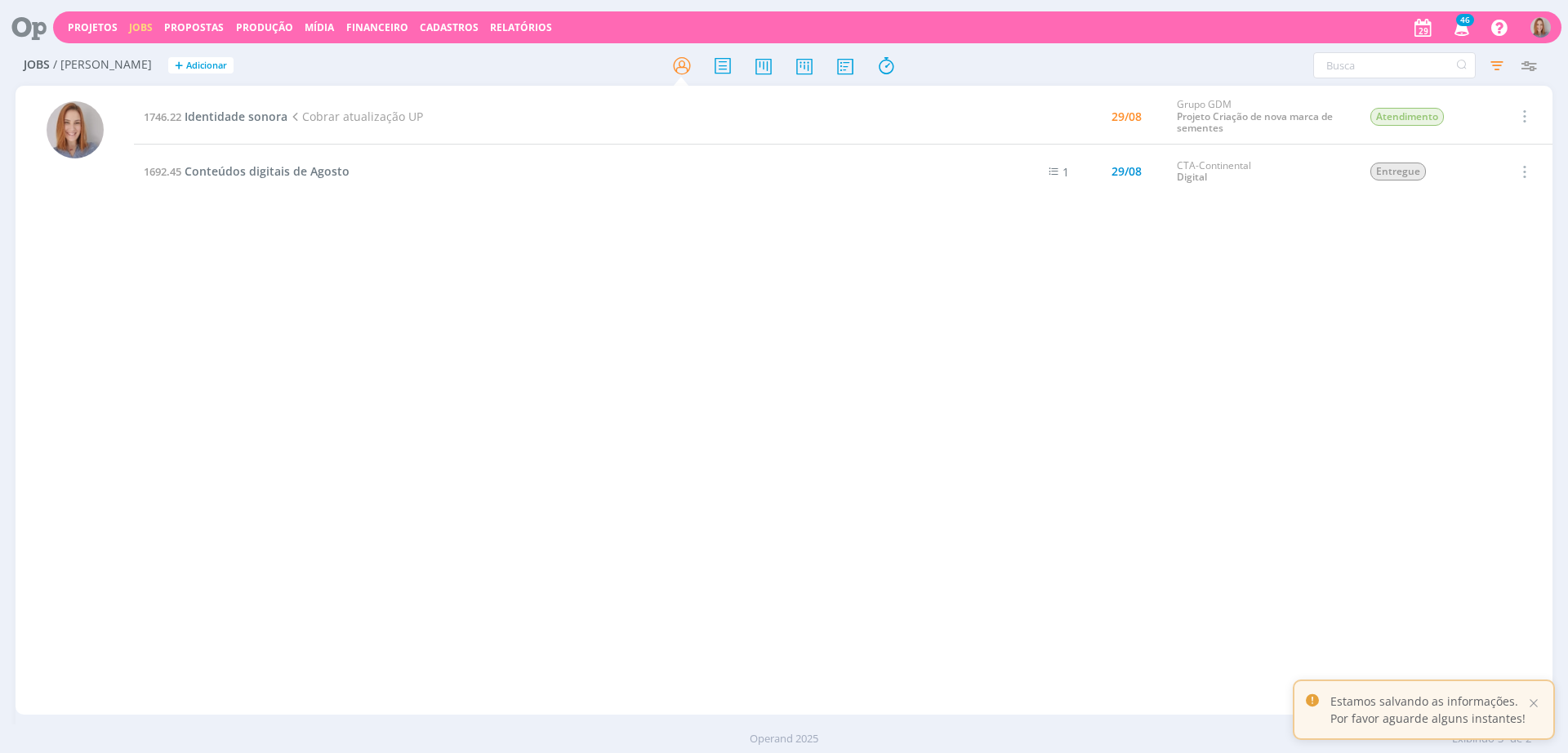
click at [315, 294] on div "1746.22 Identidade sonora Cobrar atualização UP 29/08 Grupo GDM Projeto Criação…" at bounding box center [843, 400] width 1419 height 622
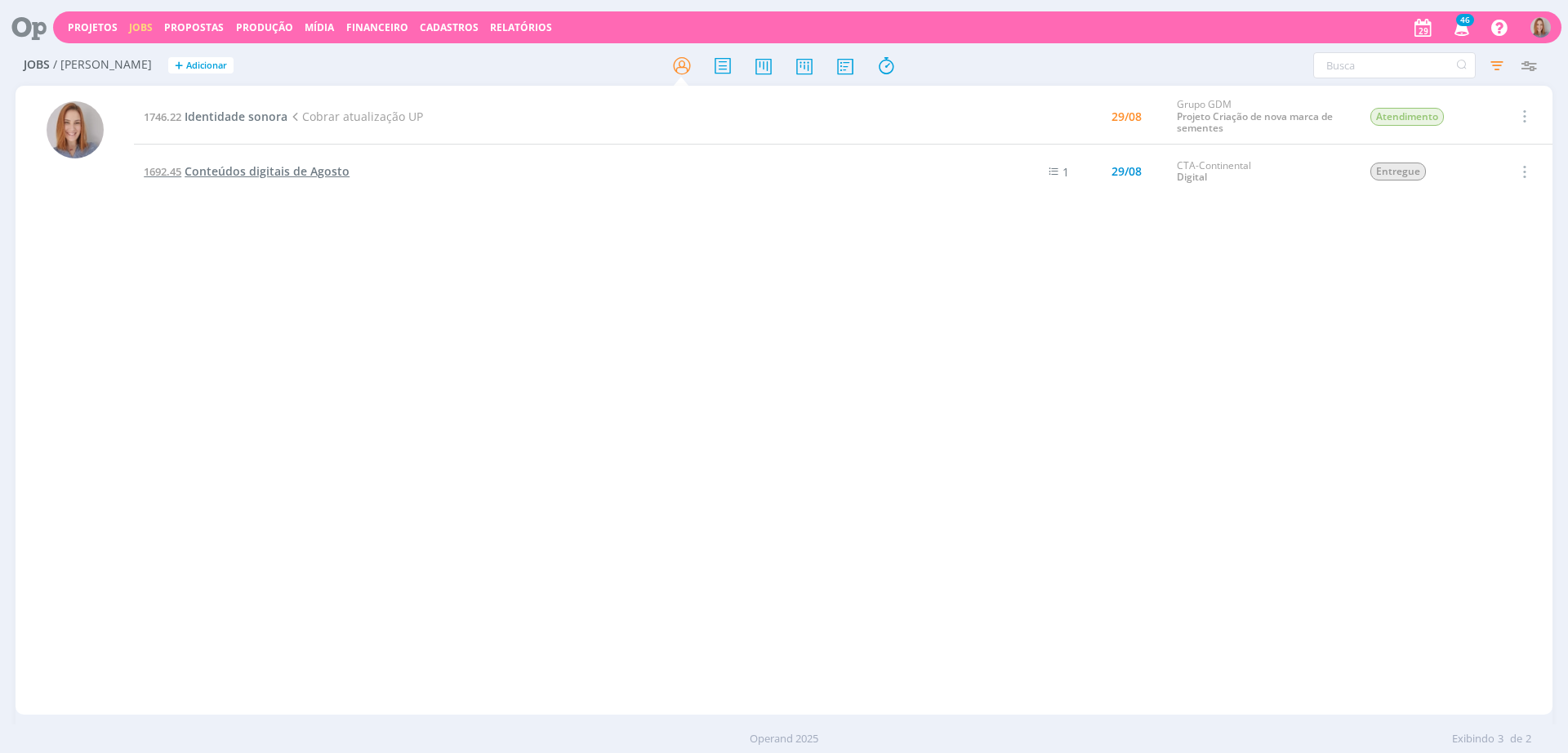
click at [288, 164] on span "Conteúdos digitais de Agosto" at bounding box center [267, 171] width 165 height 16
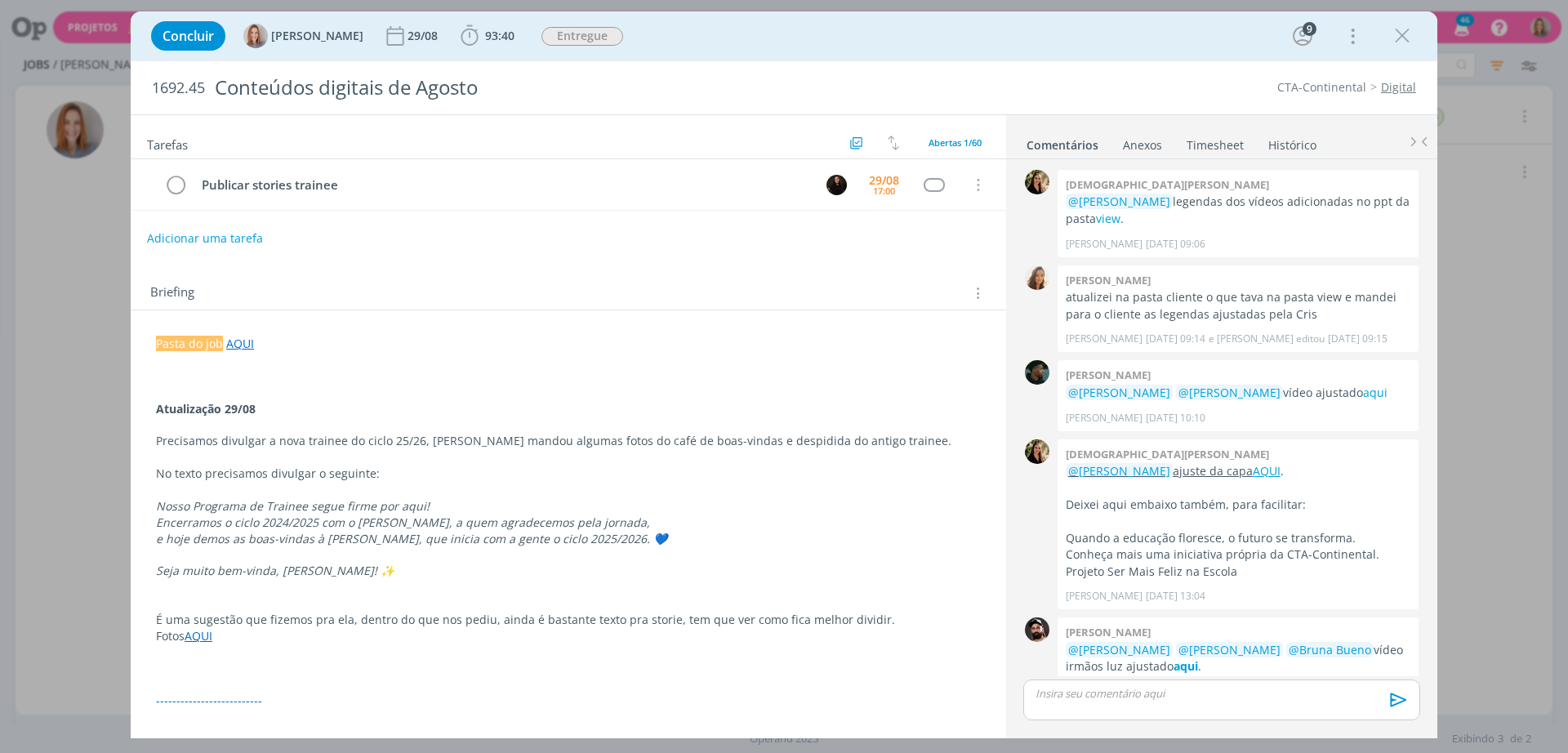
scroll to position [1378, 0]
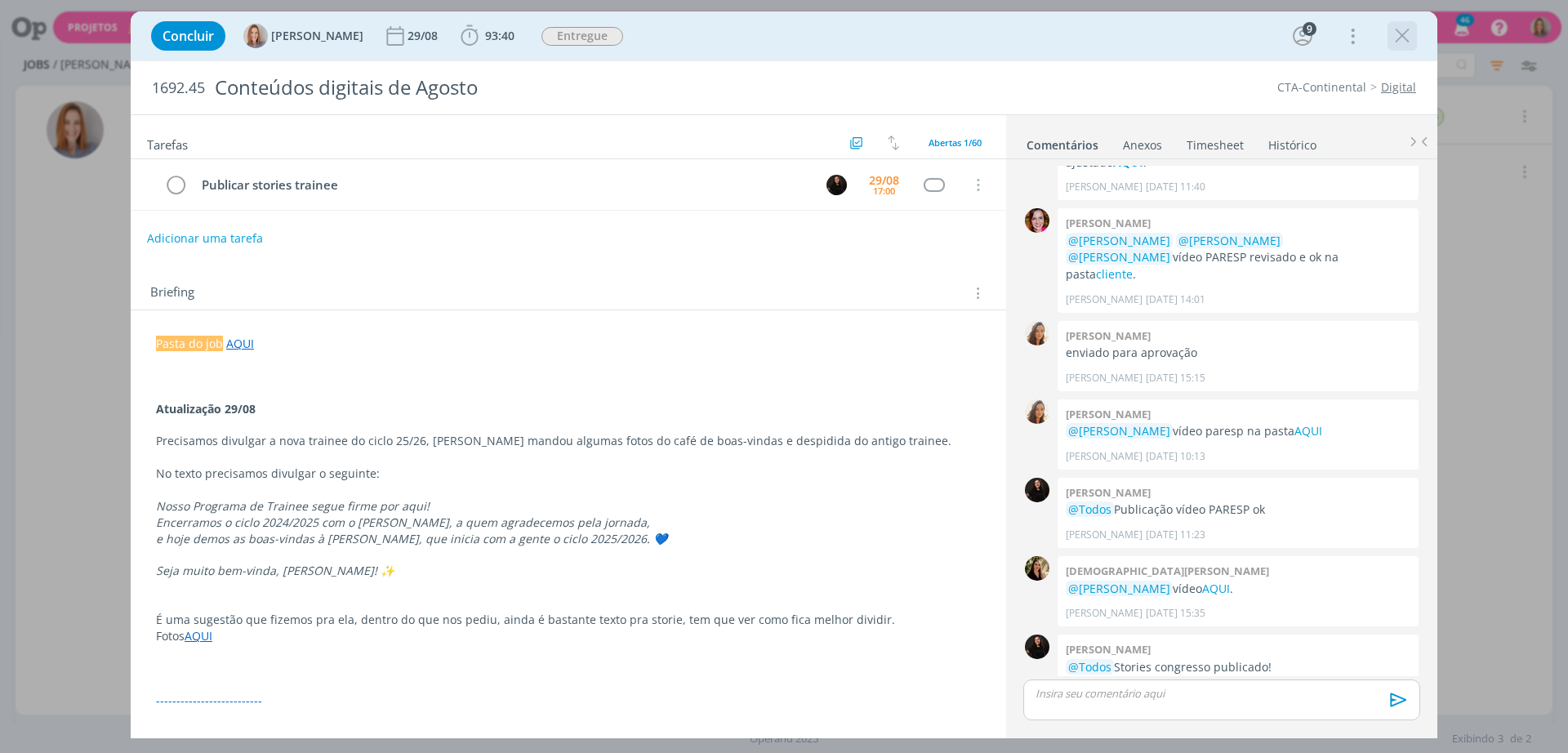
click at [1411, 27] on icon "dialog" at bounding box center [1403, 36] width 24 height 24
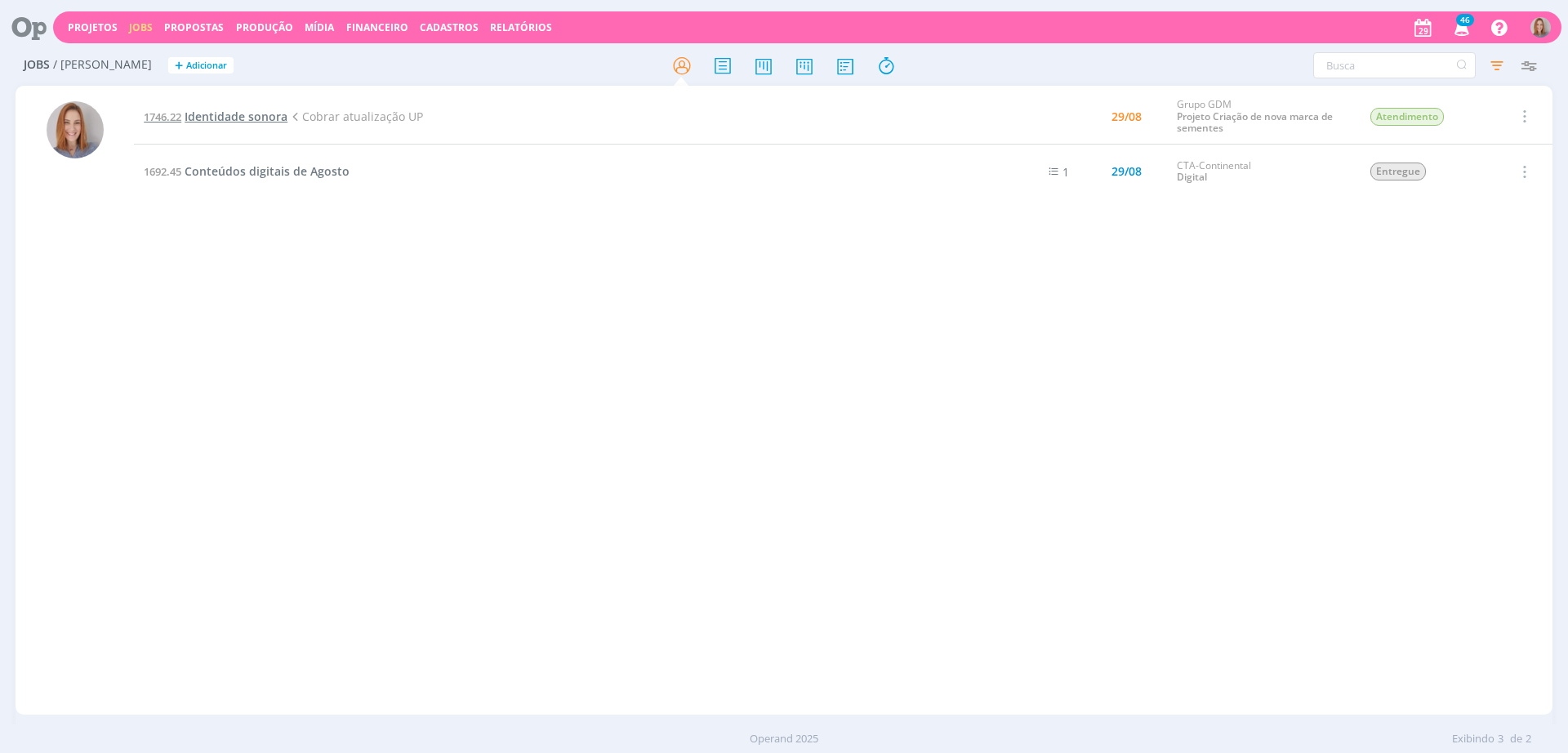
click at [252, 120] on span "Identidade sonora" at bounding box center [236, 116] width 103 height 16
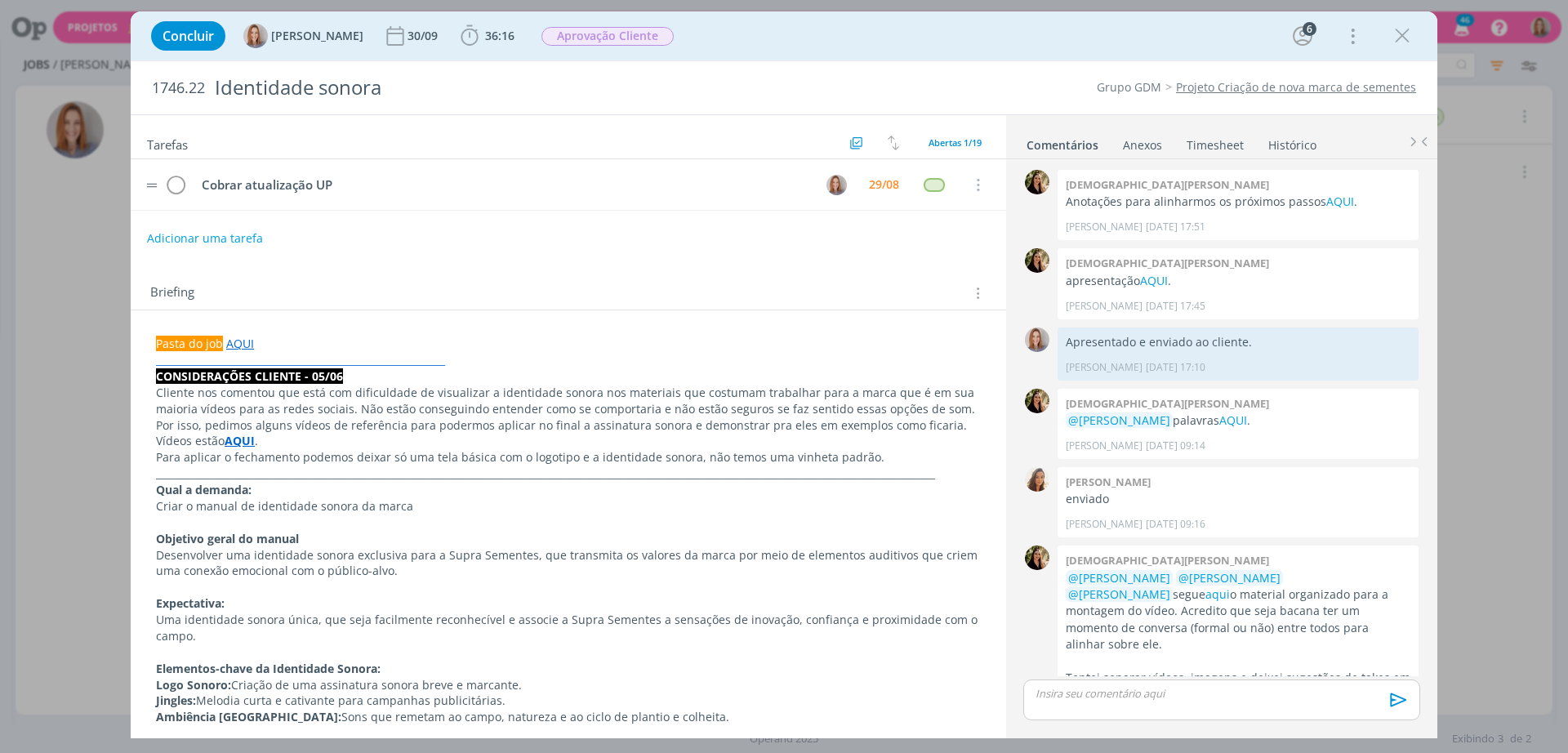
scroll to position [703, 0]
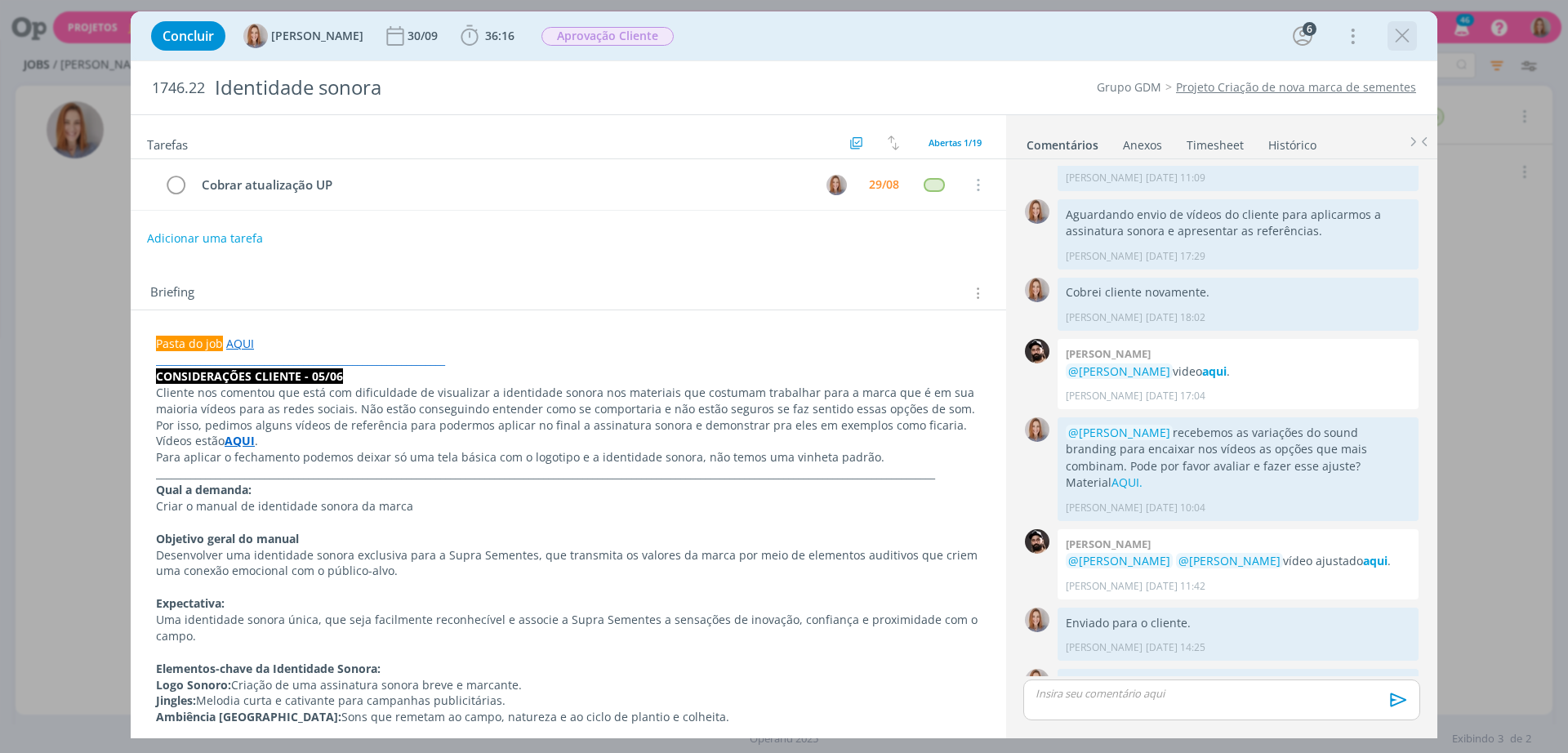
click at [1409, 39] on icon "dialog" at bounding box center [1403, 36] width 24 height 24
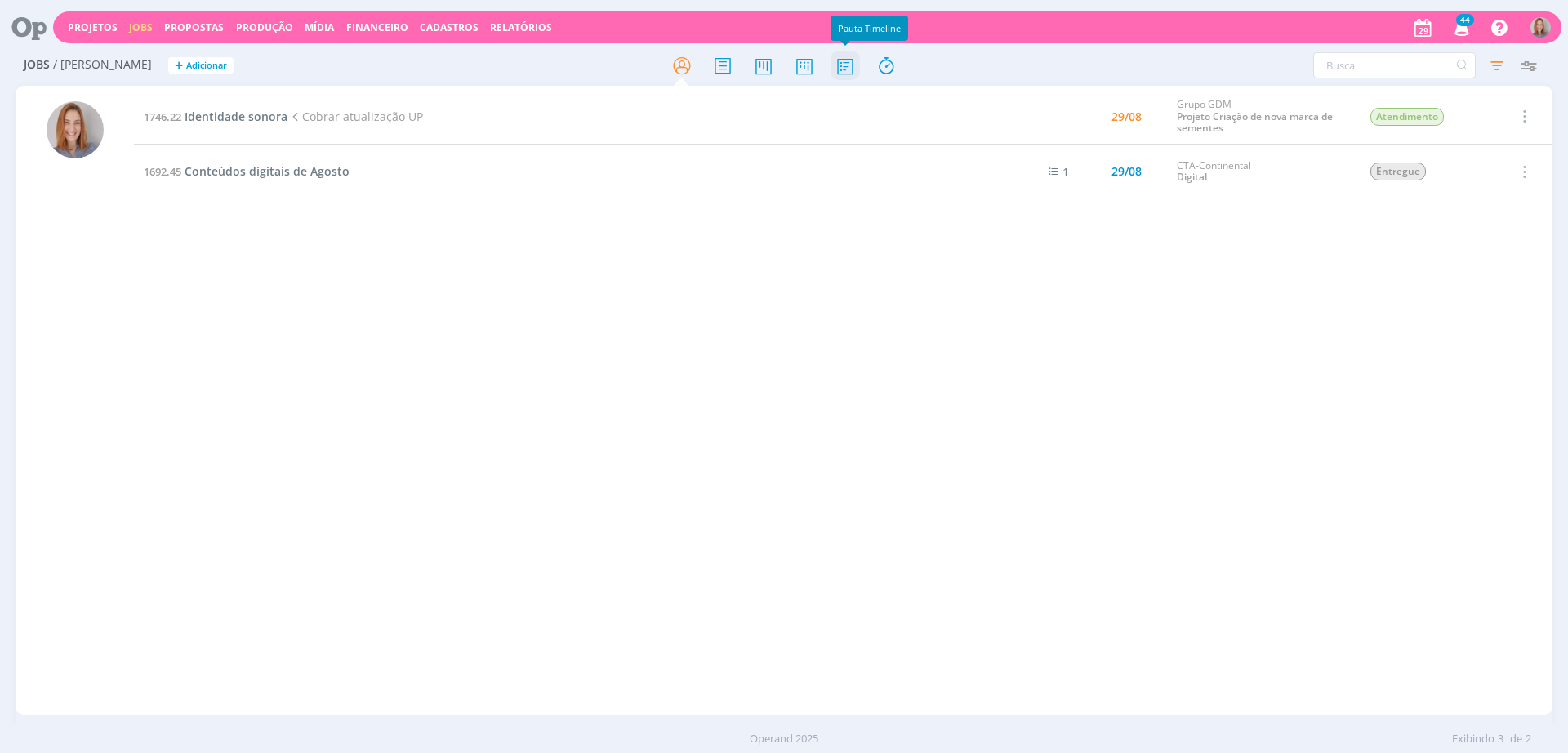
click at [854, 66] on icon at bounding box center [845, 66] width 30 height 31
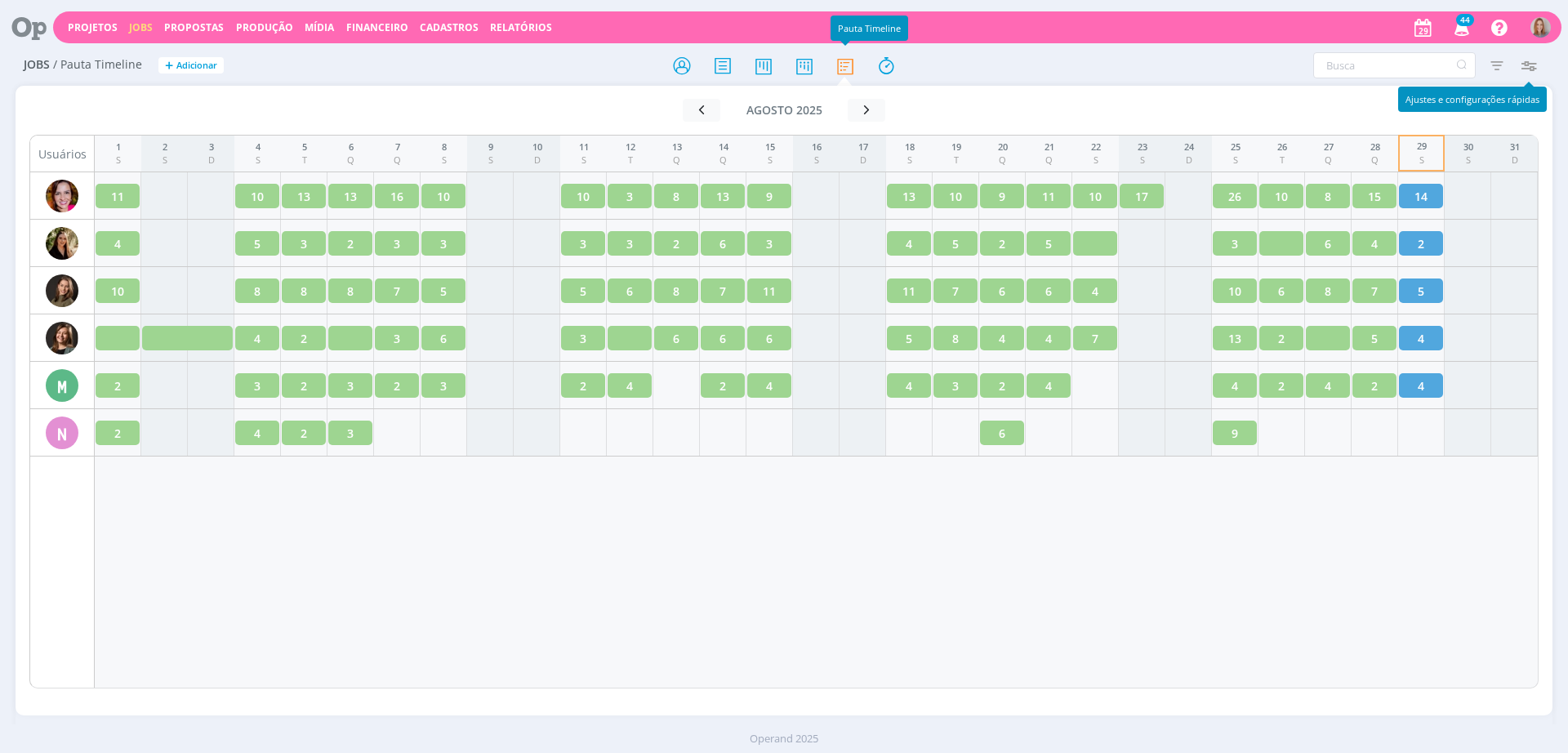
click at [1530, 65] on icon "button" at bounding box center [1529, 66] width 30 height 30
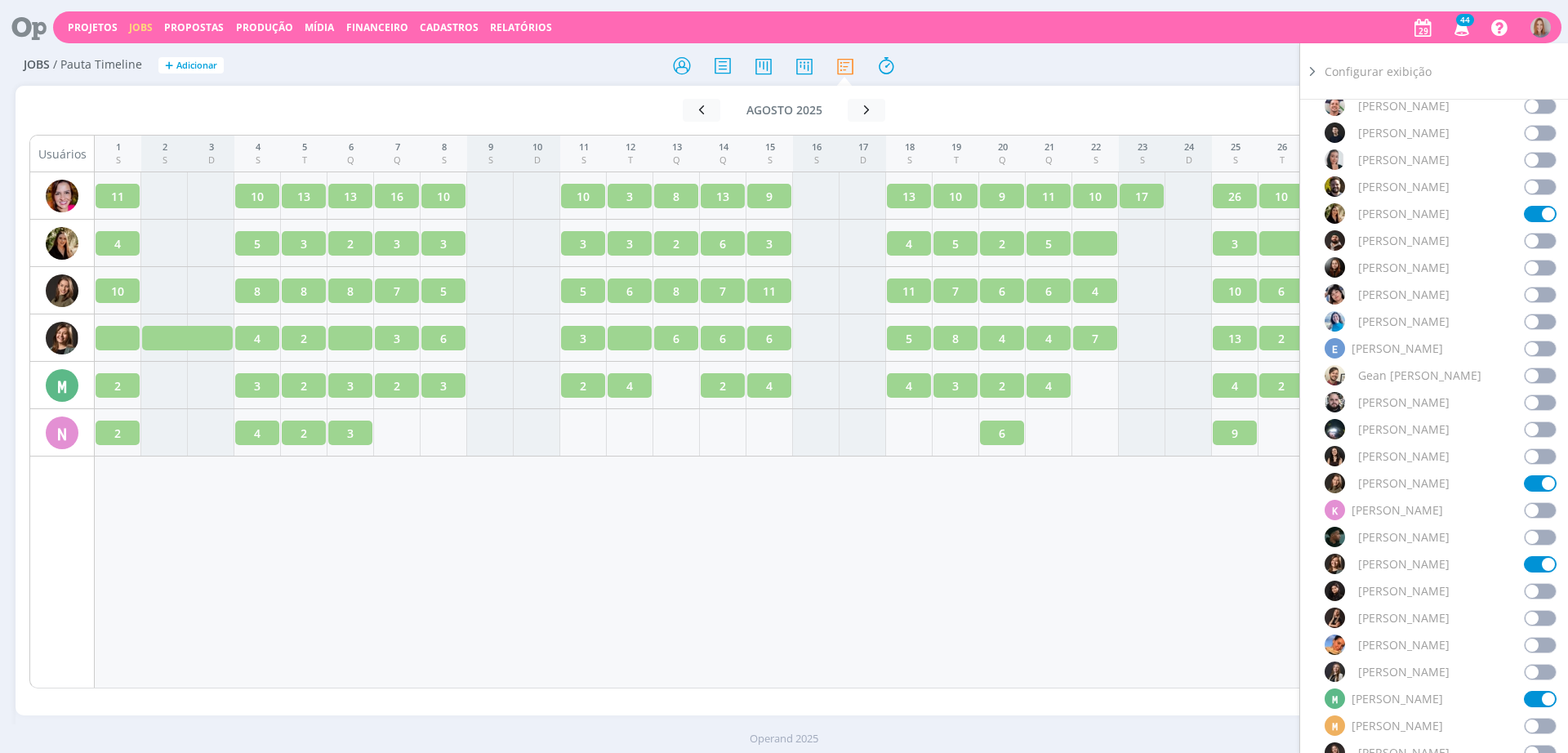
scroll to position [510, 0]
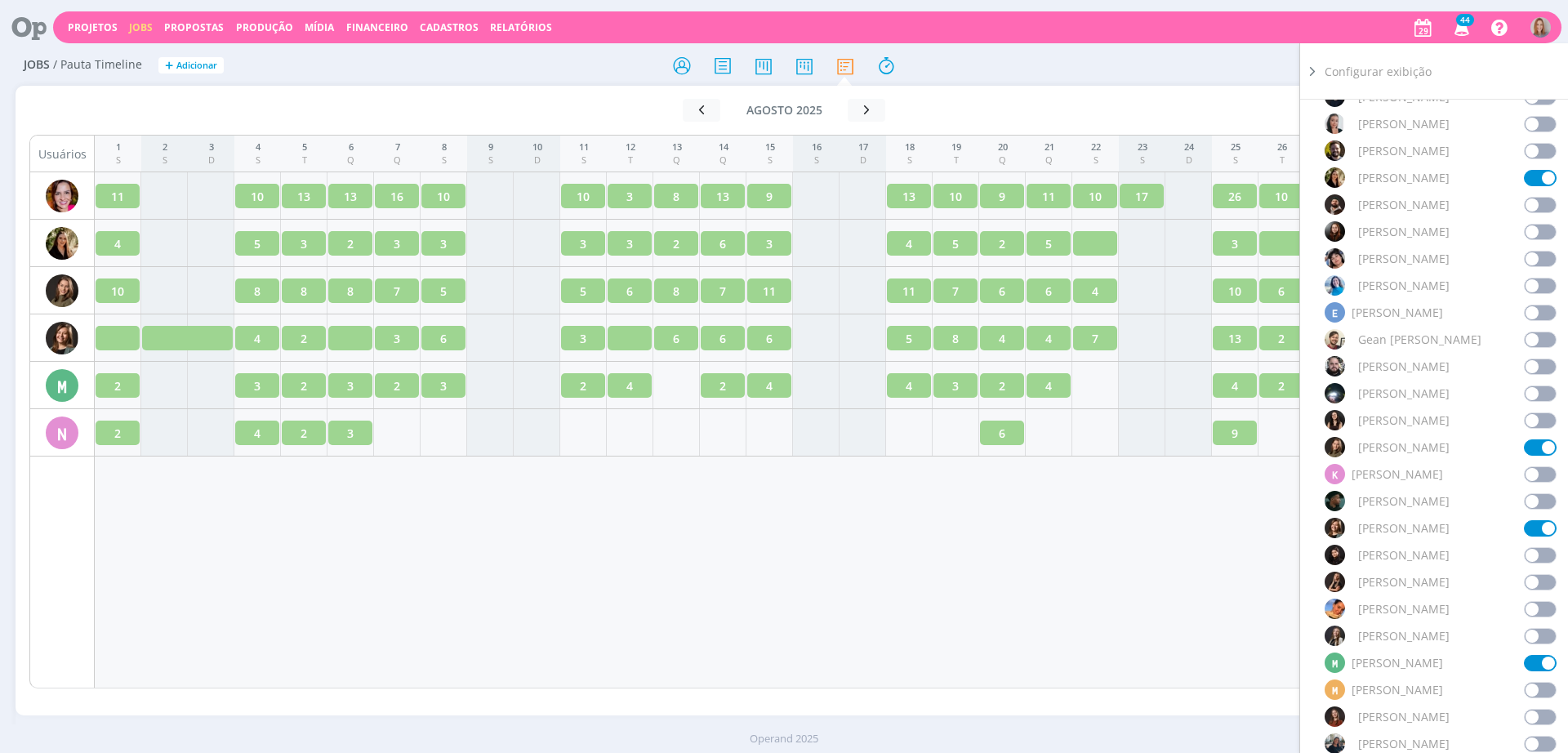
click at [1530, 522] on span at bounding box center [1540, 528] width 32 height 17
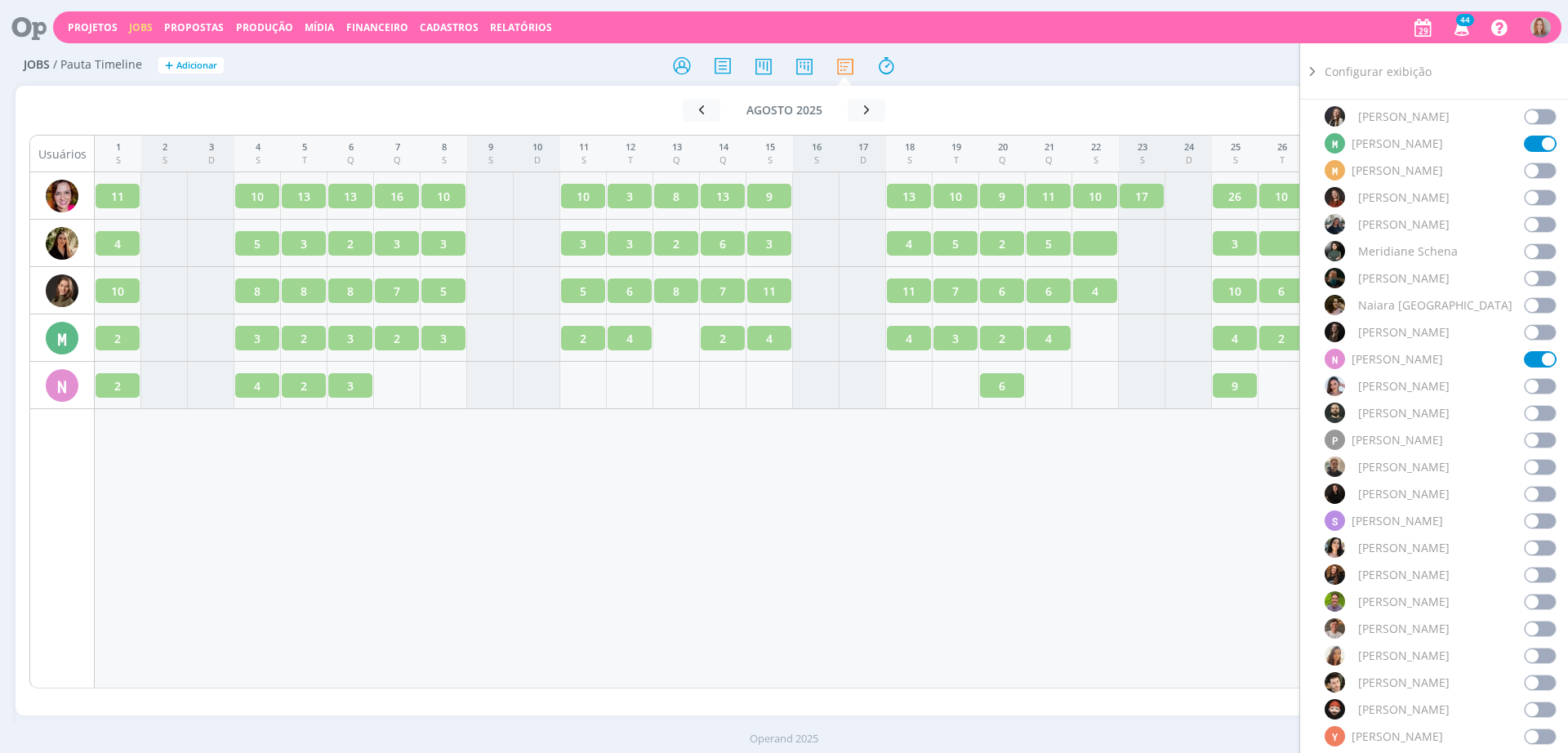
scroll to position [1123, 0]
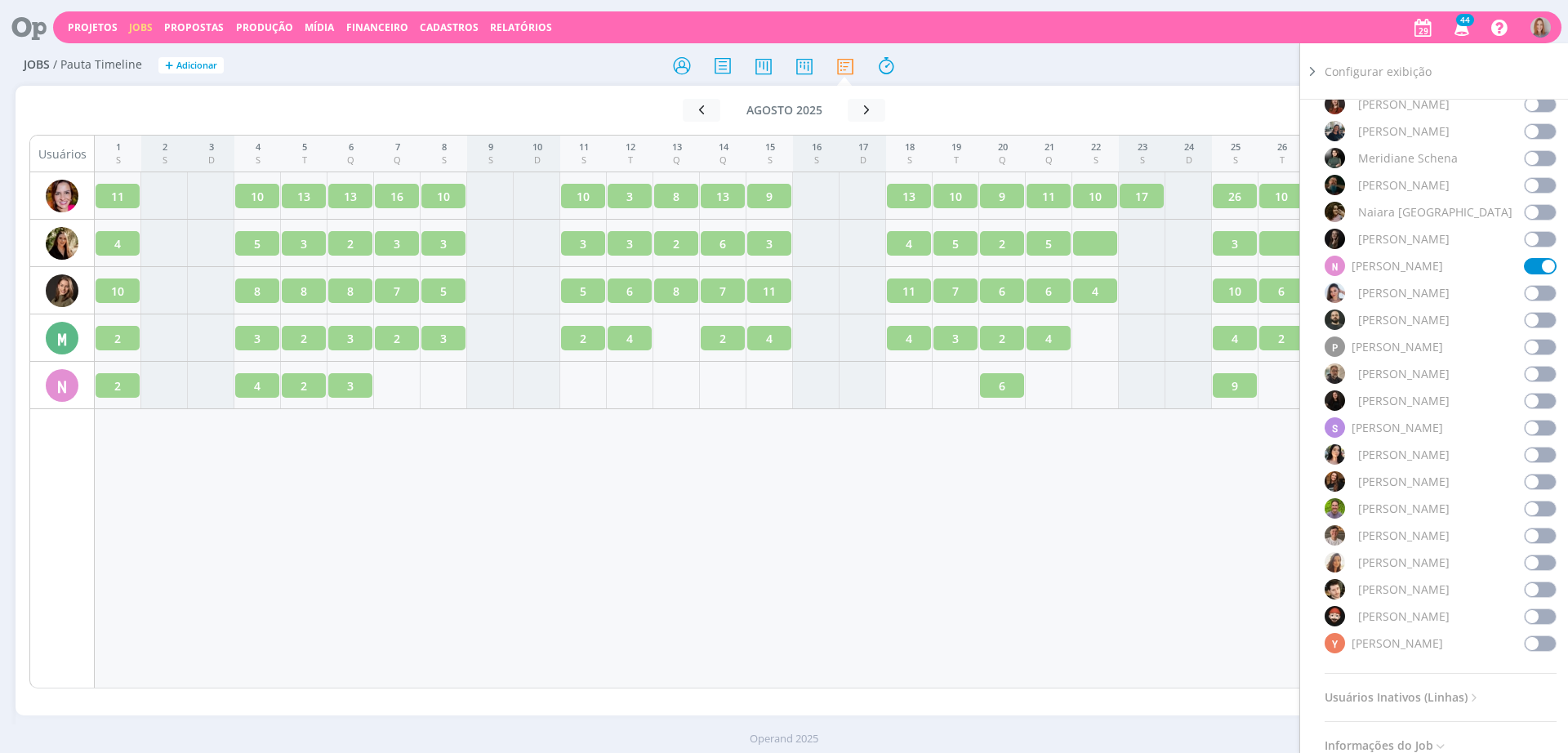
click at [1047, 555] on div "1 S 2 S 3 D 4 S 5 T 6 Q 7 Q 8 S 9 S 10 D 11 S 12 T 13 Q 14 Q 15 S 16 S 17 D 18 …" at bounding box center [816, 411] width 1444 height 554
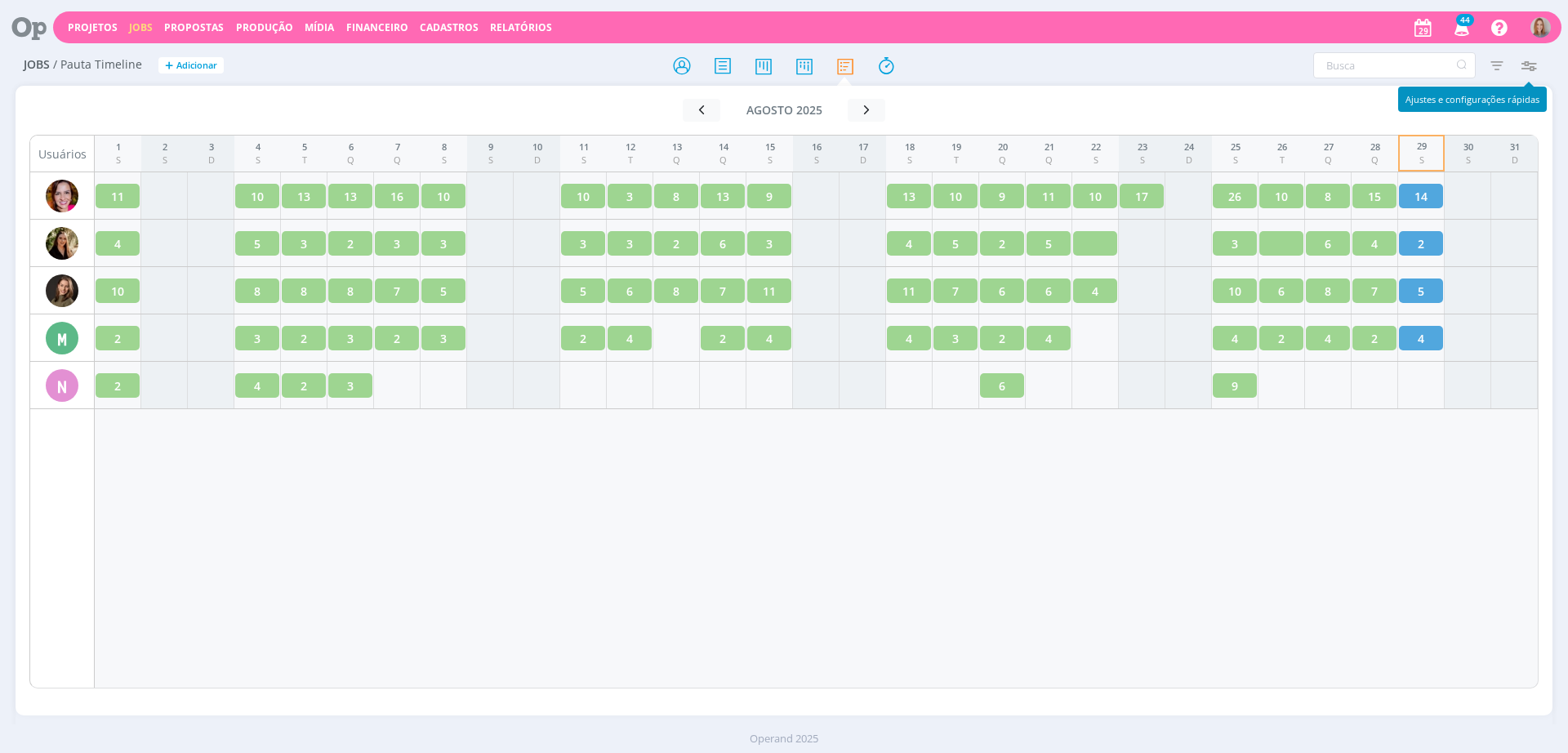
click at [1525, 51] on icon "button" at bounding box center [1529, 66] width 30 height 30
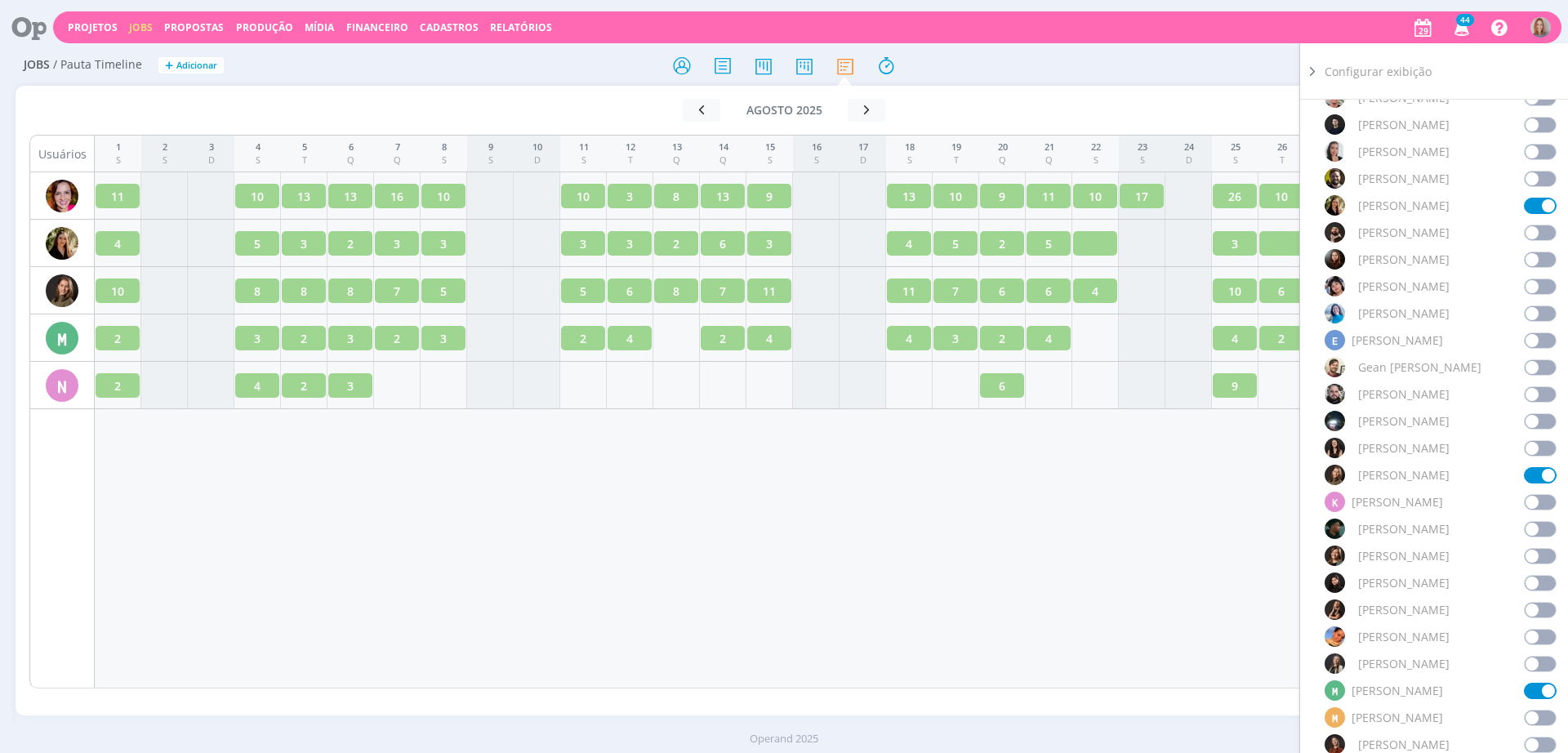
scroll to position [0, 0]
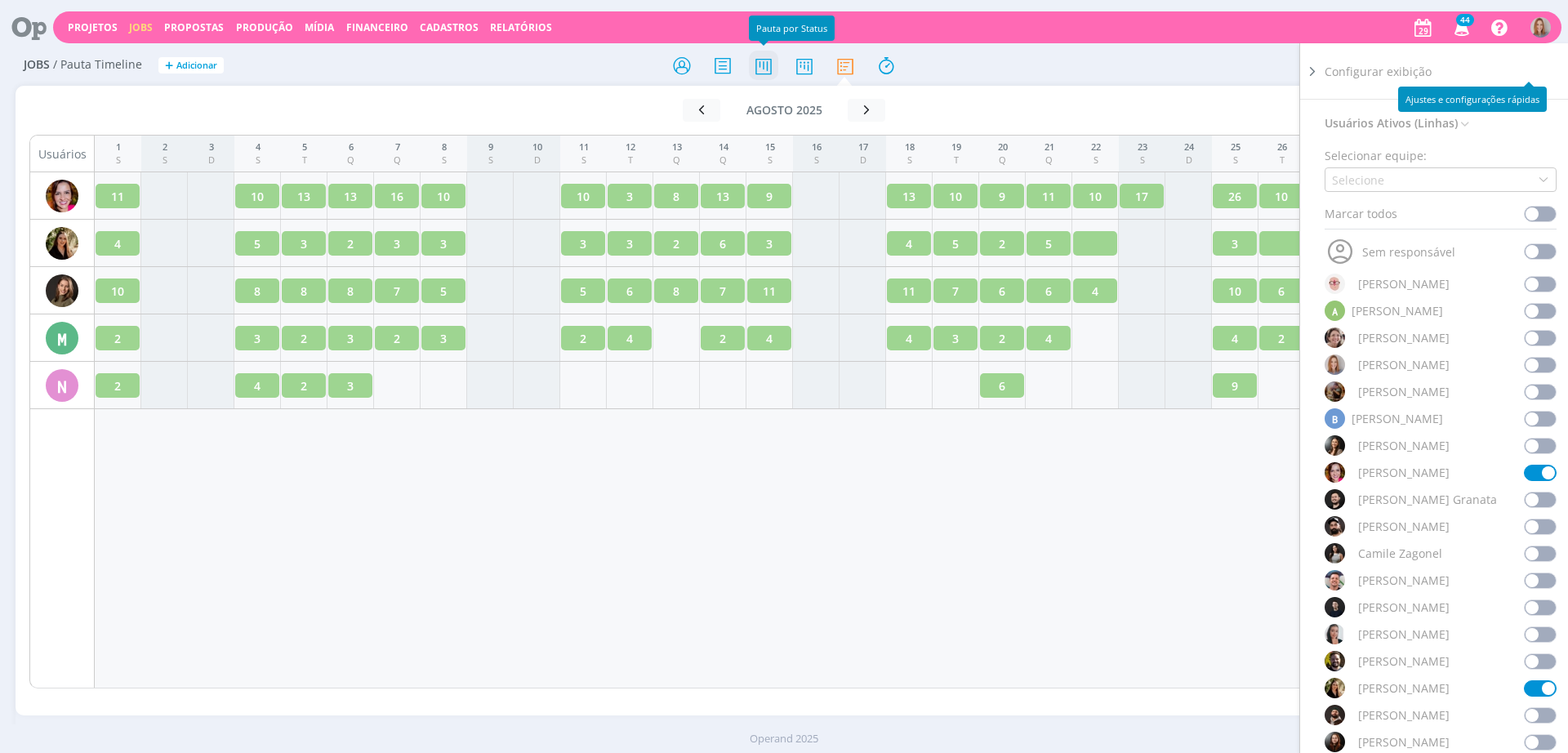
click at [773, 60] on icon at bounding box center [764, 66] width 30 height 31
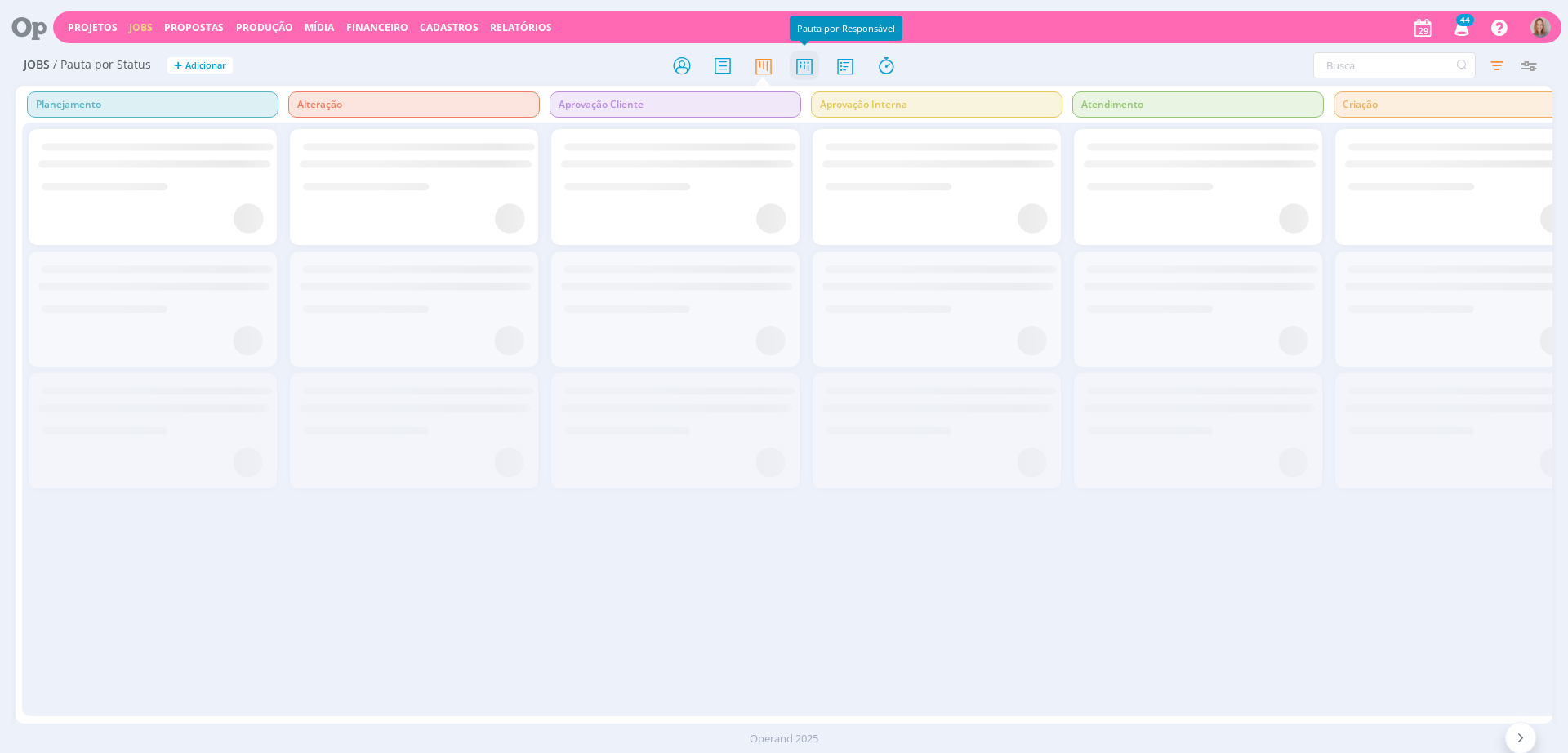
click at [797, 78] on icon at bounding box center [805, 66] width 30 height 31
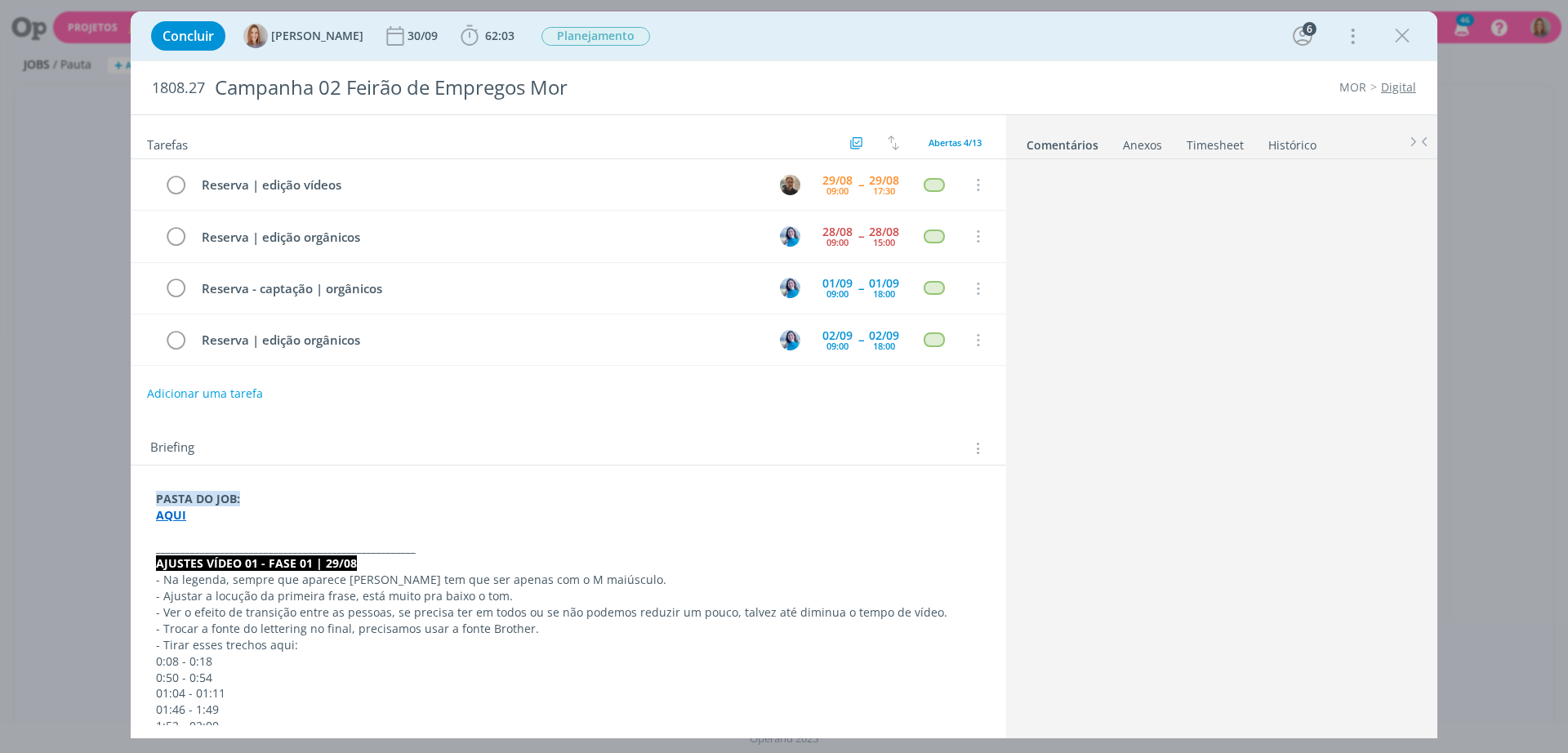
scroll to position [435, 0]
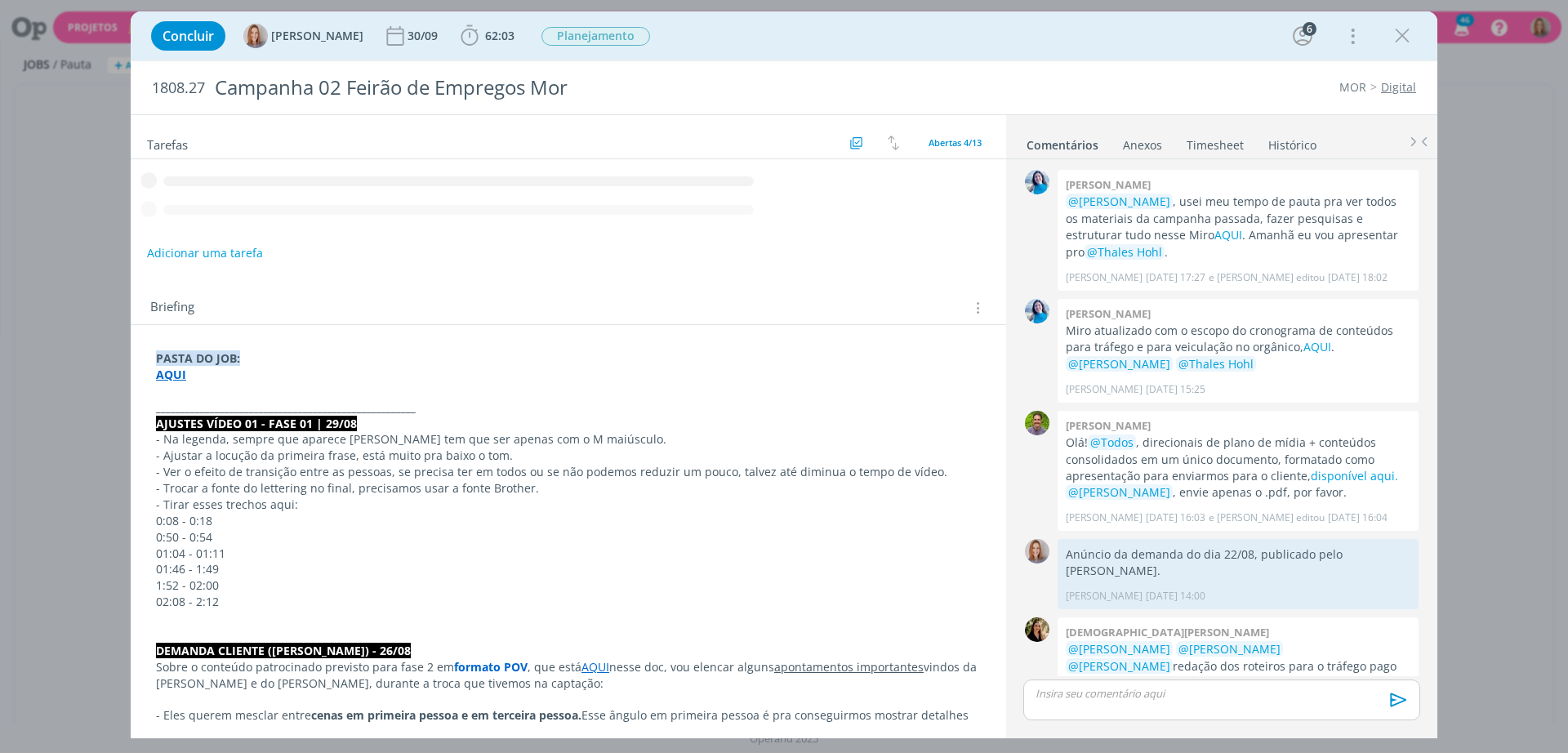
scroll to position [435, 0]
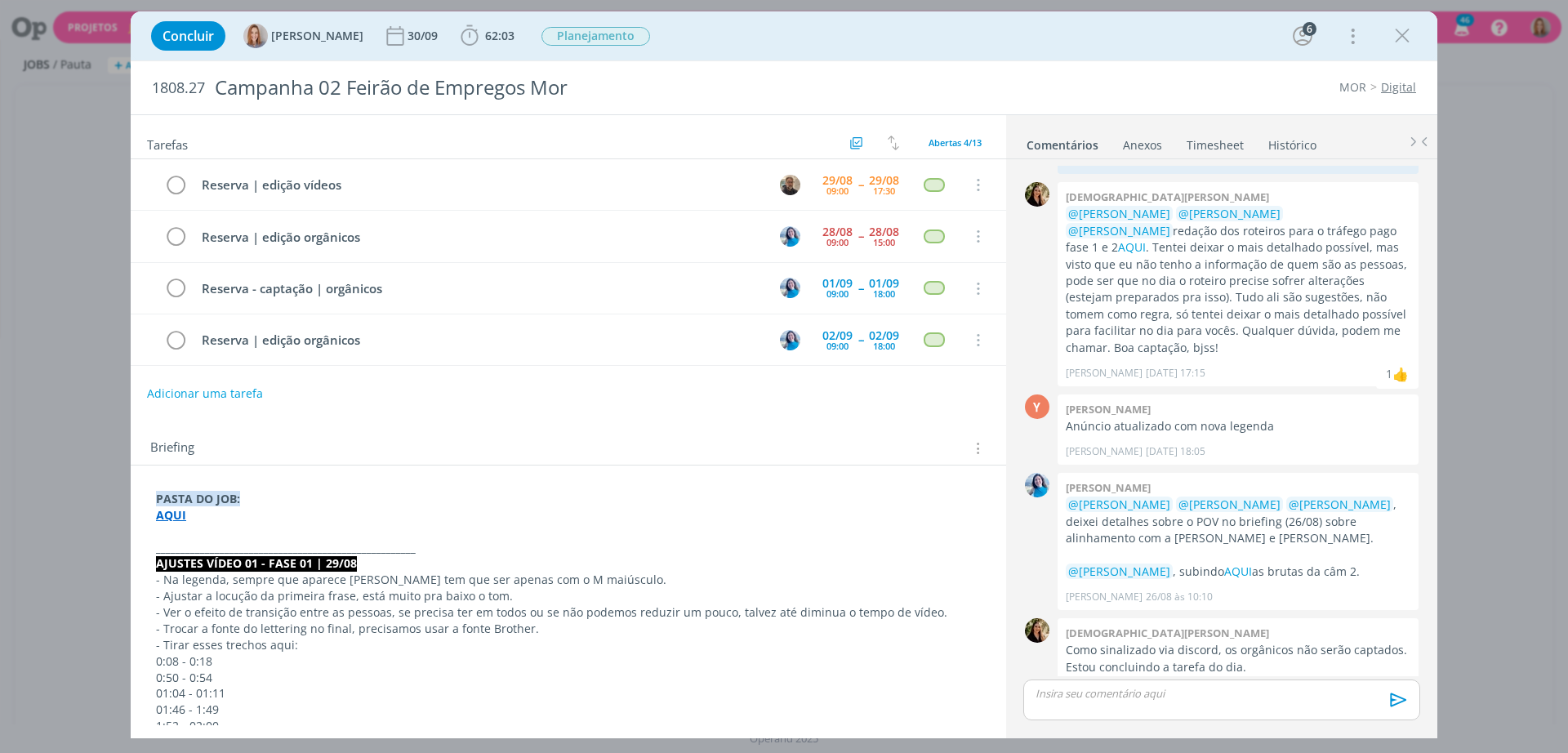
click at [170, 376] on div "Reserva | edição vídeos 29/08 09:00 -- 29/08 17:30 Cancelar Reserva | edição or…" at bounding box center [569, 268] width 876 height 219
click at [178, 517] on strong "AQUI" at bounding box center [171, 515] width 31 height 16
click at [197, 540] on div "https://sobeae.sharepoint.com/:f:/s/SOBEAE/EtDFSz3aiaNBsLnR1KZCebEBe5pqRIMT4TAA…" at bounding box center [293, 546] width 300 height 31
click at [203, 543] on link "https://sobeae.sharepoint.com/:f:/s/SOBEAE/EtDFSz3aiaNBsLnR1KZCebEBe5pqRIMT4TAA…" at bounding box center [262, 546] width 123 height 21
click at [1198, 695] on p "dialog" at bounding box center [1222, 693] width 371 height 15
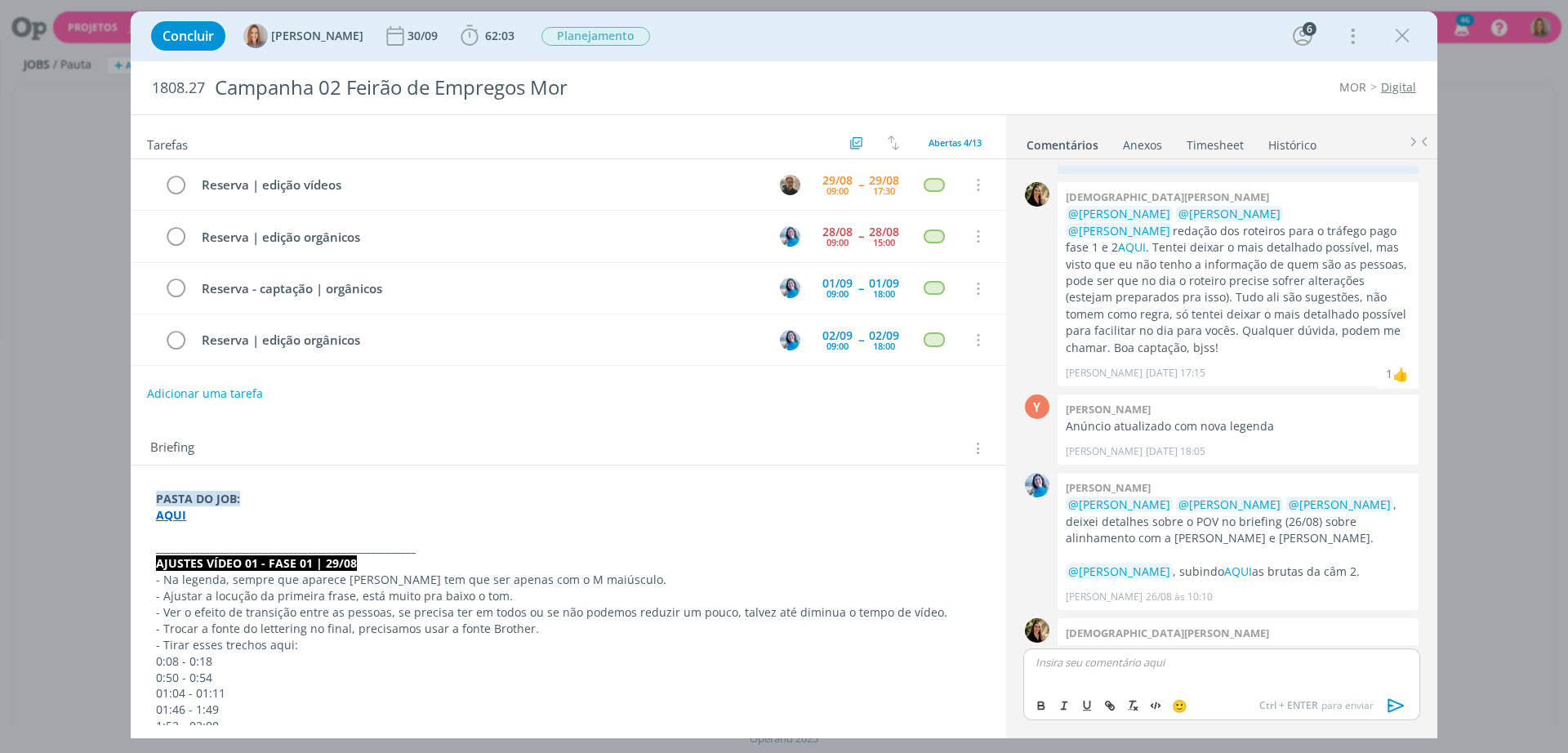
scroll to position [466, 0]
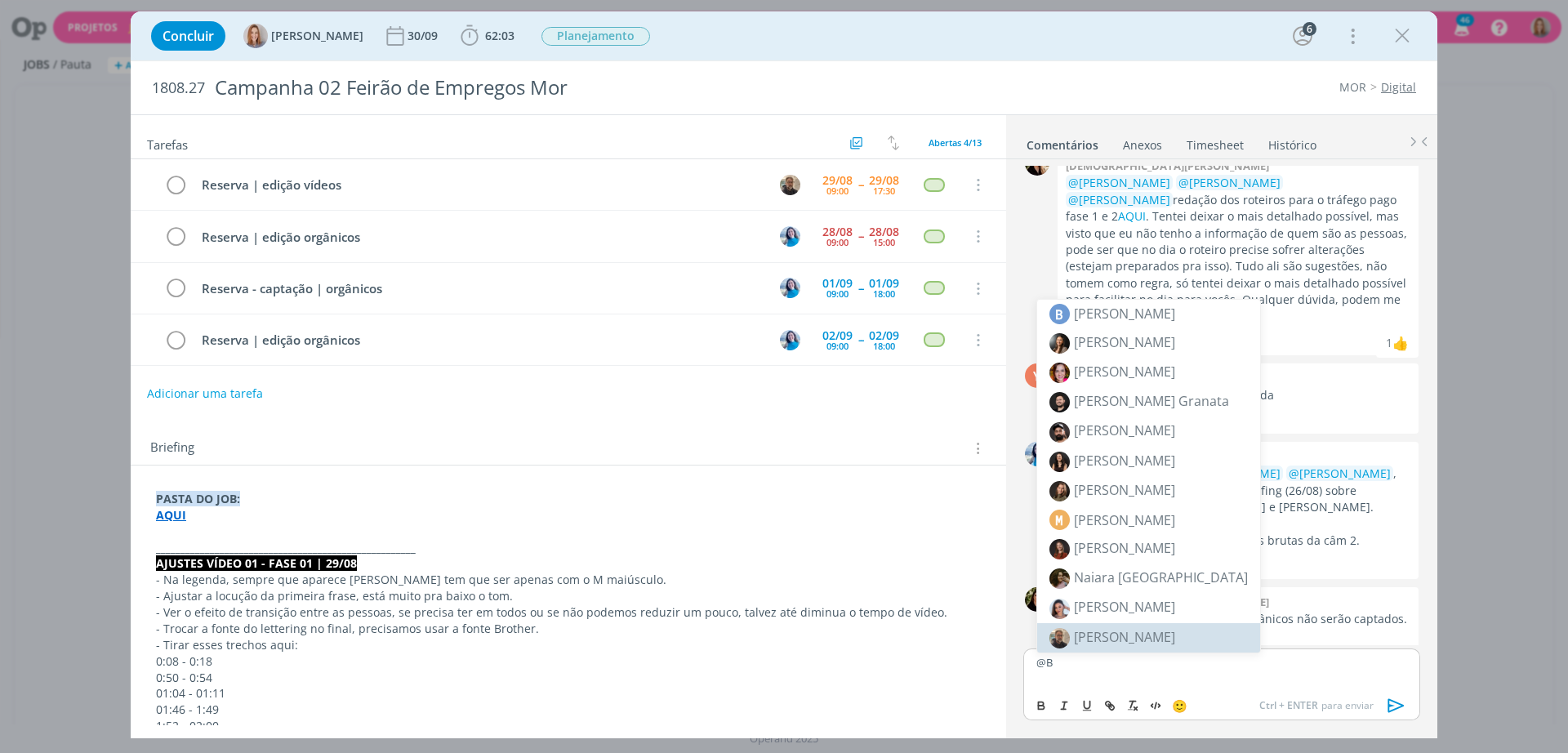
click at [1128, 644] on span "[PERSON_NAME]" at bounding box center [1125, 637] width 101 height 18
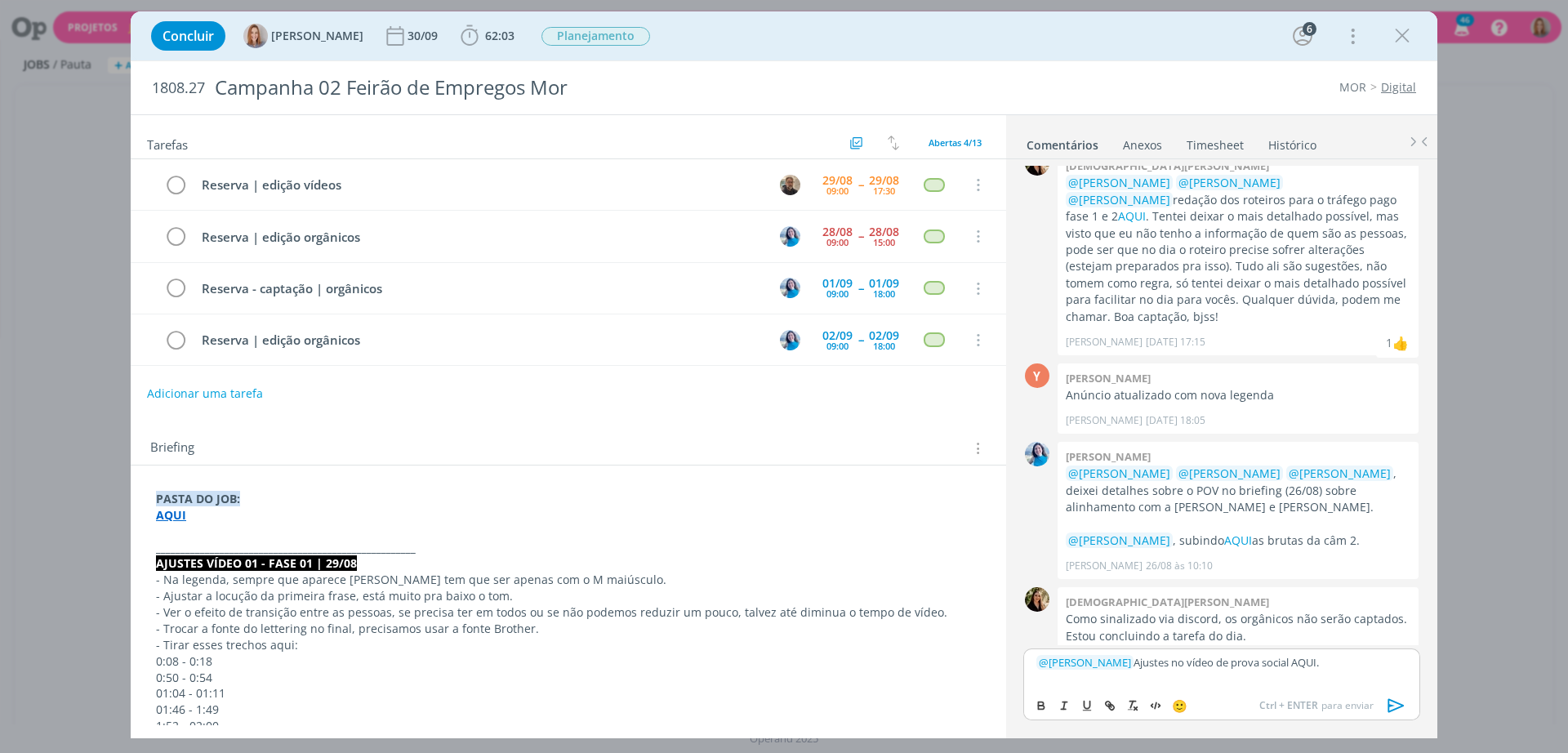
drag, startPoint x: 1335, startPoint y: 660, endPoint x: 1288, endPoint y: 650, distance: 48.1
click at [1288, 650] on div "﻿ @ Rodrigo Bilheri ﻿ Ajustes no vídeo de prova social AQUI." at bounding box center [1222, 668] width 397 height 41
click at [1110, 703] on icon "dialog" at bounding box center [1107, 703] width 5 height 5
paste input "https://sobeae.sharepoint.com/:w:/s/SOBEAE/EXl57923KkBFqzLsBSc_WgAB2MNMcV7pzCff…"
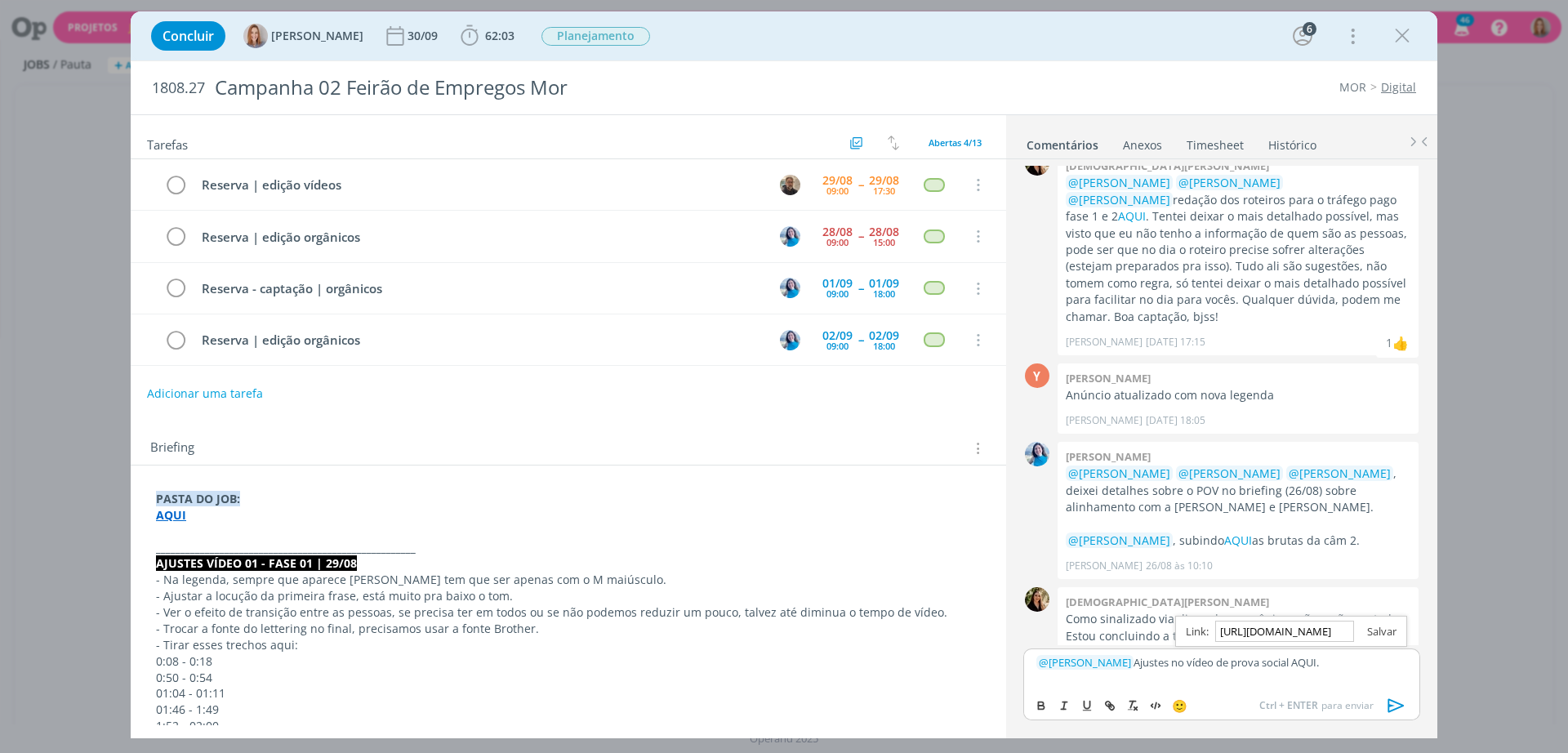
type input "https://sobeae.sharepoint.com/:w:/s/SOBEAE/EXl57923KkBFqzLsBSc_WgAB2MNMcV7pzCff…"
click at [1391, 625] on link "dialog" at bounding box center [1376, 631] width 43 height 15
click at [1315, 695] on div "Ctrl + ENTER para enviar" at bounding box center [1336, 705] width 154 height 19
click at [1400, 705] on icon "dialog" at bounding box center [1397, 705] width 24 height 24
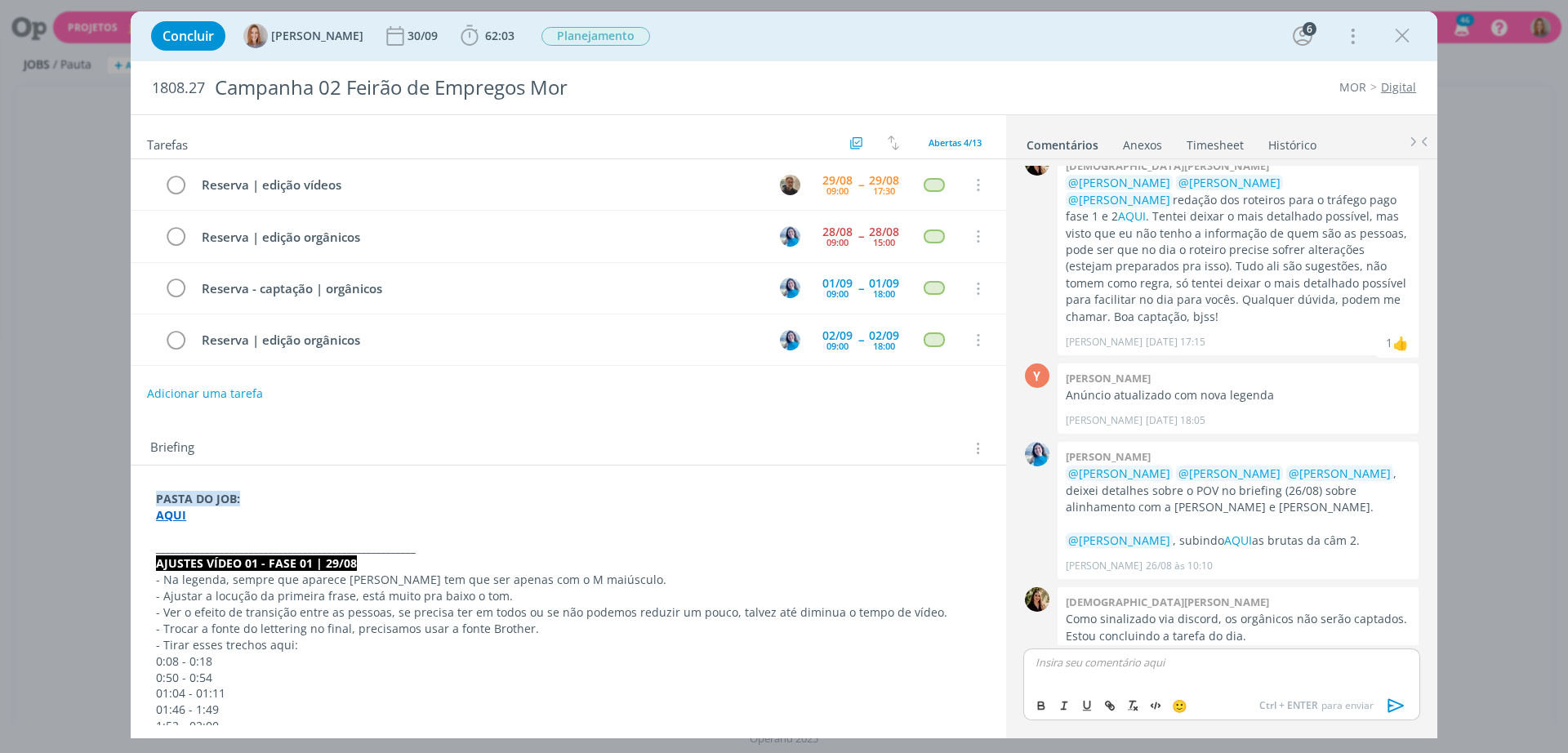
scroll to position [528, 0]
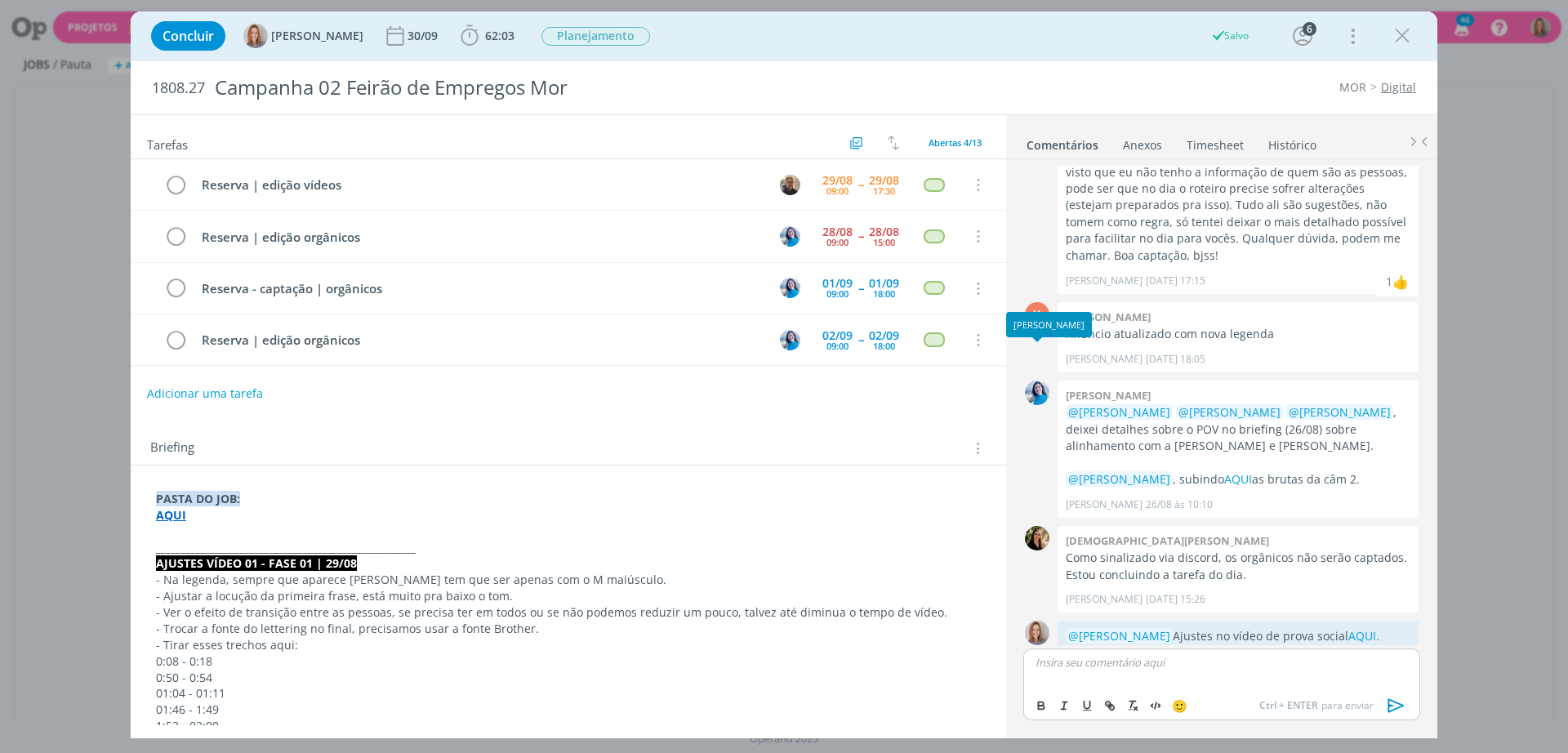
click at [1380, 695] on button "dialog" at bounding box center [1396, 705] width 32 height 19
click at [836, 343] on div "09:00" at bounding box center [837, 346] width 22 height 9
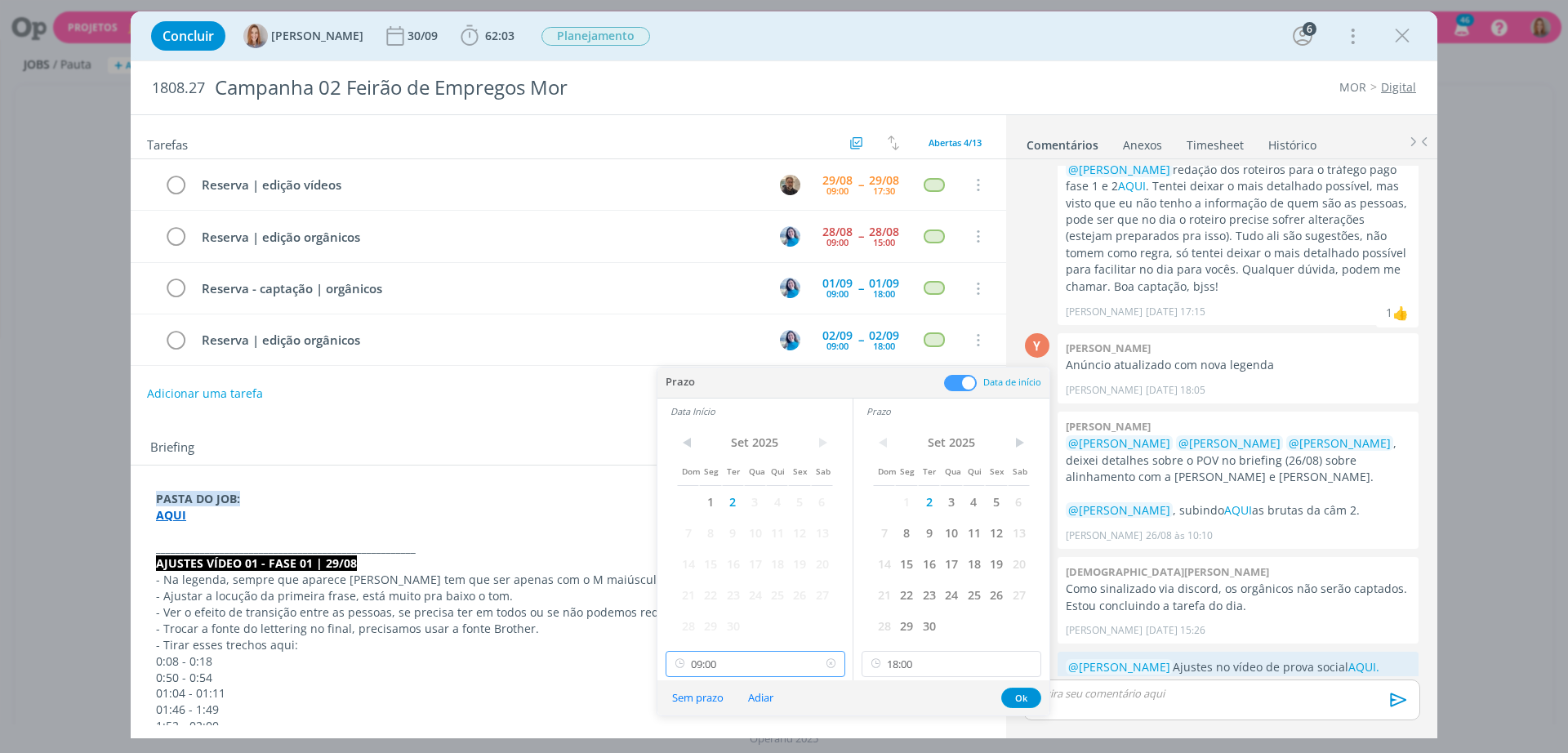
click at [775, 670] on input "09:00" at bounding box center [756, 664] width 180 height 26
click at [722, 584] on div "13:00" at bounding box center [758, 581] width 183 height 30
type input "13:00"
click at [1027, 691] on button "Ok" at bounding box center [1022, 697] width 40 height 20
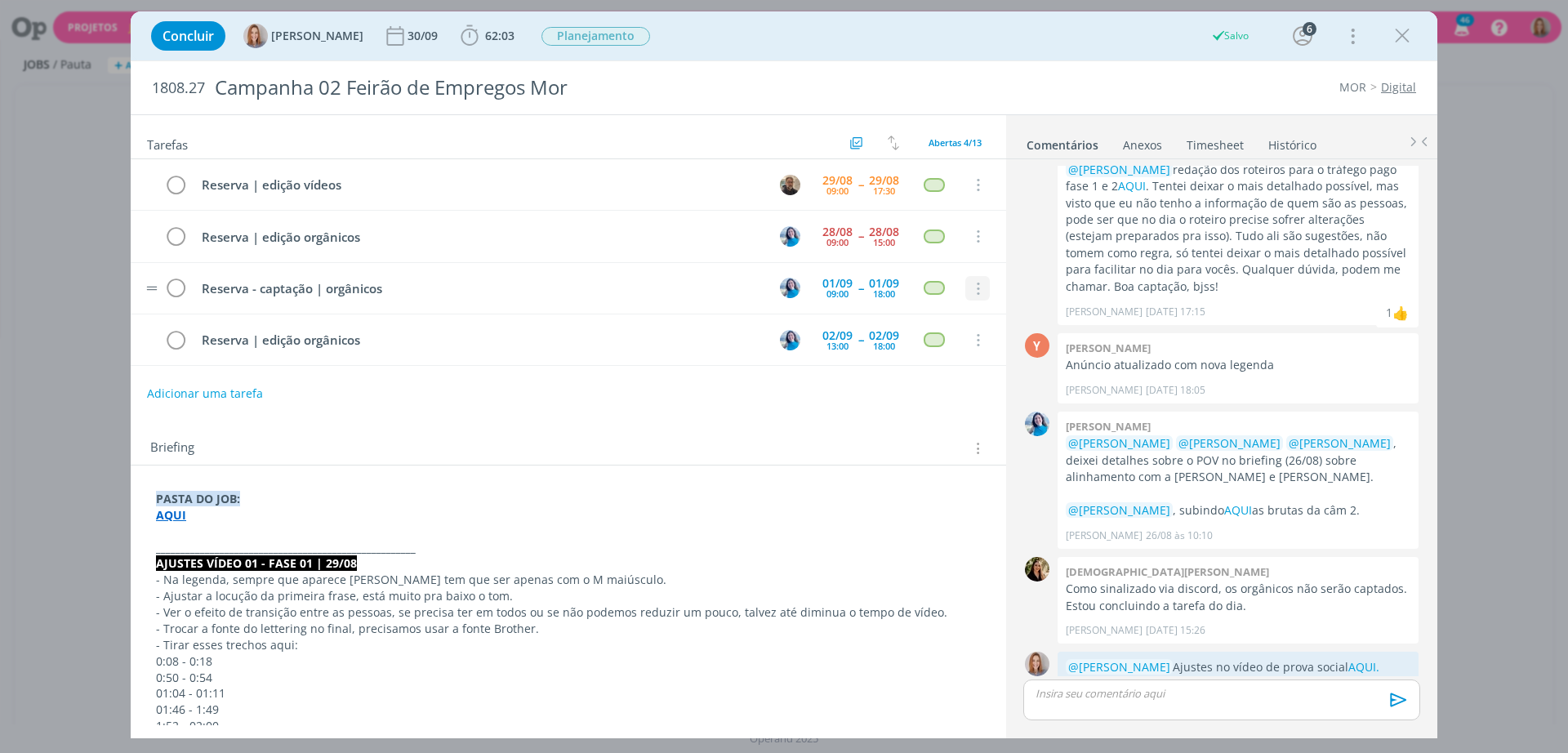
click at [970, 294] on icon "dialog" at bounding box center [976, 288] width 18 height 15
click at [883, 313] on link "Cancelar" at bounding box center [925, 317] width 129 height 26
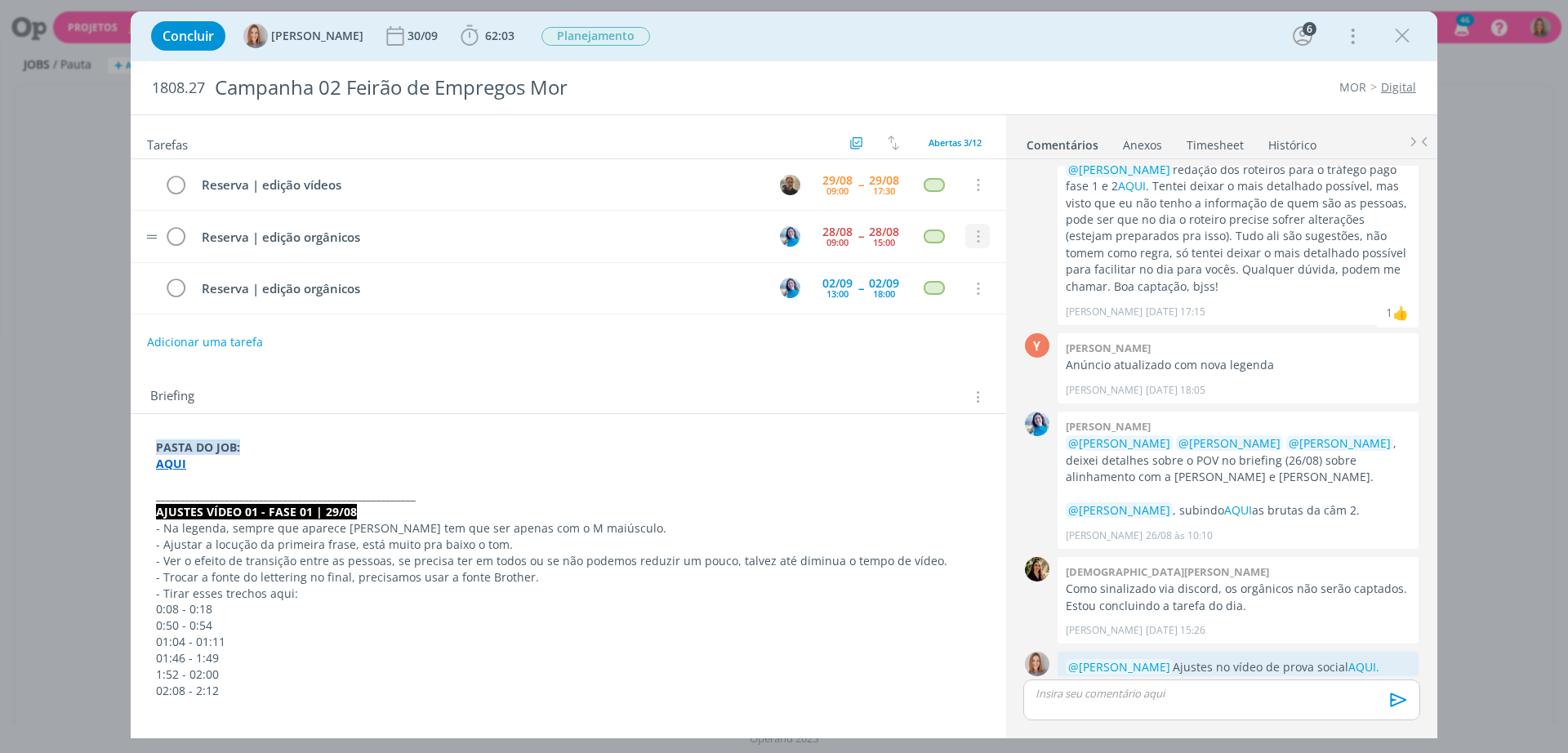
click at [973, 234] on icon "dialog" at bounding box center [976, 237] width 18 height 15
click at [718, 346] on div "Adicionar uma tarefa" at bounding box center [569, 342] width 876 height 30
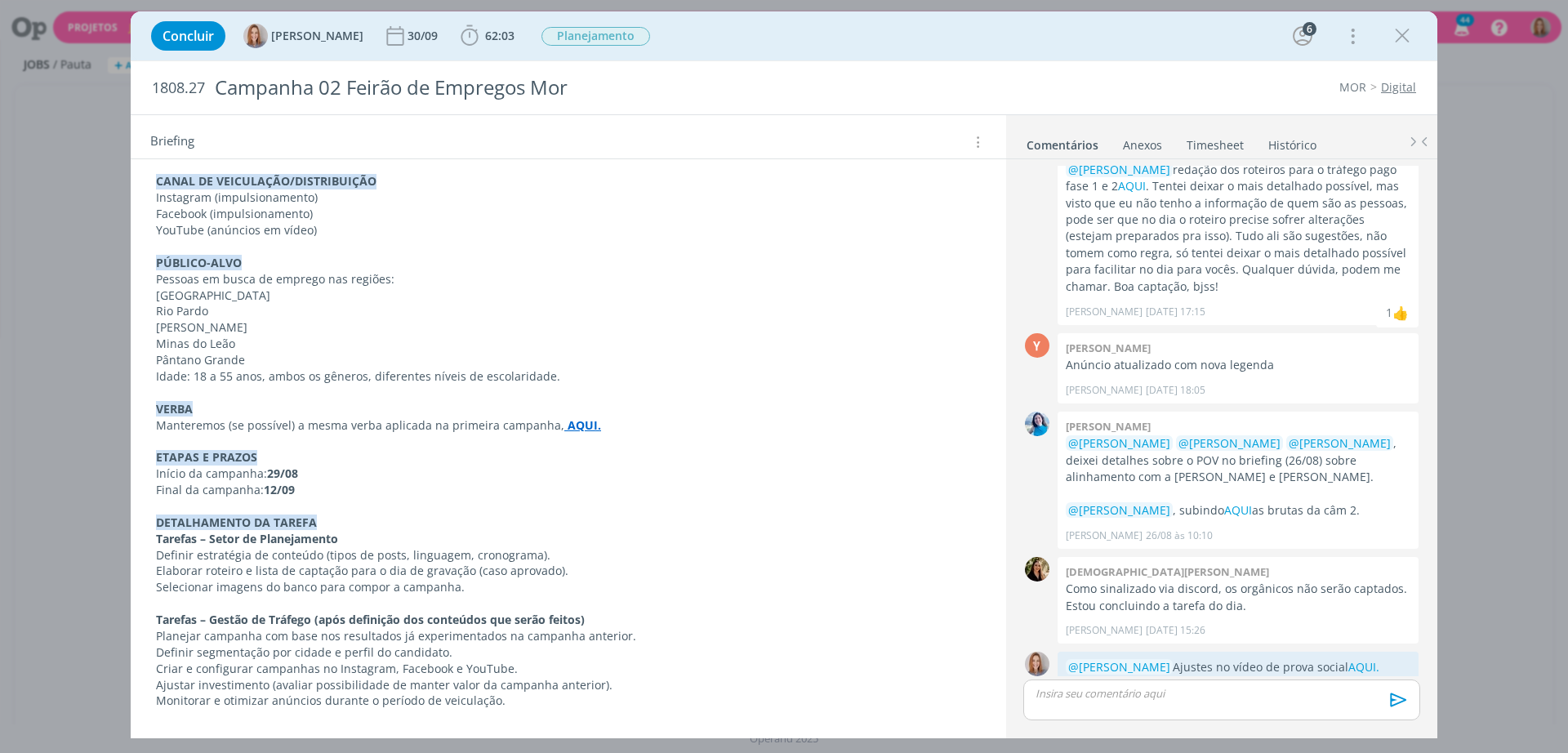
scroll to position [1754, 0]
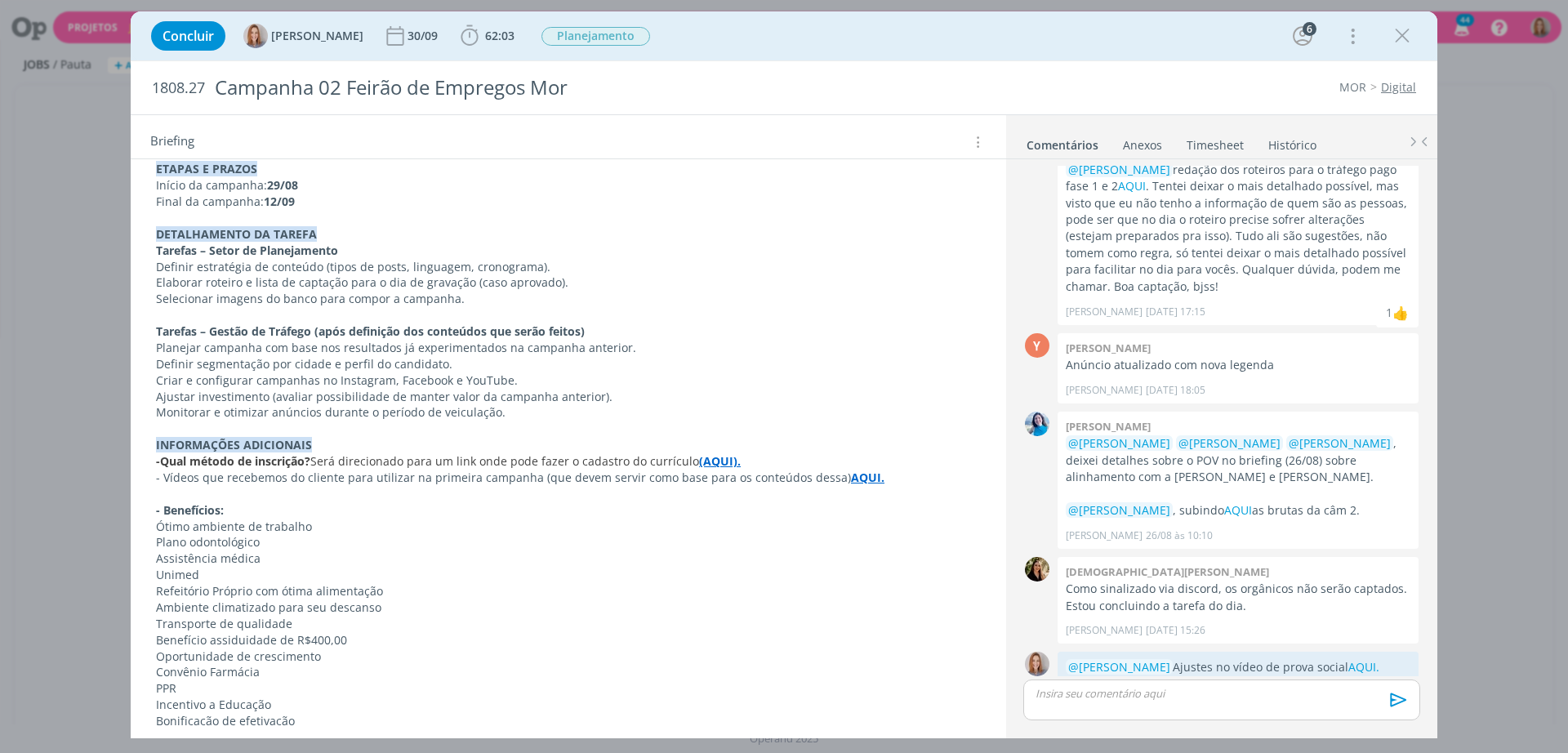
click at [851, 469] on strong "AQUI." at bounding box center [868, 477] width 33 height 16
click at [830, 494] on link "https://sobeae.sharepoint.com/:f:/s/SOBEAE/EmWU2EGoTHdGk08j9ANO-B4BO5ujSNs7pT1j…" at bounding box center [767, 492] width 123 height 21
click at [774, 259] on p "Definir estratégia de conteúdo (tipos de posts, linguagem, cronograma)." at bounding box center [568, 267] width 823 height 17
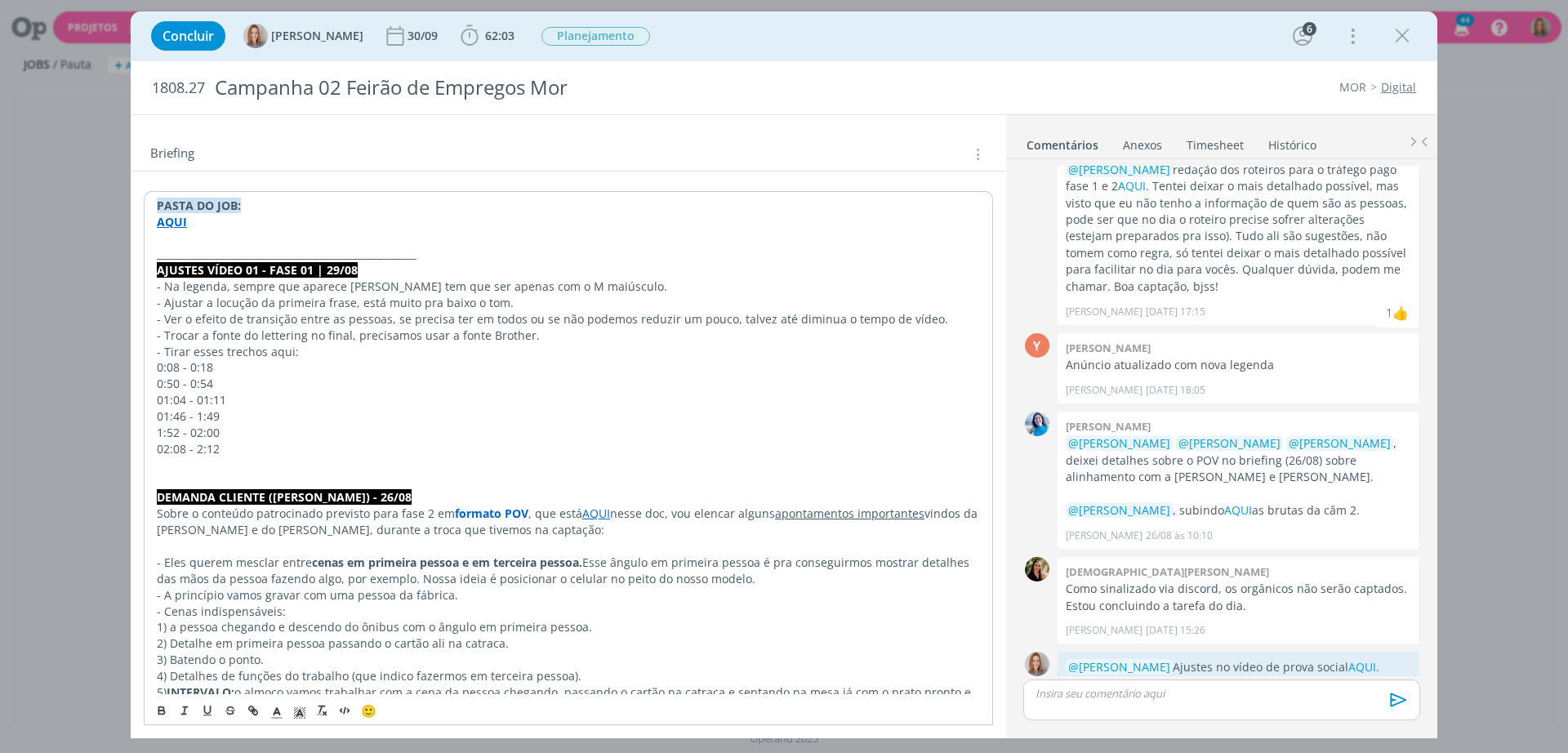
scroll to position [0, 0]
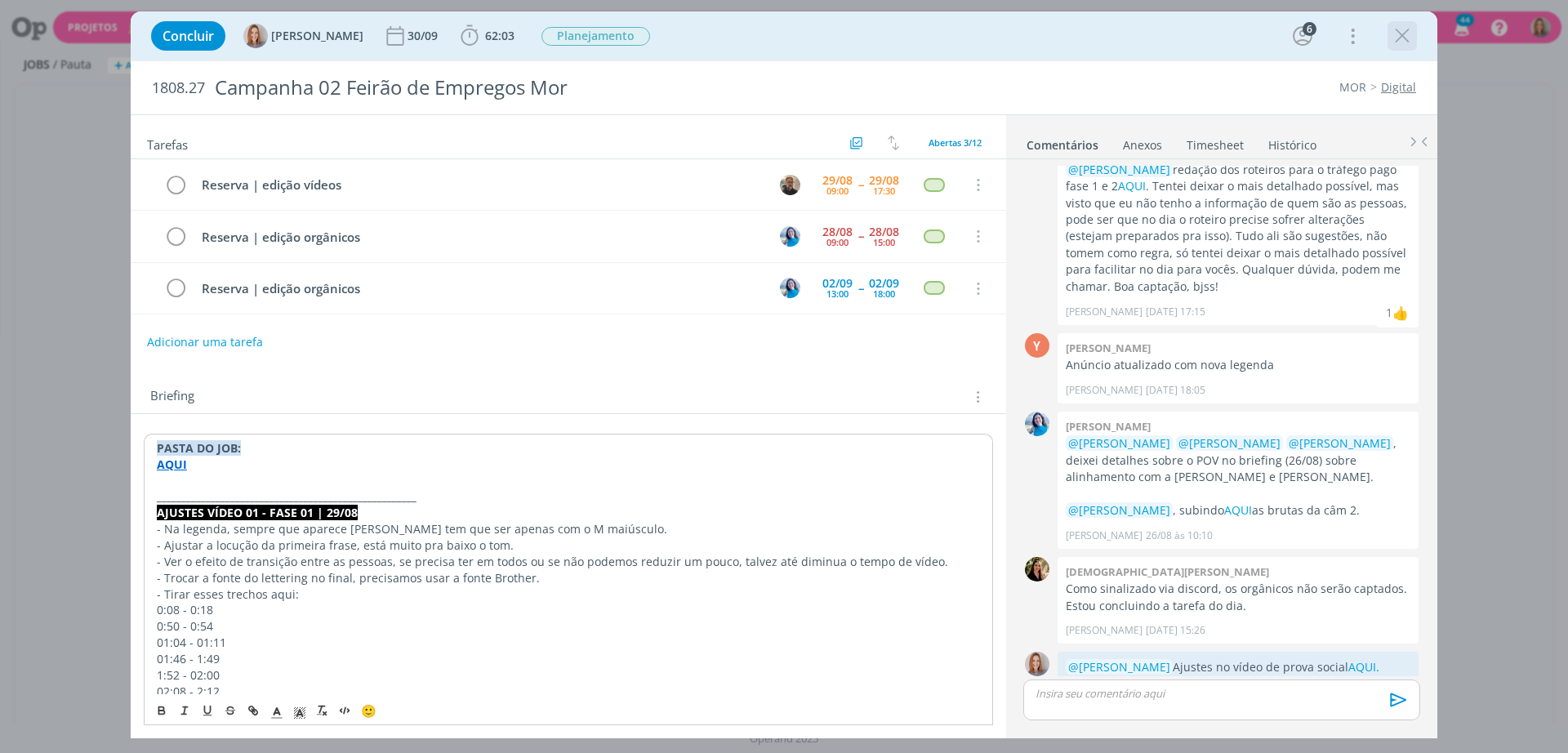
click at [1394, 31] on icon "dialog" at bounding box center [1403, 36] width 24 height 24
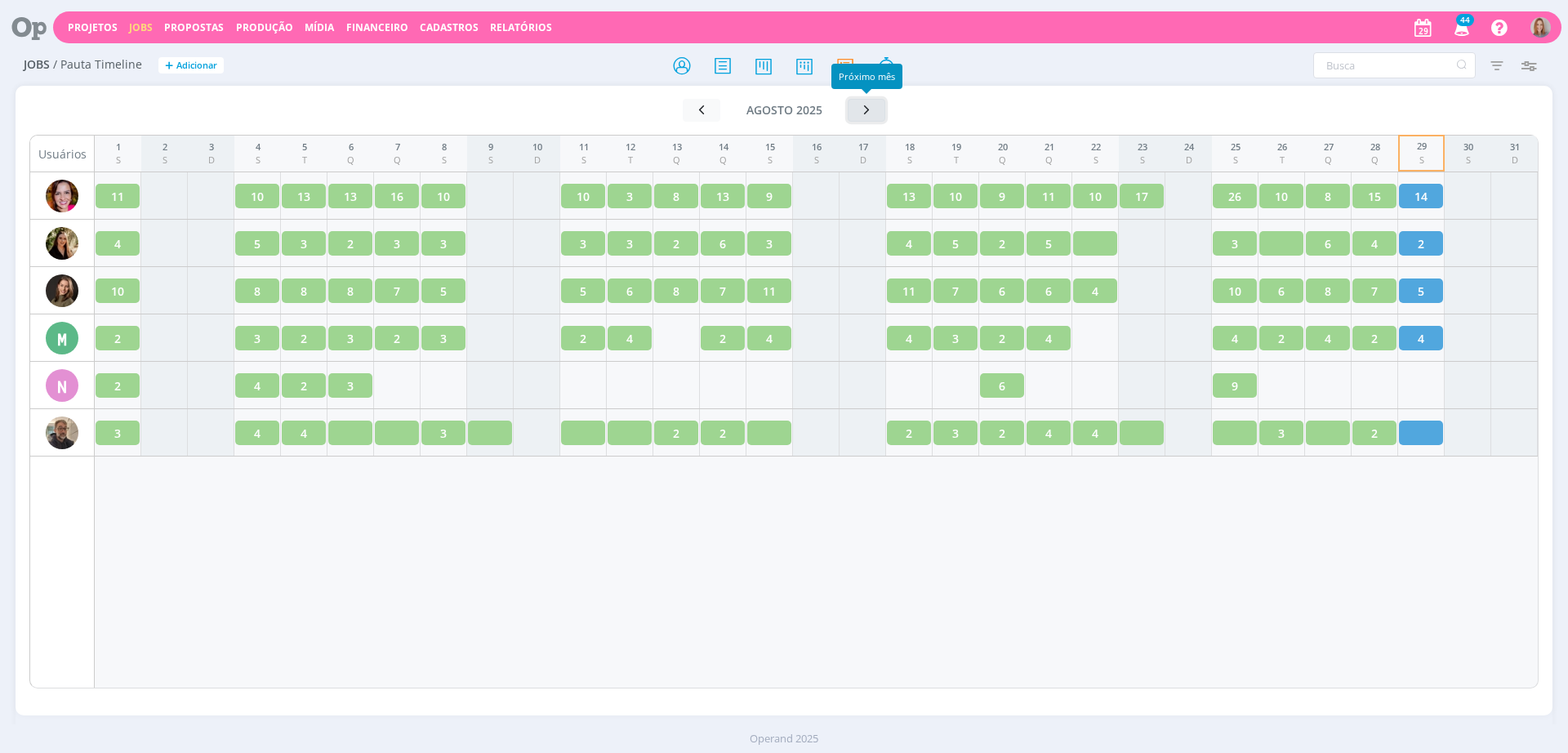
click at [871, 112] on icon "button" at bounding box center [866, 110] width 17 height 16
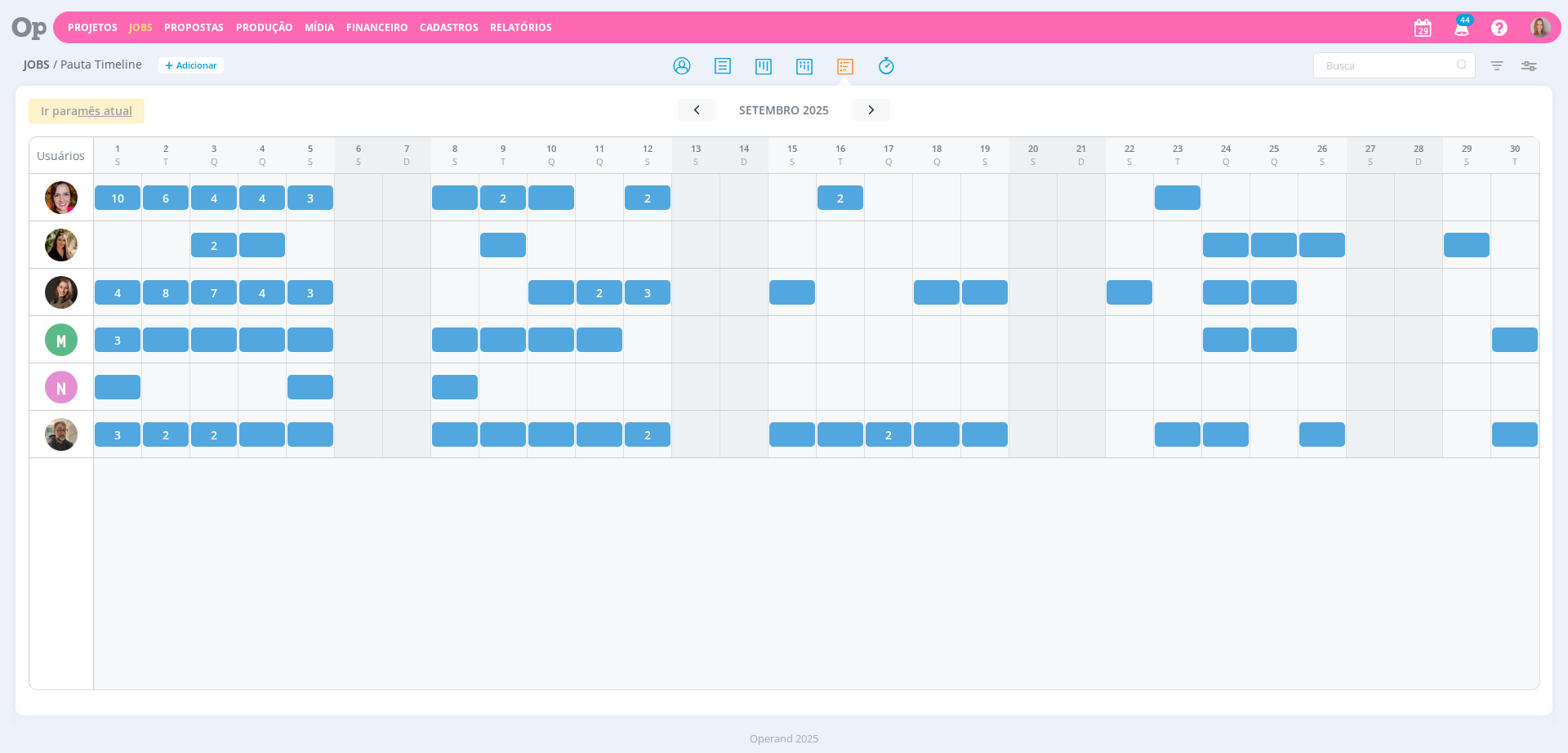
click at [343, 498] on div "1 S 2 T 3 Q 4 Q 5 S 6 S 7 D 8 S 9 T 10 Q 11 Q 12 S 13 S 14 D 15 S 16 T 17 Q 18 …" at bounding box center [816, 413] width 1447 height 554
drag, startPoint x: 24, startPoint y: 21, endPoint x: 57, endPoint y: 6, distance: 36.2
click at [24, 21] on icon at bounding box center [23, 27] width 33 height 31
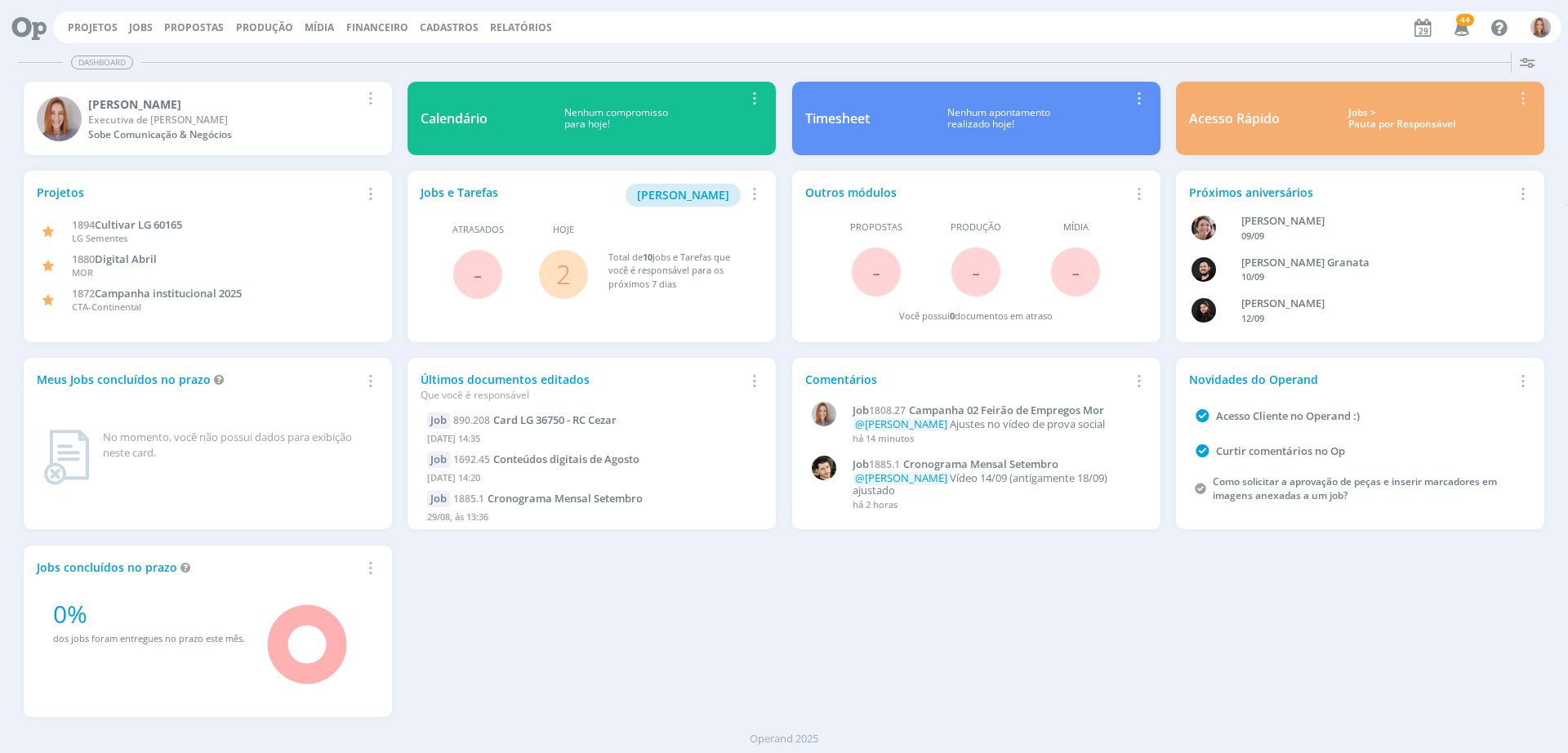
click at [950, 685] on div "Projetos Adicionar Remover Card 1894 Cultivar LG 60165 LG Sementes 1880 Digital…" at bounding box center [784, 444] width 1537 height 562
click at [552, 273] on span "2" at bounding box center [564, 274] width 49 height 49
click at [563, 283] on link "2" at bounding box center [563, 273] width 15 height 35
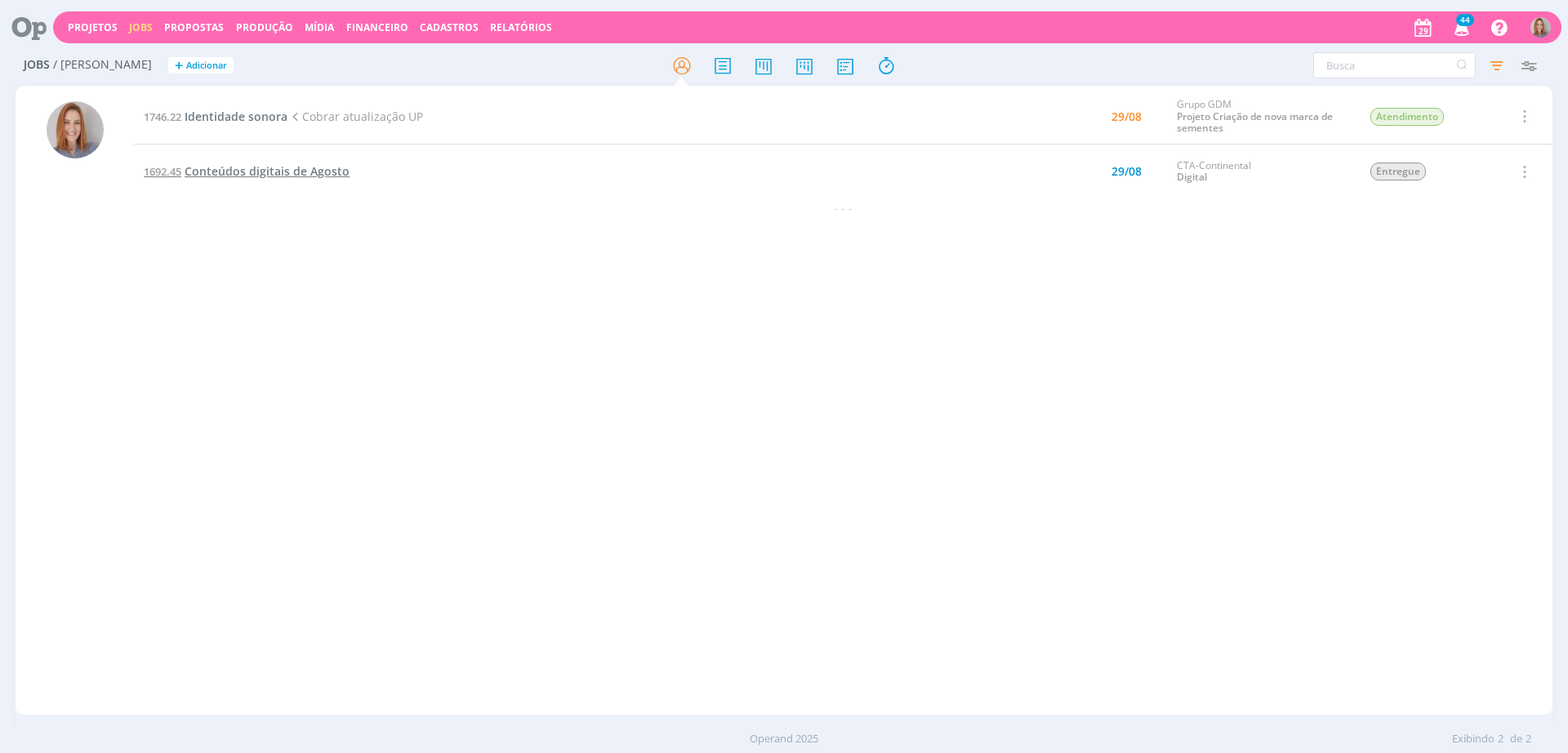
click at [193, 174] on span "Conteúdos digitais de Agosto" at bounding box center [267, 171] width 165 height 16
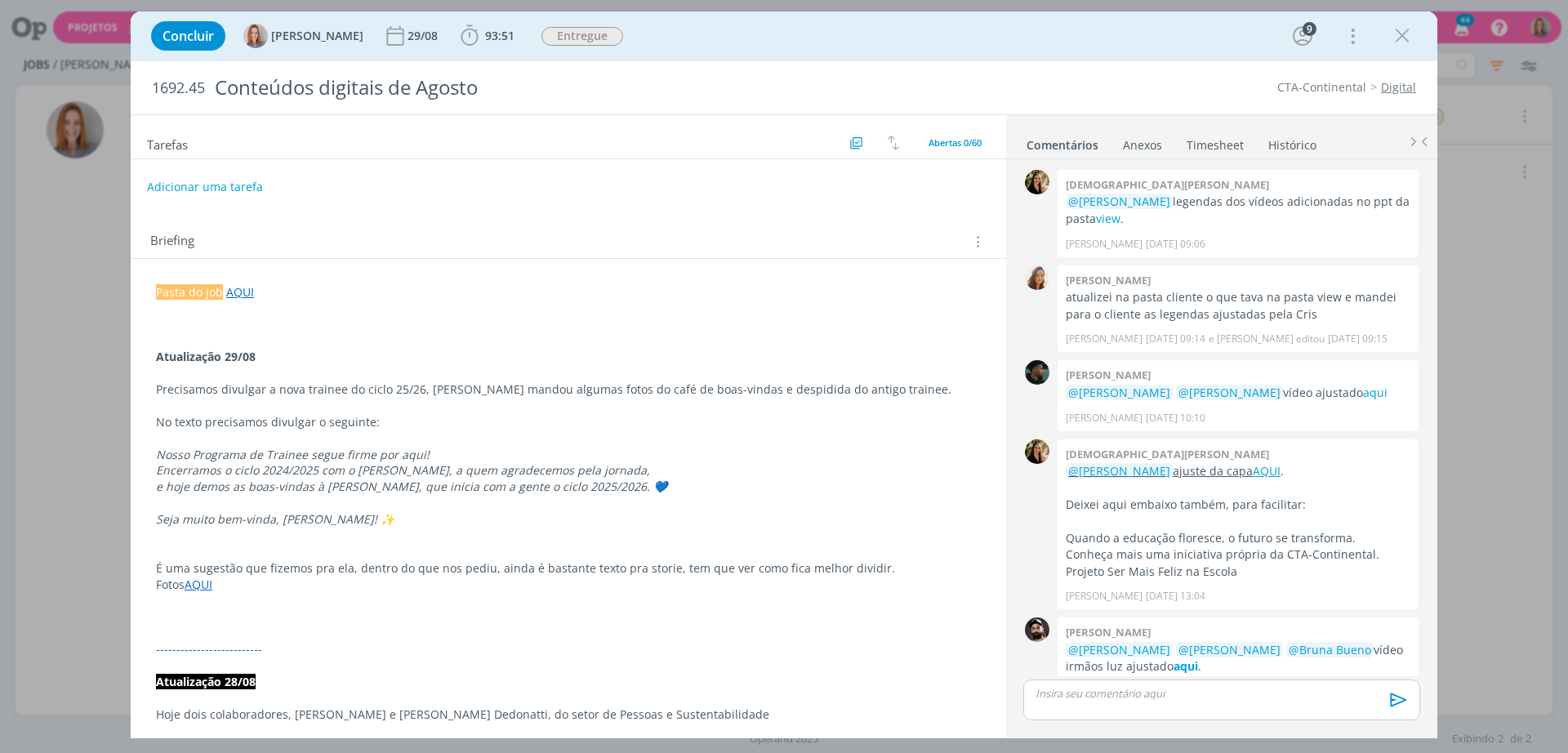
scroll to position [1378, 0]
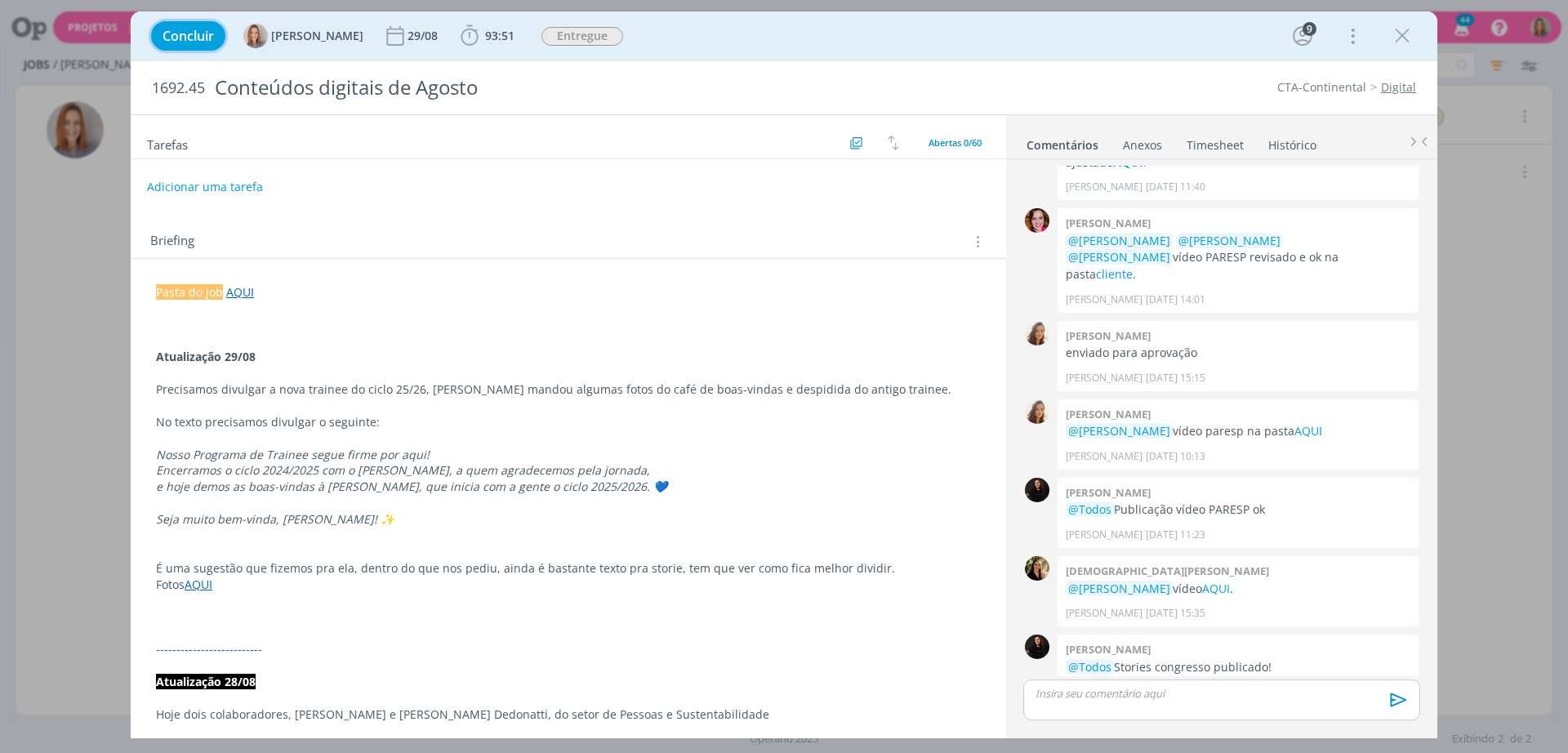
click at [181, 30] on span "Concluir" at bounding box center [188, 36] width 52 height 13
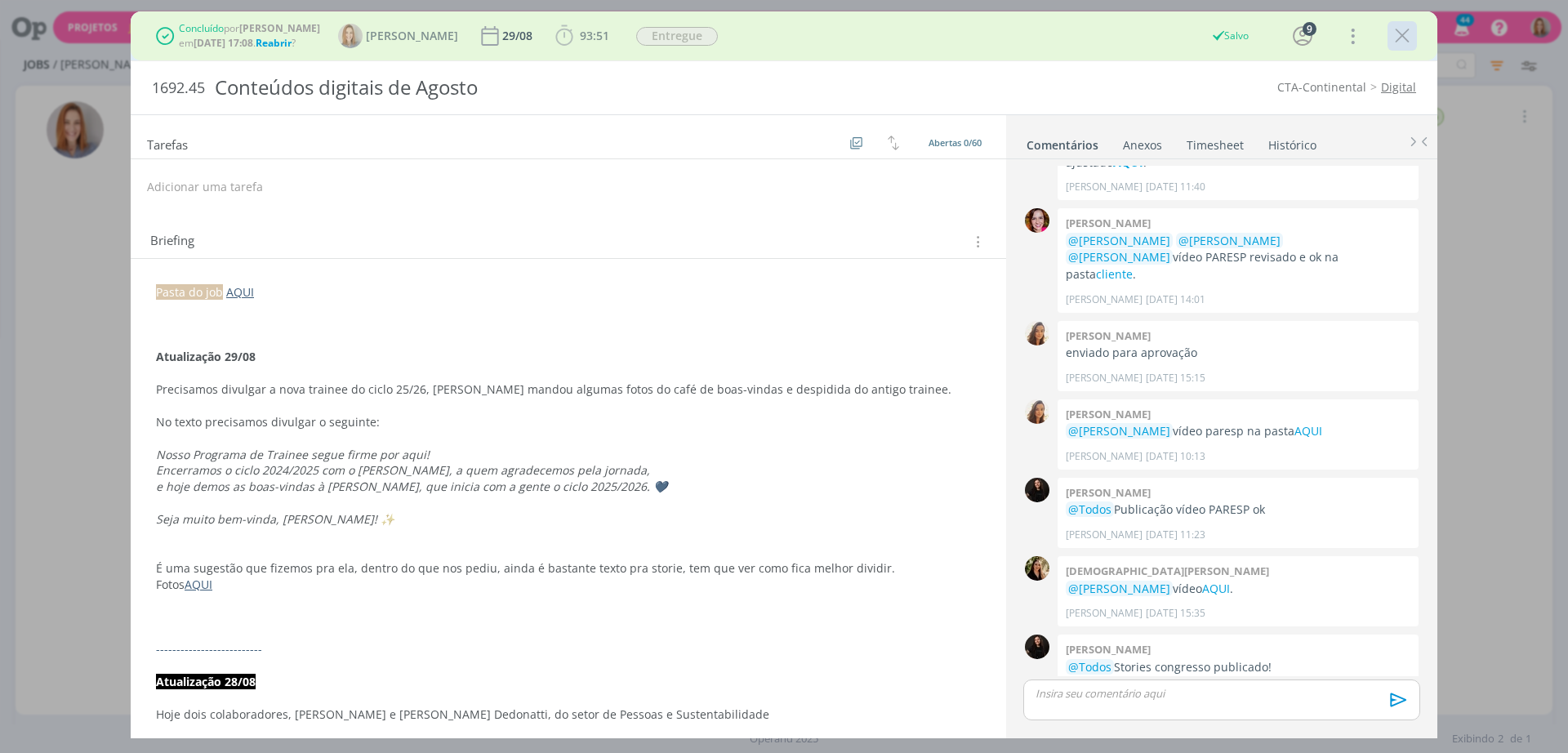
click at [1405, 34] on icon "dialog" at bounding box center [1403, 36] width 24 height 24
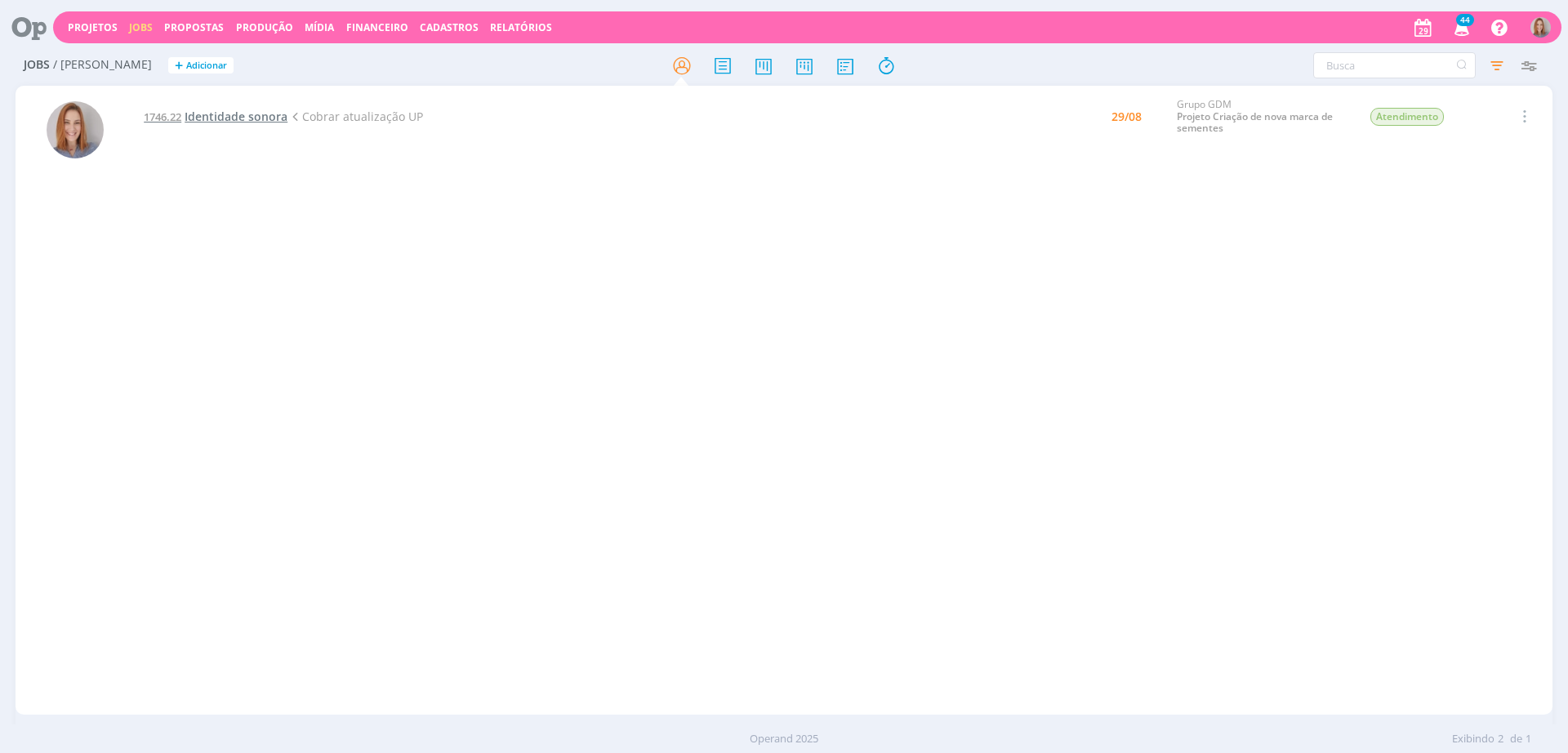
click at [260, 119] on span "Identidade sonora" at bounding box center [236, 116] width 103 height 16
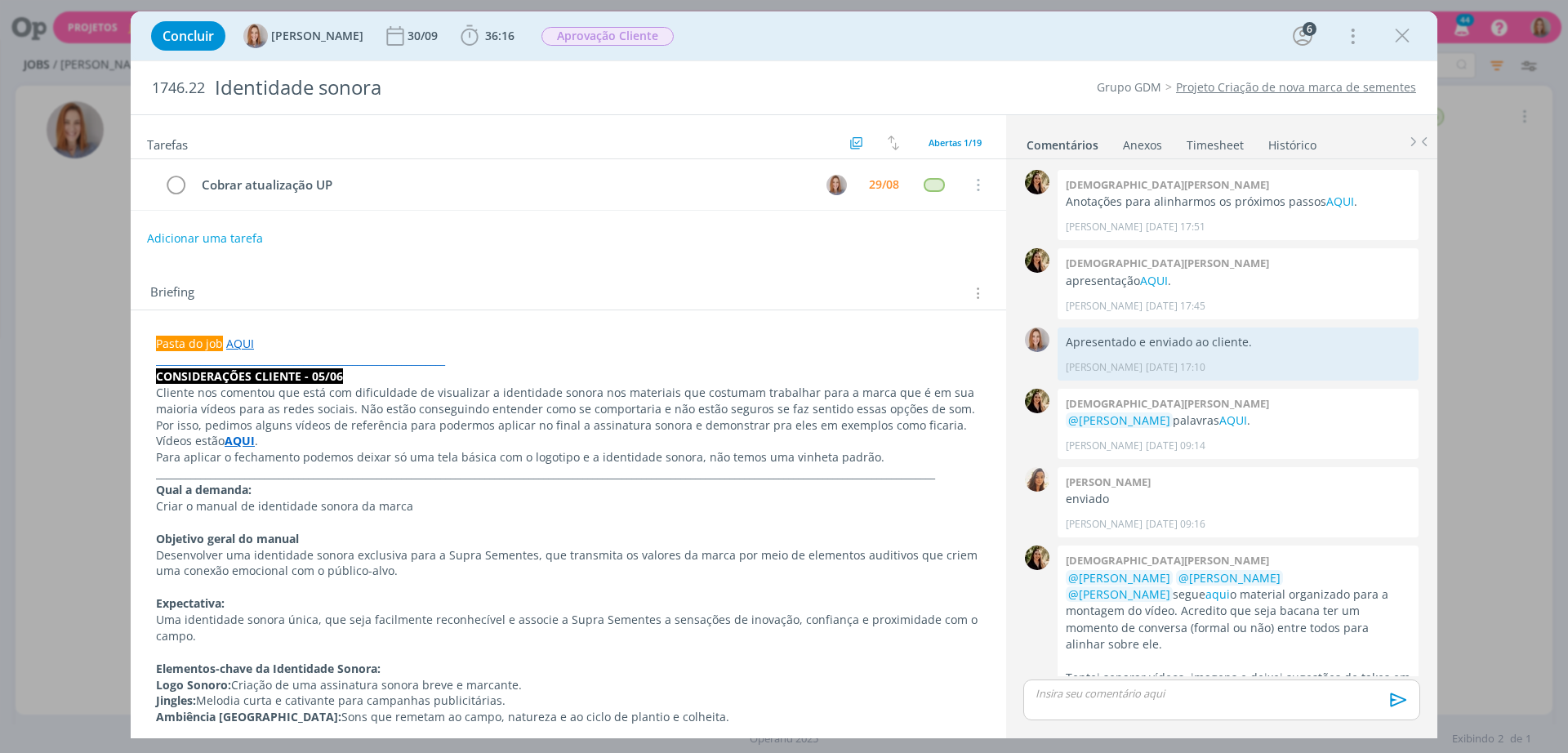
scroll to position [703, 0]
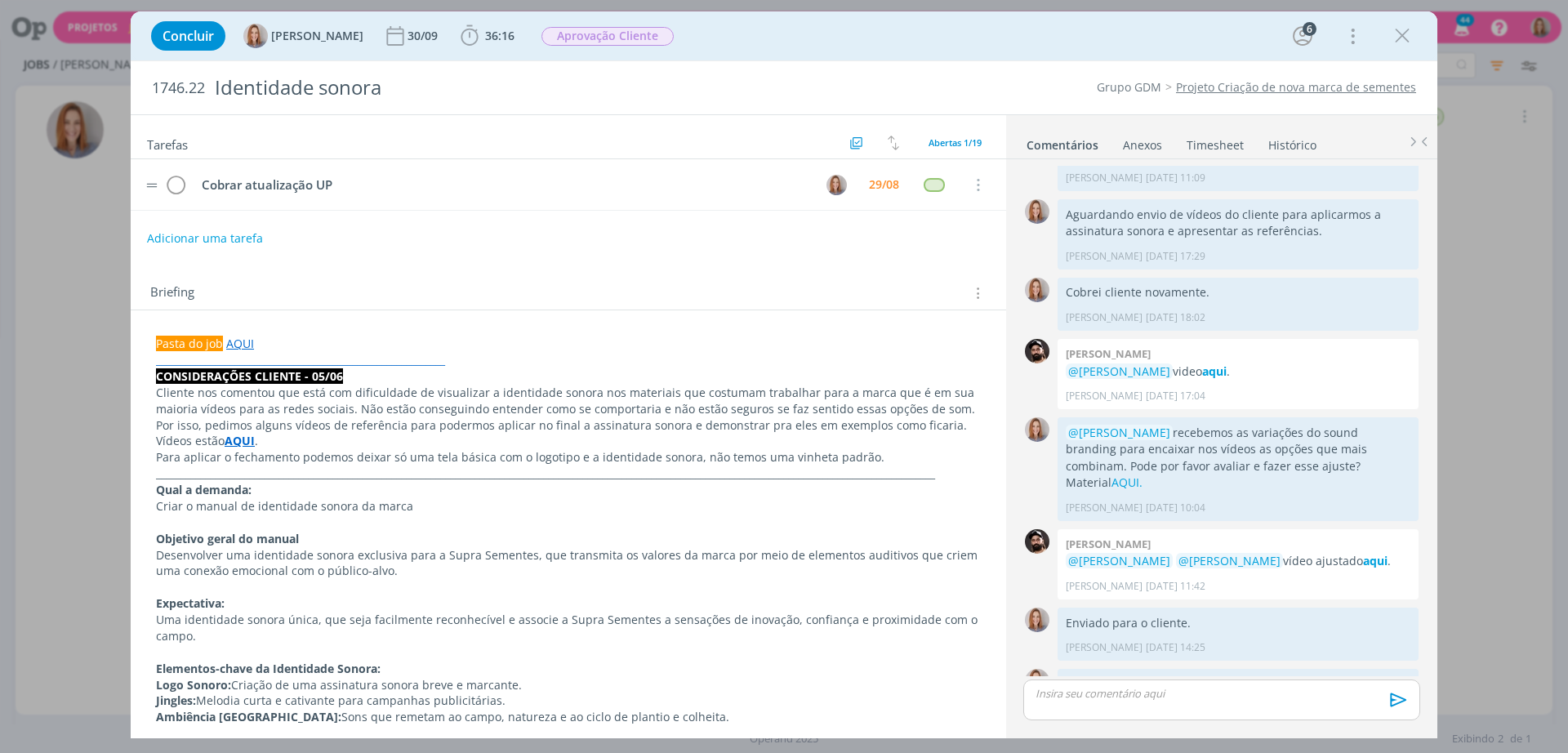
click at [435, 169] on tr "Cobrar atualização UP 29/08 Cancelar" at bounding box center [569, 184] width 876 height 52
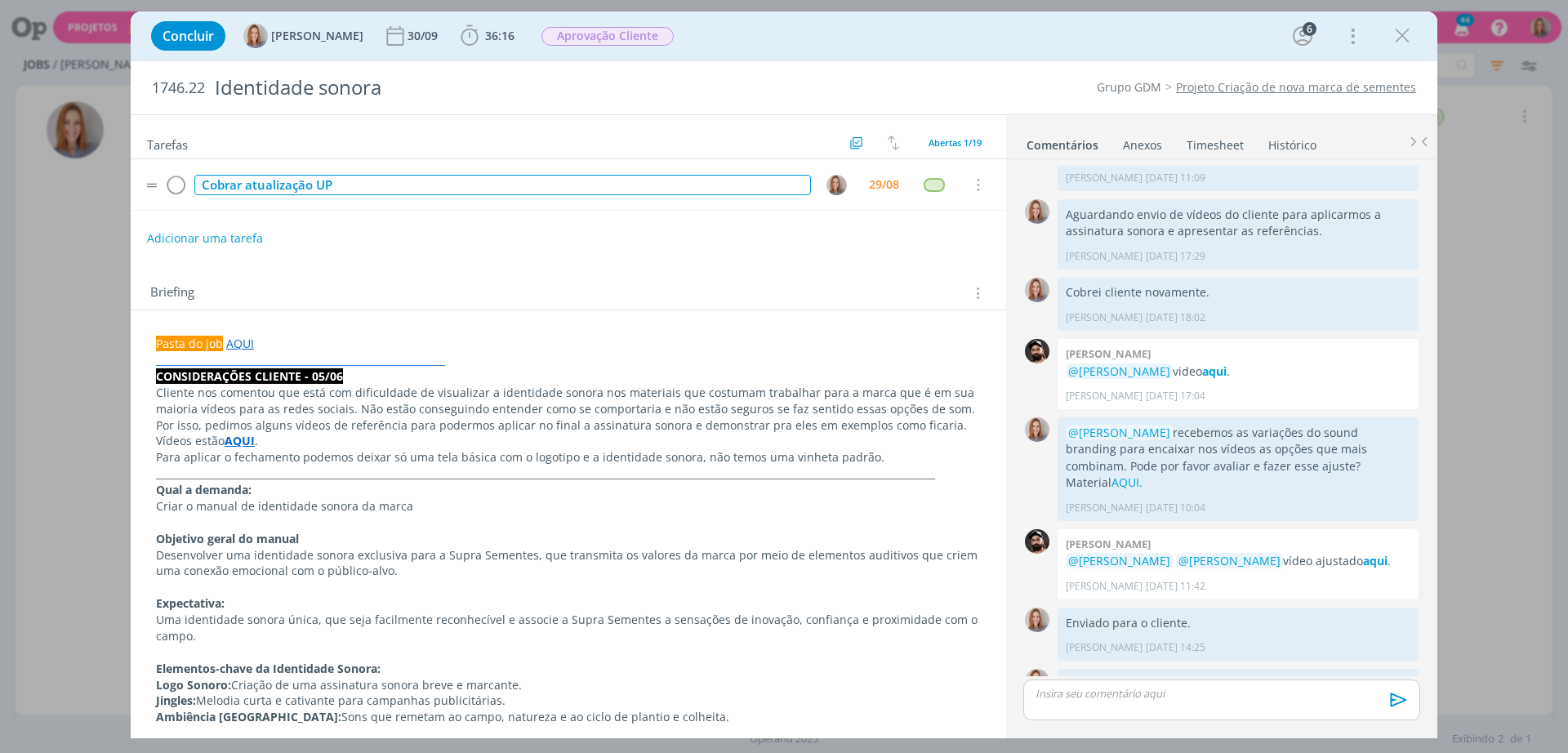
click at [420, 181] on div "Cobrar atualização UP" at bounding box center [503, 184] width 617 height 20
drag, startPoint x: 393, startPoint y: 190, endPoint x: 244, endPoint y: 173, distance: 150.0
click at [244, 173] on td "Cobrar atualização UP" at bounding box center [500, 184] width 617 height 29
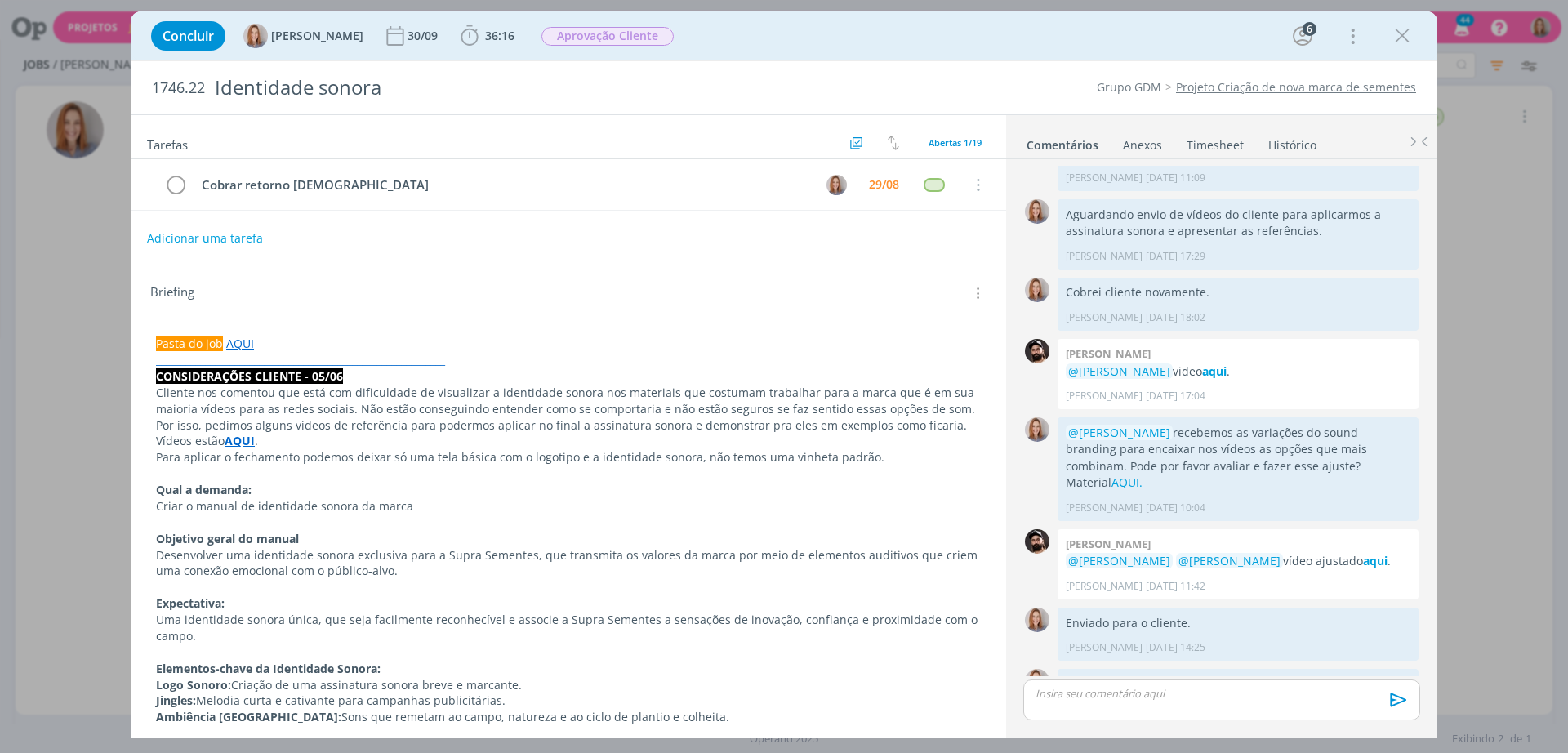
click at [727, 274] on div "Briefing Briefings Predefinidos Versões do Briefing Ver Briefing do Projeto" at bounding box center [569, 288] width 876 height 44
click at [885, 182] on div "29/08" at bounding box center [884, 184] width 31 height 11
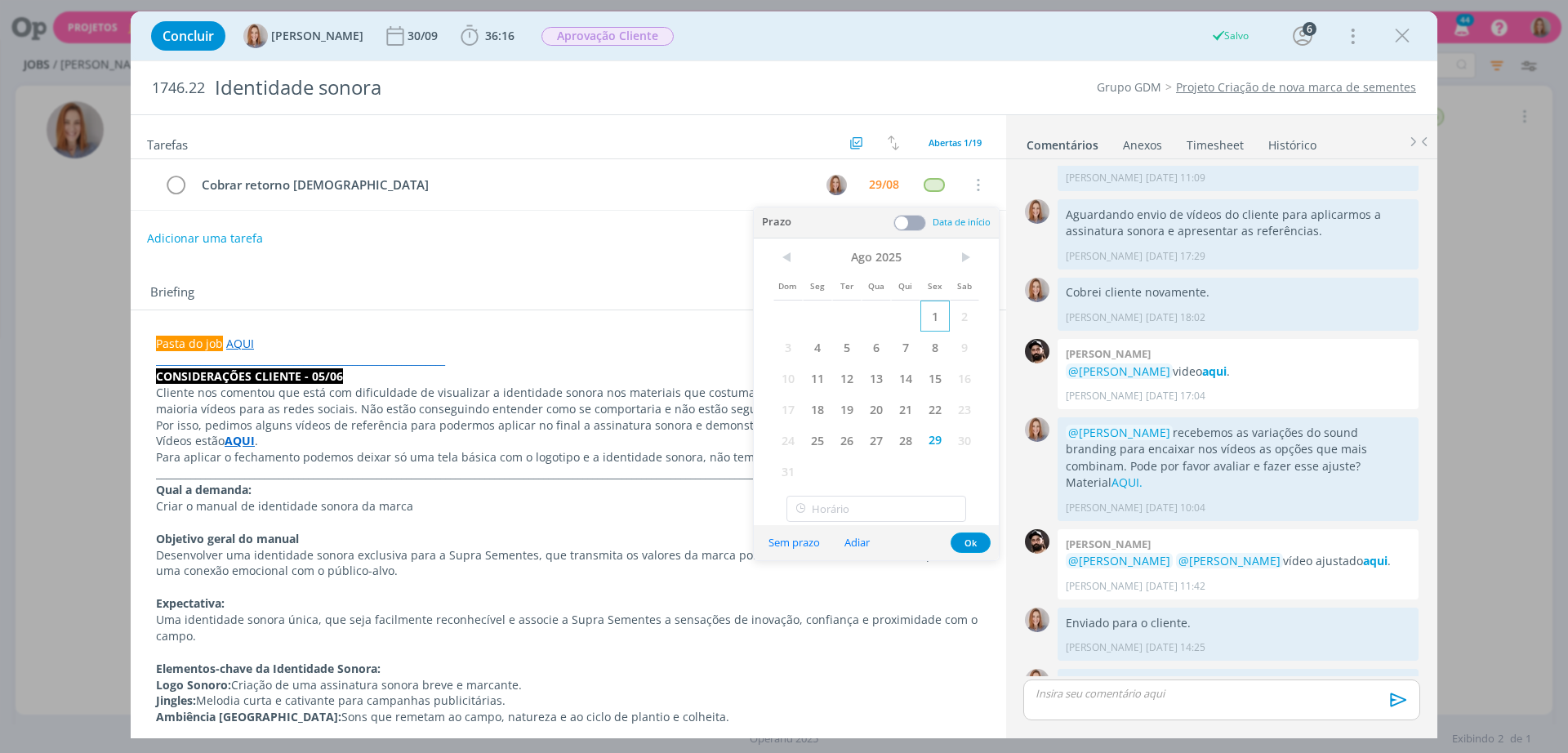
click at [926, 313] on span "1" at bounding box center [935, 316] width 30 height 31
click at [969, 256] on span ">" at bounding box center [965, 257] width 30 height 24
click at [816, 317] on span "1" at bounding box center [818, 316] width 30 height 31
click at [967, 511] on button "Ok" at bounding box center [971, 511] width 40 height 20
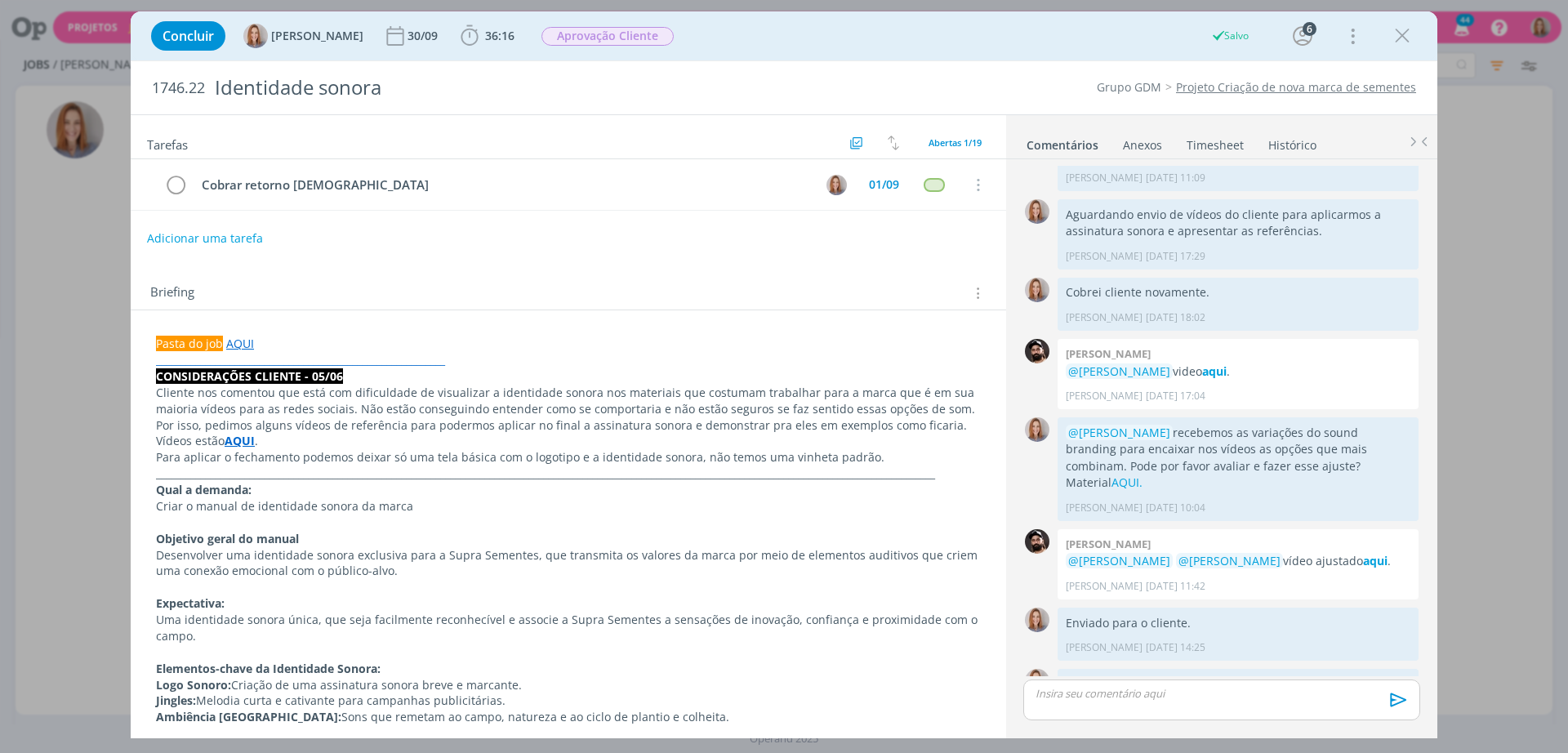
click at [816, 280] on div "Briefing Briefings Predefinidos Versões do Briefing Ver Briefing do Projeto" at bounding box center [569, 288] width 876 height 44
click at [1410, 38] on icon "dialog" at bounding box center [1403, 36] width 24 height 24
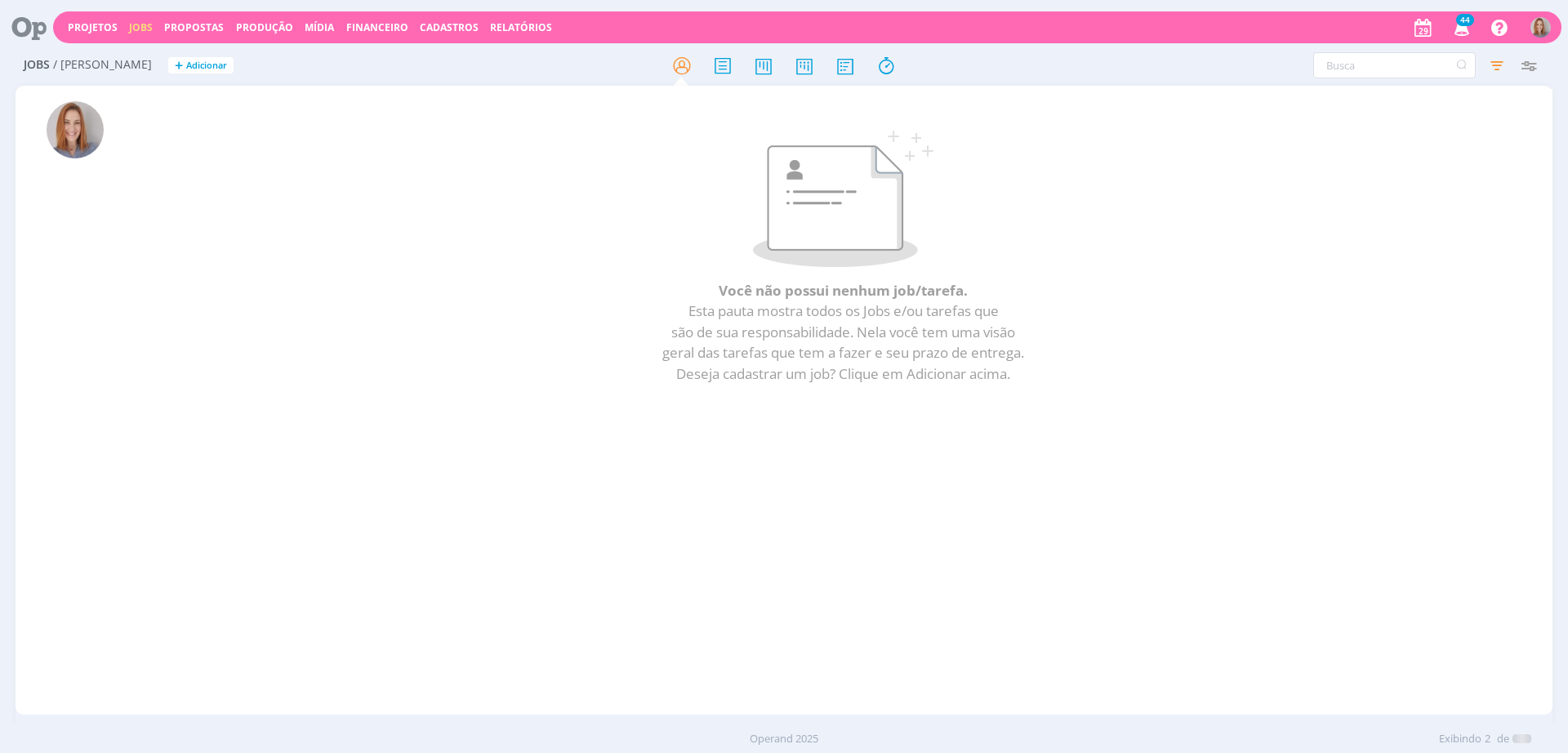
click at [21, 31] on icon at bounding box center [23, 27] width 33 height 31
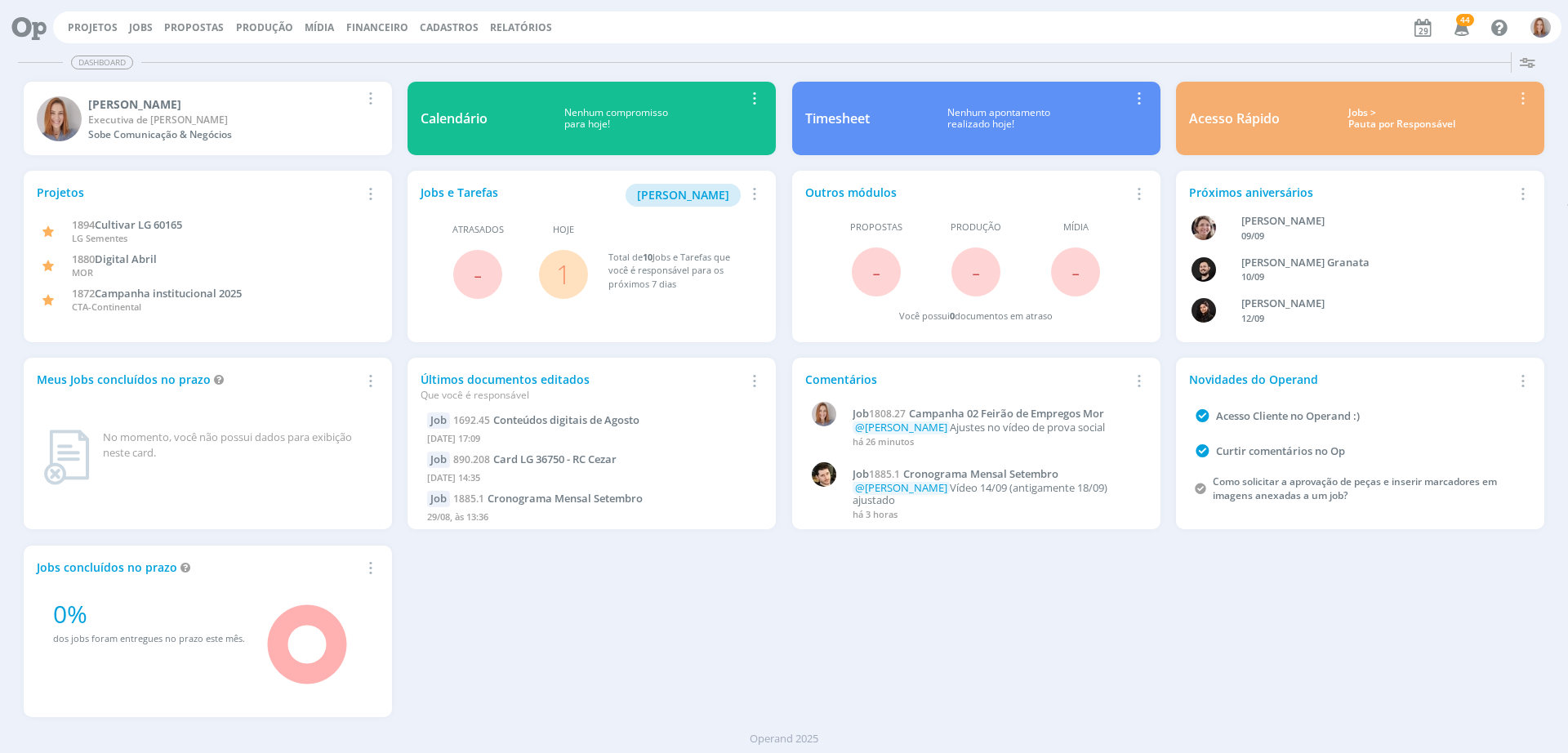
click at [566, 273] on link "1" at bounding box center [563, 273] width 15 height 35
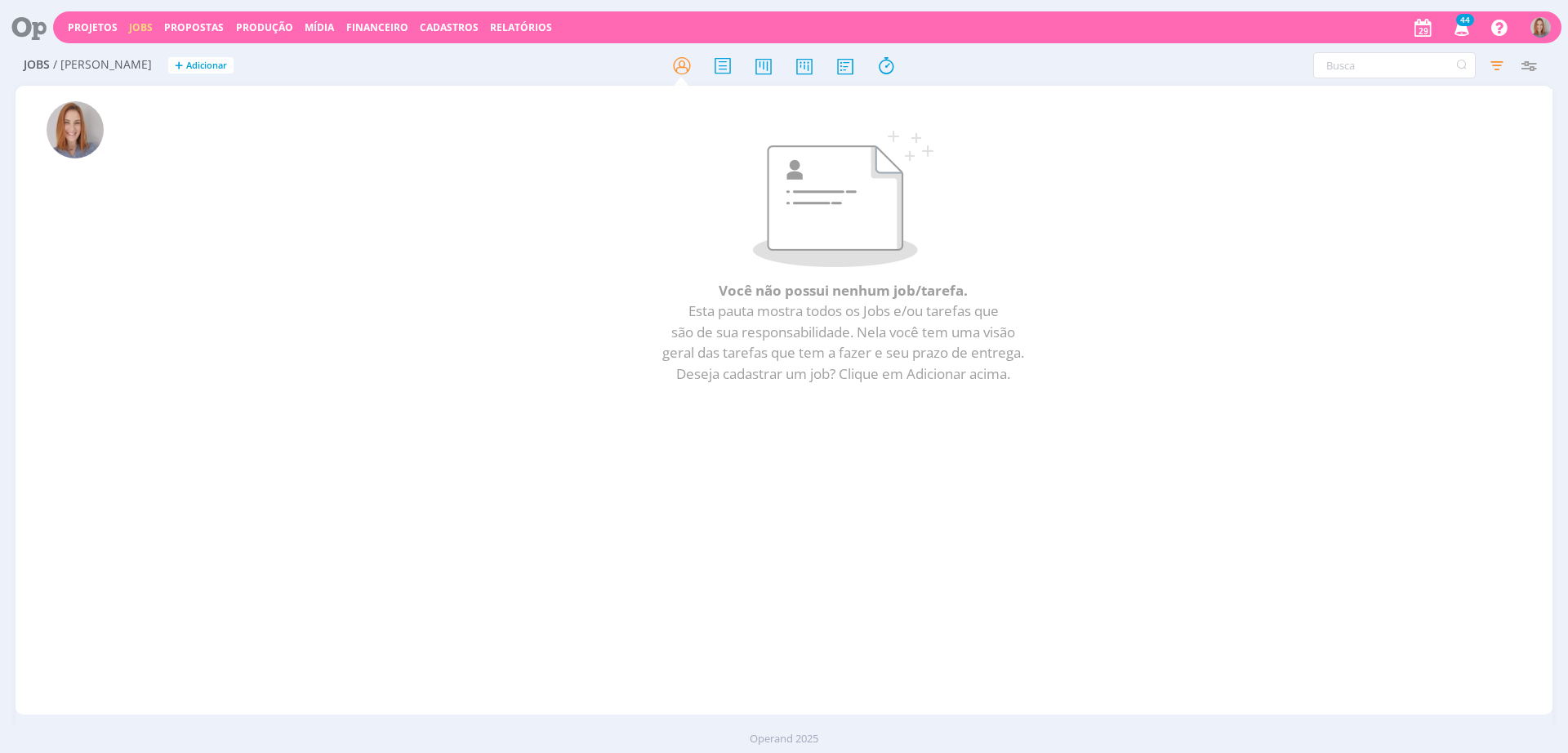
click at [25, 31] on icon at bounding box center [23, 27] width 33 height 31
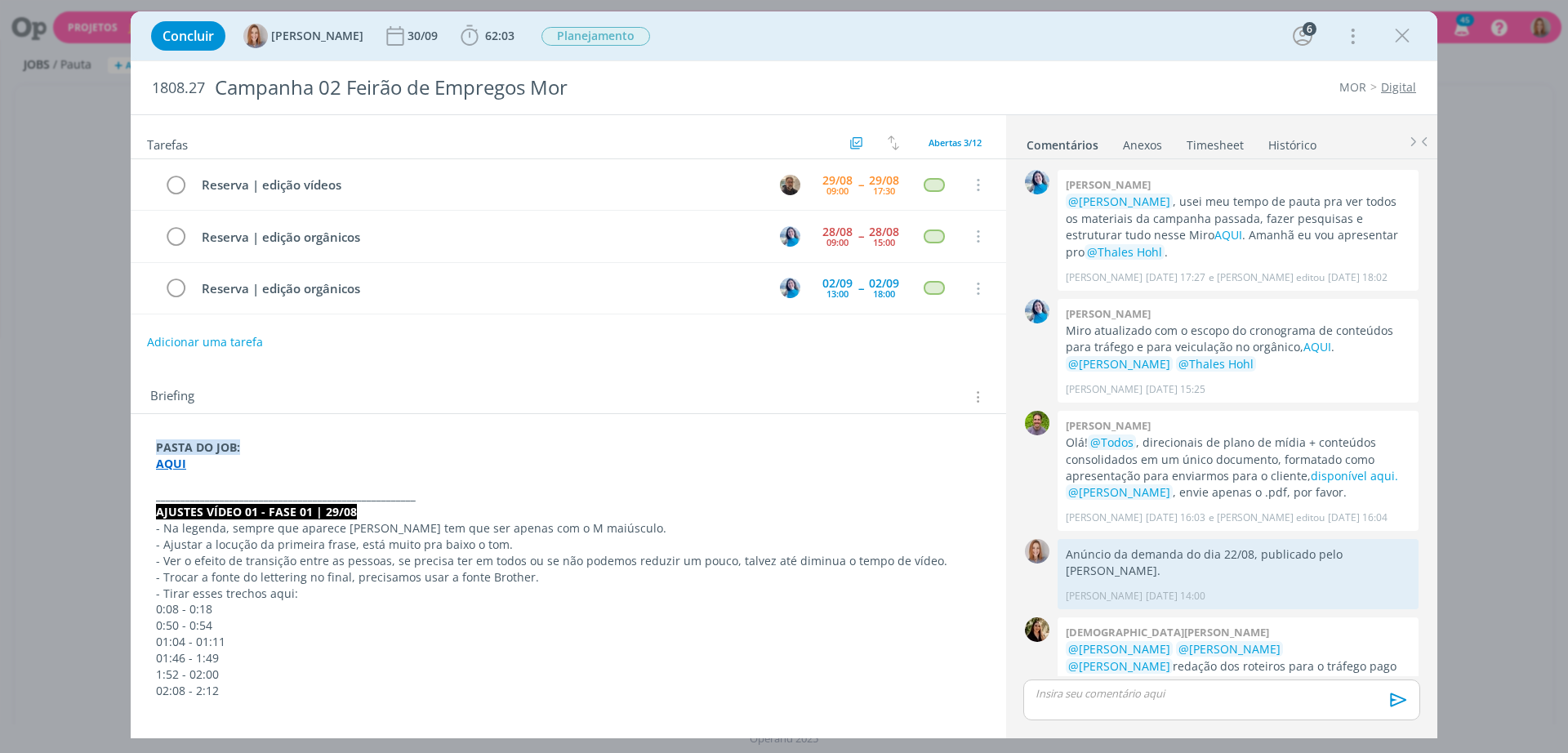
scroll to position [496, 0]
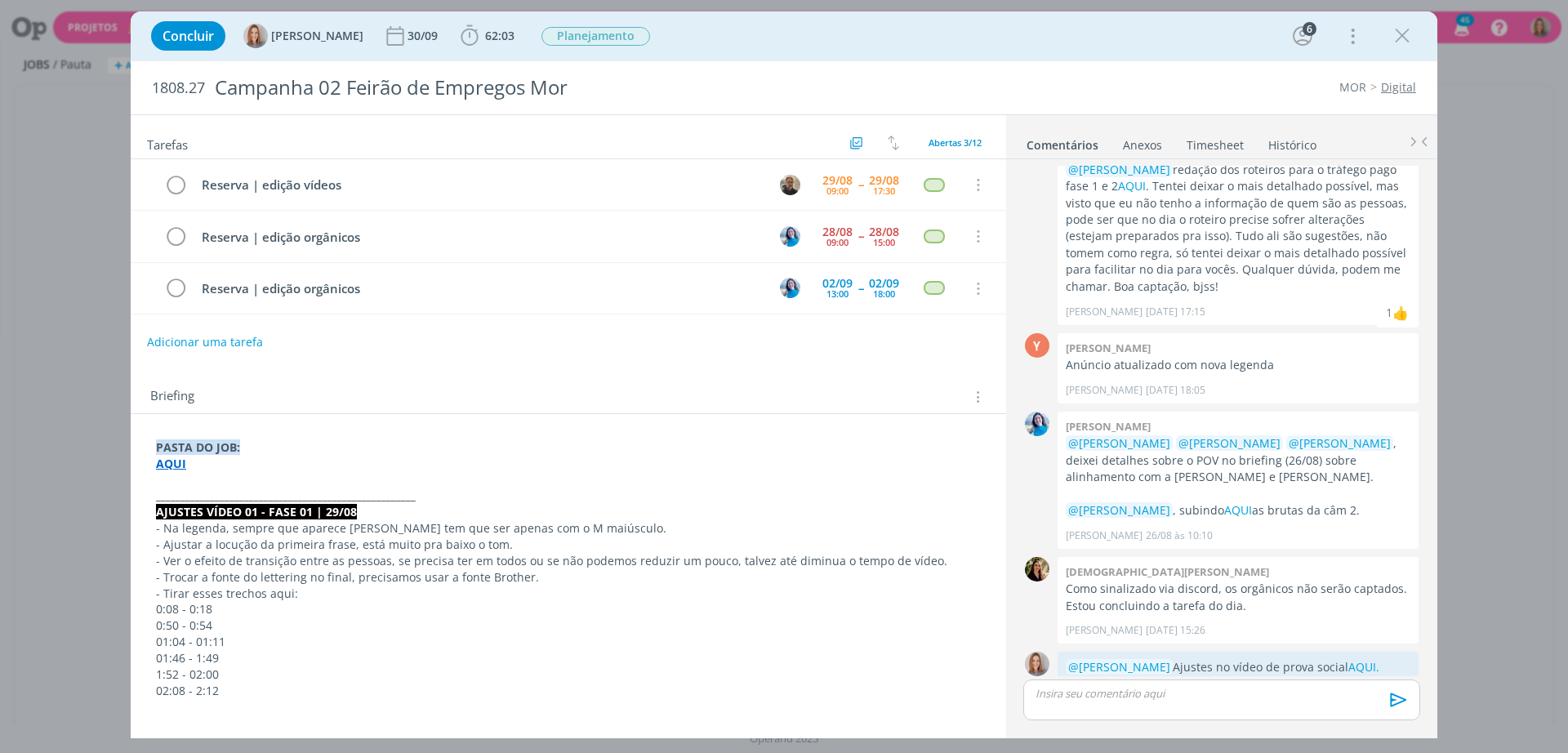
click at [1255, 697] on p "dialog" at bounding box center [1222, 693] width 371 height 15
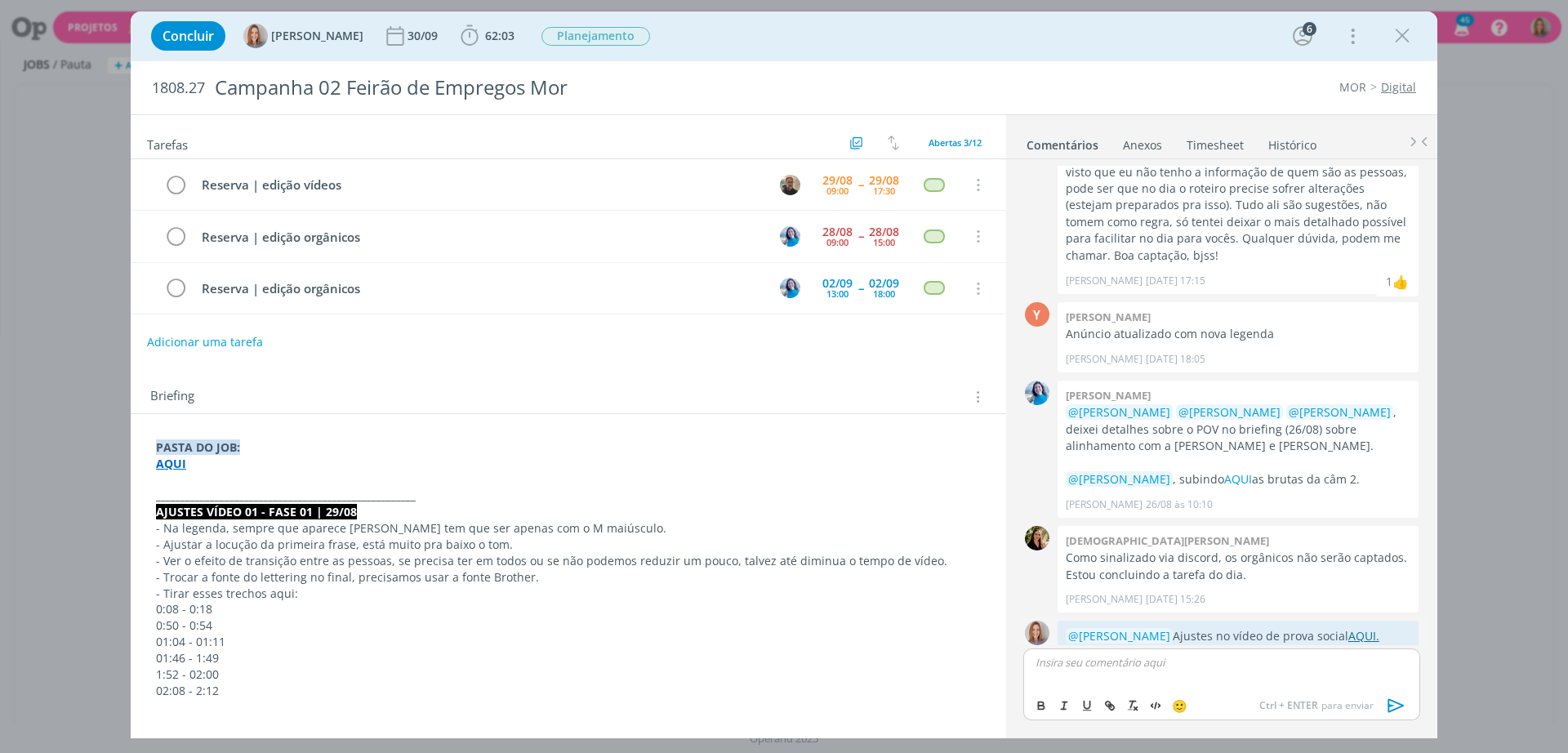
click at [1351, 628] on link "AQUI." at bounding box center [1364, 636] width 31 height 16
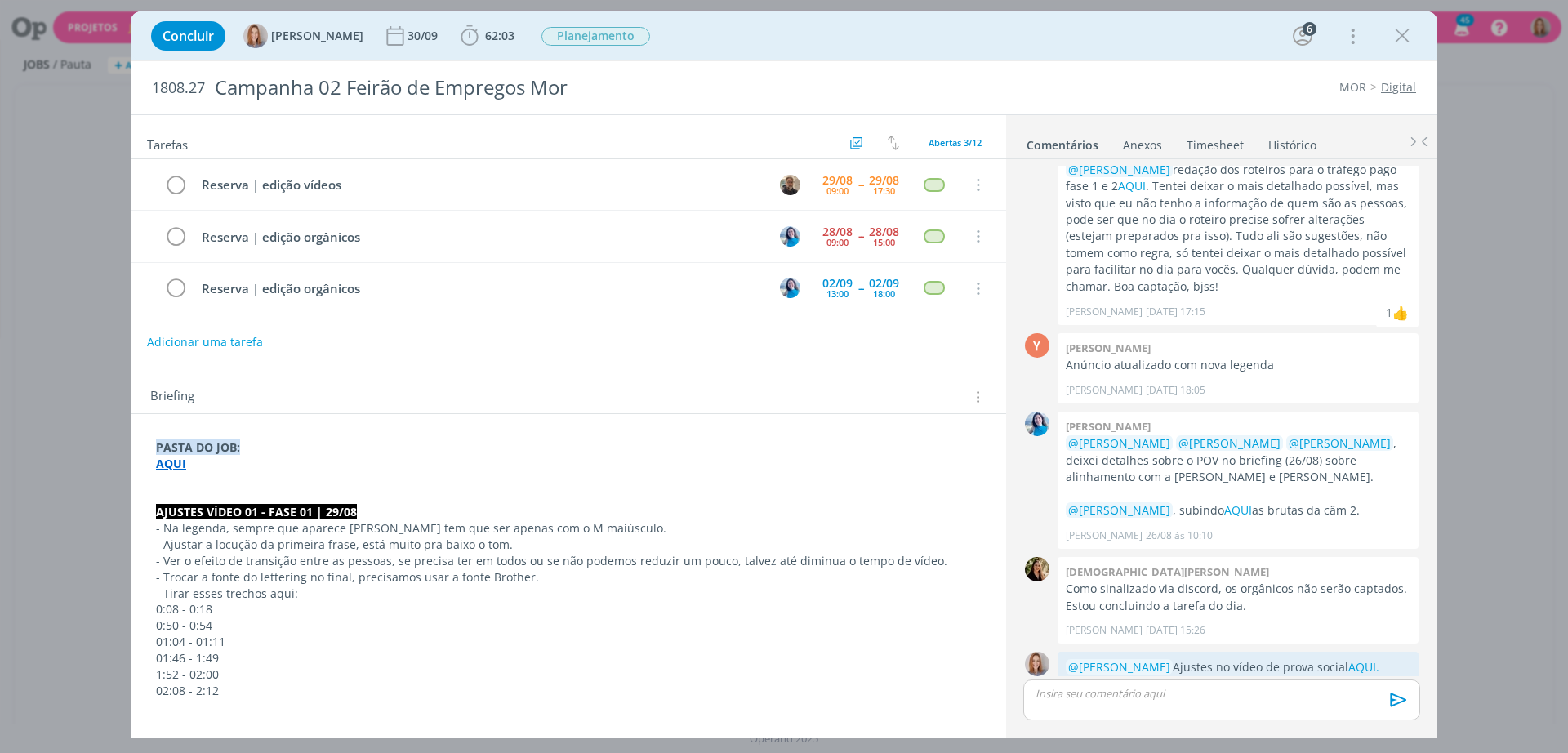
click at [177, 467] on strong "AQUI" at bounding box center [171, 464] width 31 height 16
click at [214, 489] on link "[URL][DOMAIN_NAME]" at bounding box center [262, 494] width 123 height 21
click at [1124, 694] on p "dialog" at bounding box center [1222, 693] width 371 height 15
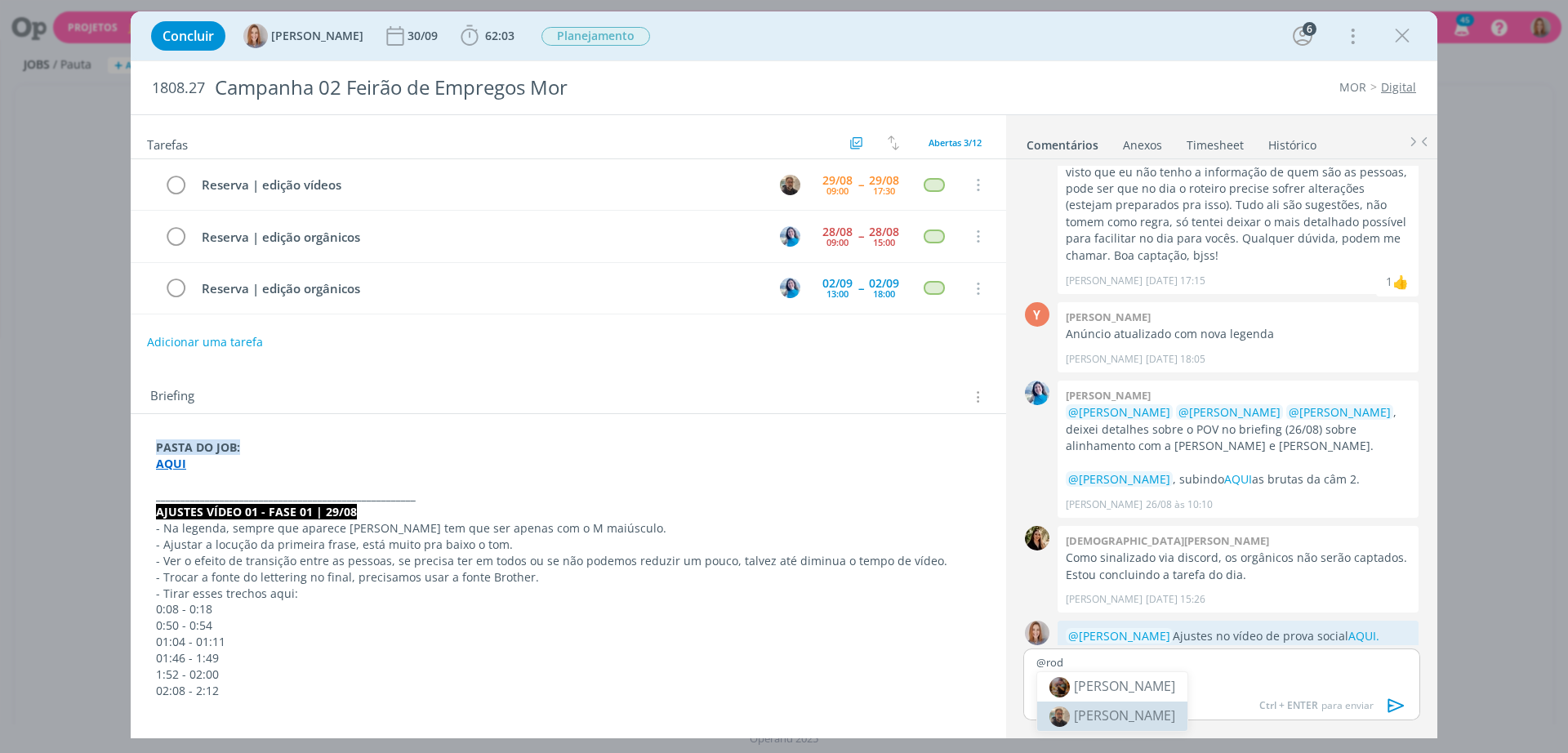
click at [1099, 729] on li "[PERSON_NAME]" at bounding box center [1113, 716] width 150 height 30
drag, startPoint x: 1307, startPoint y: 665, endPoint x: 1280, endPoint y: 661, distance: 27.3
click at [1280, 661] on p "﻿ @ [PERSON_NAME] ﻿ ajustes do vídeo de benefícios AQUI." at bounding box center [1222, 662] width 371 height 15
click at [1109, 705] on icon "dialog" at bounding box center [1112, 708] width 5 height 5
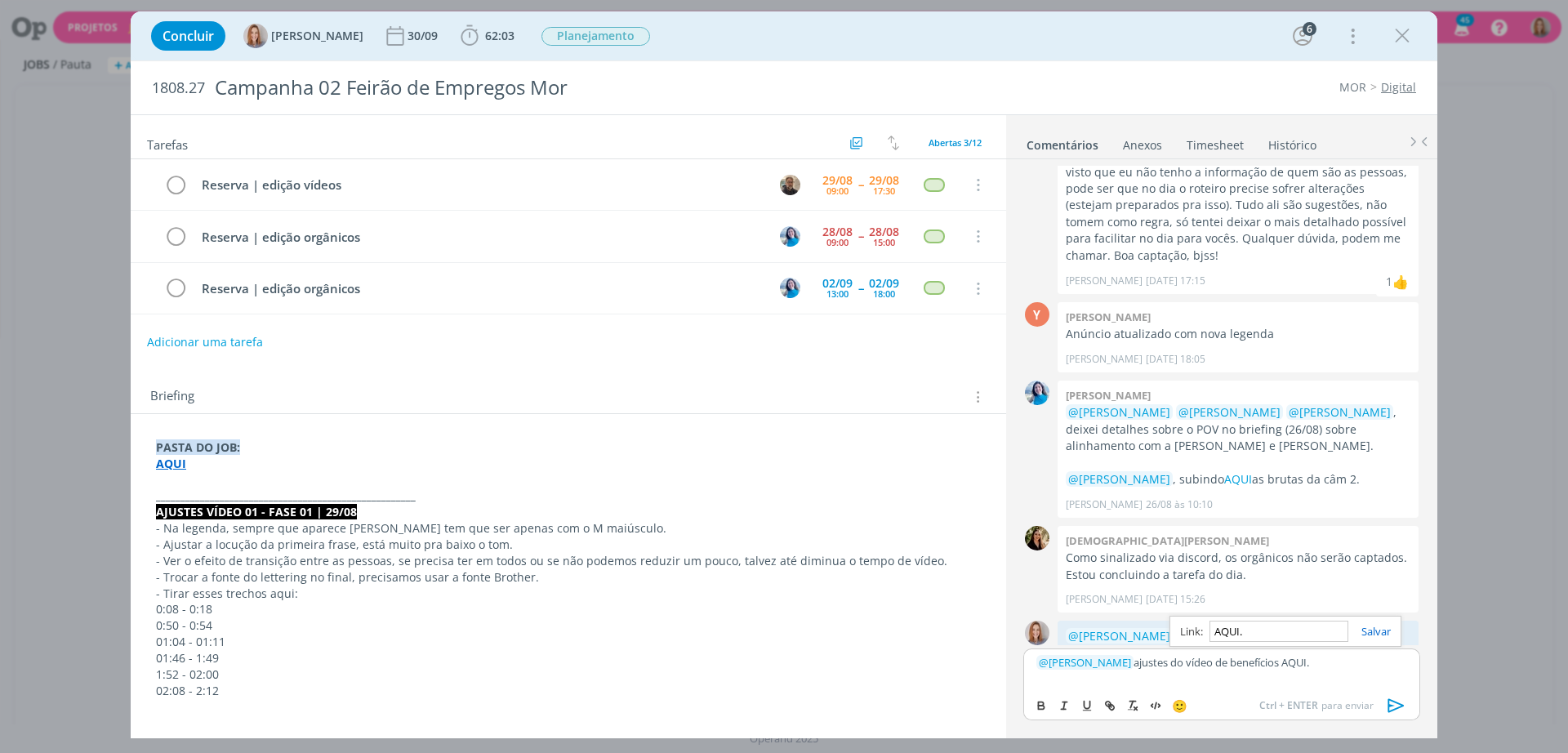
paste input "[URL][DOMAIN_NAME]"
click at [1363, 631] on link "dialog" at bounding box center [1370, 631] width 43 height 15
click at [1349, 653] on div "﻿ @ [PERSON_NAME] ﻿ ajustes do vídeo de benefícios AQUI." at bounding box center [1222, 668] width 397 height 41
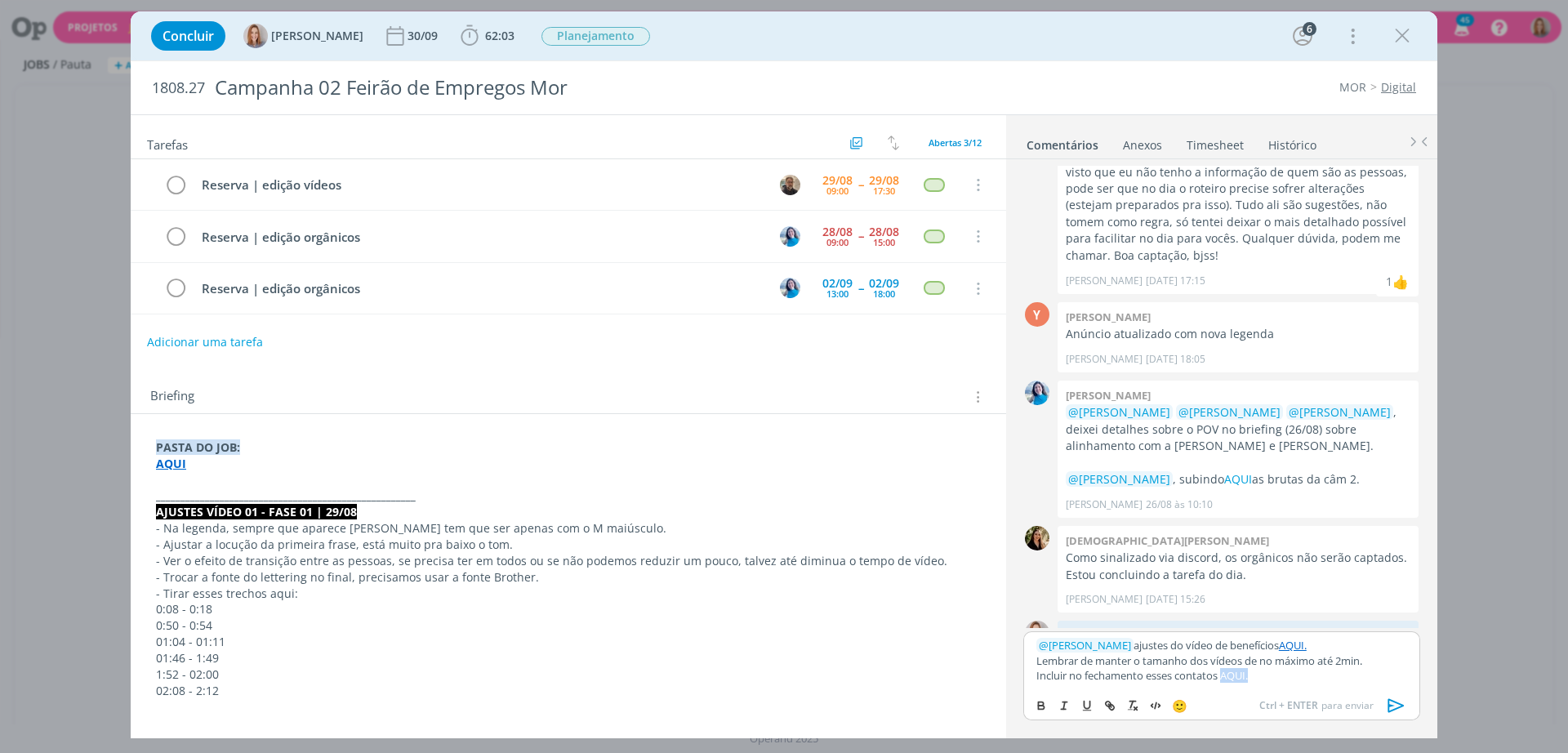
drag, startPoint x: 1258, startPoint y: 674, endPoint x: 1225, endPoint y: 671, distance: 33.1
click at [1225, 671] on p "Incluir no fechamento esses contatos AQUI." at bounding box center [1222, 674] width 371 height 15
click at [1109, 702] on icon "dialog" at bounding box center [1107, 703] width 5 height 5
paste input "[URL][DOMAIN_NAME]"
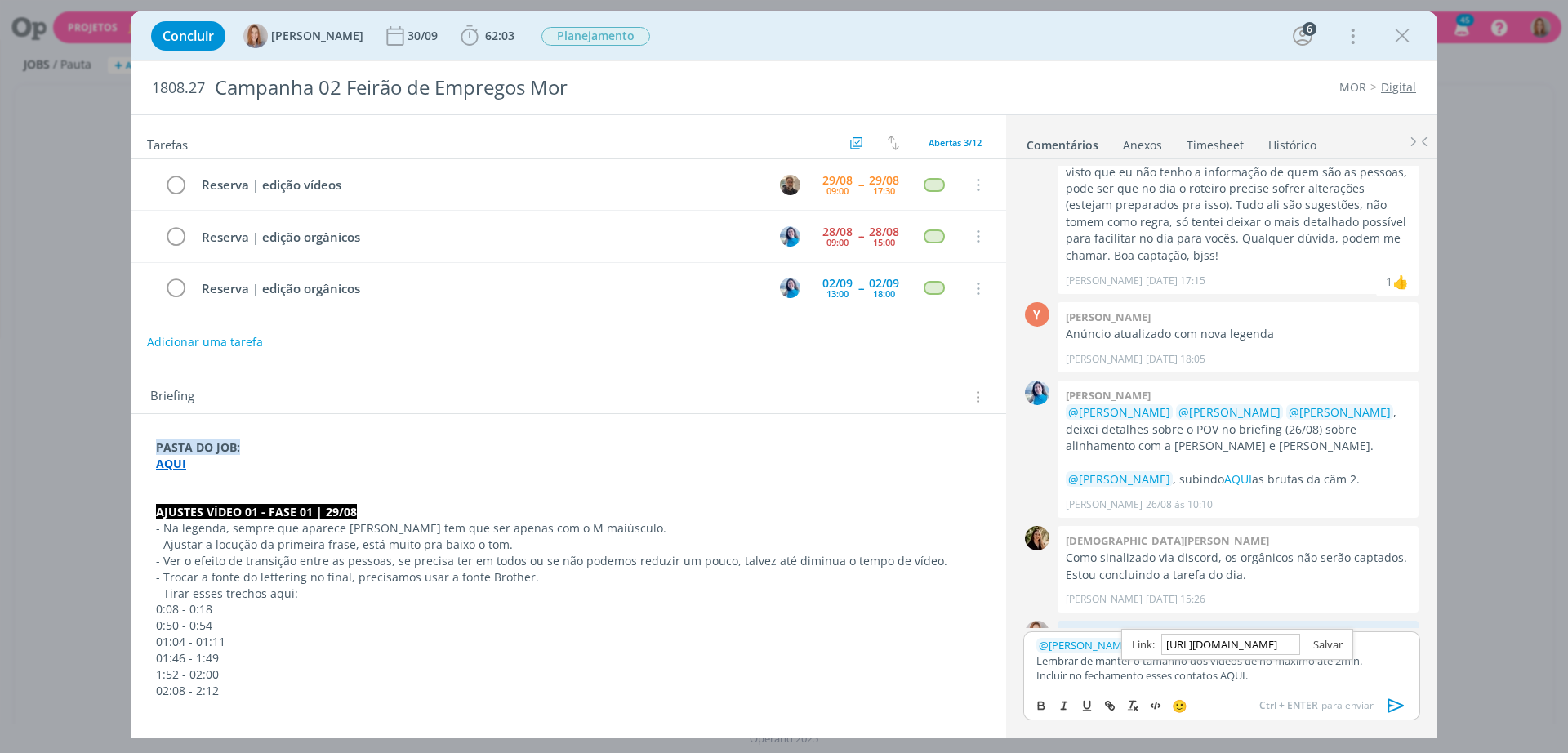
type input "[URL][DOMAIN_NAME]"
click at [1323, 640] on link "dialog" at bounding box center [1322, 644] width 43 height 15
click at [1322, 681] on p "Incluir no fechamento esses contatos AQUI." at bounding box center [1222, 674] width 371 height 15
click at [1392, 704] on icon "dialog" at bounding box center [1397, 705] width 24 height 24
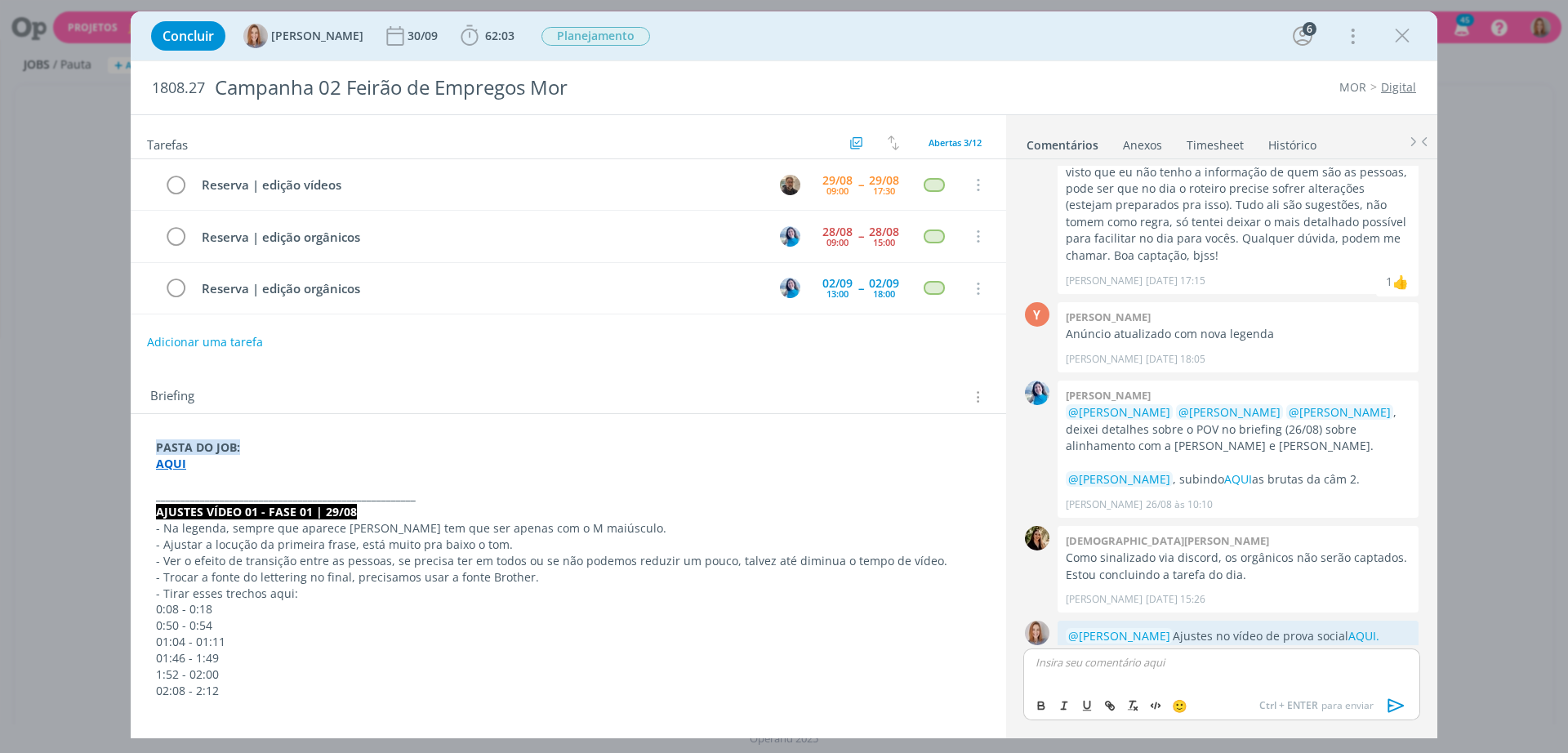
scroll to position [639, 0]
